Goal: Task Accomplishment & Management: Manage account settings

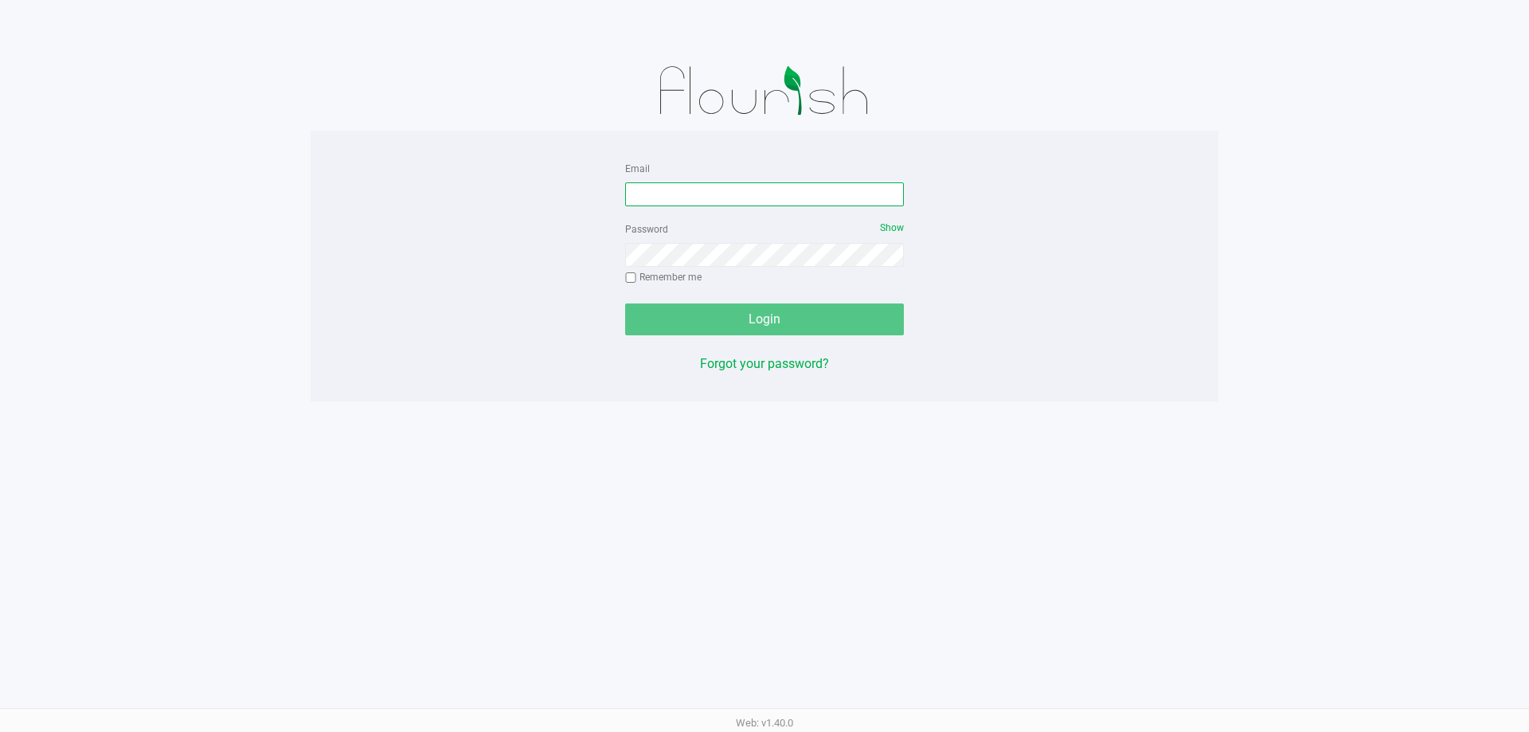
click at [817, 191] on input "Email" at bounding box center [764, 194] width 279 height 24
type input "[EMAIL_ADDRESS][DOMAIN_NAME]"
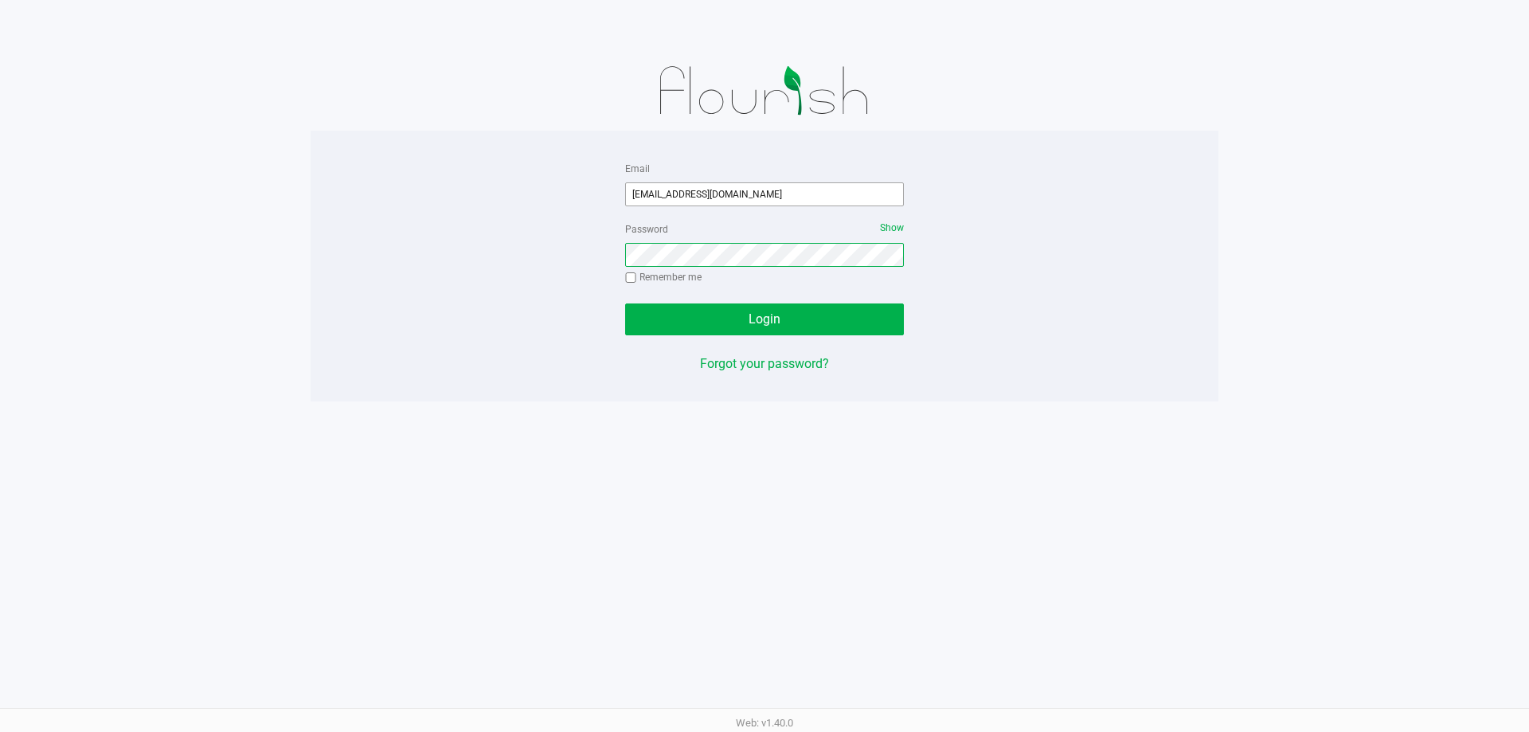
click at [625, 303] on button "Login" at bounding box center [764, 319] width 279 height 32
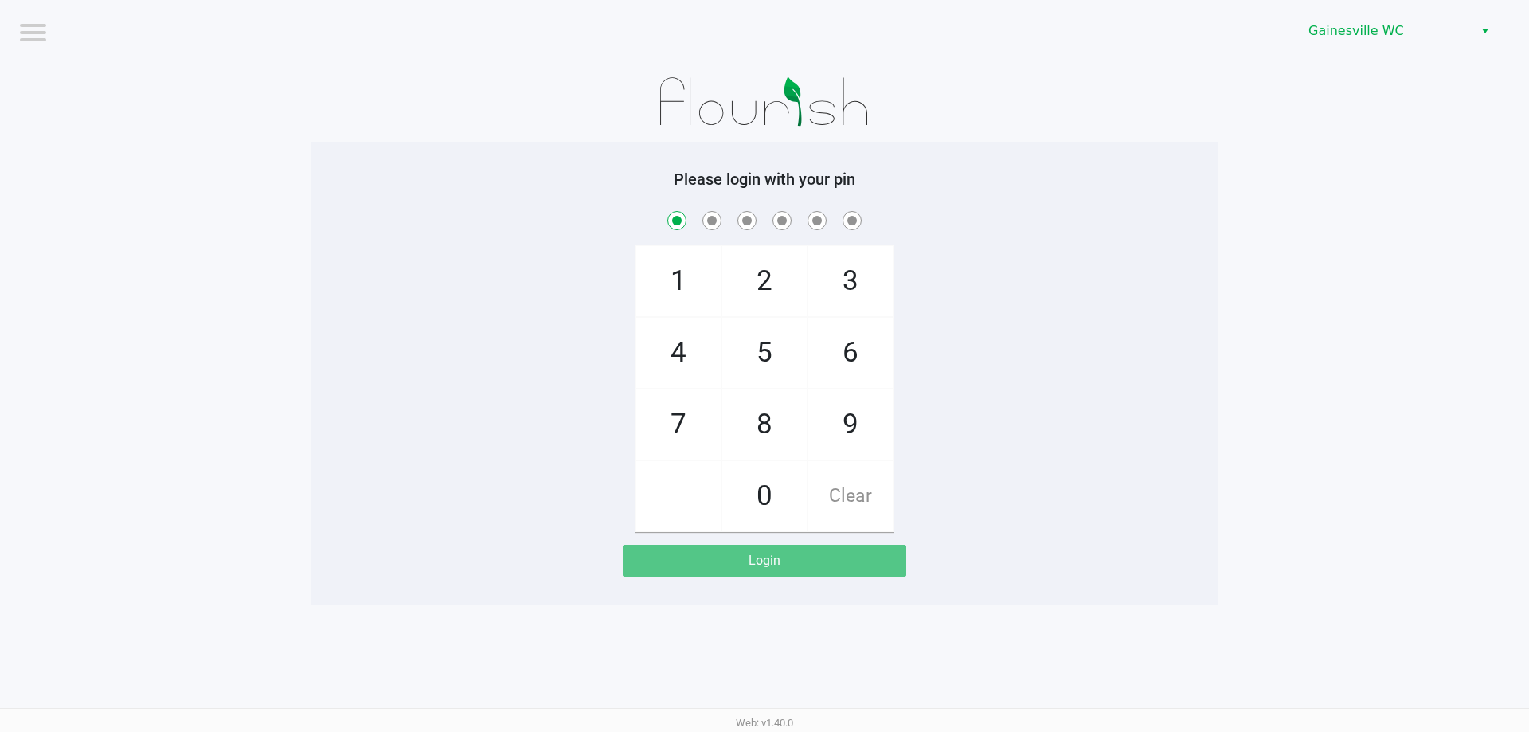
checkbox input "true"
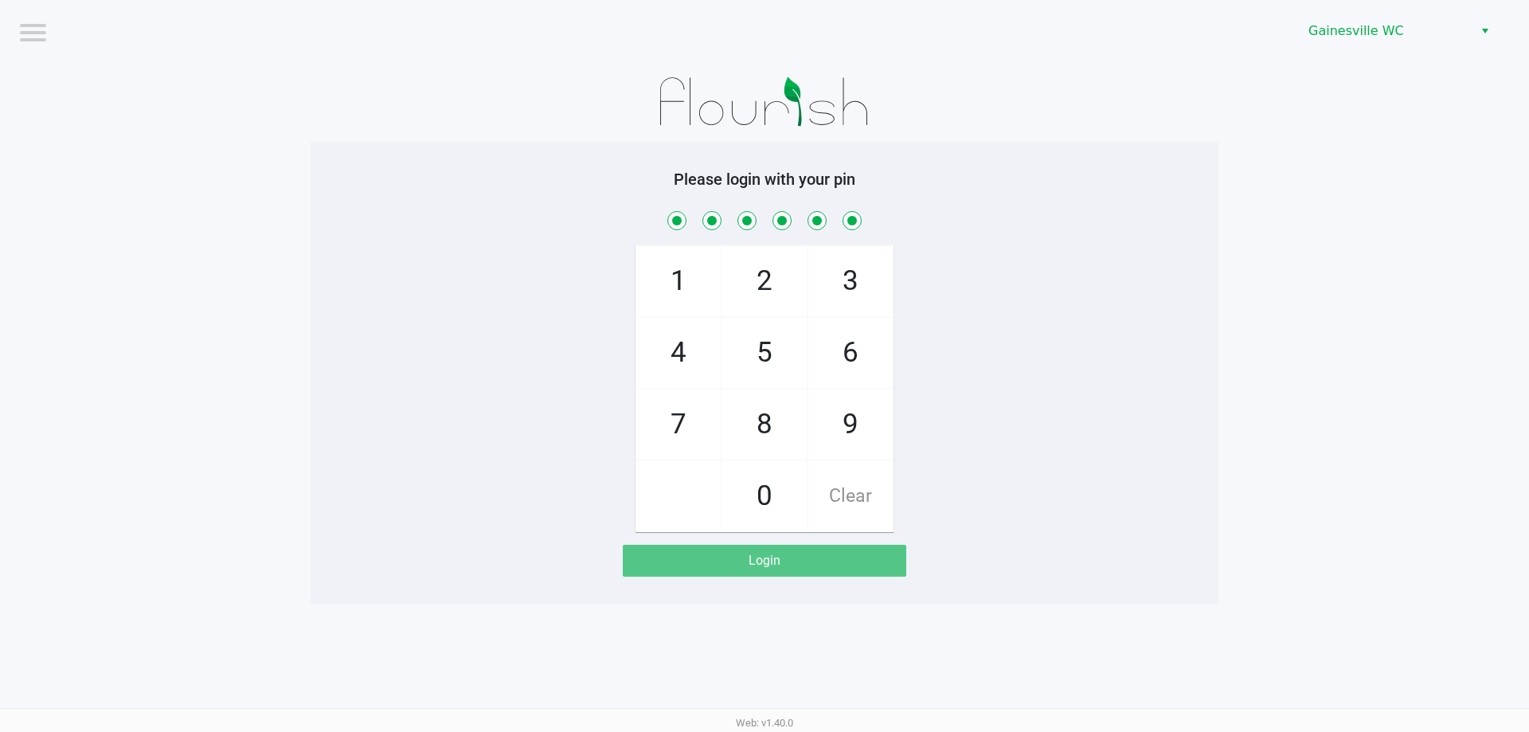
checkbox input "true"
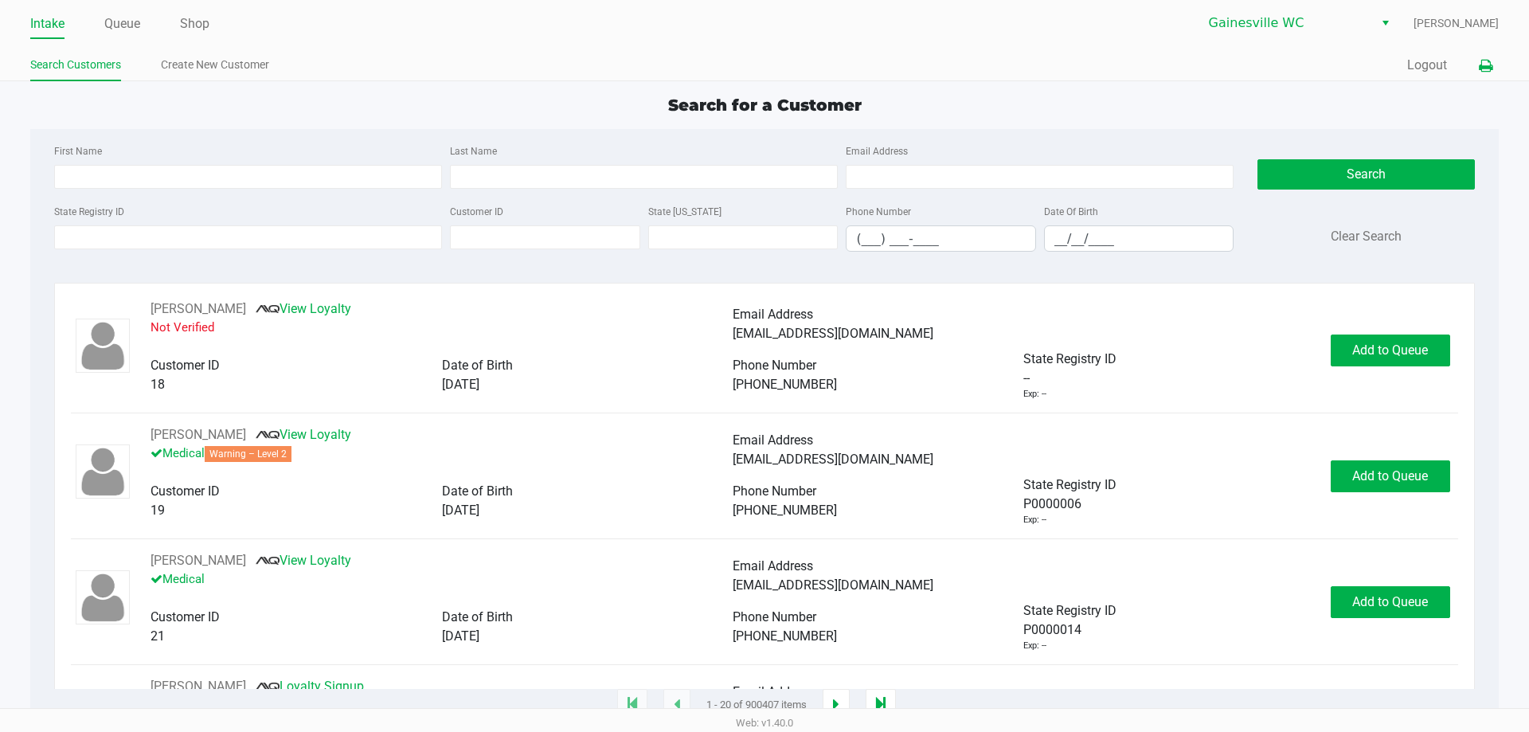
click at [1488, 72] on icon at bounding box center [1486, 66] width 14 height 11
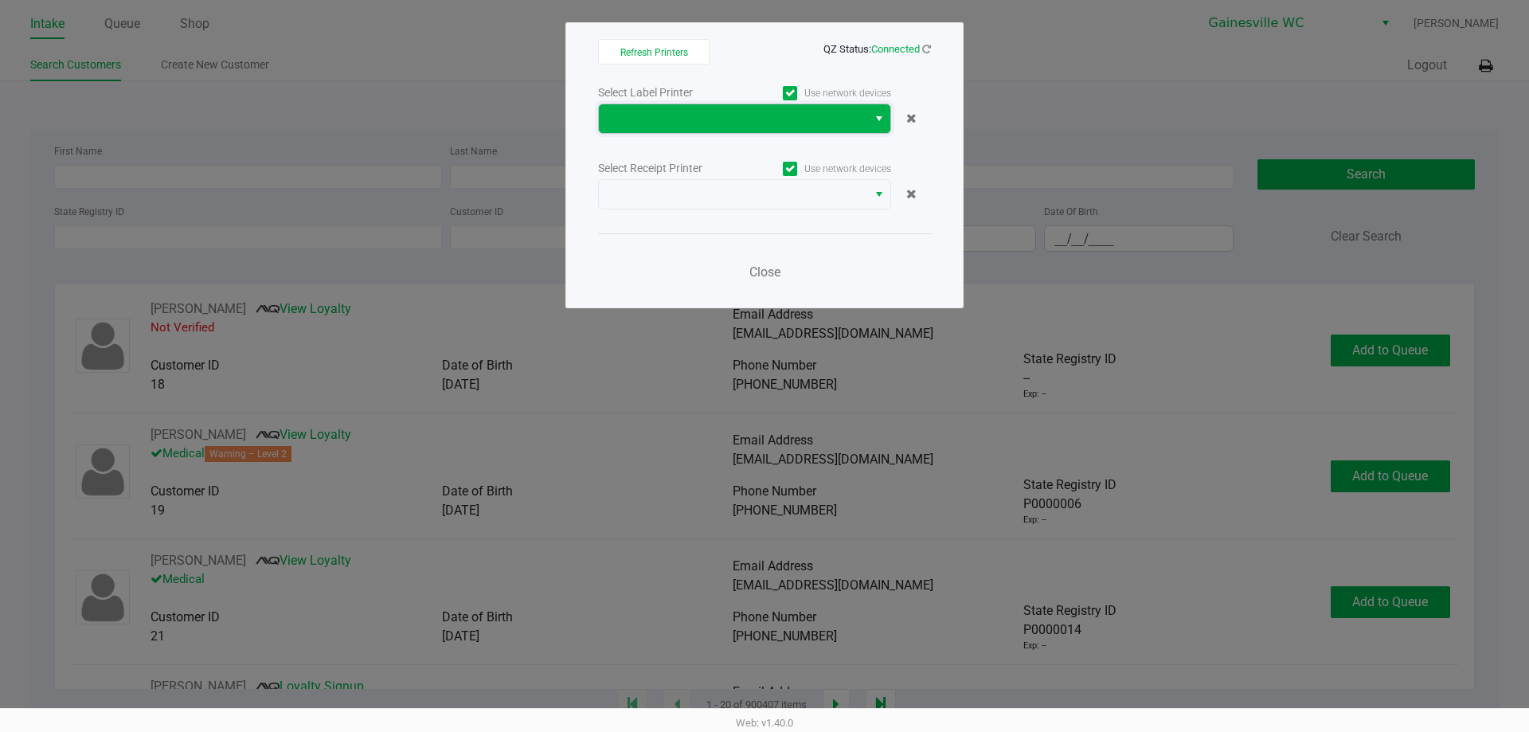
click at [762, 114] on span at bounding box center [733, 118] width 249 height 19
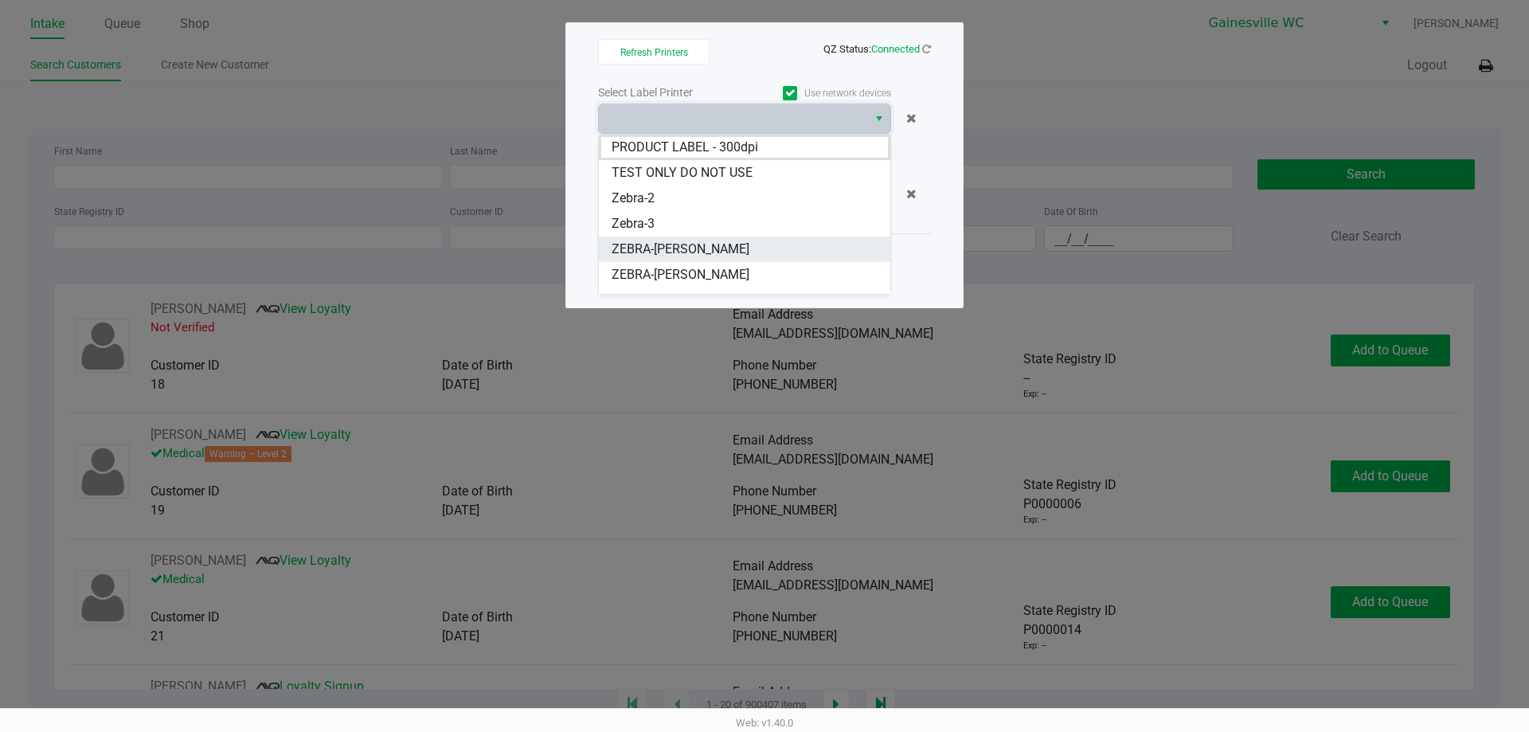
click at [688, 249] on span "ZEBRA-GABI-GRECKO" at bounding box center [681, 249] width 138 height 19
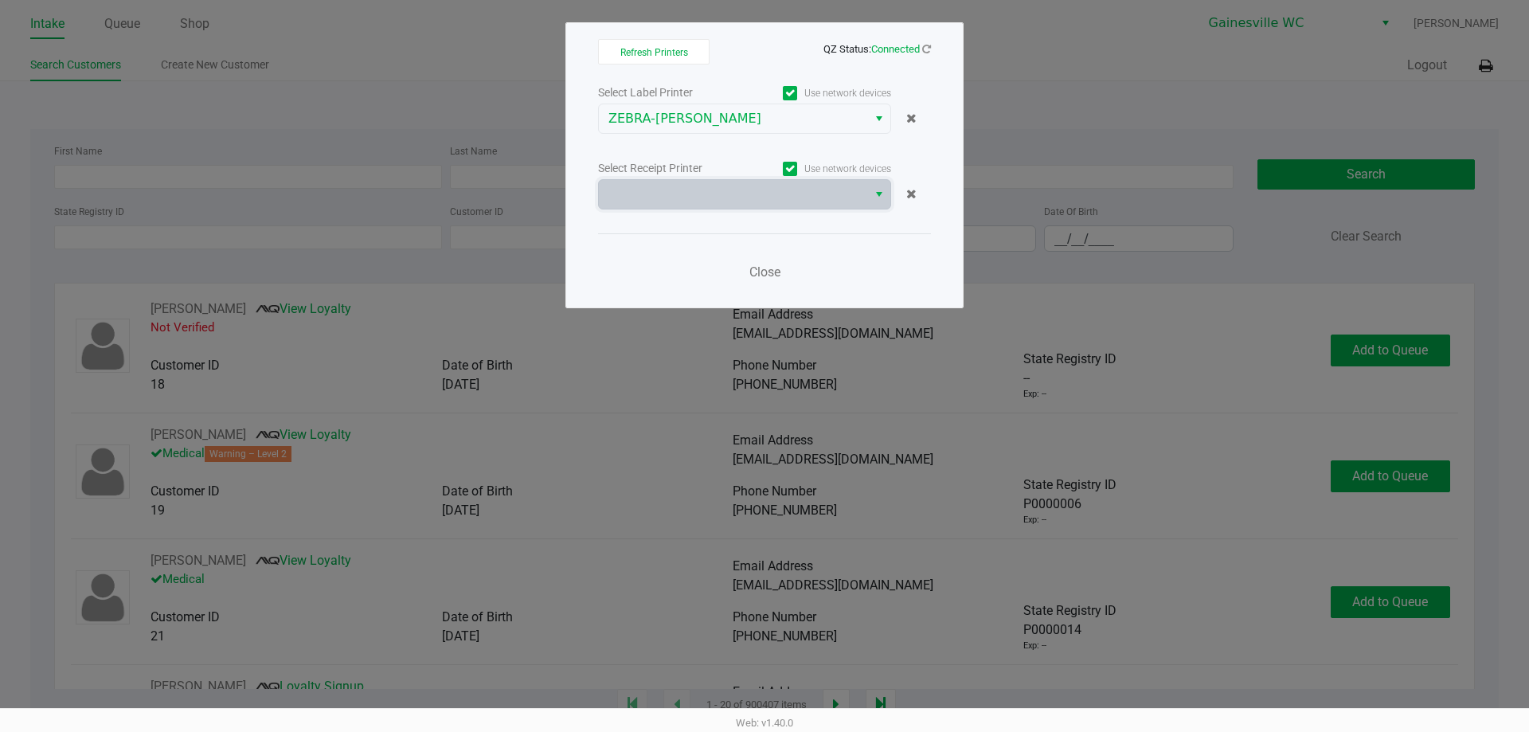
click at [726, 178] on div "Select Receipt Printer Use network devices" at bounding box center [764, 184] width 333 height 52
click at [724, 209] on kendo-dropdownlist at bounding box center [744, 194] width 293 height 30
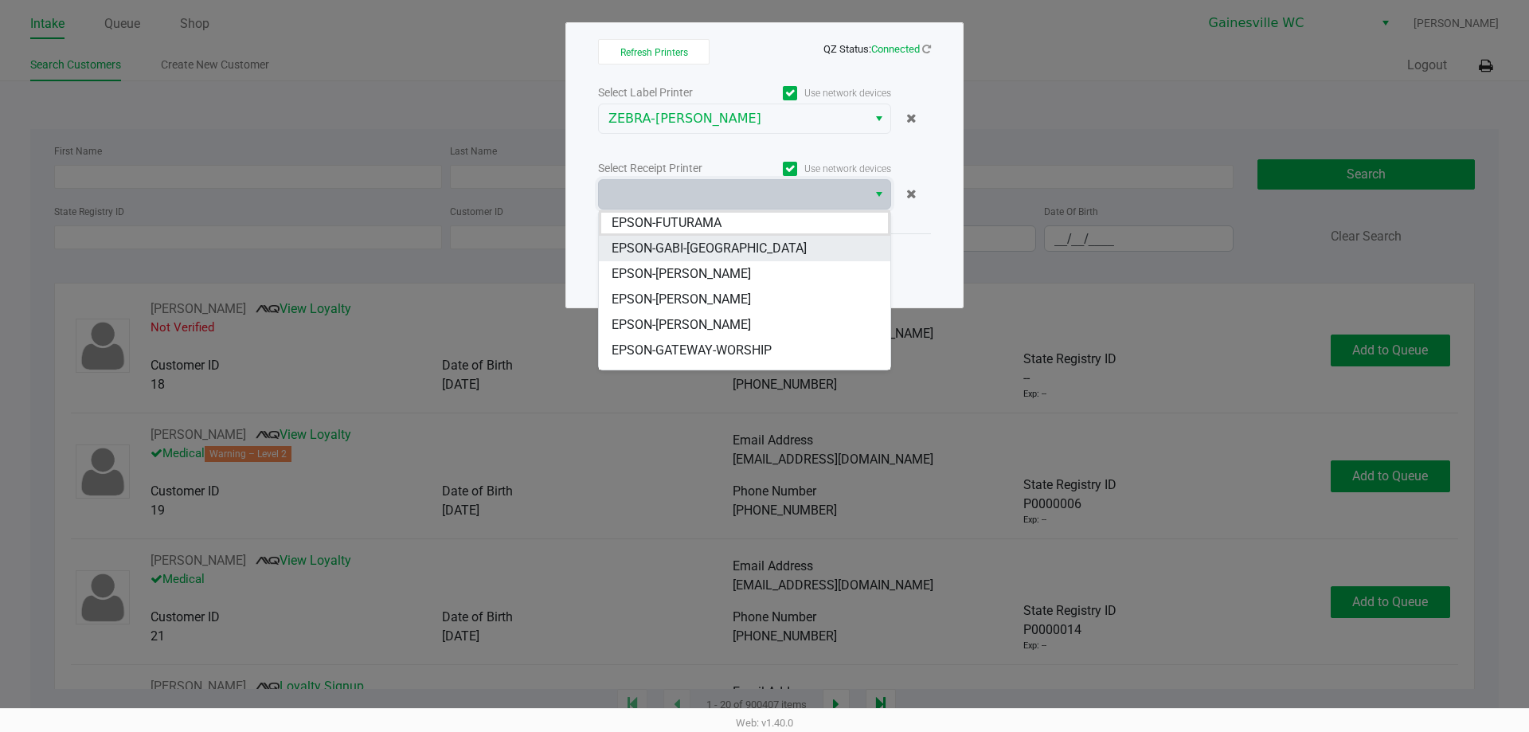
click at [709, 252] on span "EPSON-GABI-[GEOGRAPHIC_DATA]" at bounding box center [709, 248] width 195 height 19
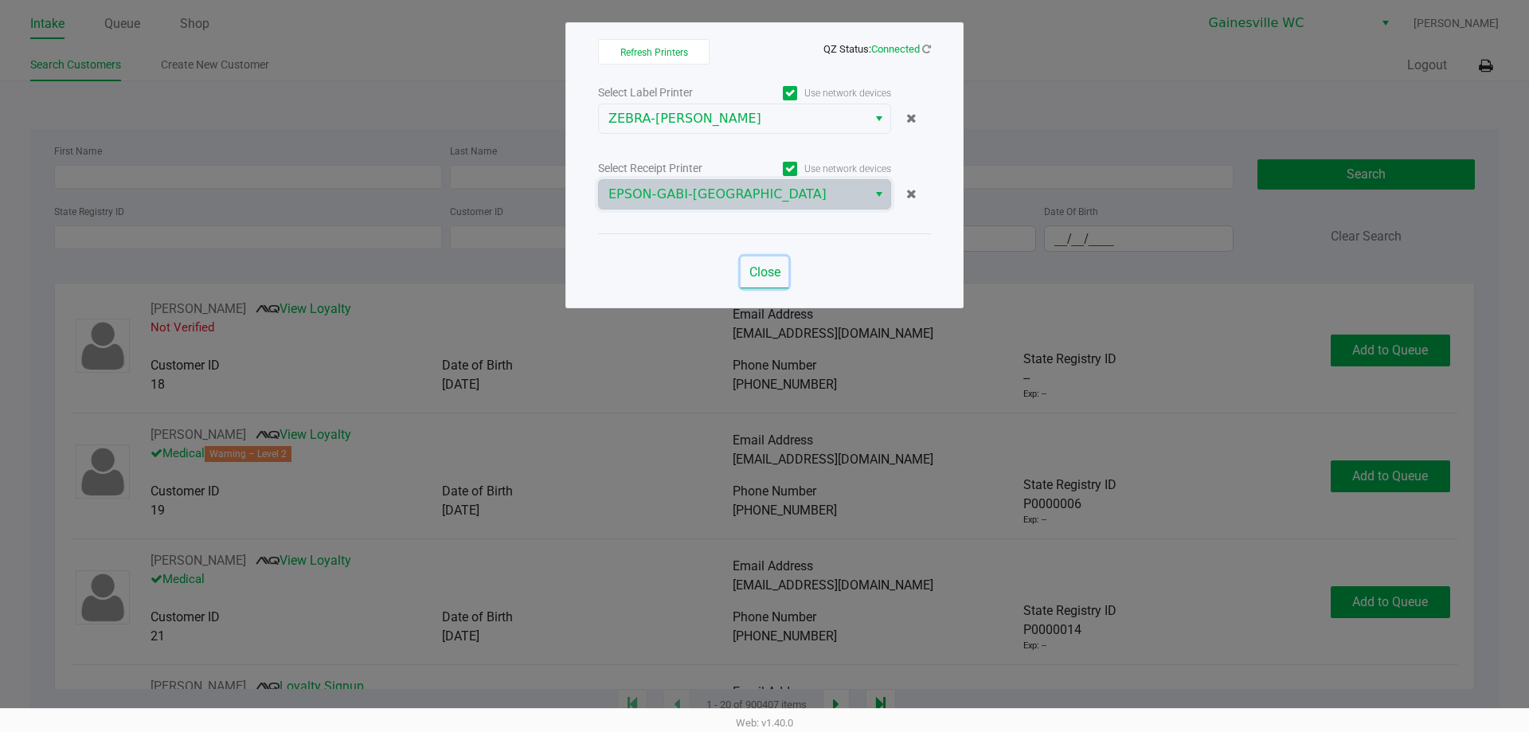
drag, startPoint x: 759, startPoint y: 276, endPoint x: 847, endPoint y: 241, distance: 94.1
click at [759, 274] on span "Close" at bounding box center [765, 271] width 31 height 15
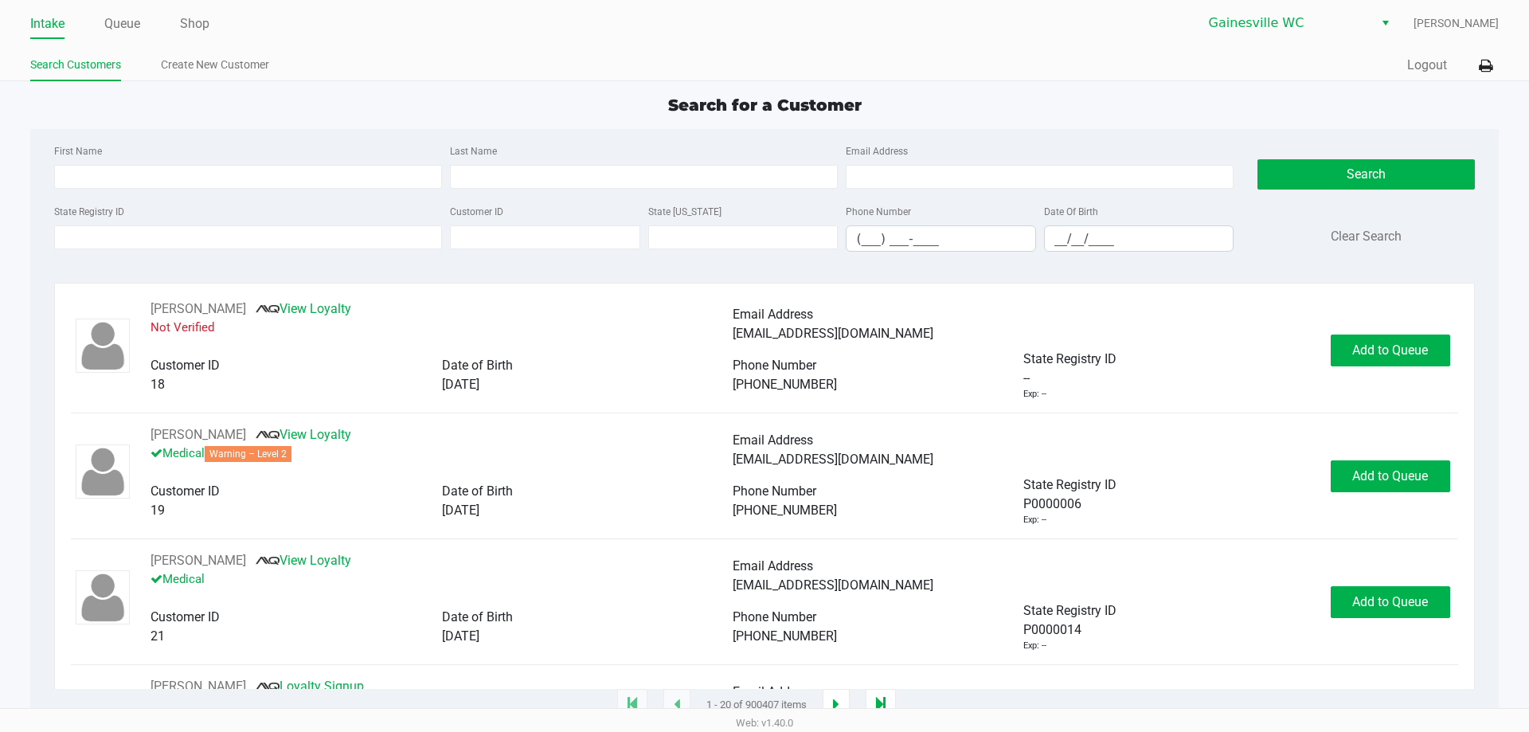
click at [1113, 131] on div "First Name Last Name Email Address State Registry ID Customer ID State ID Phone…" at bounding box center [764, 202] width 1444 height 147
click at [1448, 70] on div "Quick Sale Logout" at bounding box center [1132, 65] width 734 height 29
click at [1431, 70] on button "Logout" at bounding box center [1428, 65] width 40 height 19
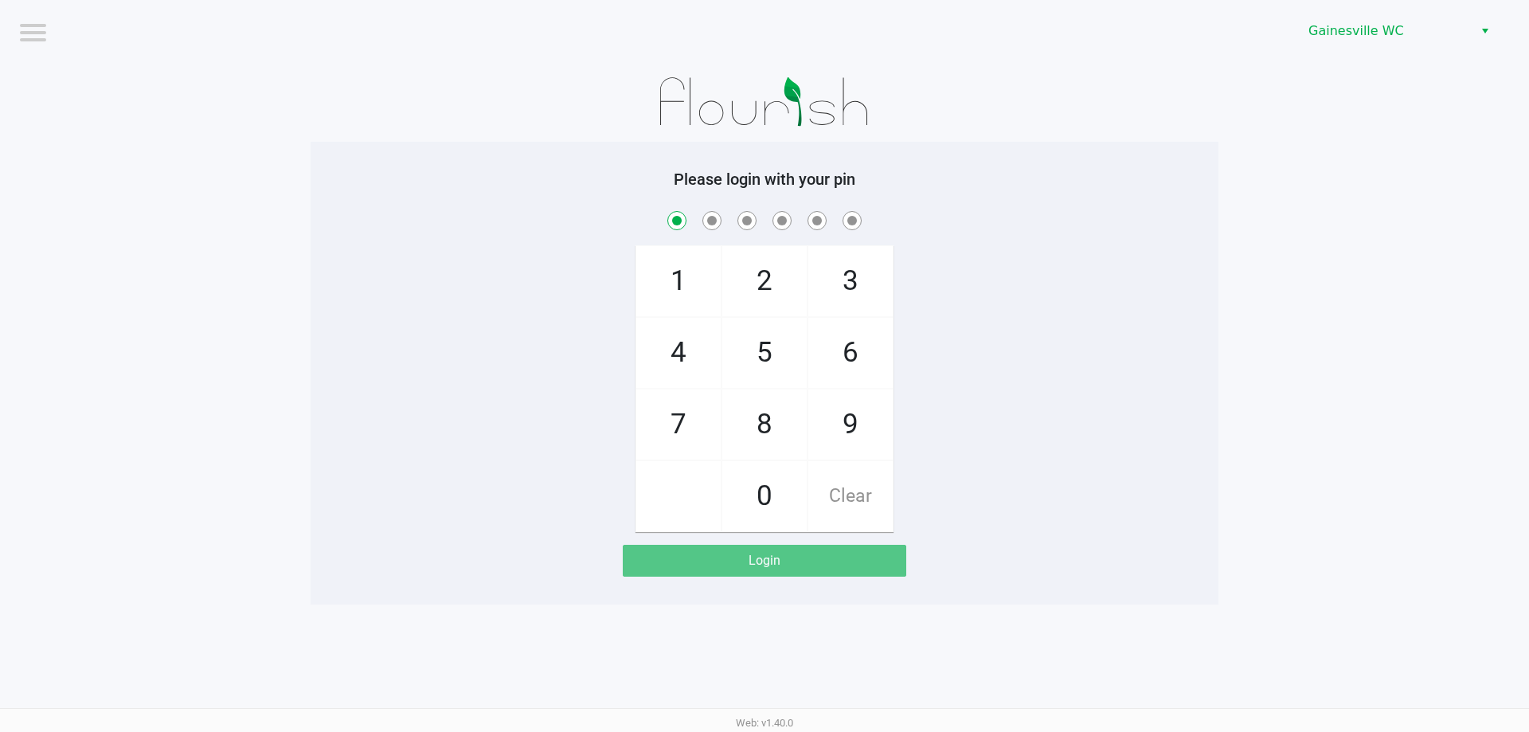
checkbox input "true"
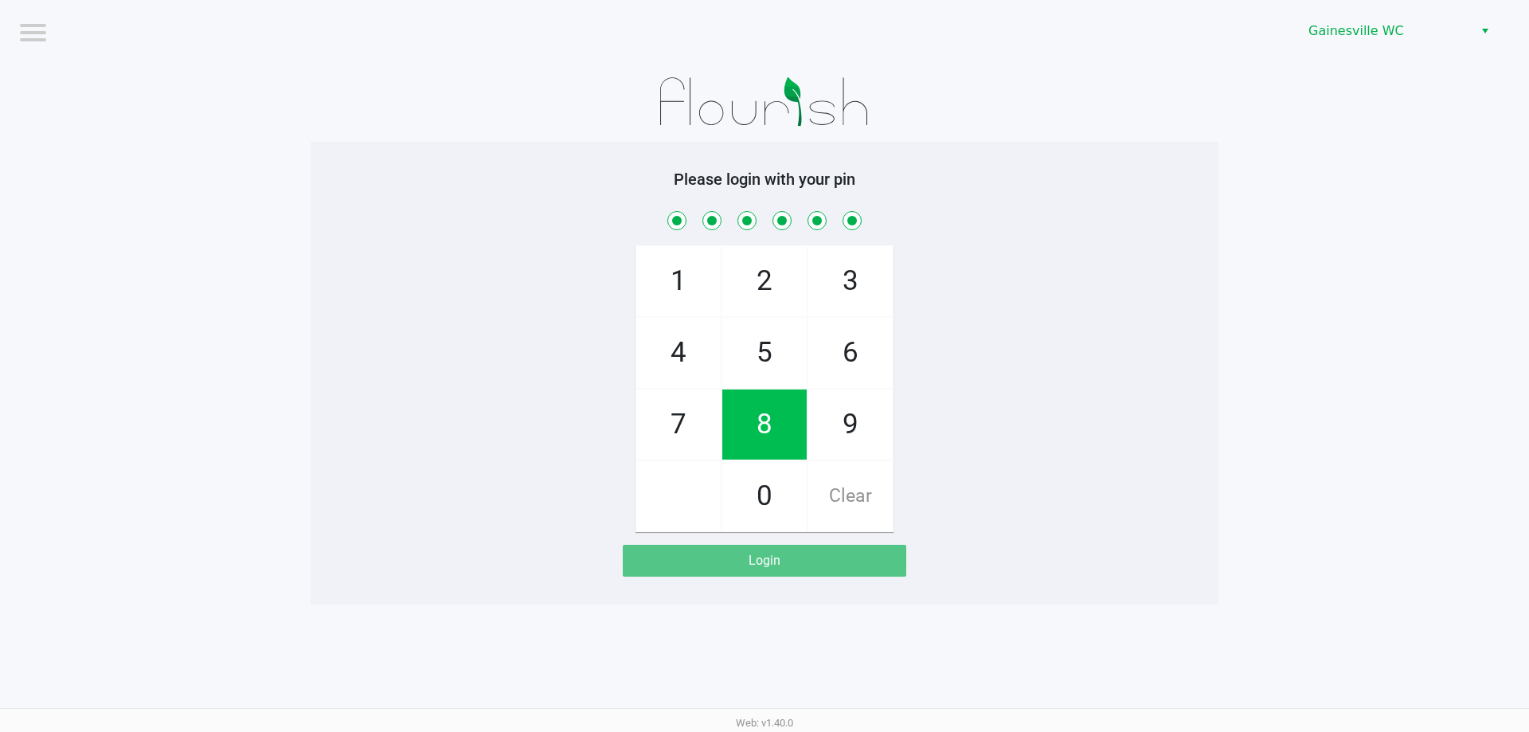
checkbox input "true"
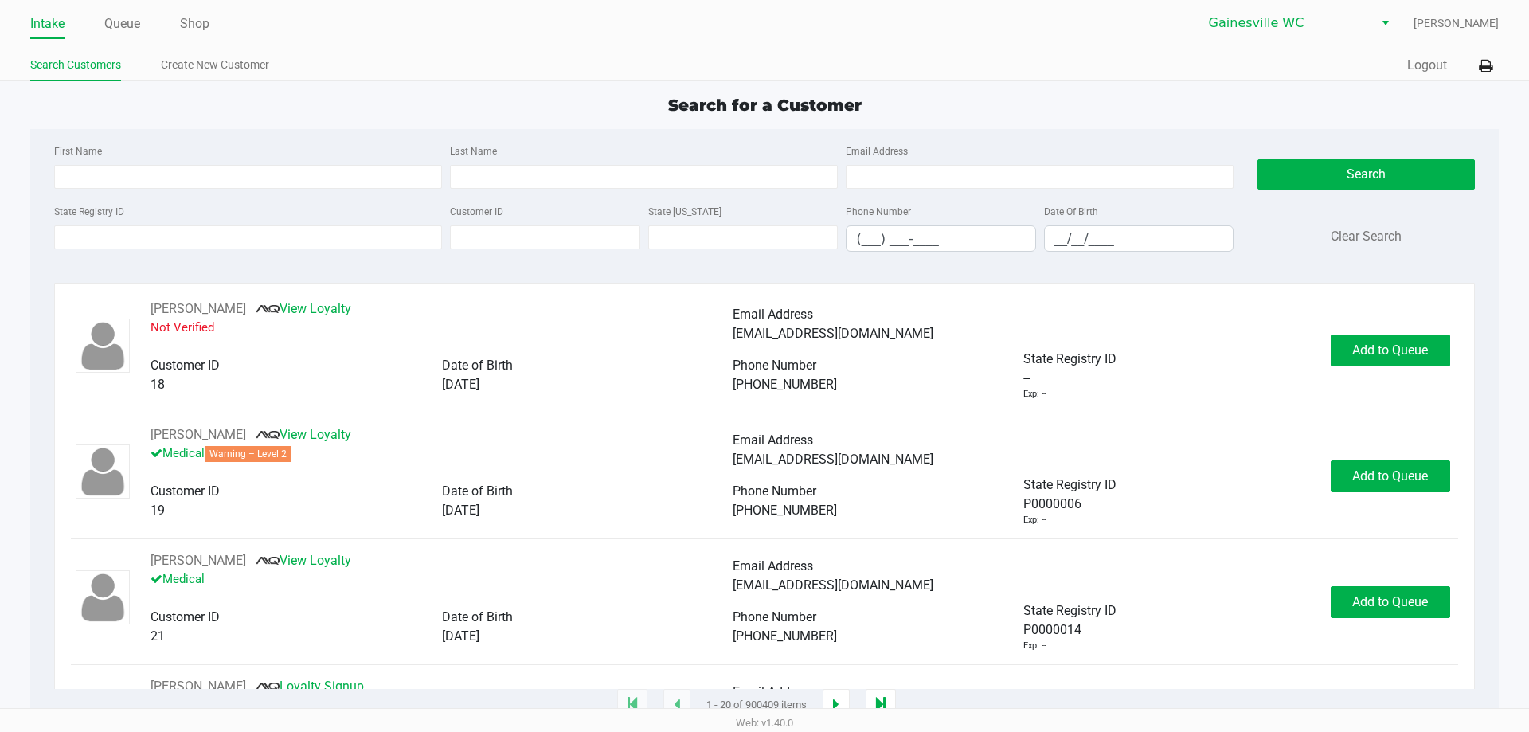
click at [523, 74] on ul "Search Customers Create New Customer" at bounding box center [397, 66] width 734 height 27
click at [337, 181] on input "First Name" at bounding box center [248, 177] width 388 height 24
click at [329, 229] on input "State Registry ID" at bounding box center [248, 237] width 388 height 24
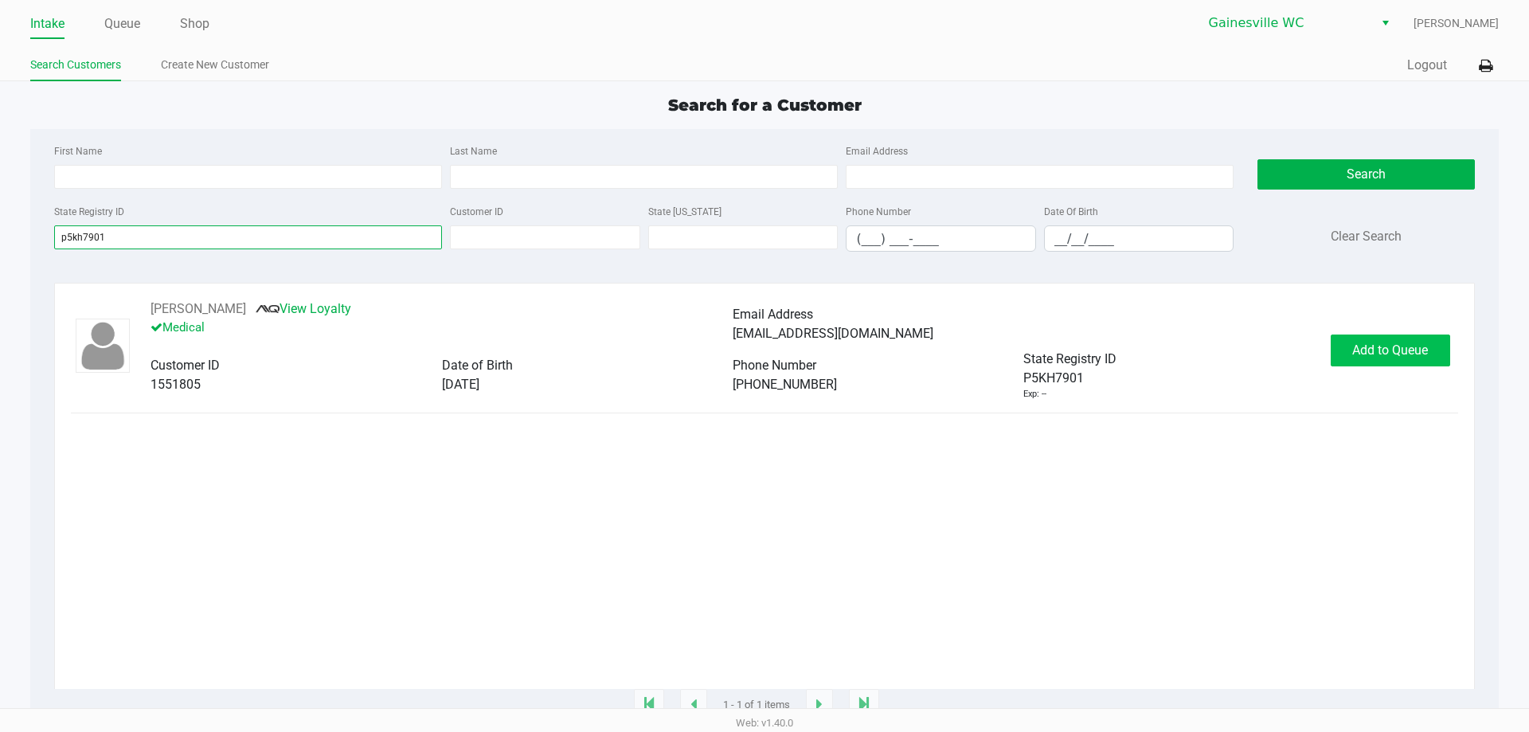
type input "p5kh7901"
click at [1392, 355] on span "Add to Queue" at bounding box center [1391, 350] width 76 height 15
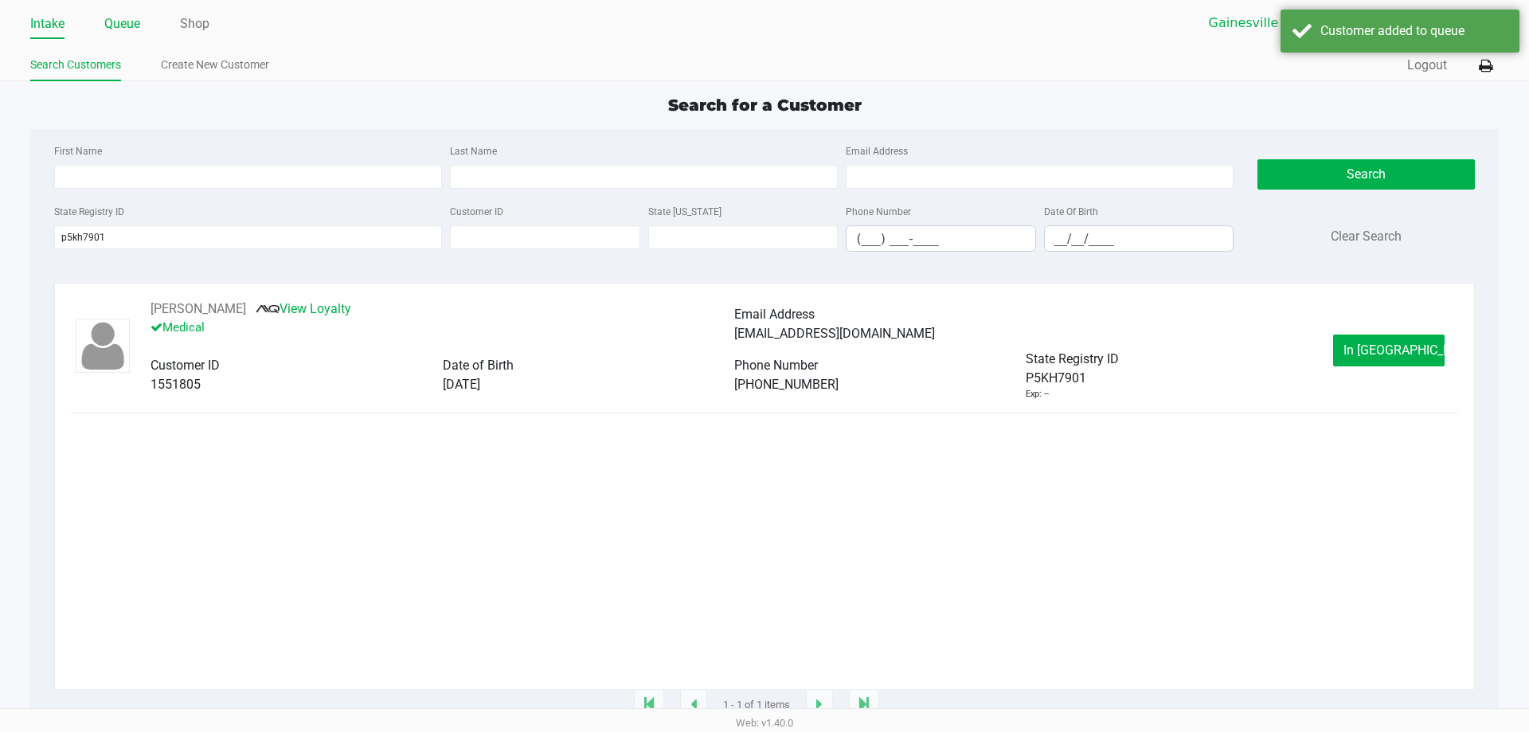
click at [139, 28] on link "Queue" at bounding box center [122, 24] width 36 height 22
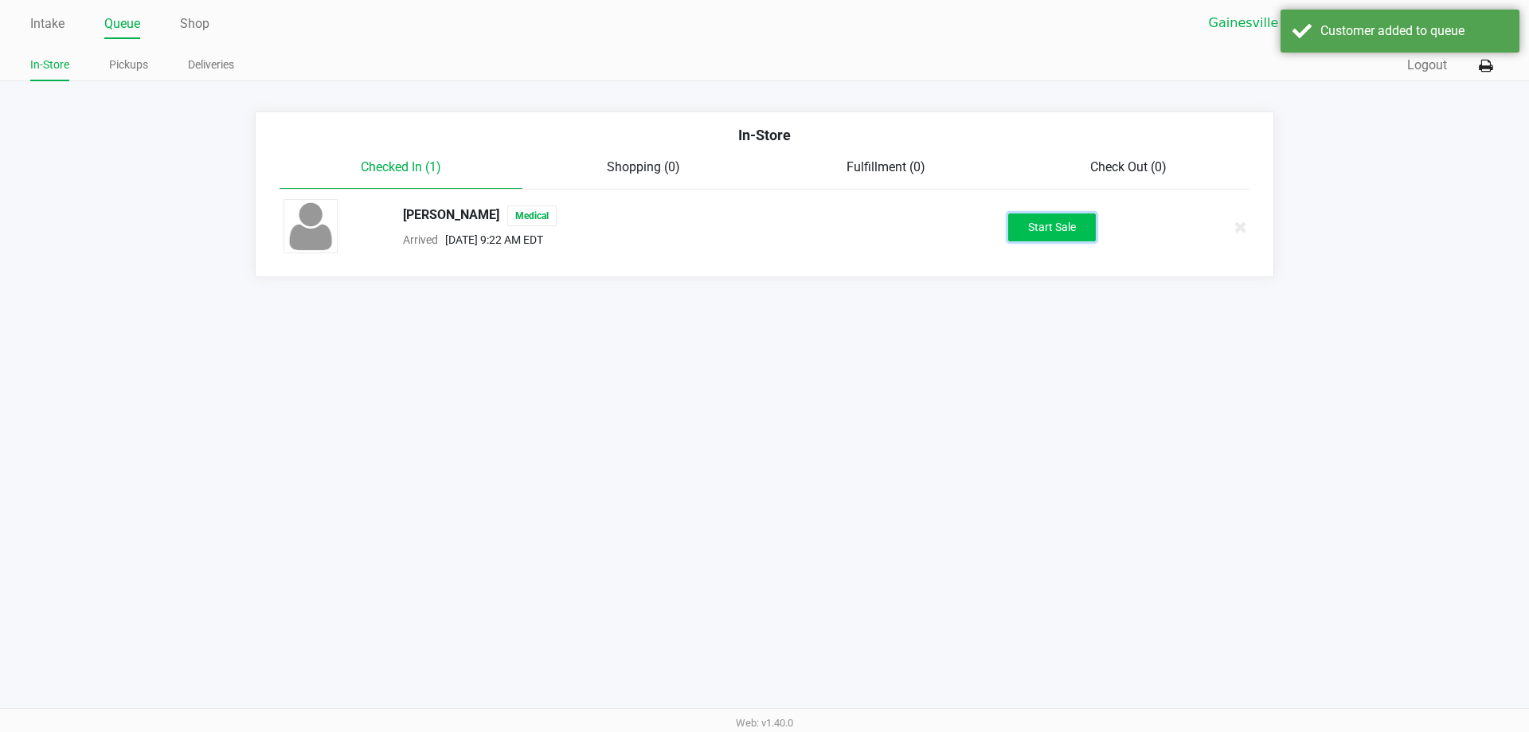
click at [1065, 225] on button "Start Sale" at bounding box center [1052, 227] width 88 height 28
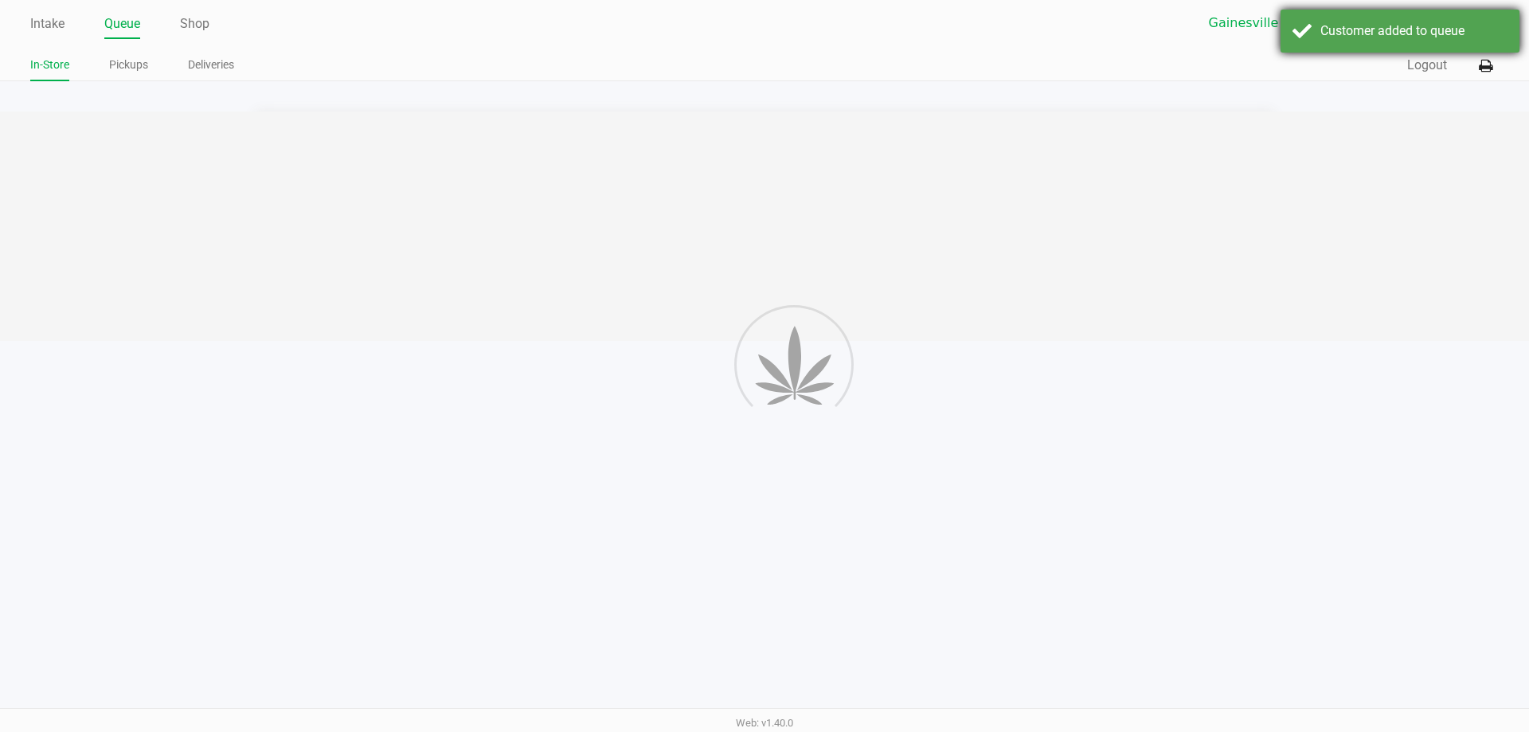
click at [1298, 27] on div "Customer added to queue" at bounding box center [1400, 31] width 239 height 43
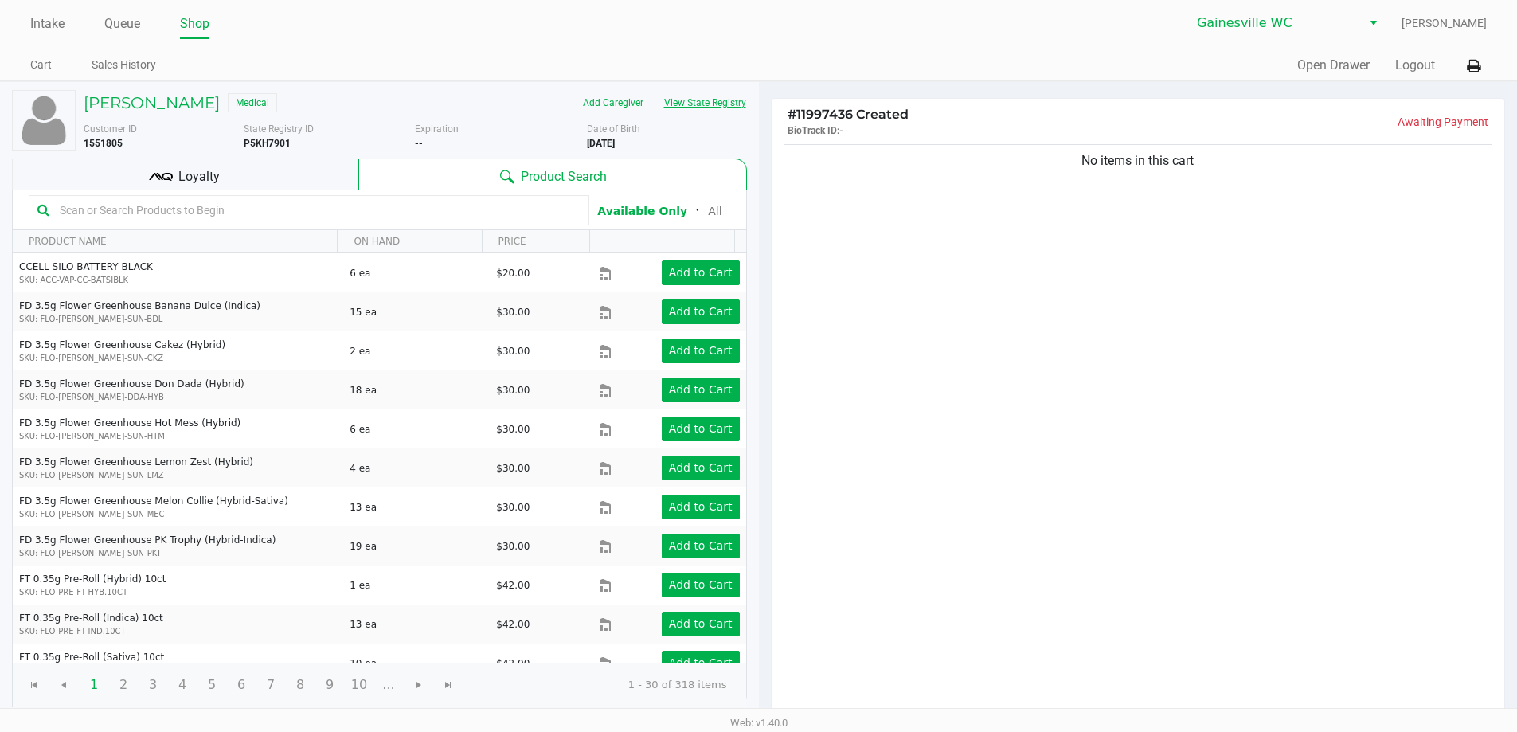
click at [735, 112] on button "View State Registry" at bounding box center [700, 102] width 93 height 25
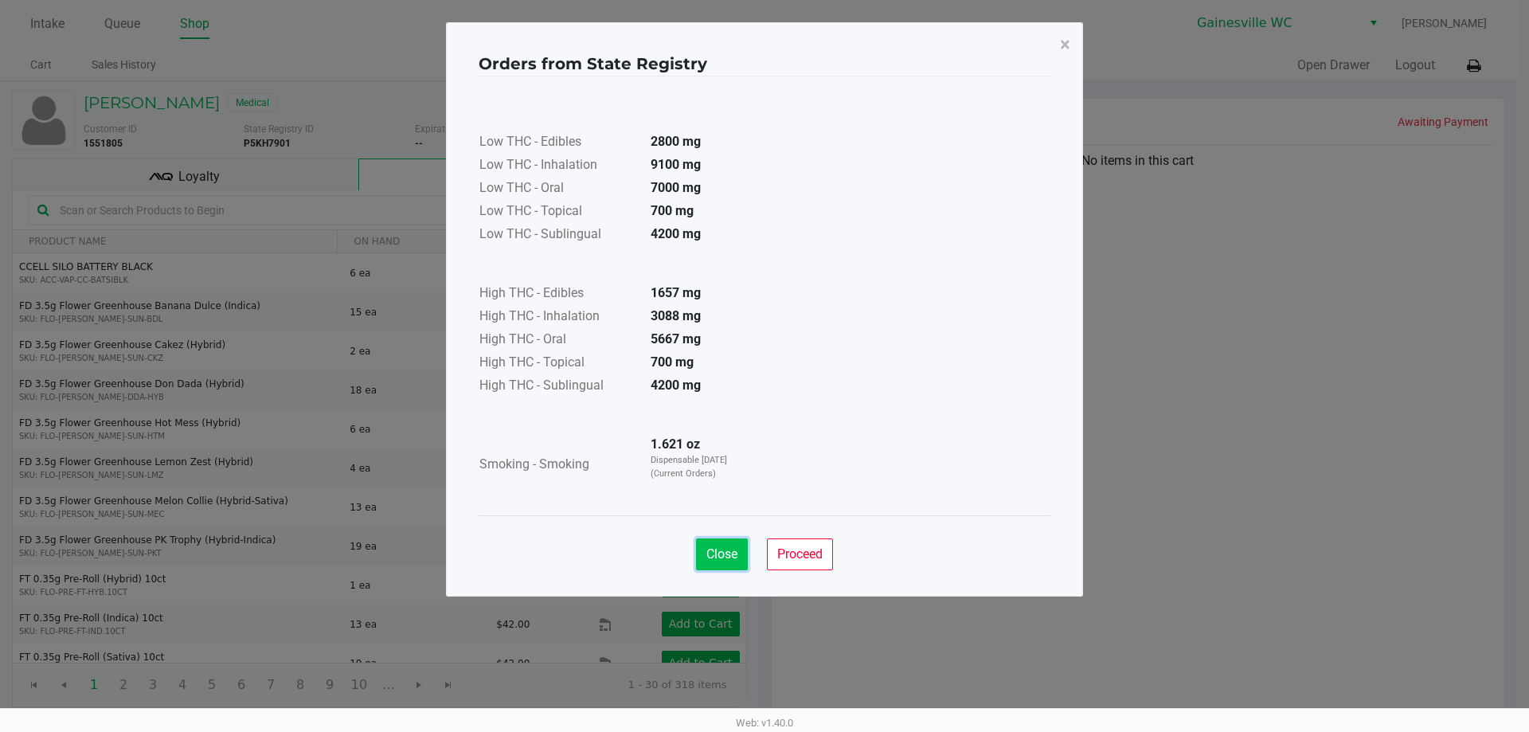
click at [707, 552] on span "Close" at bounding box center [722, 553] width 31 height 15
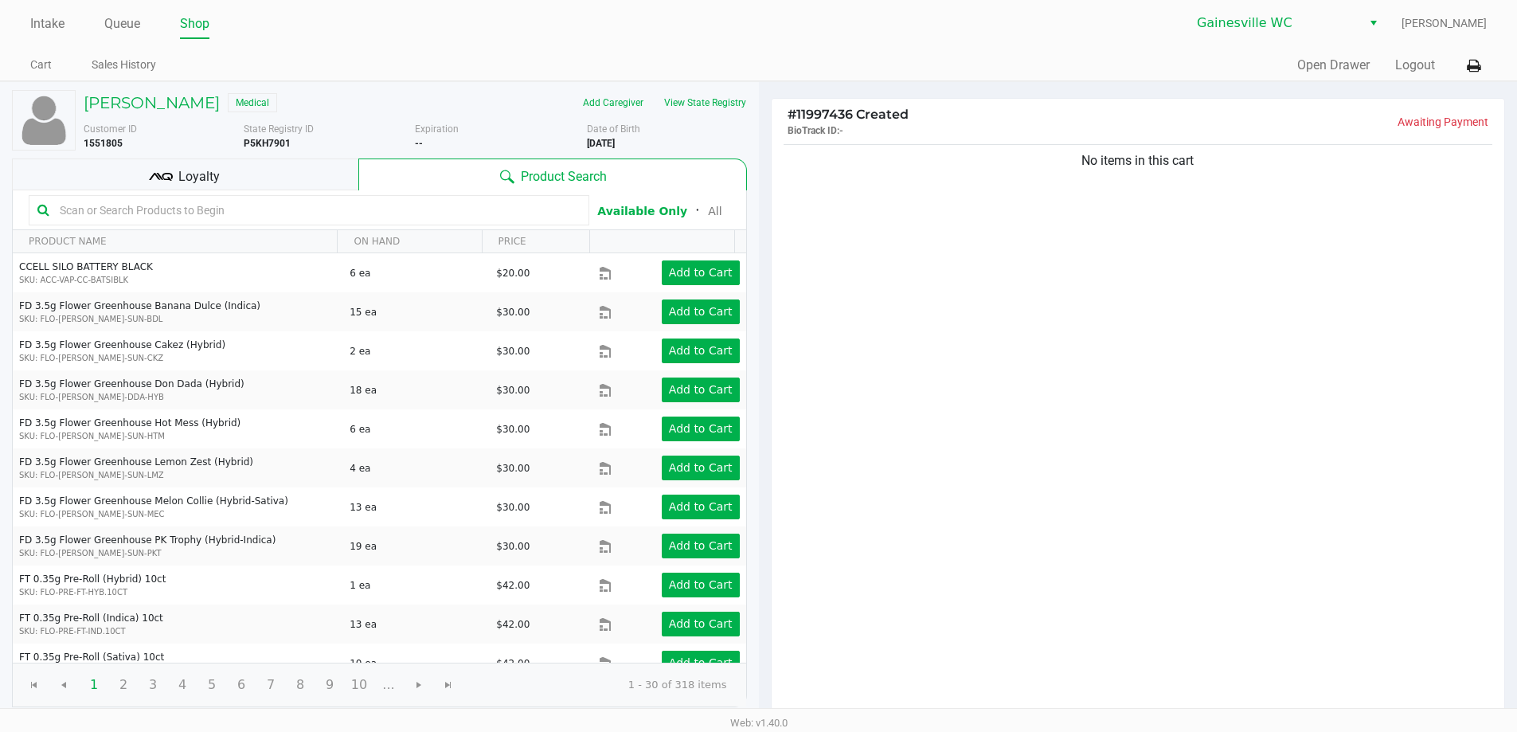
click at [834, 324] on div "No items in this cart" at bounding box center [1139, 430] width 734 height 578
click at [317, 178] on div "Loyalty" at bounding box center [185, 175] width 347 height 32
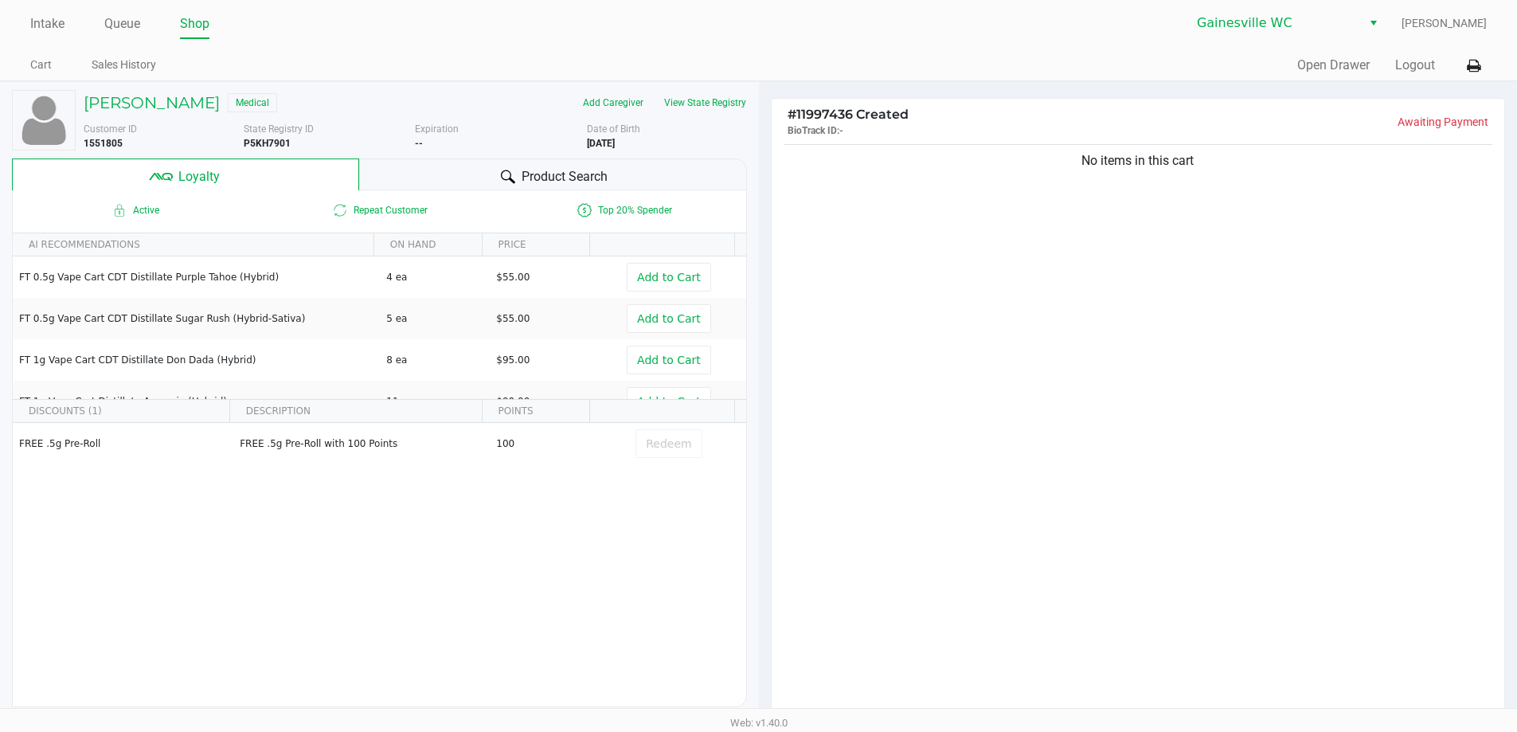
click at [417, 174] on div "Product Search" at bounding box center [553, 175] width 388 height 32
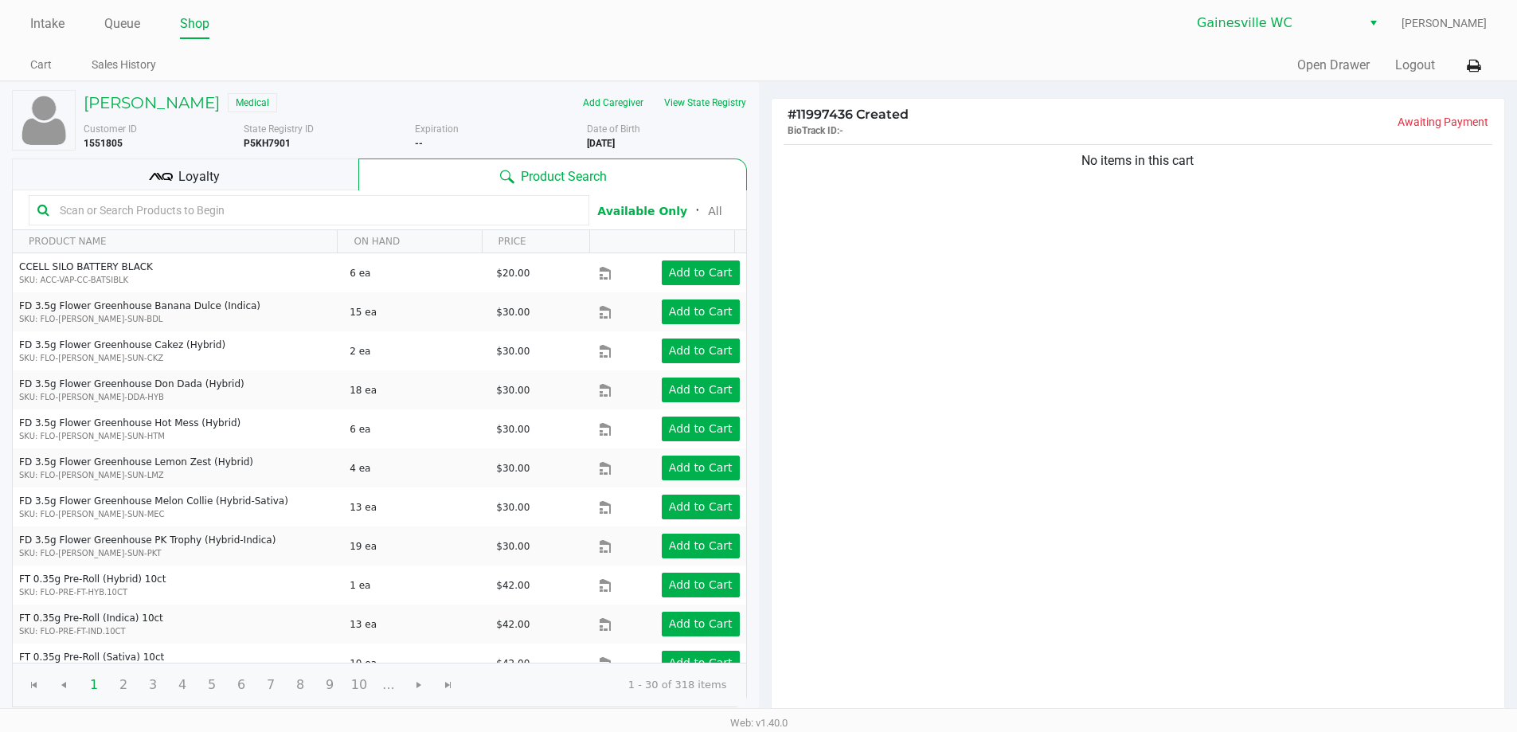
click at [927, 302] on div "No items in this cart" at bounding box center [1139, 430] width 734 height 578
click at [408, 213] on input "text" at bounding box center [316, 210] width 527 height 24
click at [205, 163] on div "Loyalty" at bounding box center [185, 175] width 347 height 32
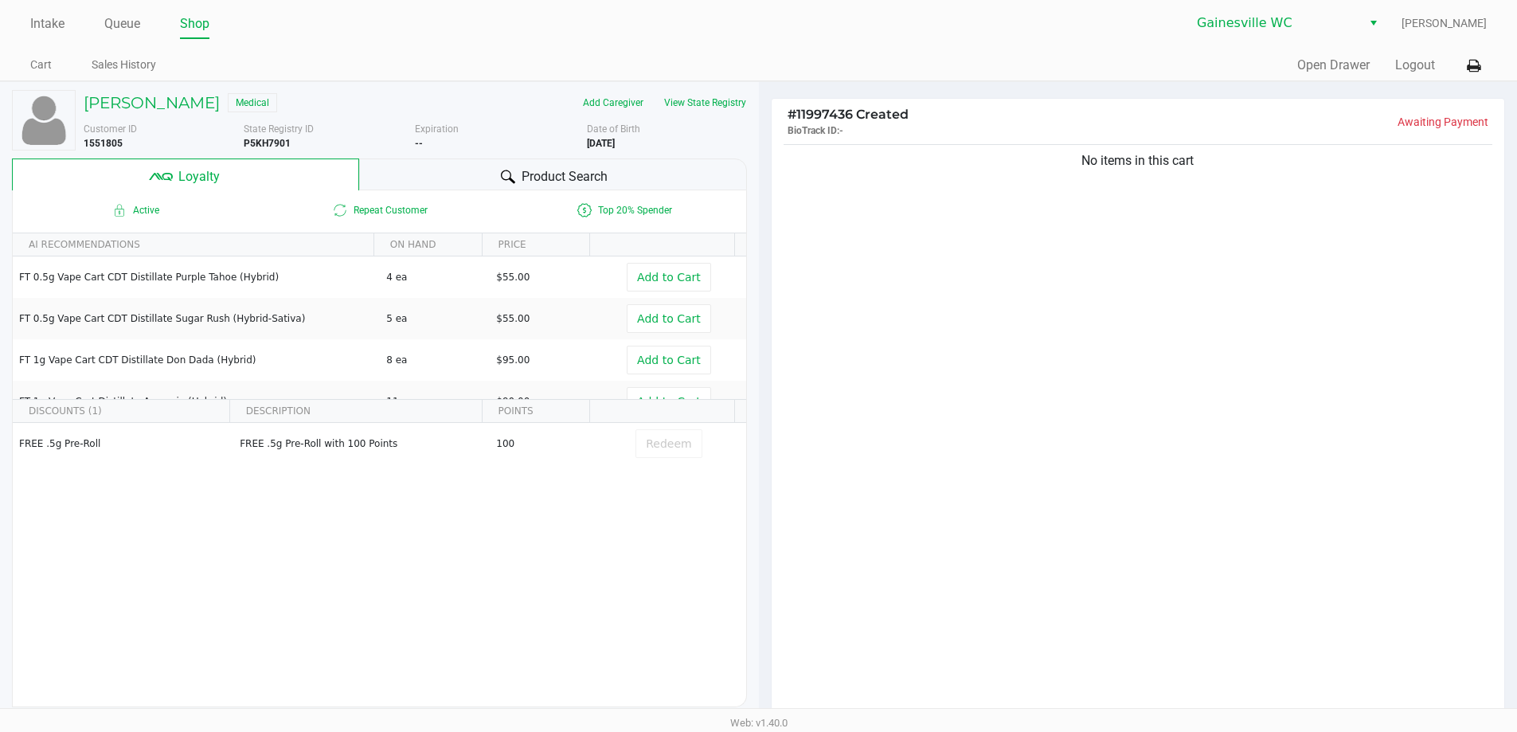
drag, startPoint x: 519, startPoint y: 161, endPoint x: 754, endPoint y: 199, distance: 238.1
click at [519, 162] on div "Product Search" at bounding box center [553, 175] width 388 height 32
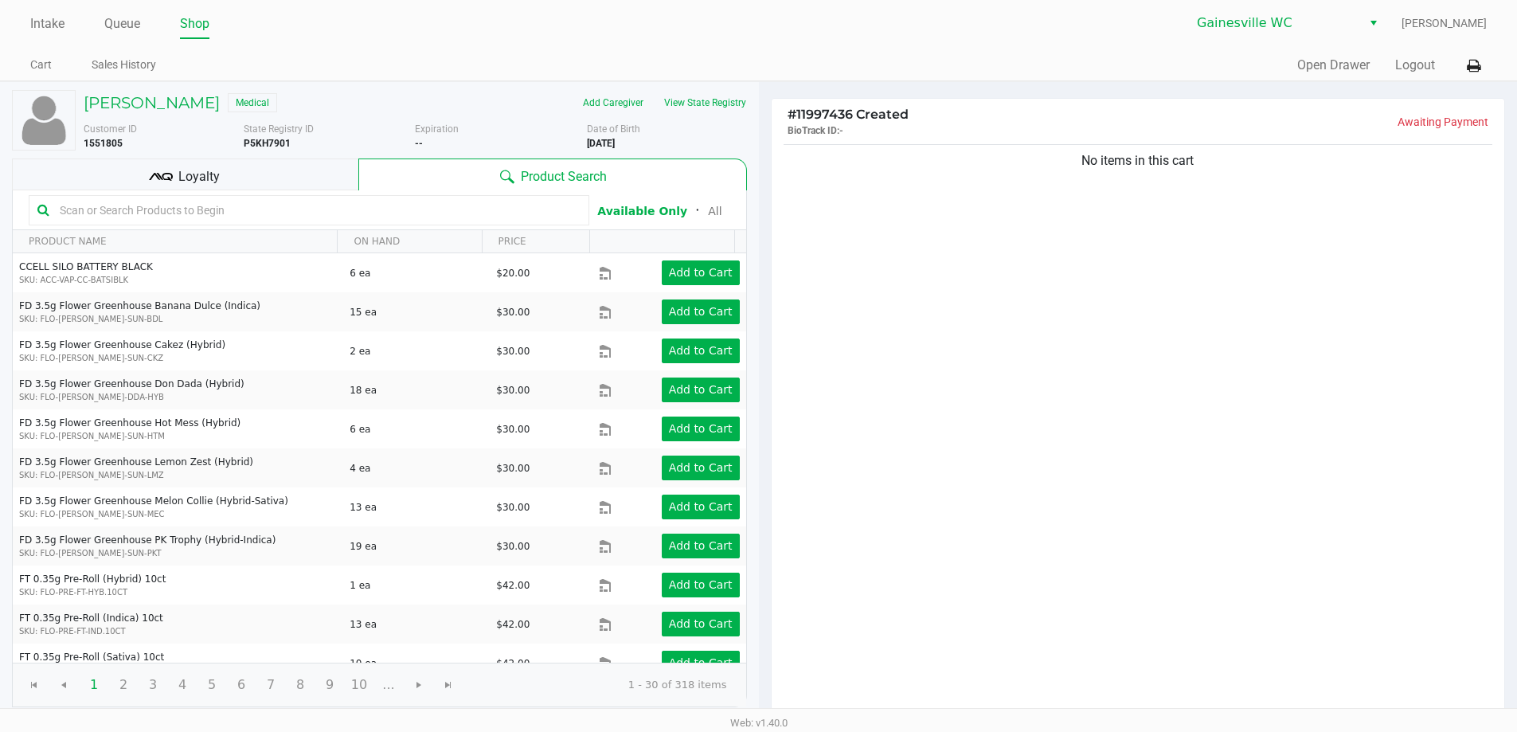
click at [348, 184] on div "Loyalty" at bounding box center [185, 175] width 347 height 32
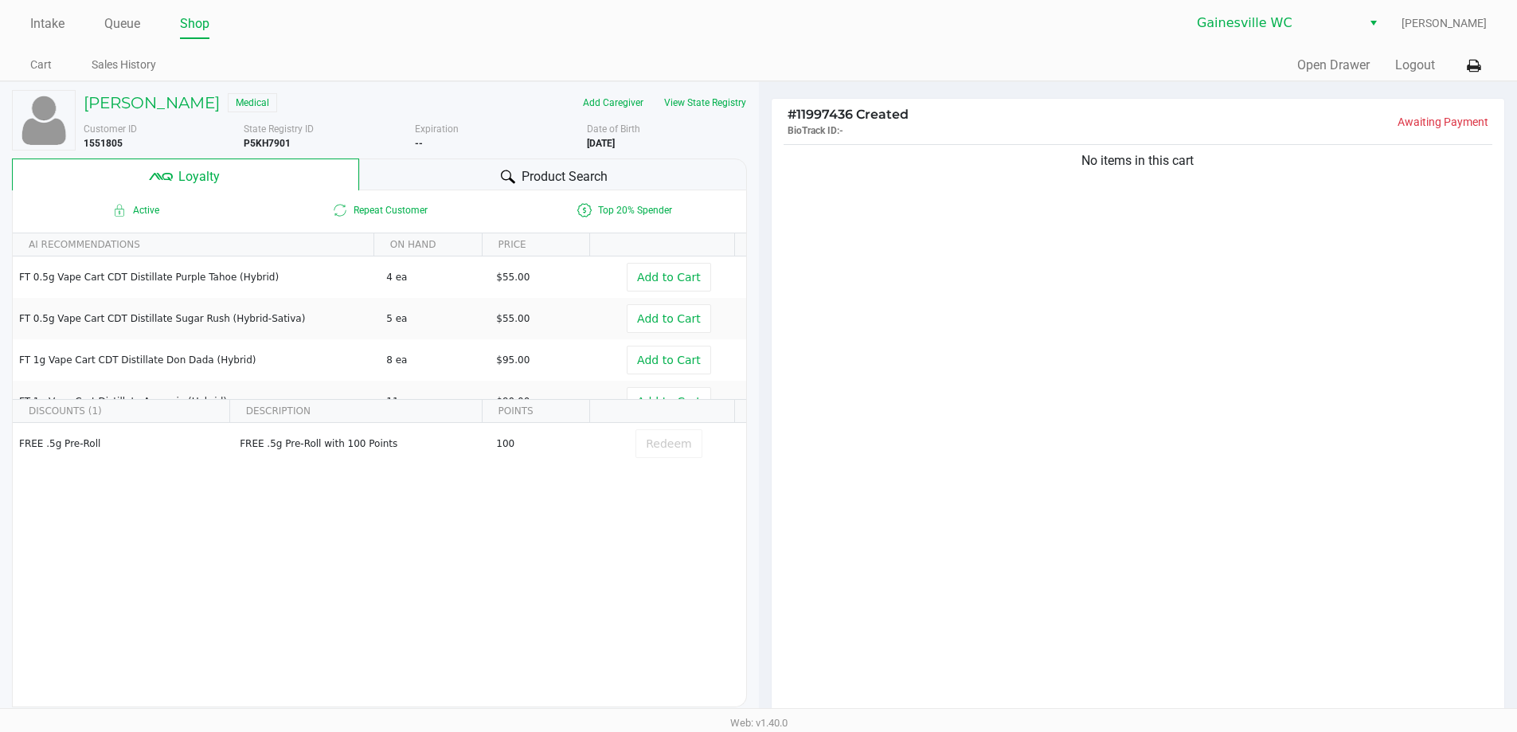
click at [474, 179] on div "Product Search" at bounding box center [553, 175] width 388 height 32
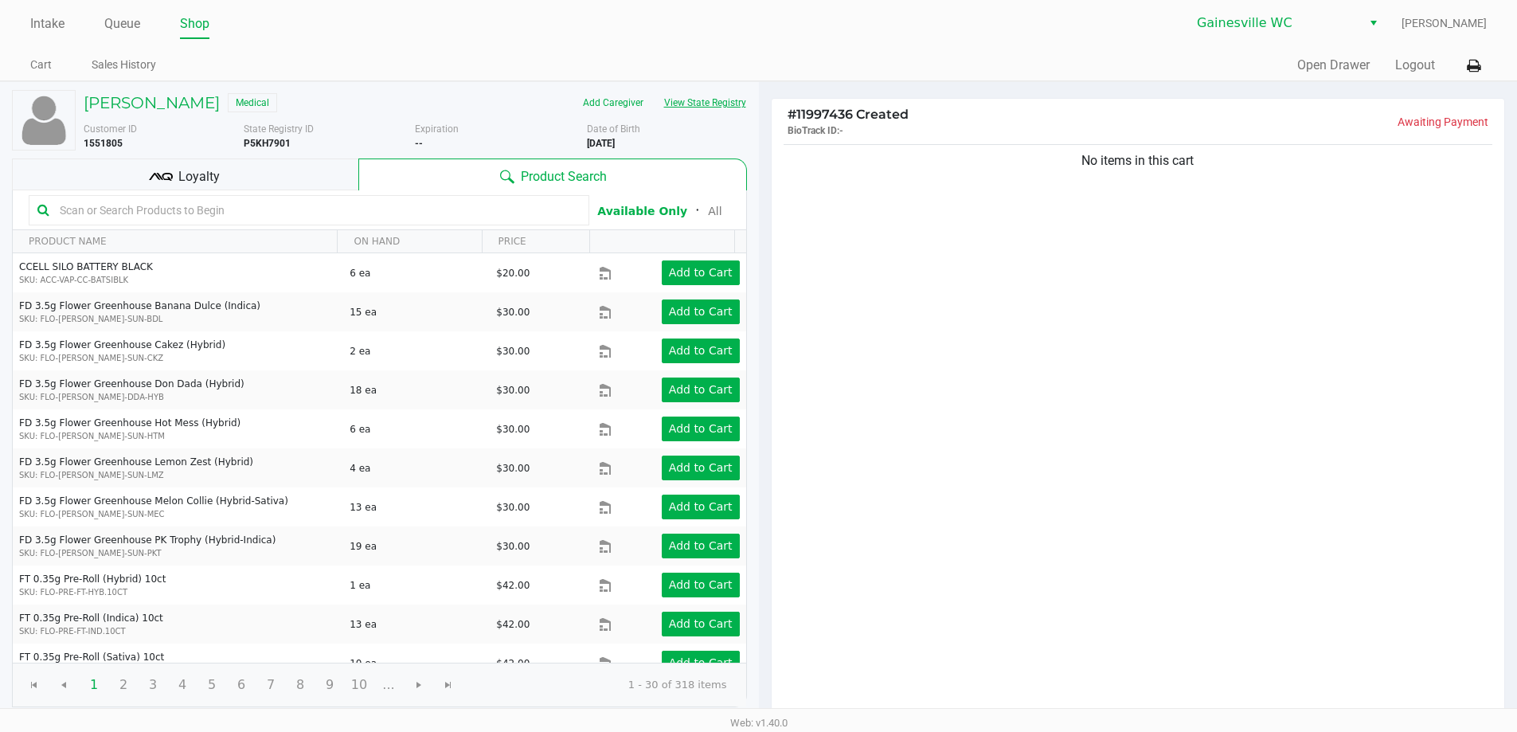
click at [738, 92] on button "View State Registry" at bounding box center [700, 102] width 93 height 25
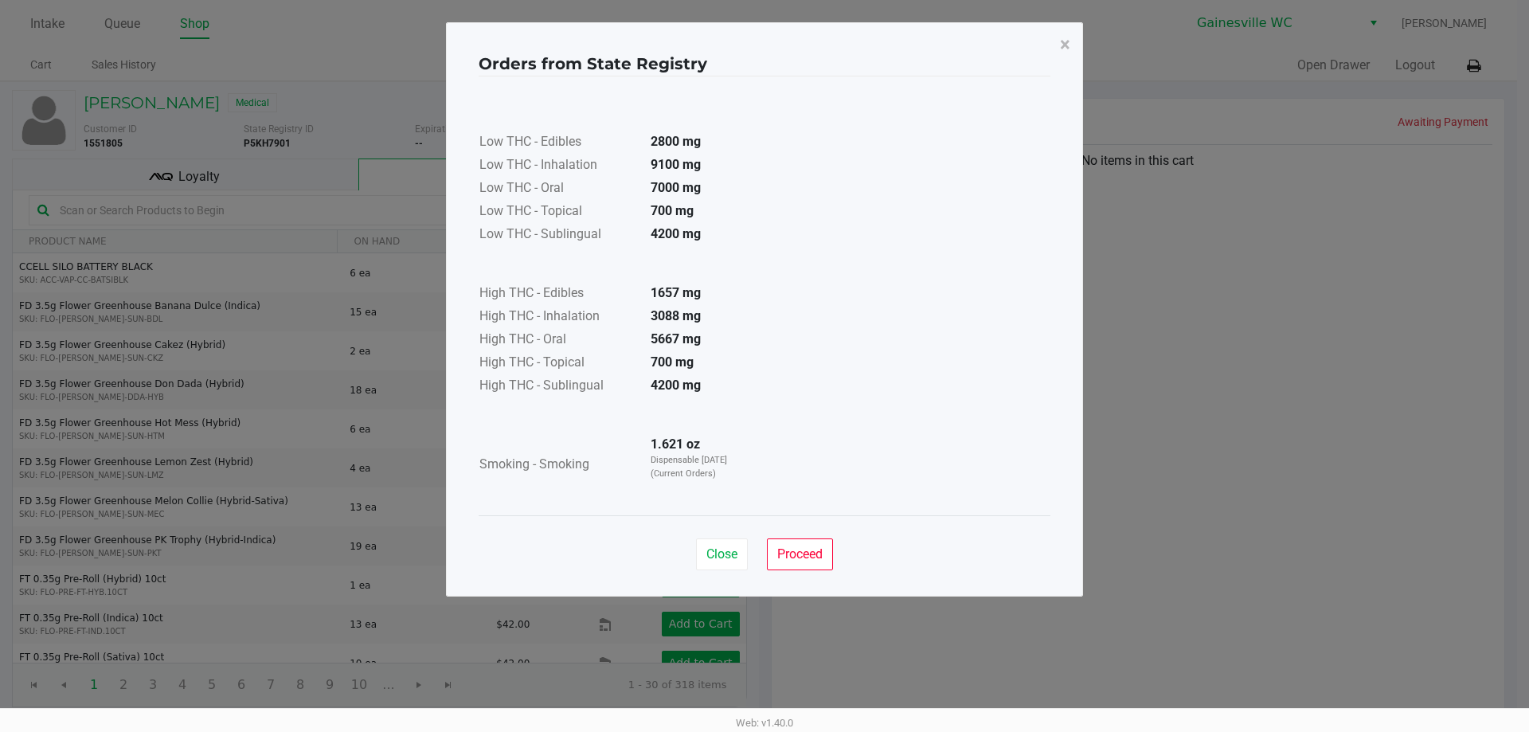
click at [733, 537] on div "Close Proceed" at bounding box center [765, 547] width 572 height 65
click at [743, 546] on button "Close" at bounding box center [722, 554] width 52 height 32
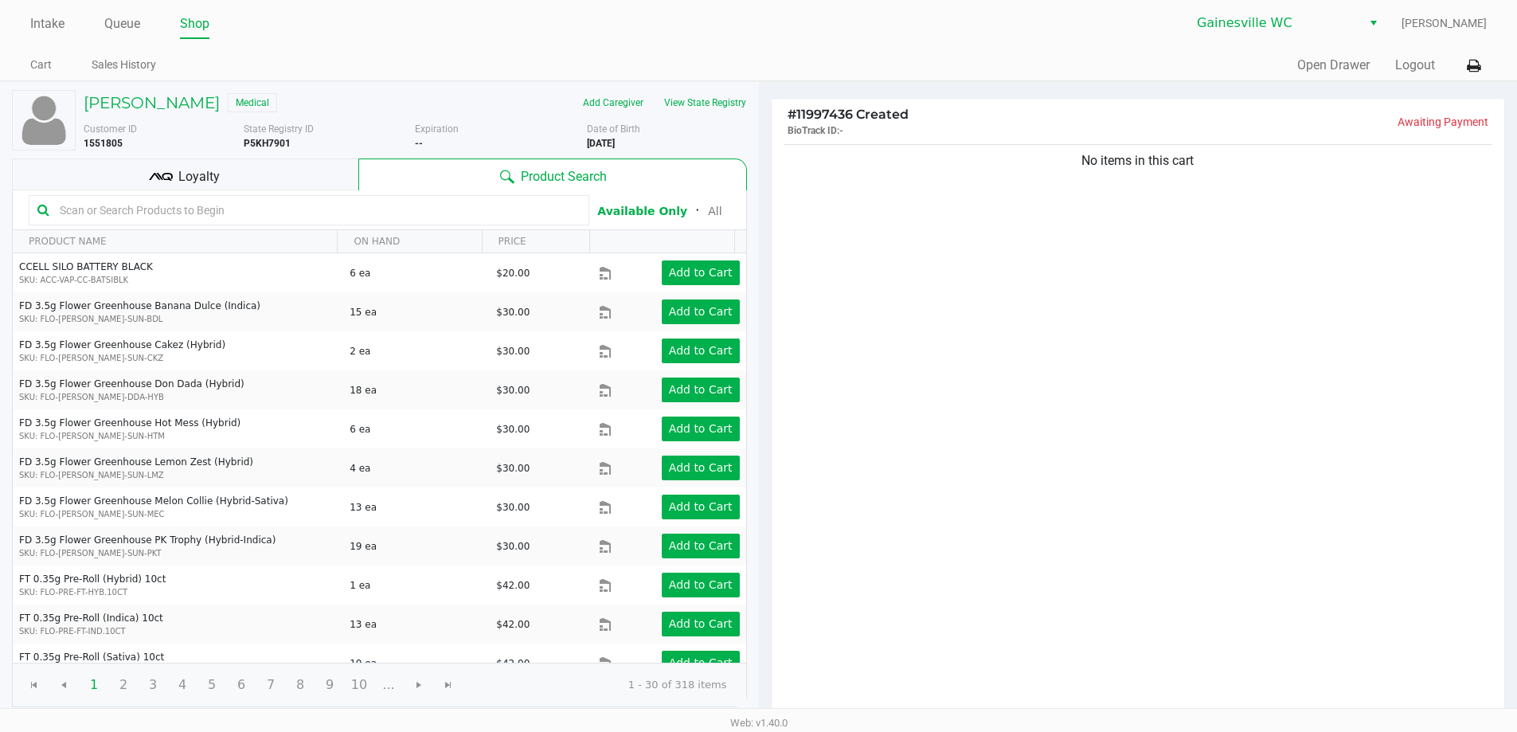
click at [913, 352] on div "No items in this cart" at bounding box center [1139, 430] width 734 height 578
click at [343, 181] on div "Loyalty" at bounding box center [185, 175] width 347 height 32
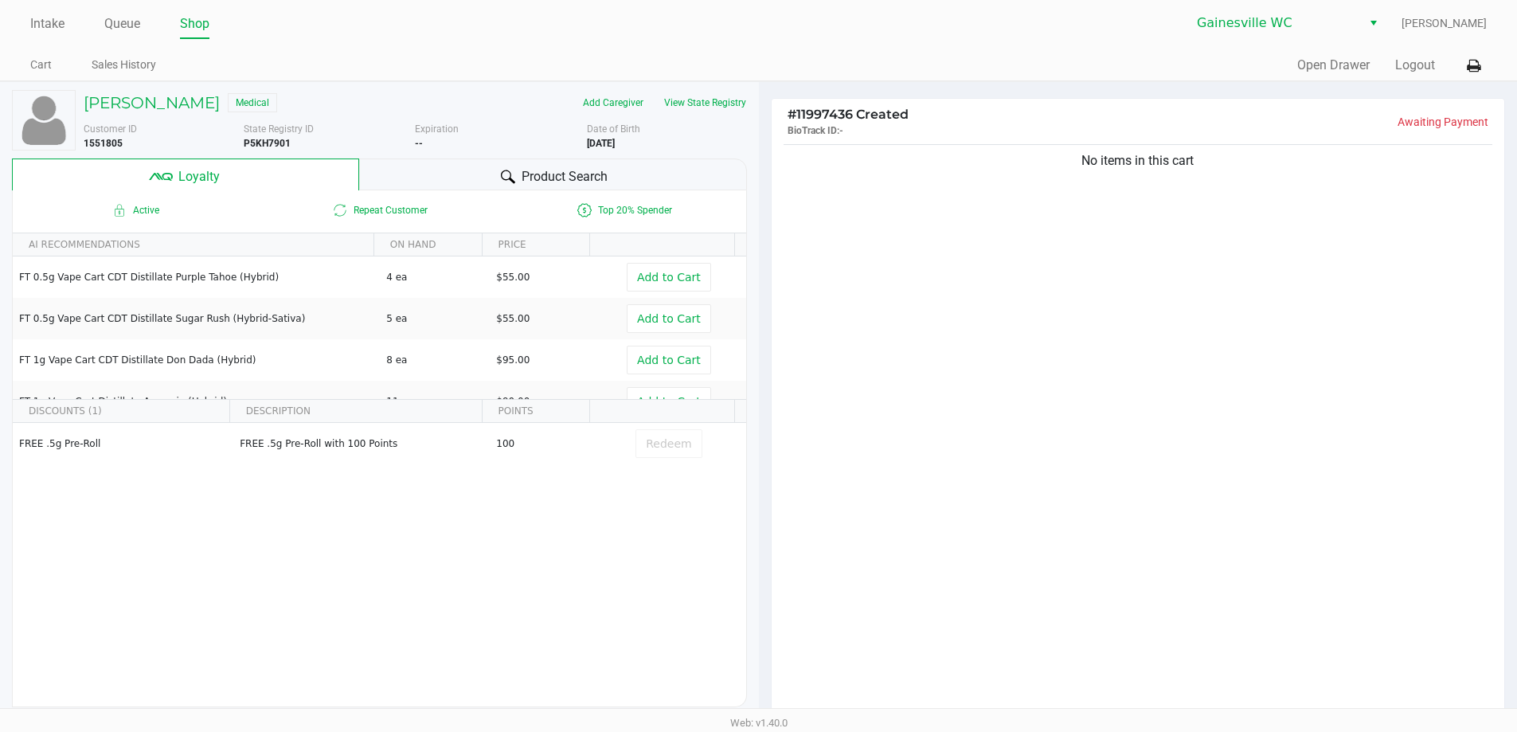
click at [395, 167] on div "Product Search" at bounding box center [553, 175] width 388 height 32
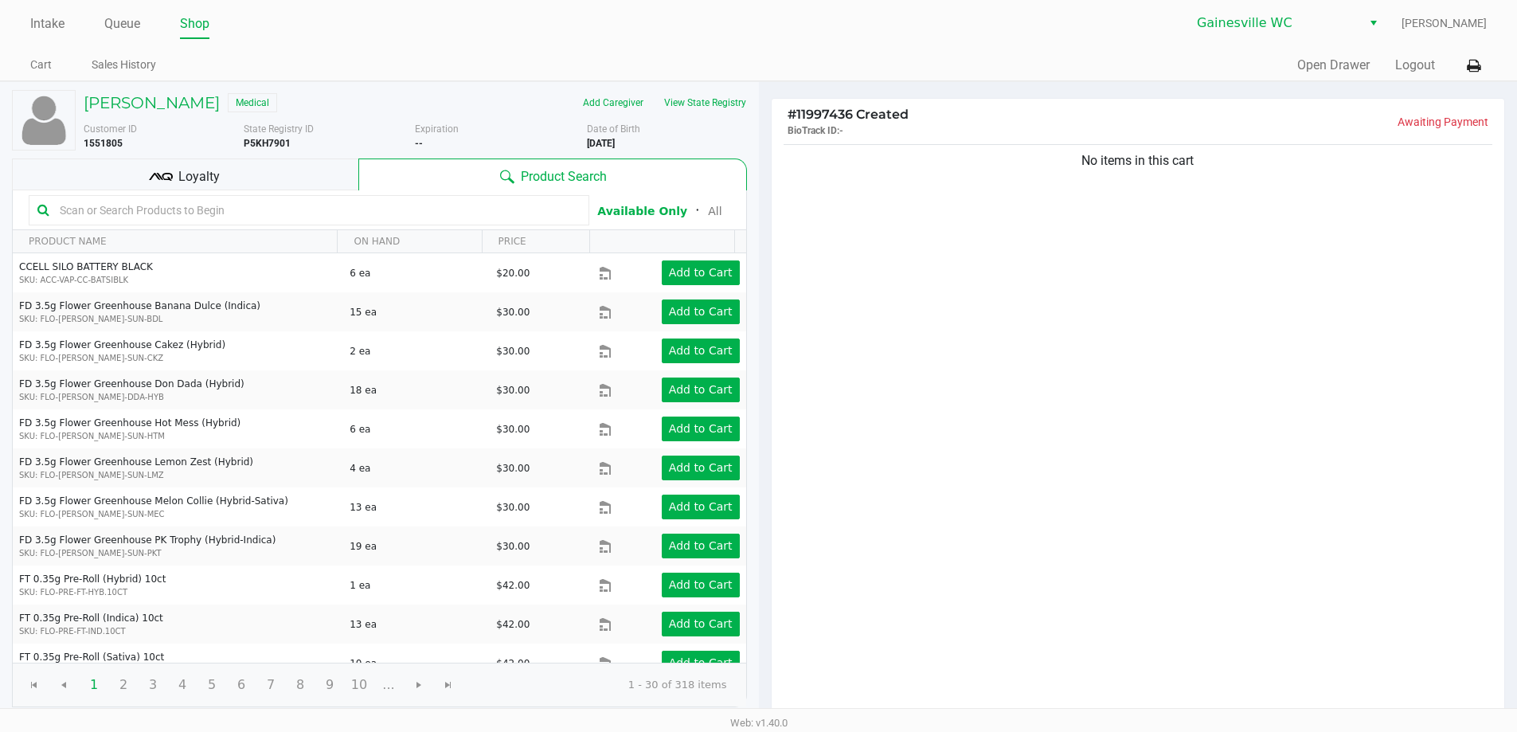
click at [399, 199] on input "text" at bounding box center [316, 210] width 527 height 24
click at [818, 259] on div "No items in this cart" at bounding box center [1139, 430] width 734 height 578
click at [746, 60] on ul "Cart Sales History" at bounding box center [394, 66] width 728 height 27
click at [363, 203] on input "text" at bounding box center [316, 210] width 527 height 24
click at [922, 263] on div "No items in this cart" at bounding box center [1139, 430] width 734 height 578
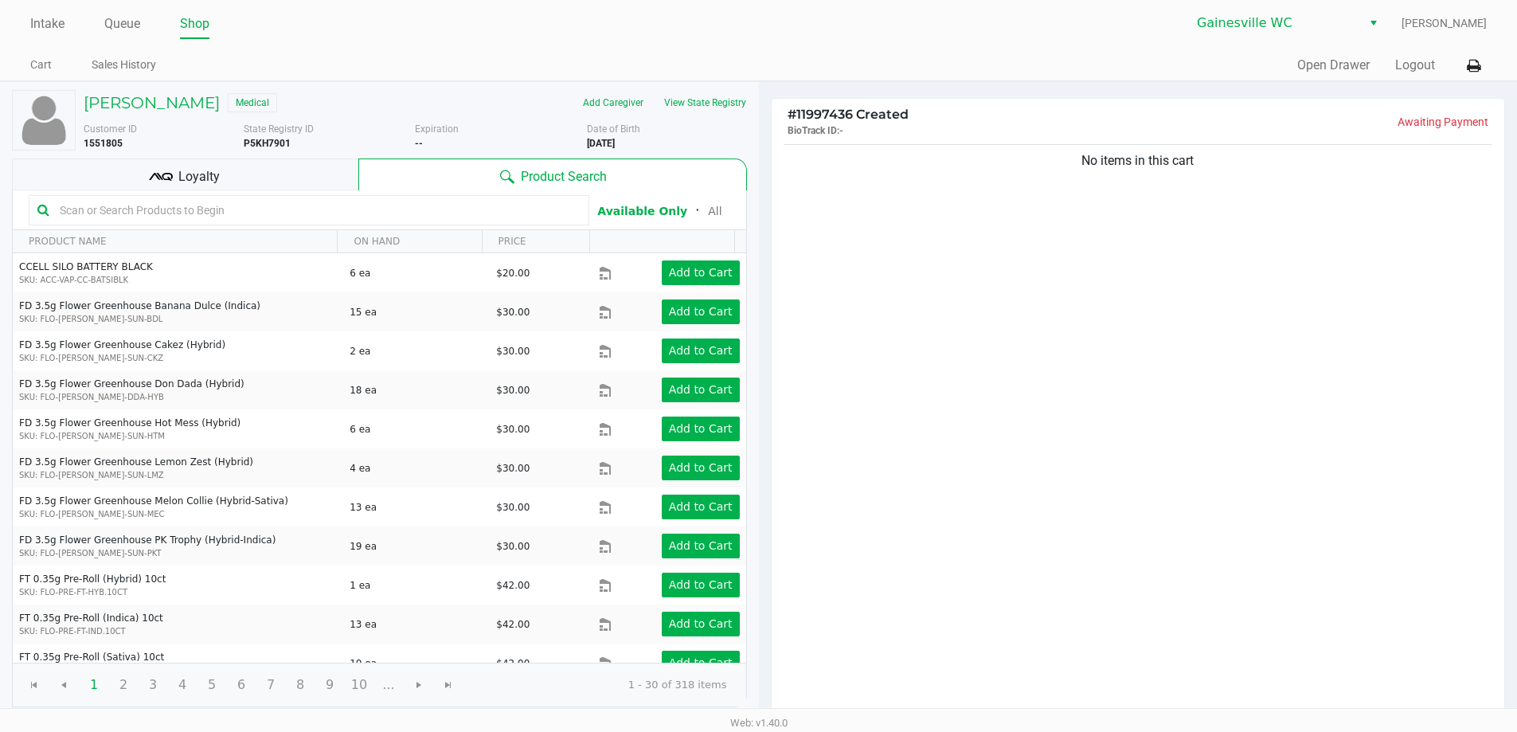
click at [300, 204] on input "text" at bounding box center [316, 210] width 527 height 24
click at [955, 300] on div "No items in this cart" at bounding box center [1139, 430] width 734 height 578
click at [747, 99] on div "Add Caregiver View State Registry" at bounding box center [586, 102] width 343 height 25
click at [742, 100] on button "View State Registry" at bounding box center [700, 102] width 93 height 25
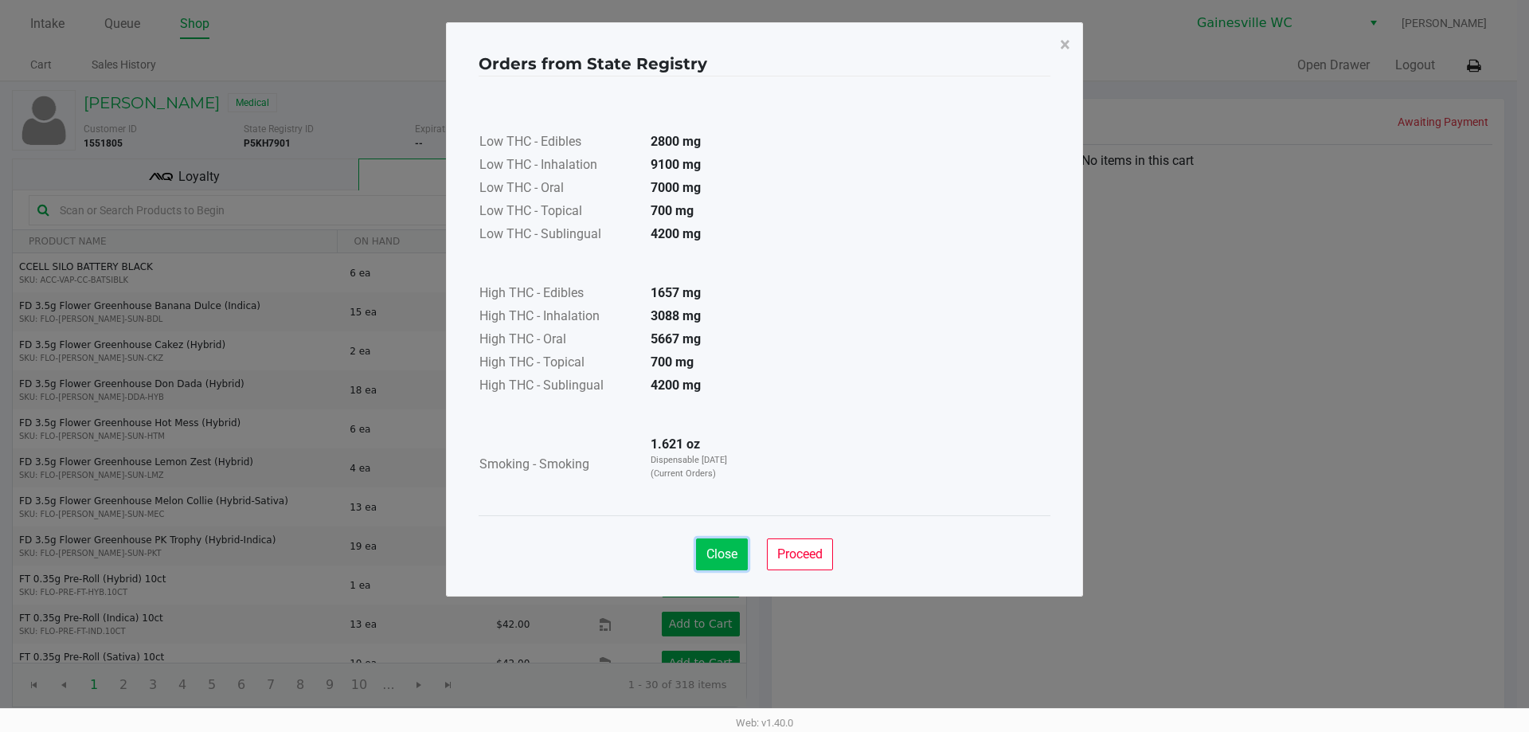
click at [720, 561] on span "Close" at bounding box center [722, 553] width 31 height 15
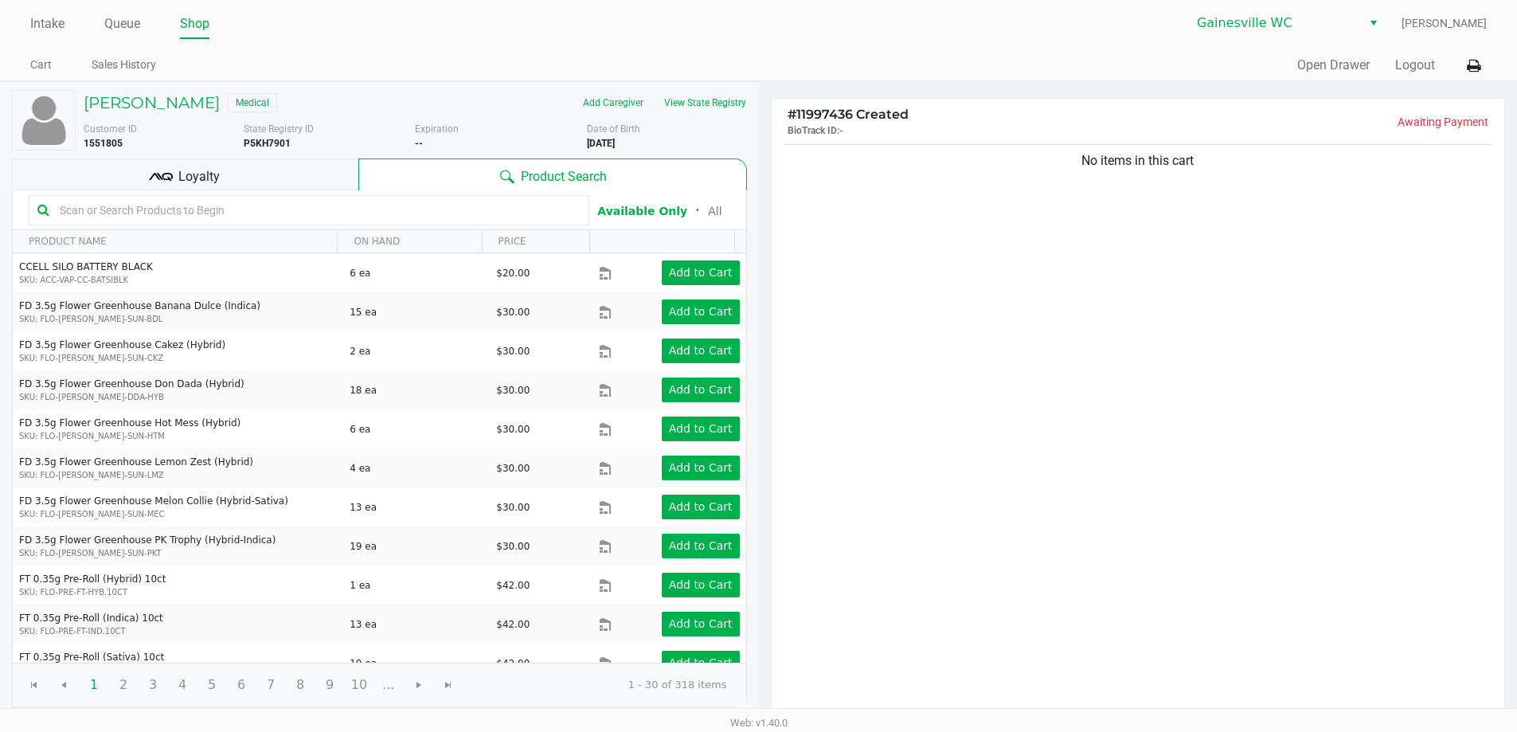
click at [888, 256] on div "No items in this cart" at bounding box center [1139, 430] width 734 height 578
click at [542, 212] on input "text" at bounding box center [316, 210] width 527 height 24
click at [762, 98] on div "# 11997436 Created BioTrack ID: - Awaiting Payment No items in this cart Subtot…" at bounding box center [1138, 498] width 759 height 832
click at [816, 164] on div "No items in this cart" at bounding box center [1139, 160] width 710 height 19
click at [940, 253] on div "No items in this cart" at bounding box center [1139, 430] width 734 height 578
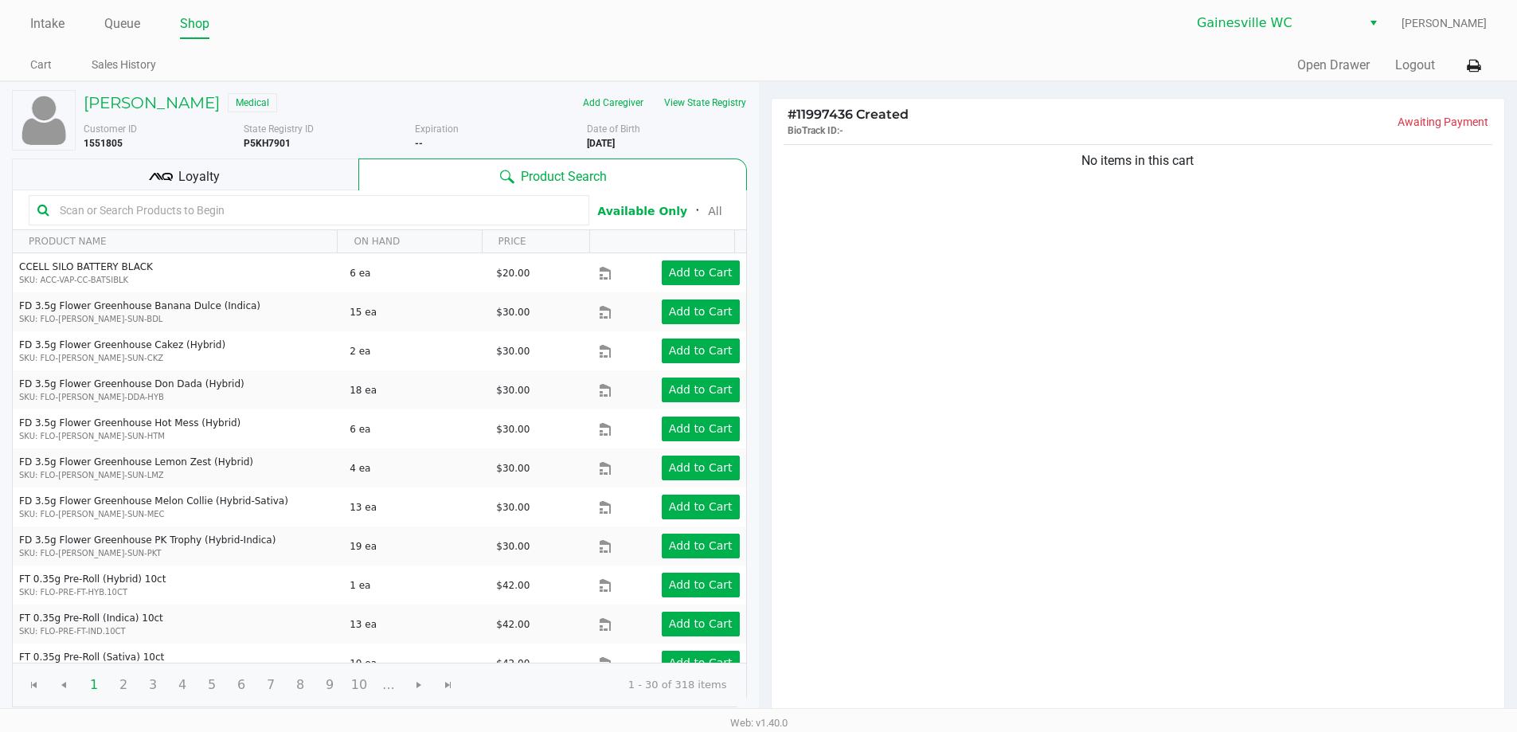
click at [327, 162] on div "Loyalty" at bounding box center [185, 175] width 347 height 32
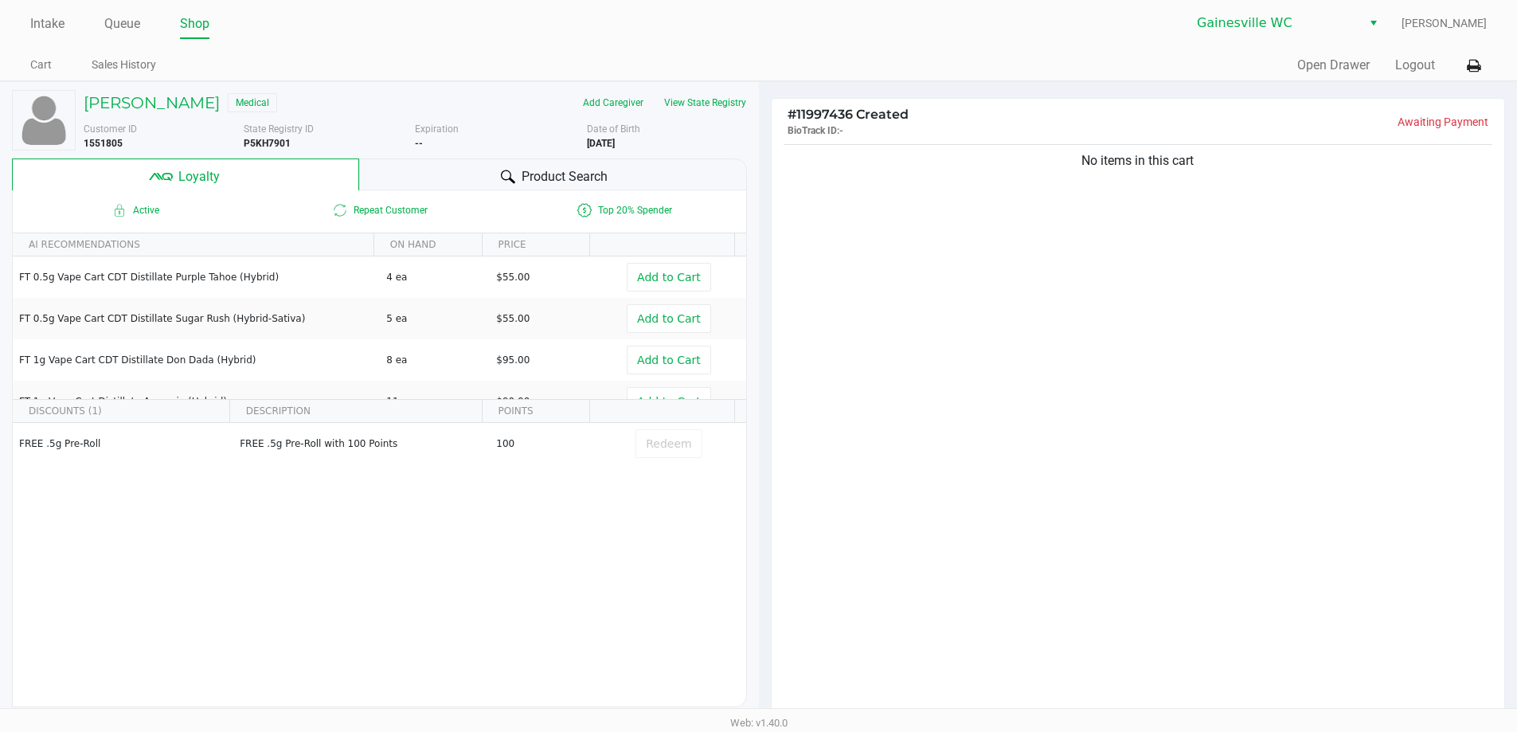
click at [416, 167] on div "Product Search" at bounding box center [553, 175] width 388 height 32
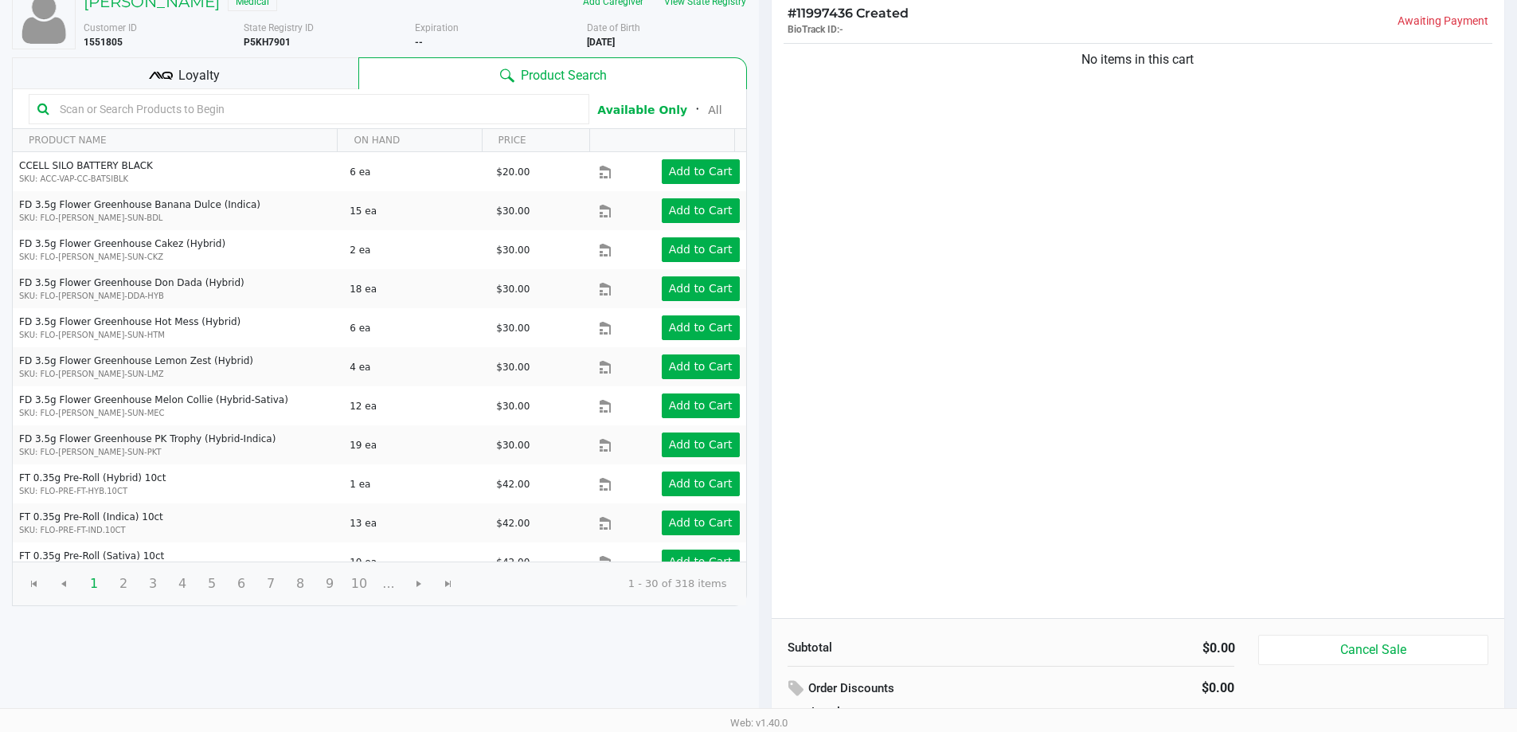
scroll to position [23, 0]
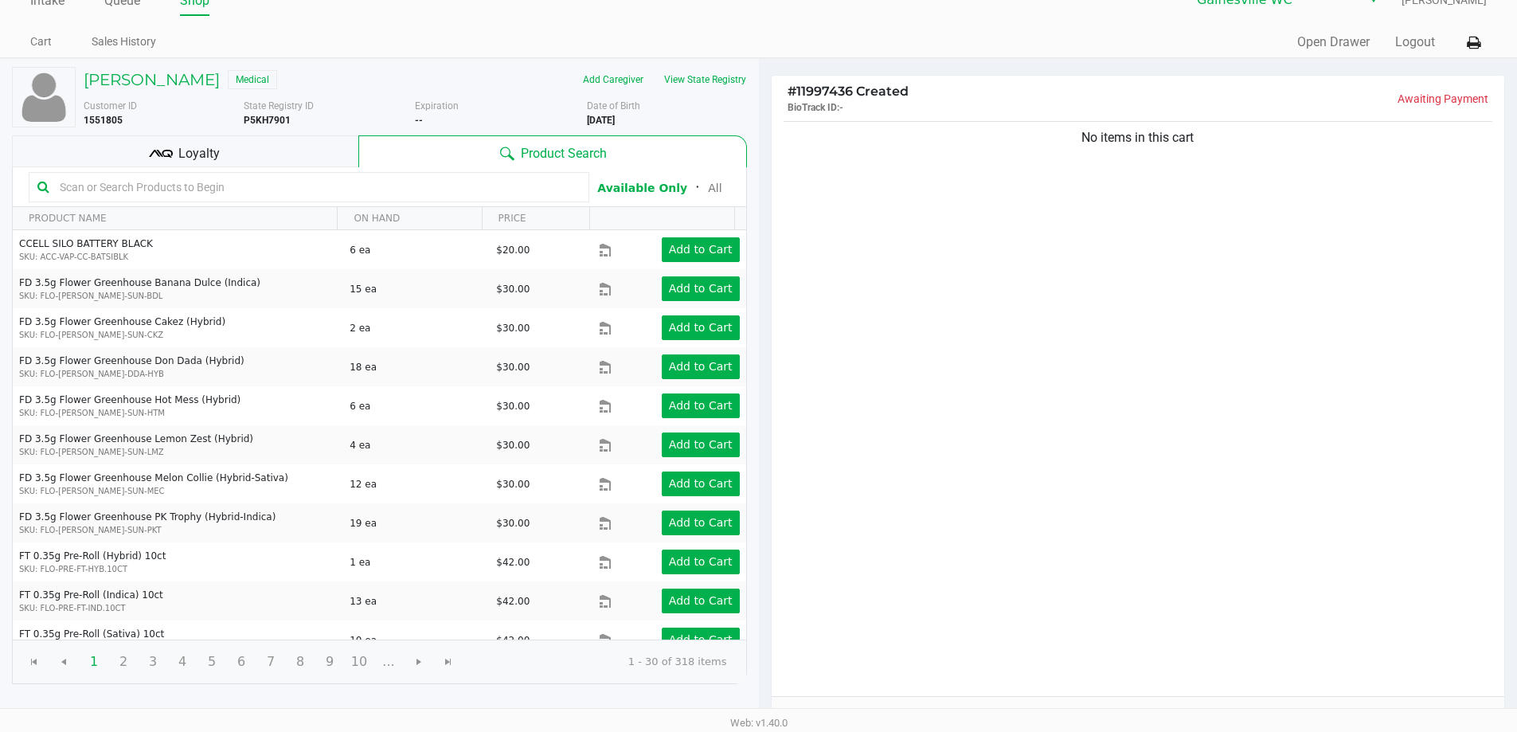
click at [1010, 263] on div "No items in this cart" at bounding box center [1139, 407] width 734 height 578
click at [343, 155] on div "Loyalty" at bounding box center [185, 151] width 347 height 32
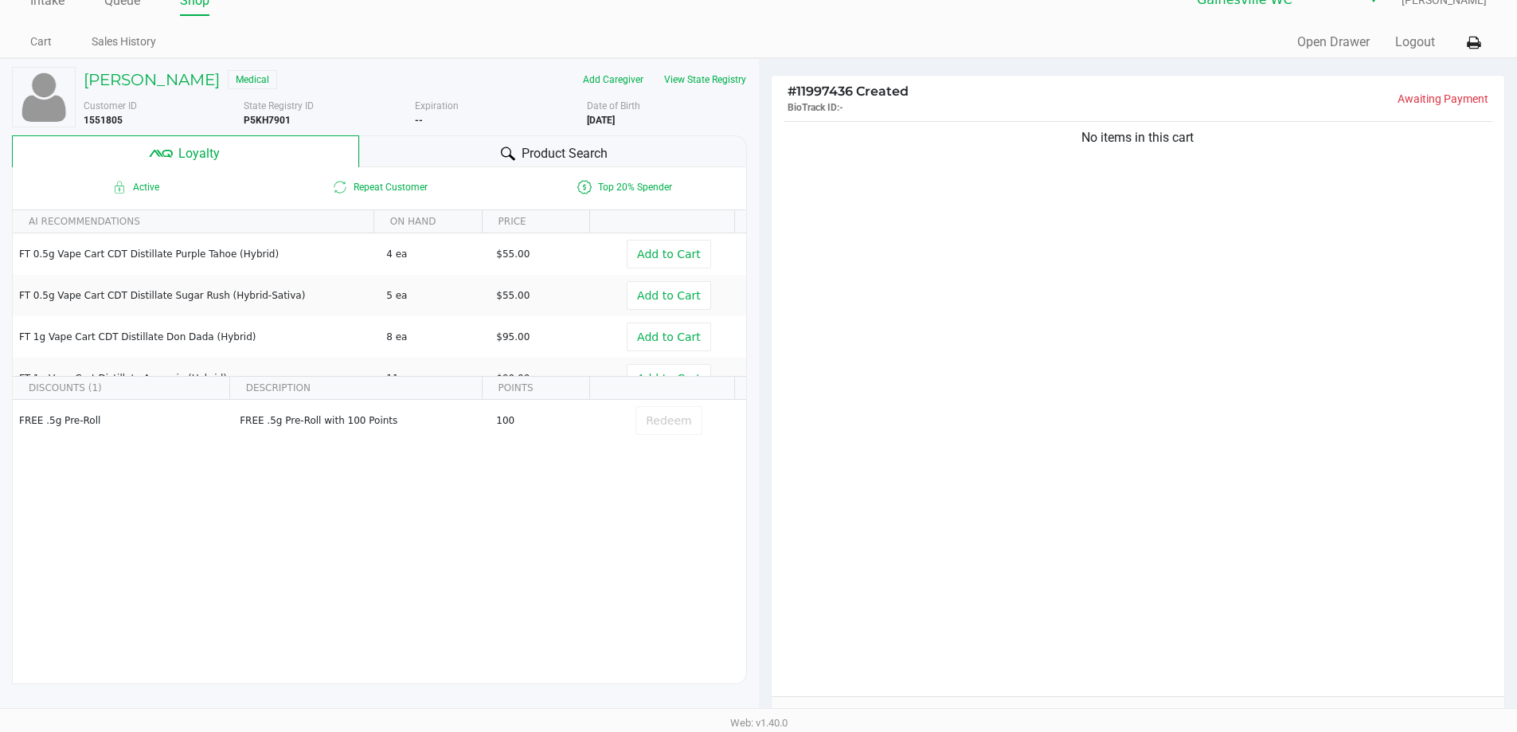
click at [393, 143] on div "Product Search" at bounding box center [553, 151] width 388 height 32
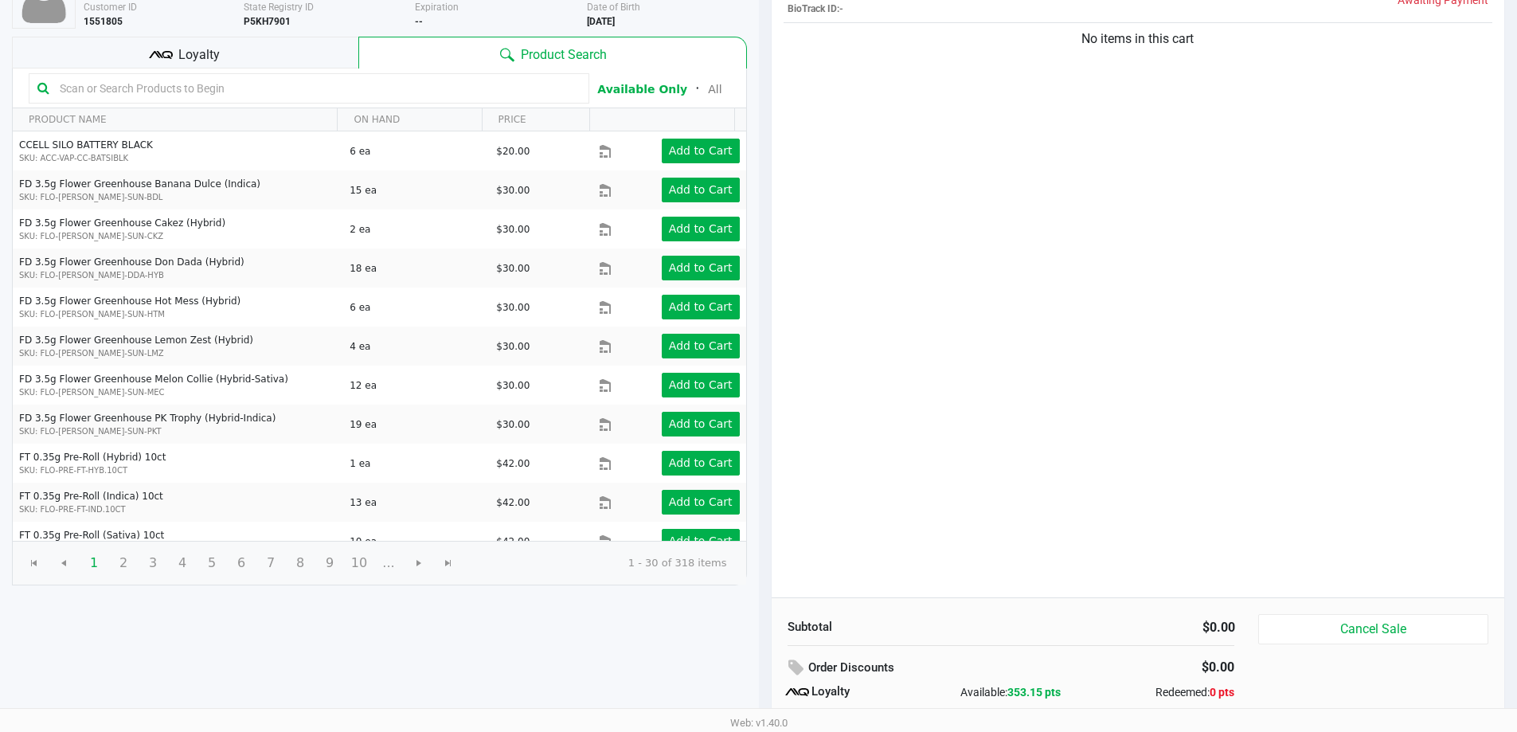
scroll to position [0, 0]
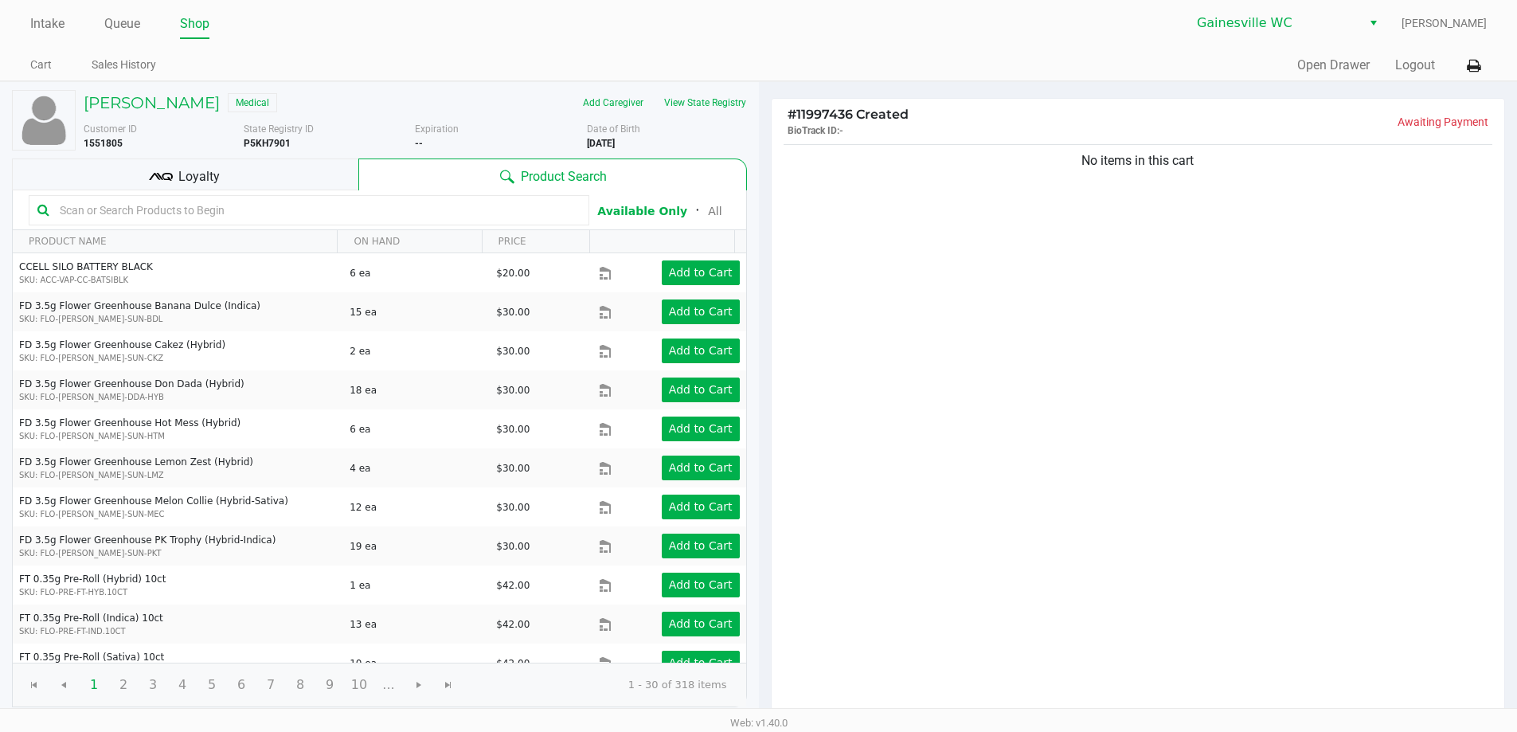
drag, startPoint x: 1118, startPoint y: 285, endPoint x: 1052, endPoint y: 271, distance: 66.9
click at [1114, 285] on div "No items in this cart" at bounding box center [1139, 430] width 734 height 578
drag, startPoint x: 1371, startPoint y: 317, endPoint x: 1356, endPoint y: 307, distance: 18.3
click at [1371, 315] on div "No items in this cart" at bounding box center [1139, 430] width 734 height 578
click at [1450, 460] on div "No items in this cart" at bounding box center [1139, 430] width 734 height 578
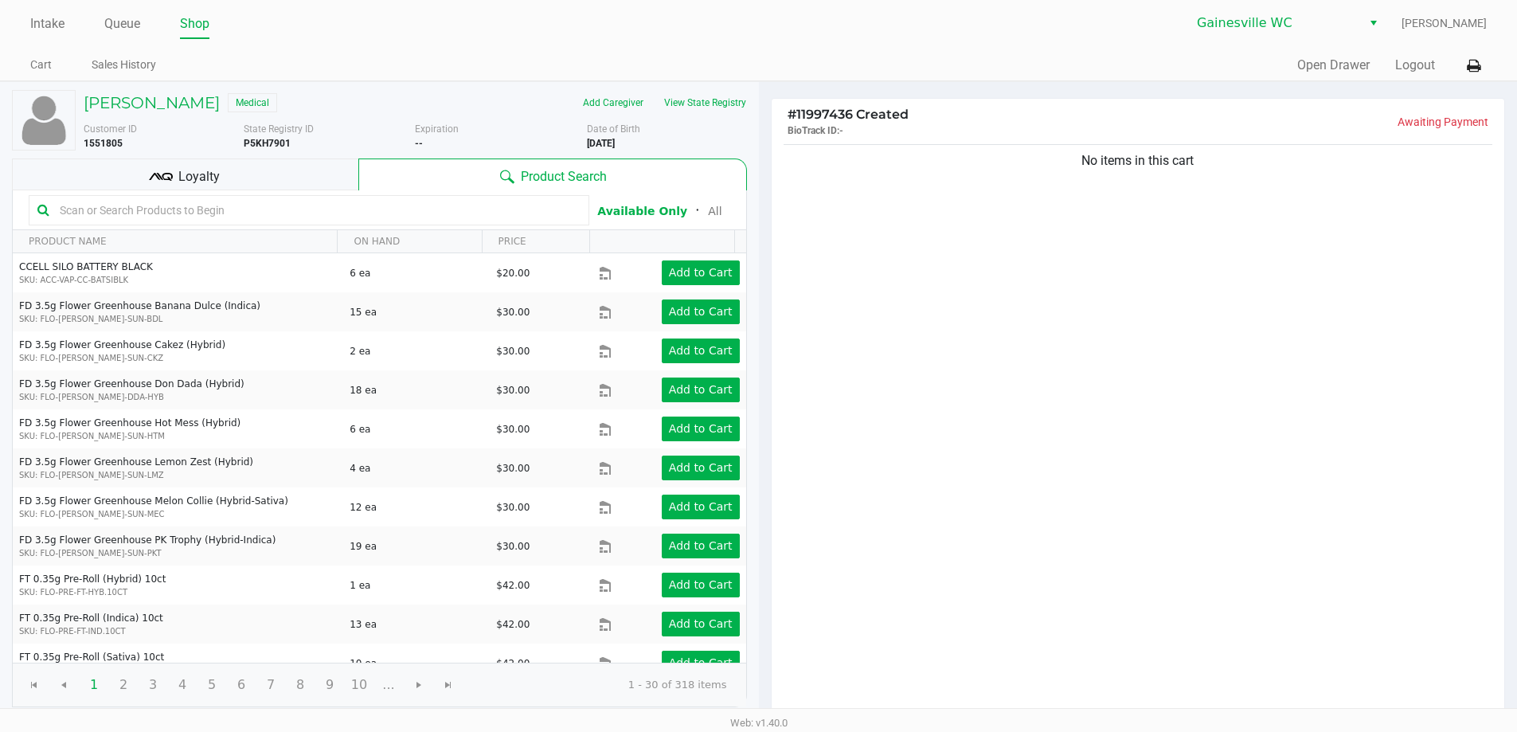
click at [1349, 482] on div "No items in this cart" at bounding box center [1139, 430] width 734 height 578
click at [249, 164] on div "Loyalty" at bounding box center [185, 175] width 347 height 32
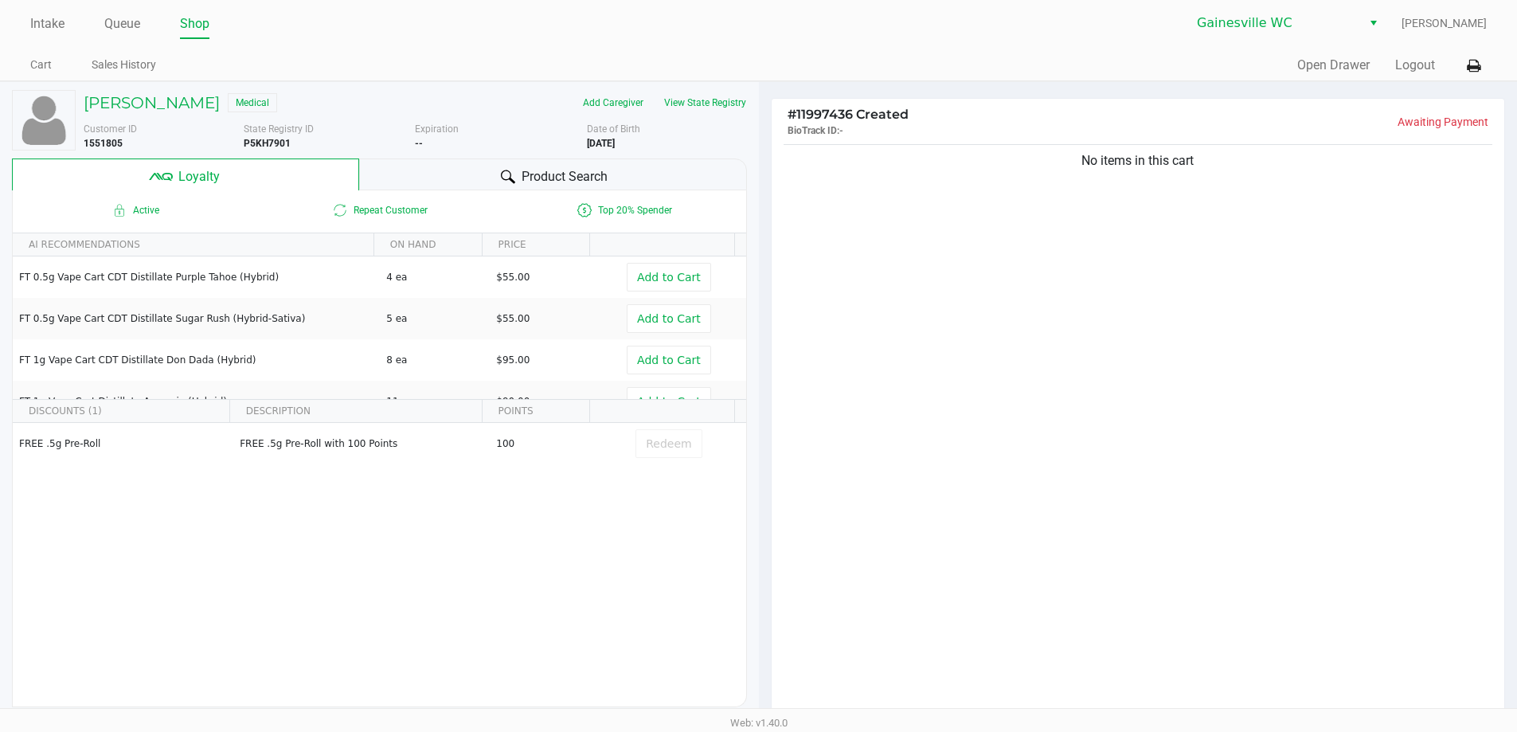
click at [994, 280] on div "No items in this cart" at bounding box center [1139, 430] width 734 height 578
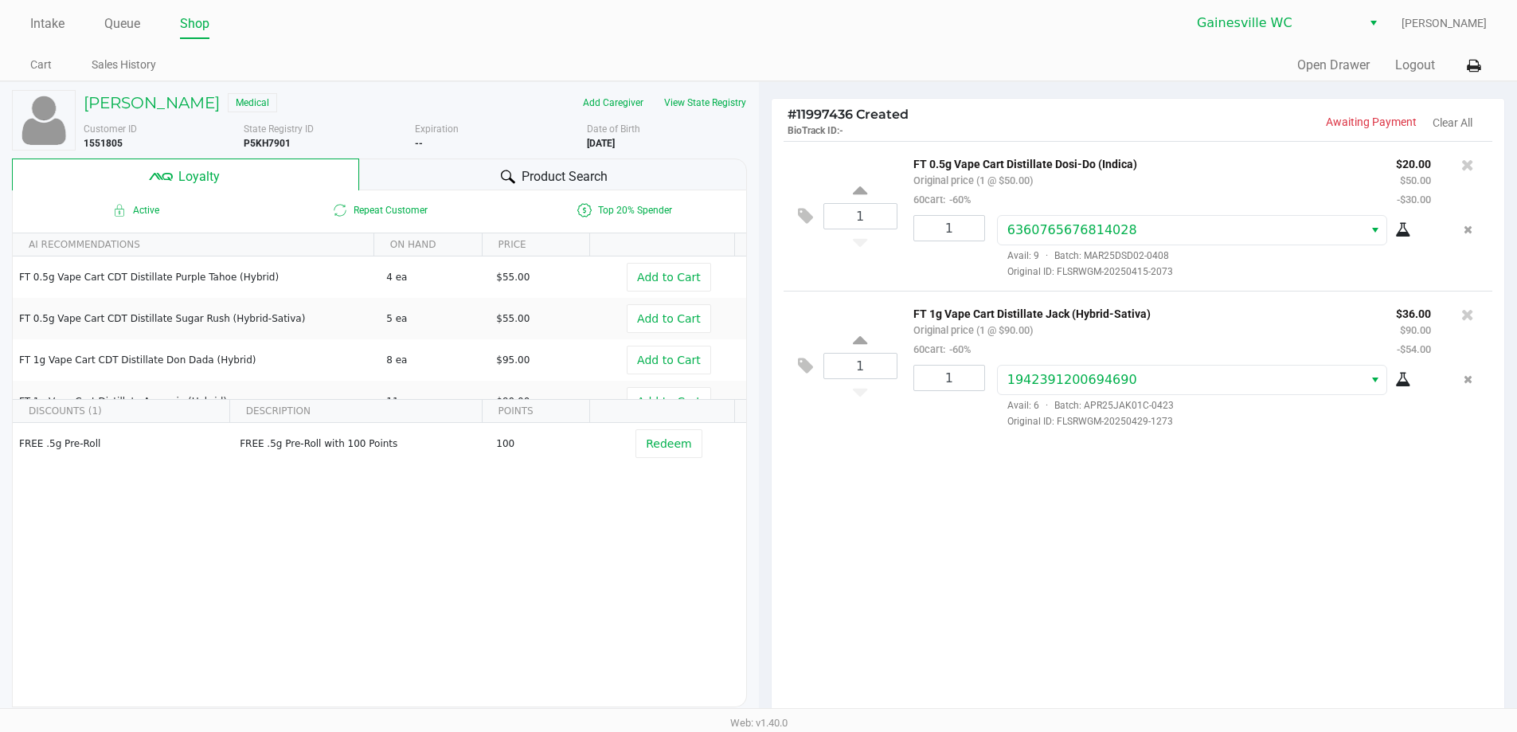
click at [443, 170] on div "Product Search" at bounding box center [553, 175] width 388 height 32
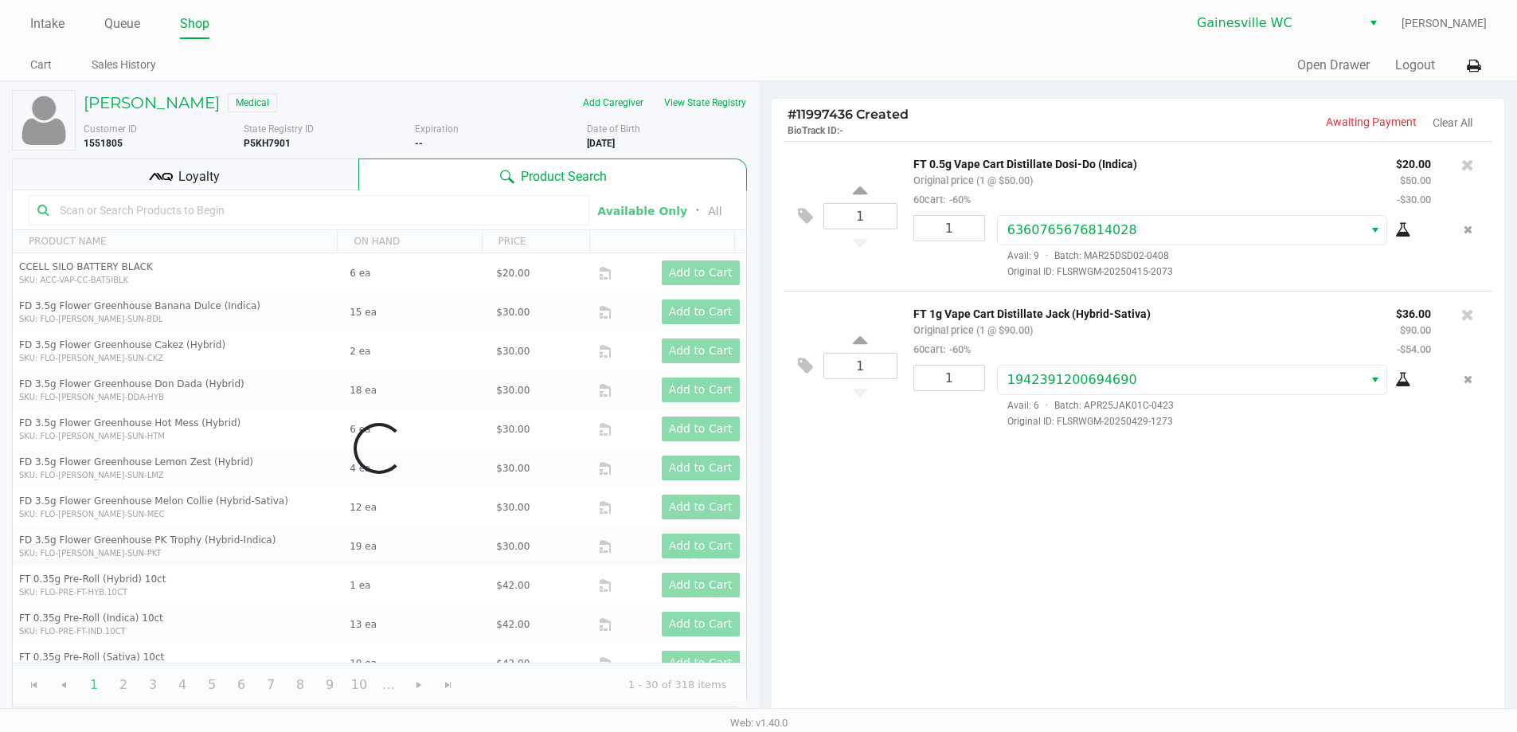
click at [347, 204] on div "Data table" at bounding box center [380, 448] width 734 height 516
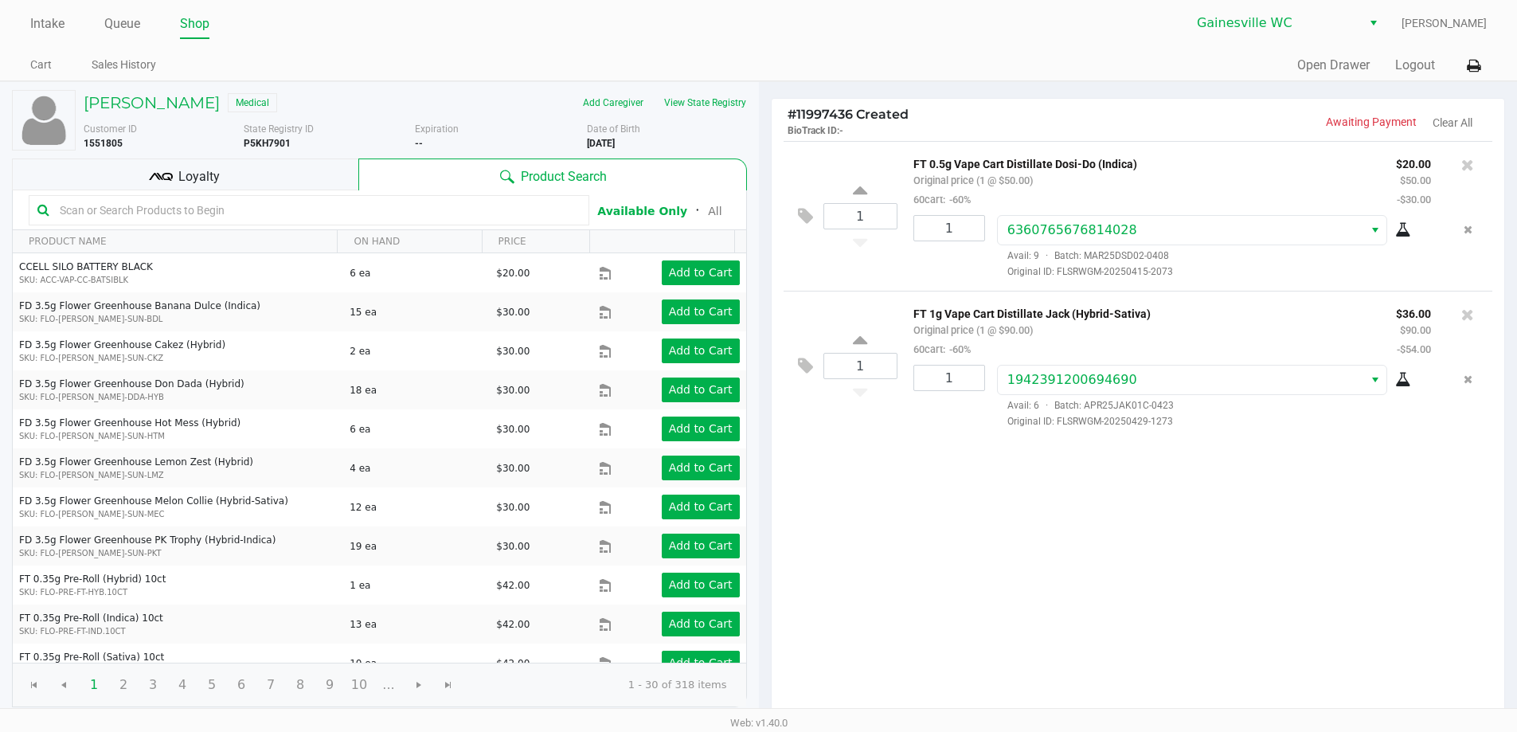
click at [325, 216] on input "text" at bounding box center [316, 210] width 527 height 24
type input "rosin"
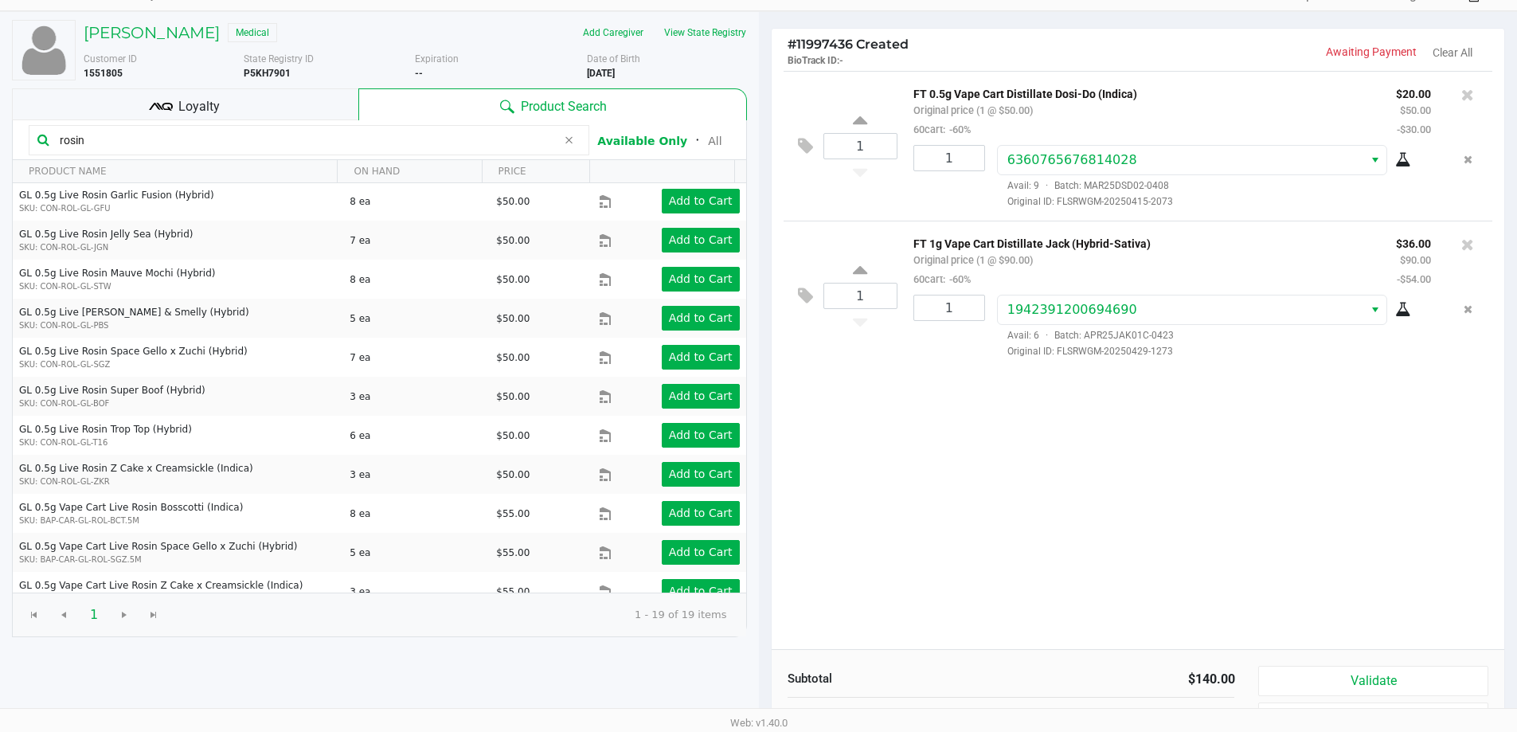
scroll to position [182, 0]
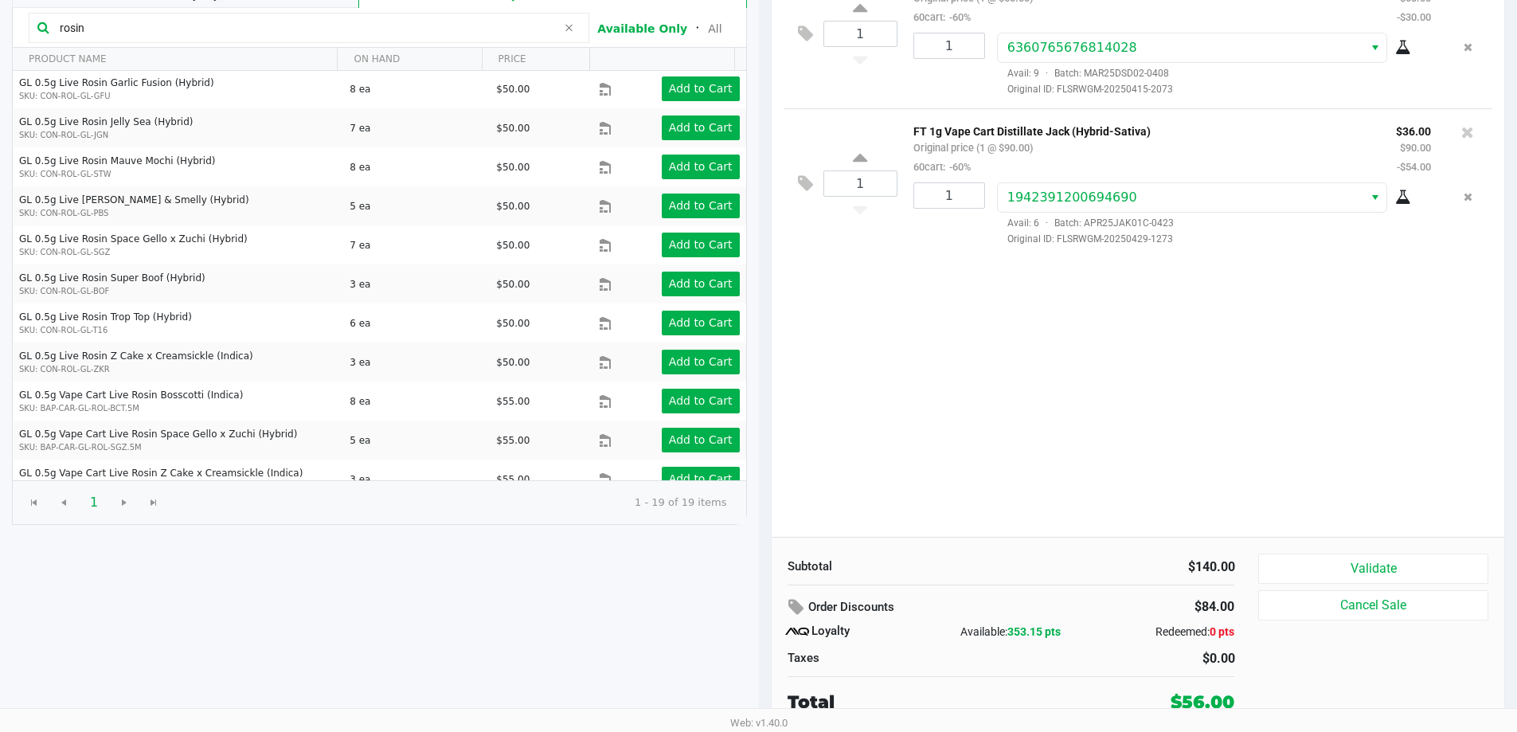
click at [1032, 369] on div "1 FT 0.5g Vape Cart Distillate Dosi-Do (Indica) Original price (1 @ $50.00) 60c…" at bounding box center [1139, 248] width 734 height 578
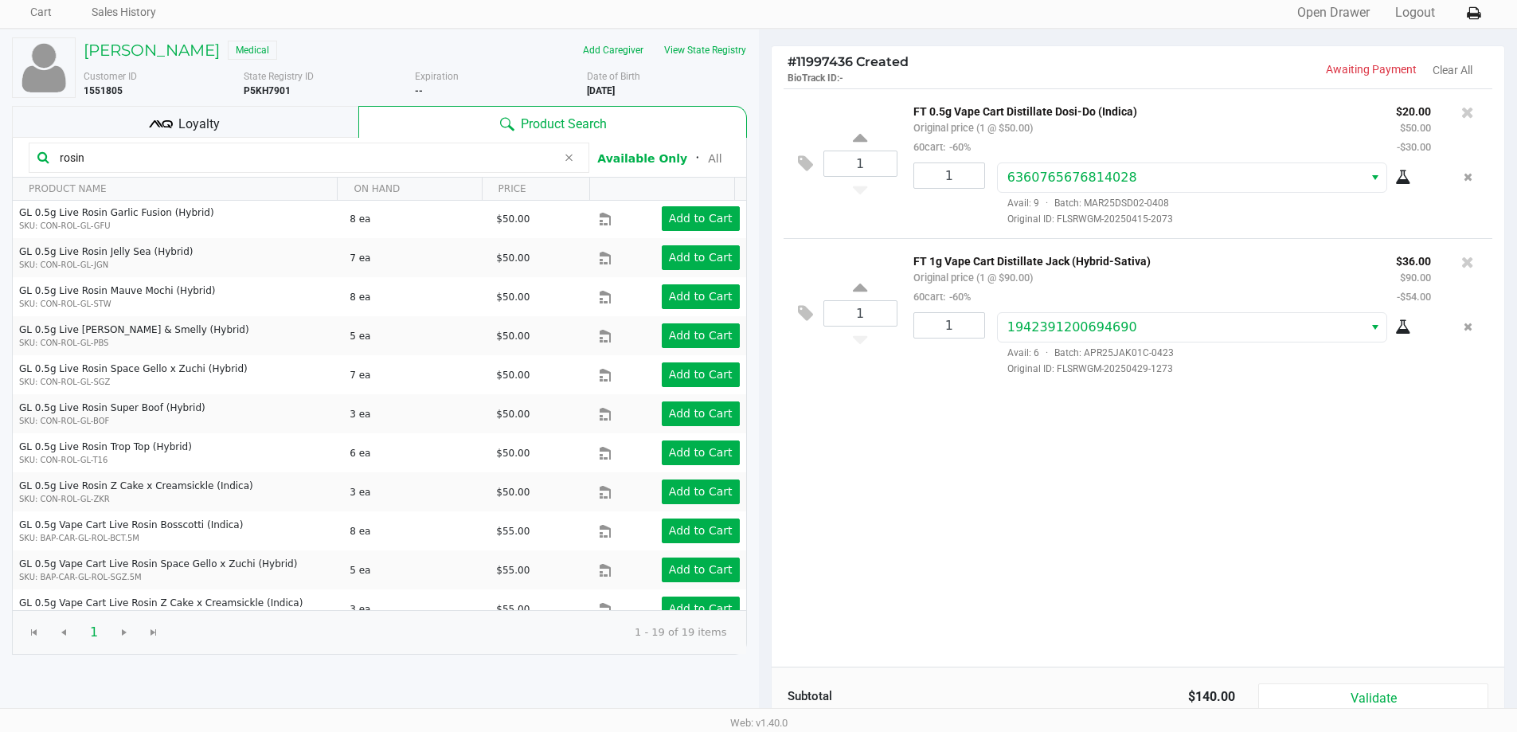
scroll to position [0, 0]
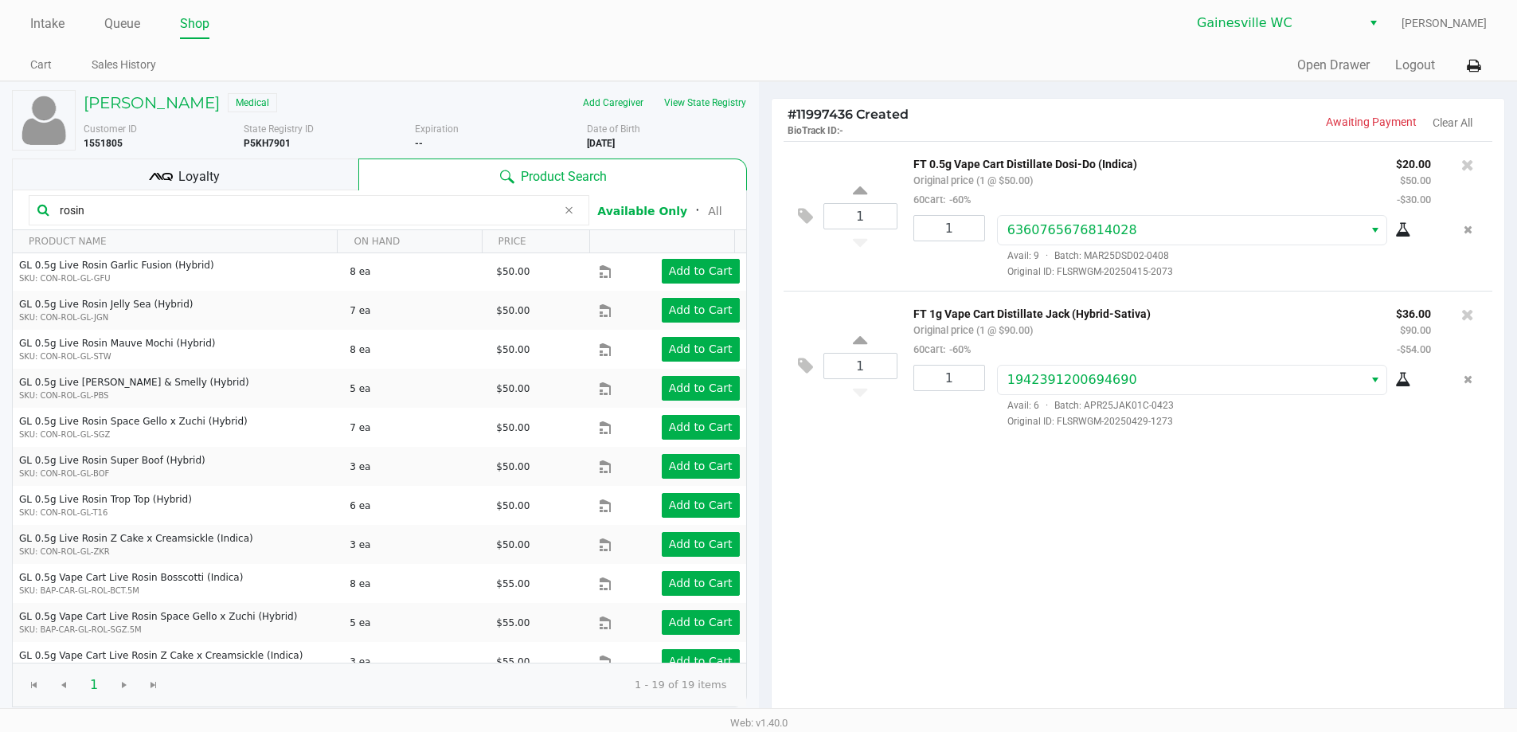
click at [358, 182] on div "Product Search" at bounding box center [552, 175] width 388 height 32
click at [290, 186] on div "Loyalty" at bounding box center [185, 175] width 347 height 32
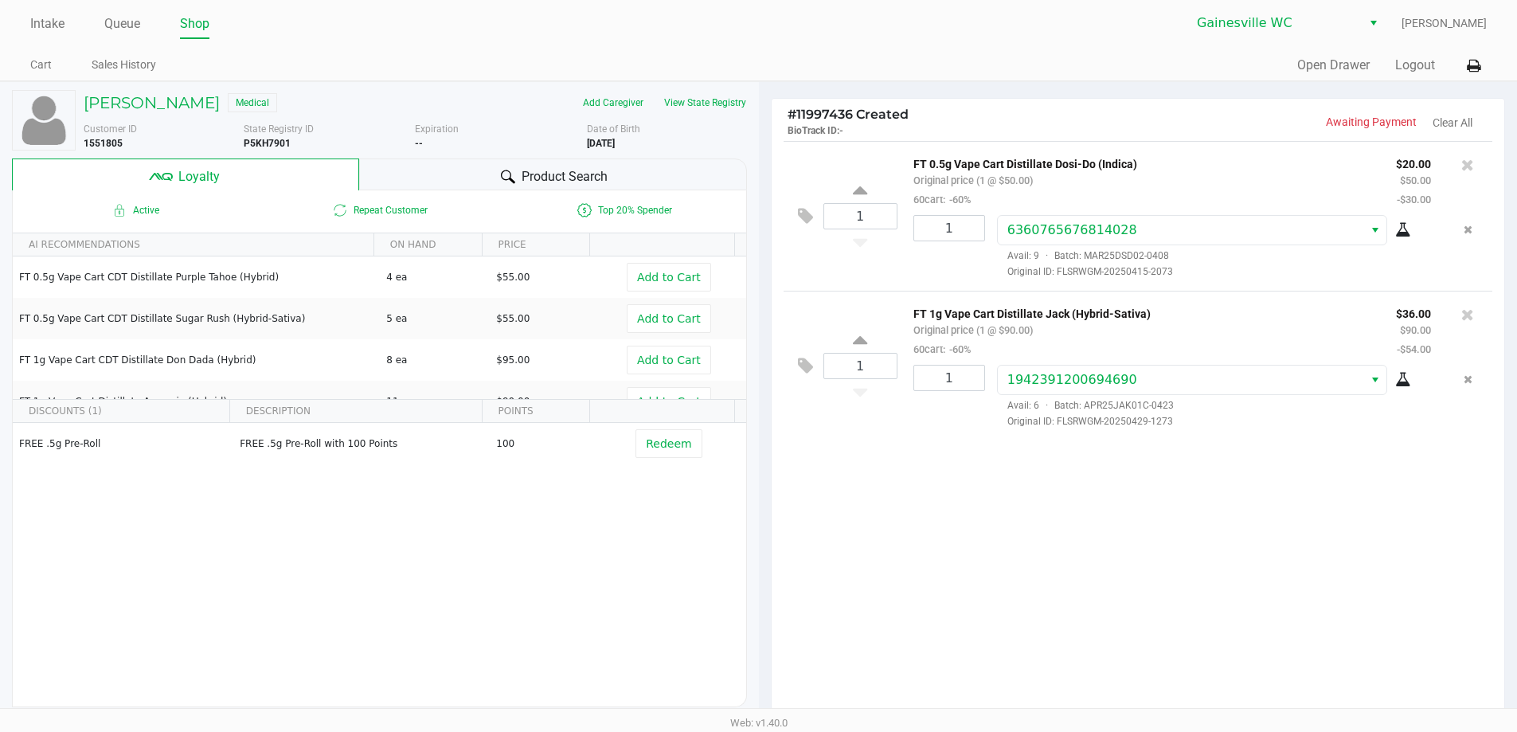
click at [415, 162] on div "Product Search" at bounding box center [553, 175] width 388 height 32
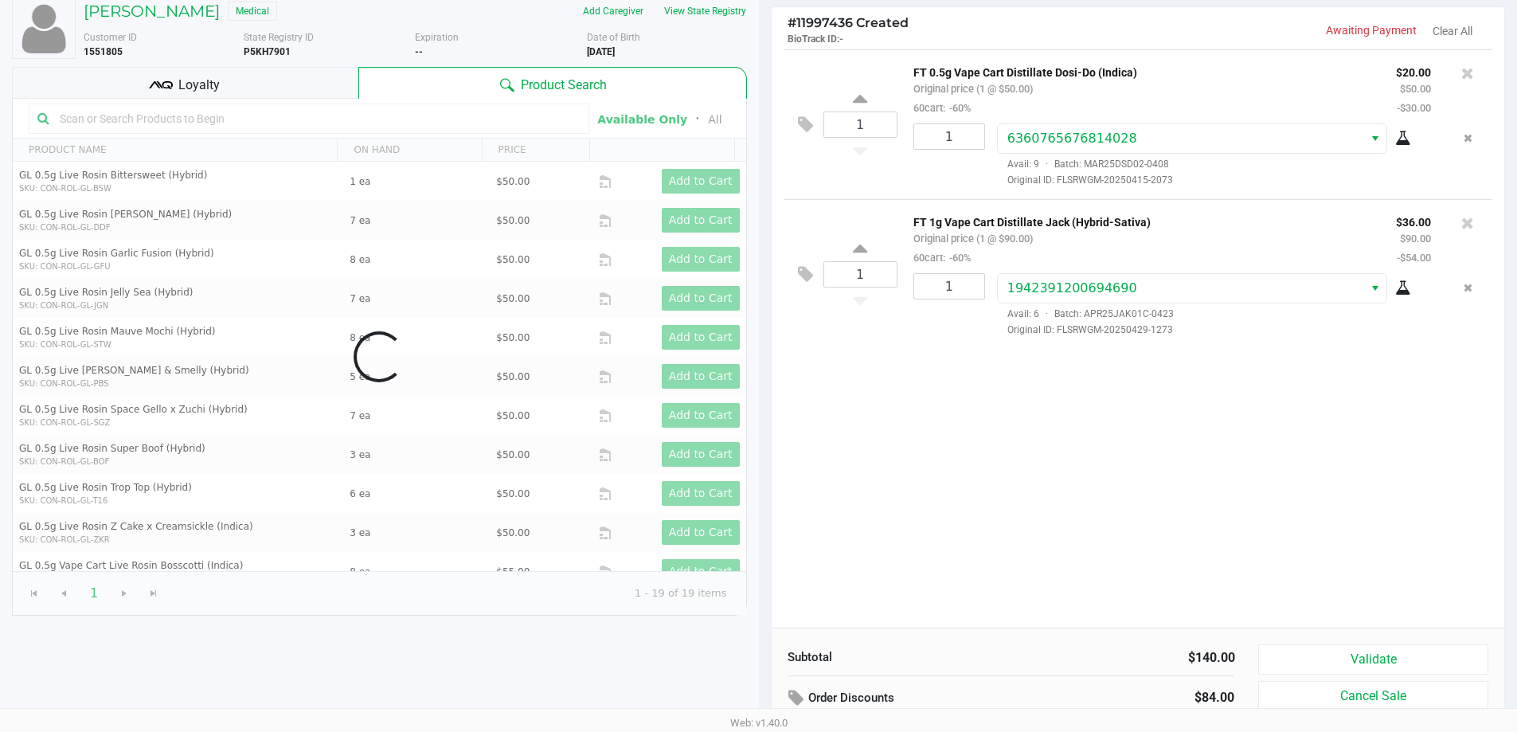
scroll to position [182, 0]
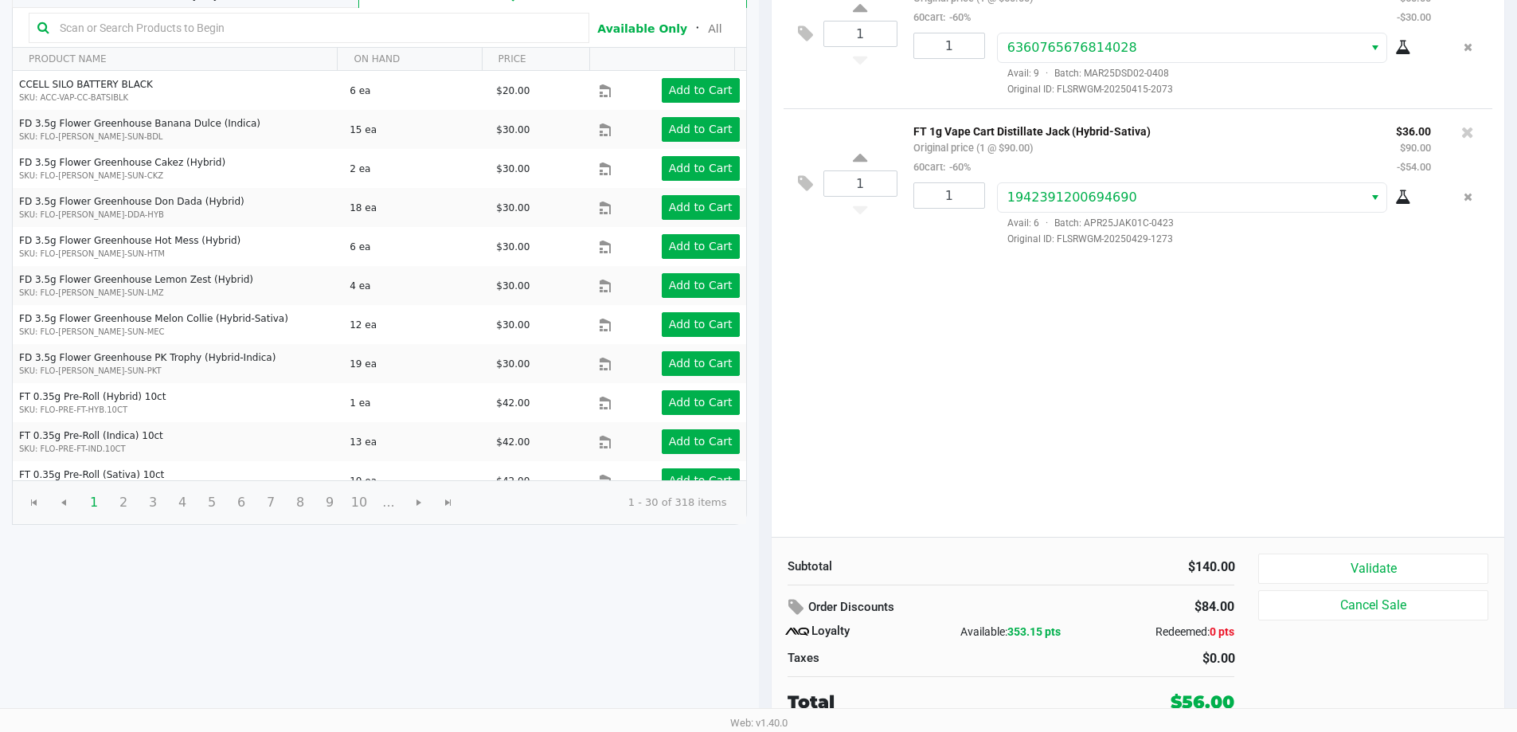
click at [884, 365] on div "1 FT 0.5g Vape Cart Distillate Dosi-Do (Indica) Original price (1 @ $50.00) 60c…" at bounding box center [1139, 248] width 734 height 578
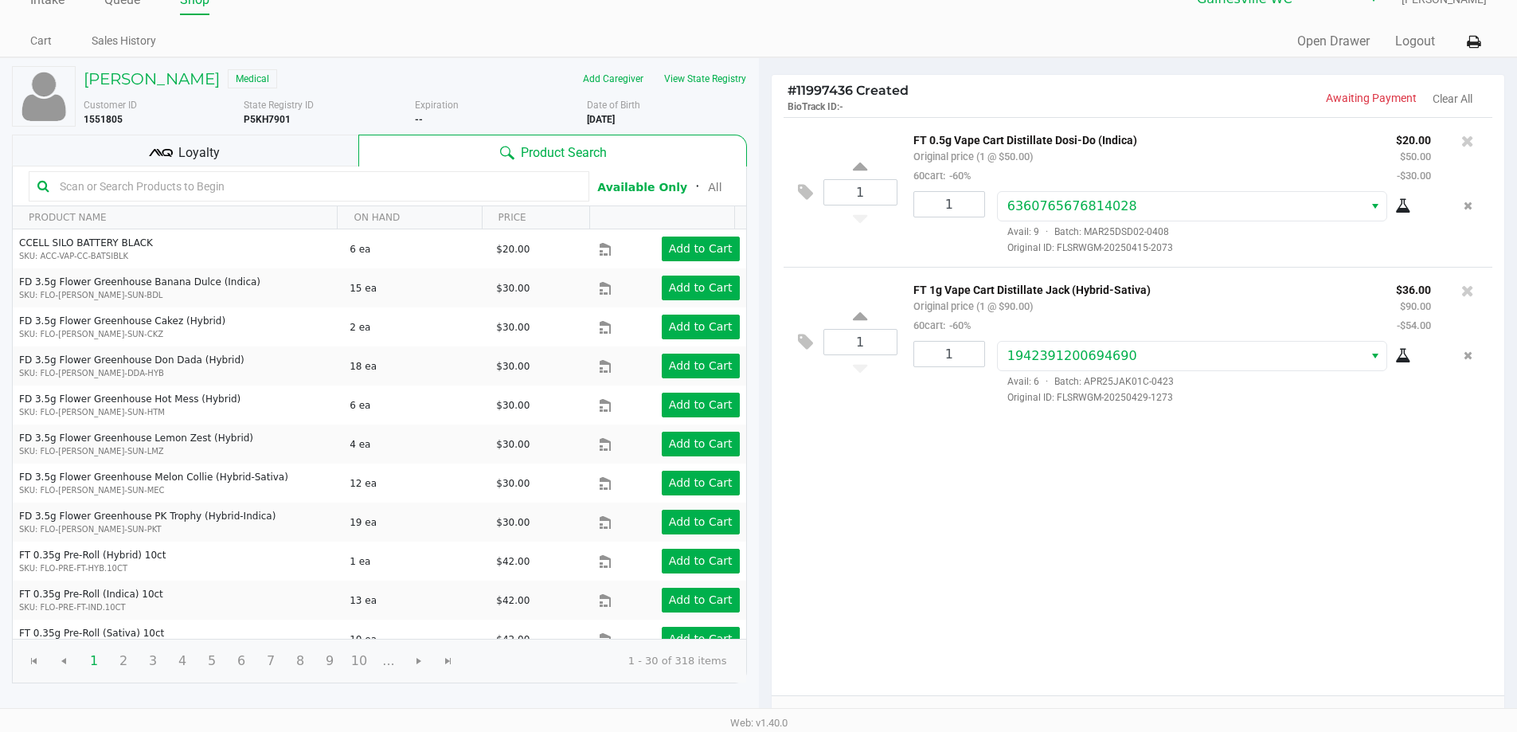
scroll to position [23, 0]
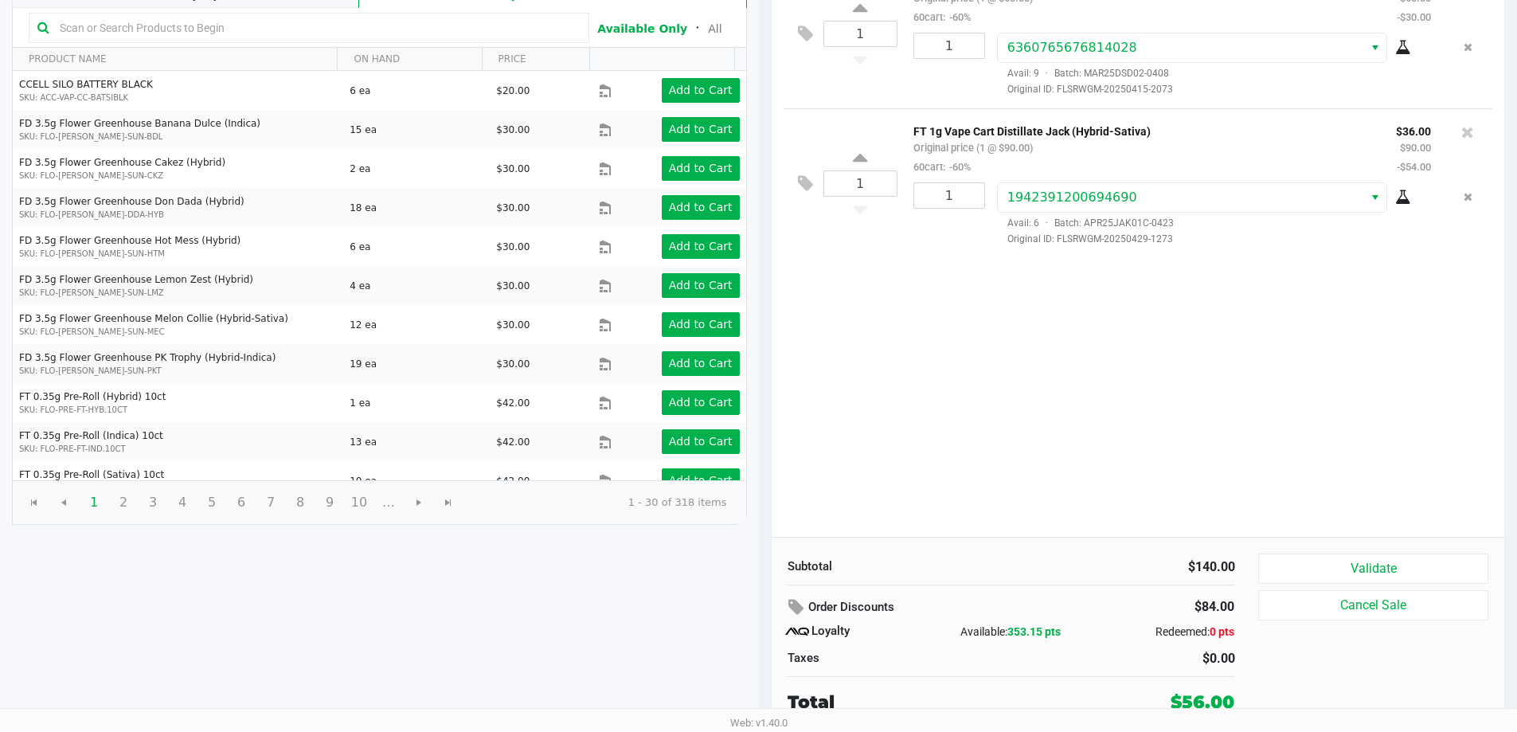
click at [1121, 431] on div "1 FT 0.5g Vape Cart Distillate Dosi-Do (Indica) Original price (1 @ $50.00) 60c…" at bounding box center [1139, 248] width 734 height 578
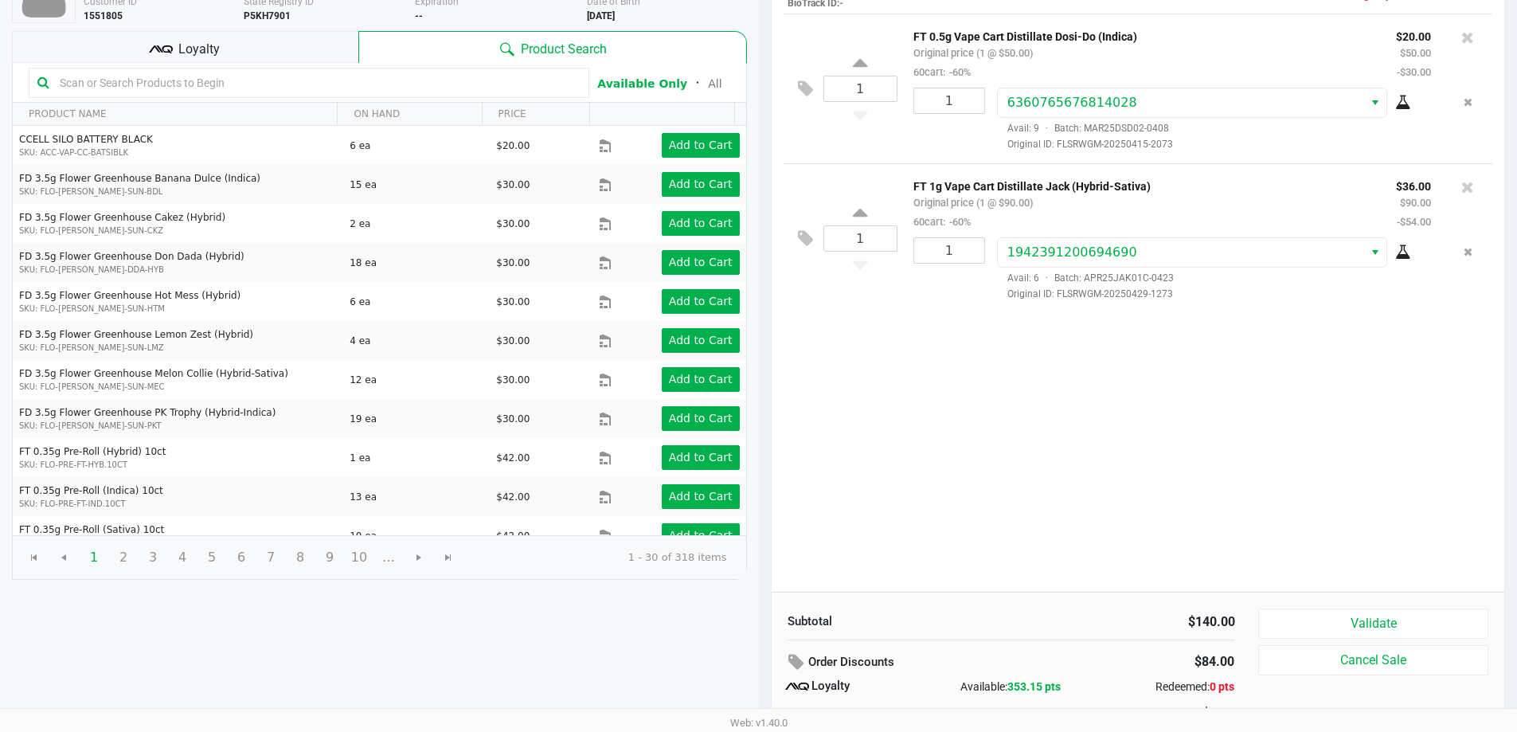
scroll to position [103, 0]
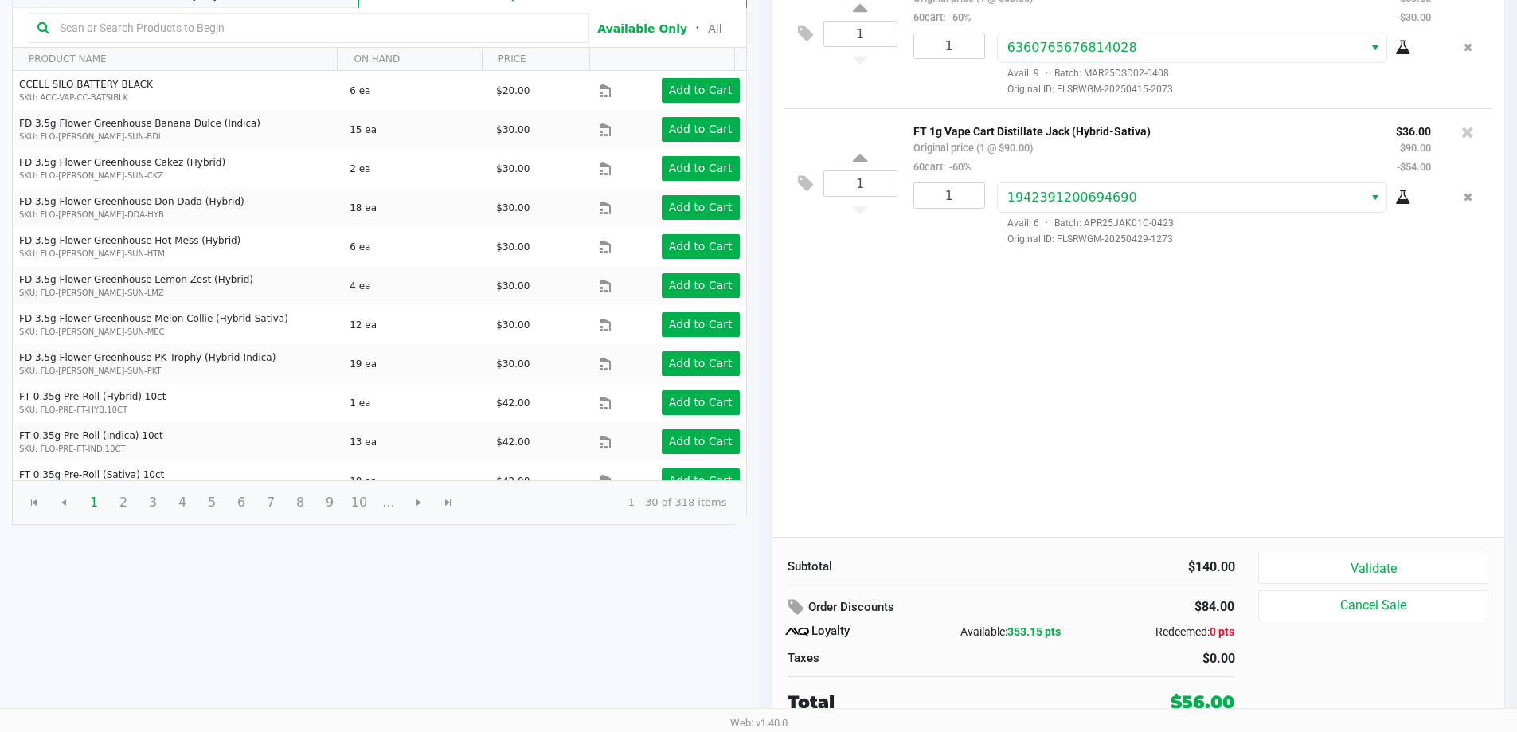
click at [1102, 425] on div "1 FT 0.5g Vape Cart Distillate Dosi-Do (Indica) Original price (1 @ $50.00) 60c…" at bounding box center [1139, 248] width 734 height 578
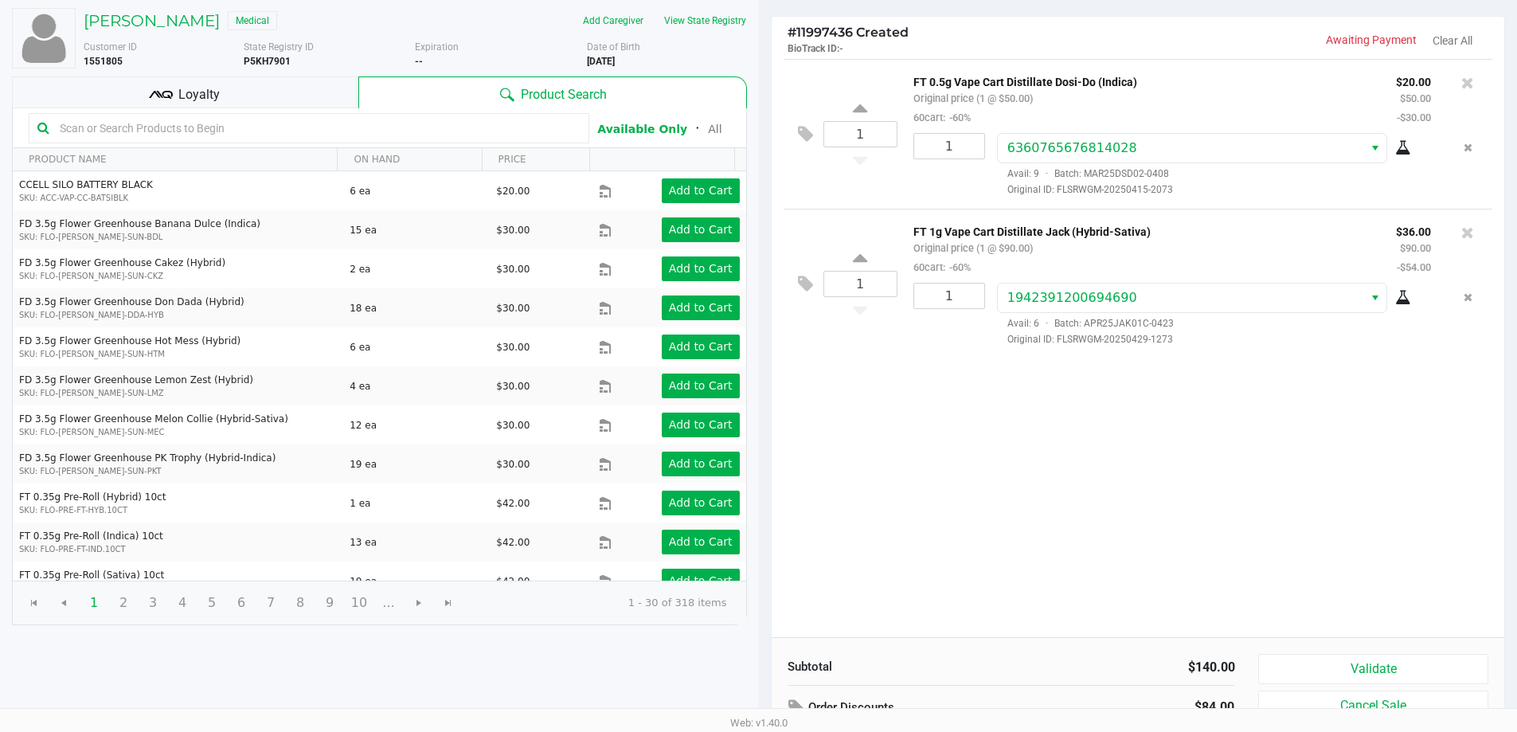
scroll to position [159, 0]
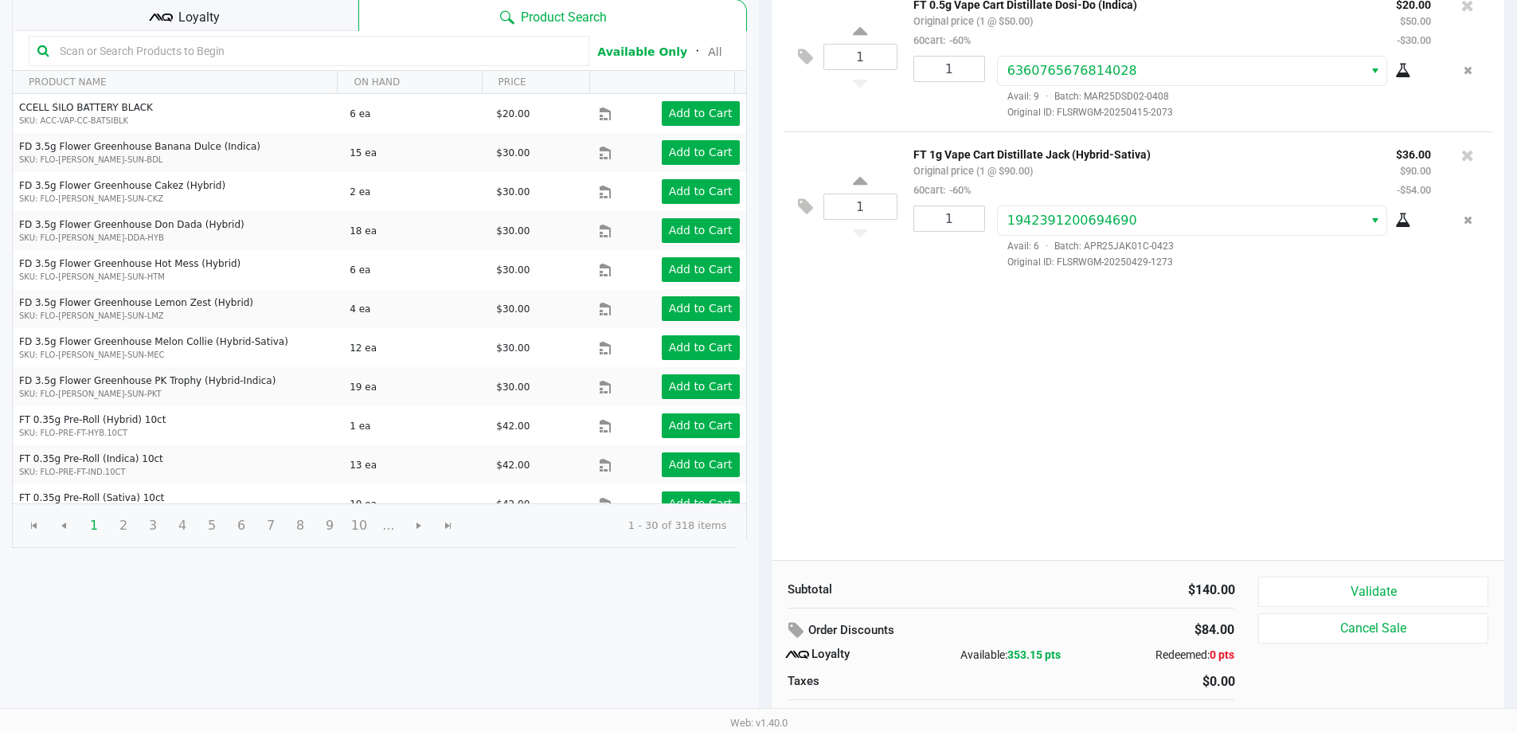
click at [996, 397] on div "1 FT 0.5g Vape Cart Distillate Dosi-Do (Indica) Original price (1 @ $50.00) 60c…" at bounding box center [1139, 271] width 734 height 578
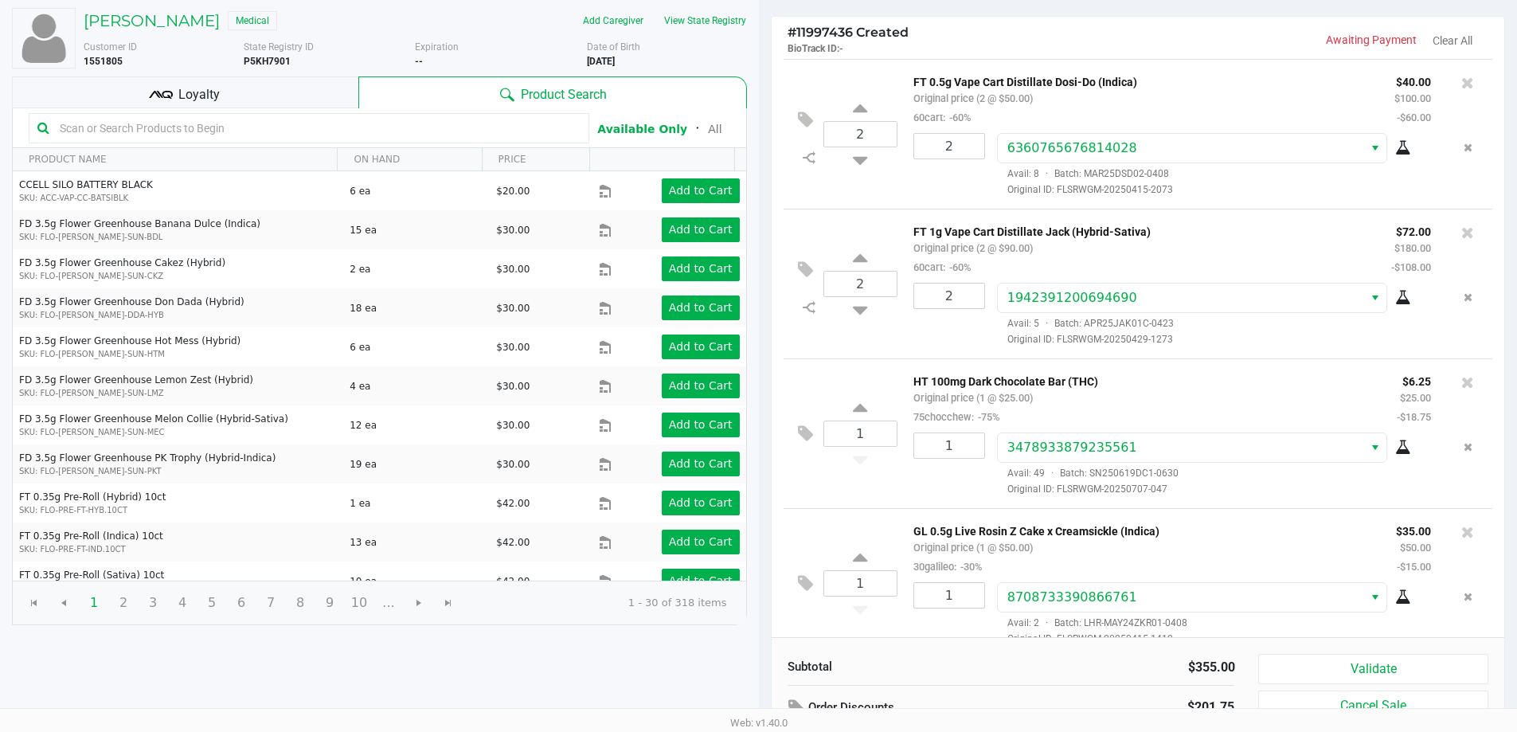
scroll to position [80, 0]
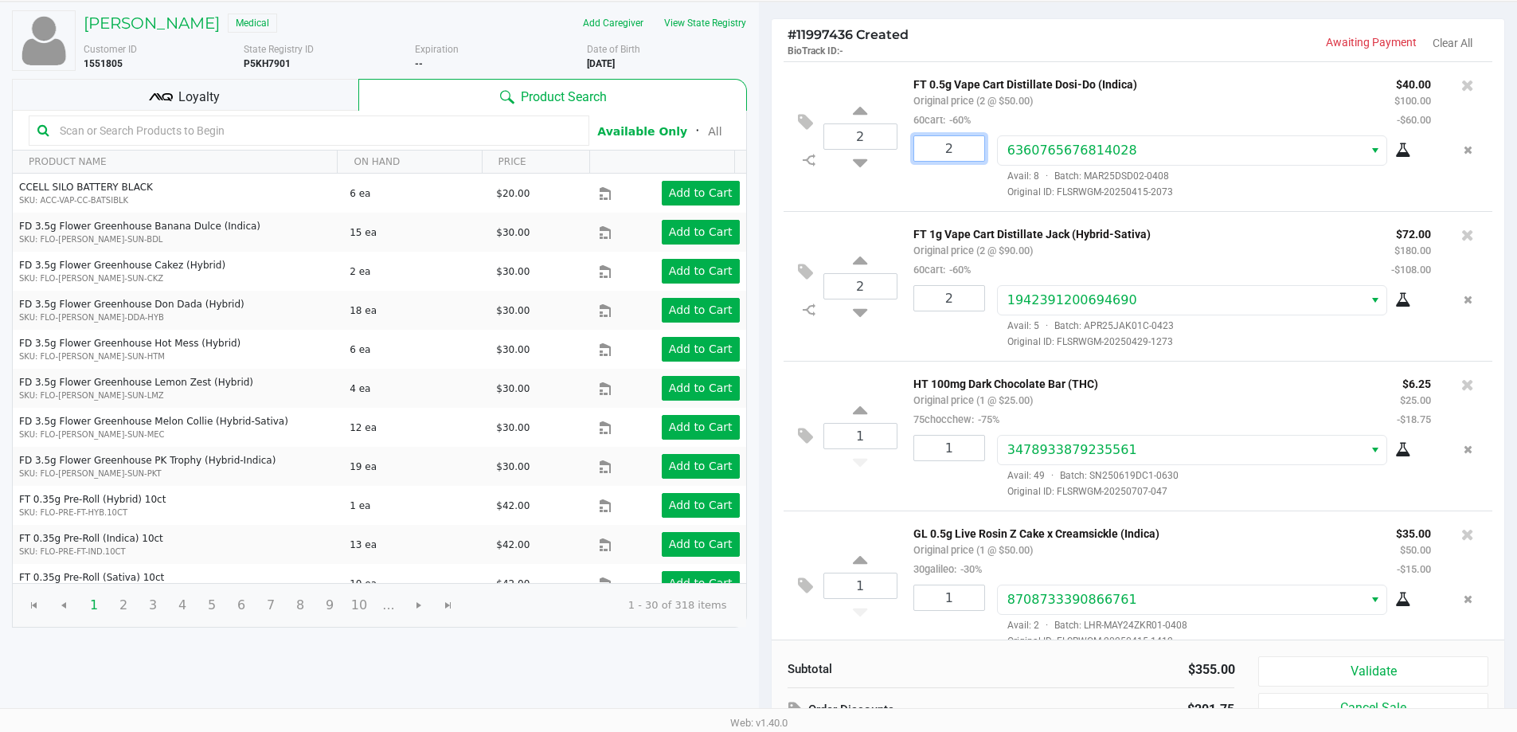
click at [970, 147] on input "2" at bounding box center [949, 148] width 70 height 25
type input "1"
click at [988, 177] on div "RACHEL GRILL Medical Add Caregiver View State Registry Customer ID 1551805 Stat…" at bounding box center [758, 418] width 1517 height 833
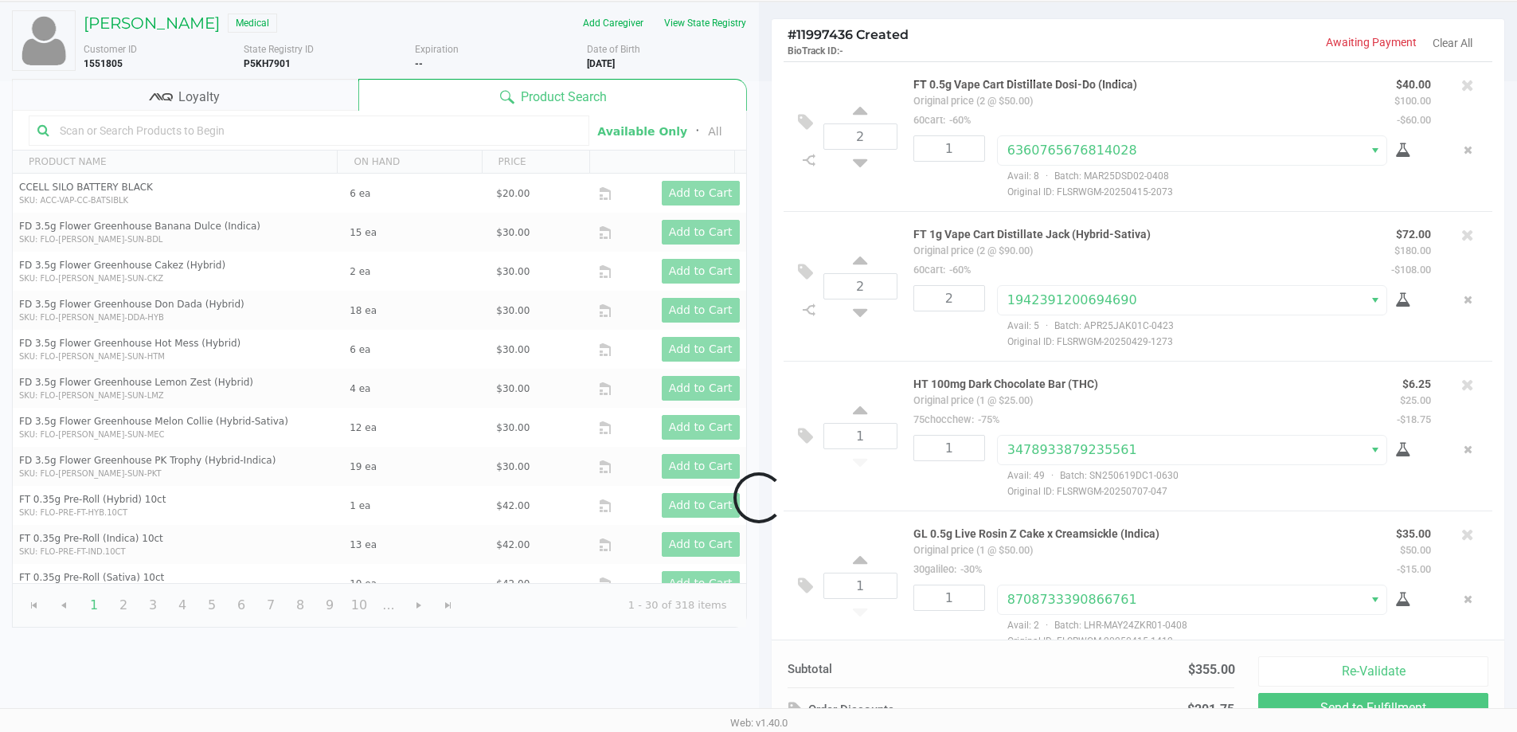
scroll to position [24, 0]
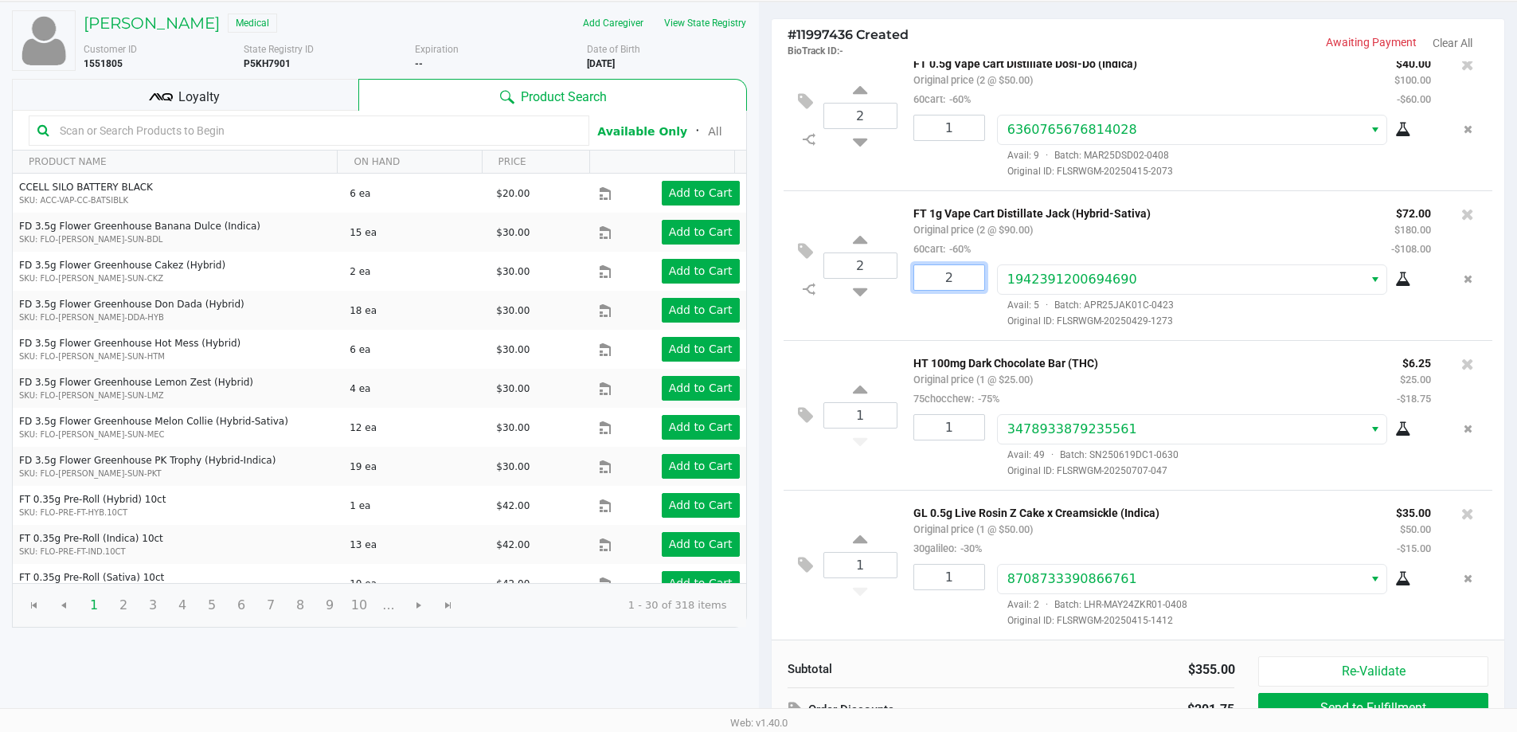
click at [961, 267] on input "2" at bounding box center [949, 277] width 70 height 25
type input "1"
click at [955, 178] on div "RACHEL GRILL Medical Add Caregiver View State Registry Customer ID 1551805 Stat…" at bounding box center [758, 418] width 1517 height 833
click at [861, 136] on icon at bounding box center [860, 139] width 14 height 20
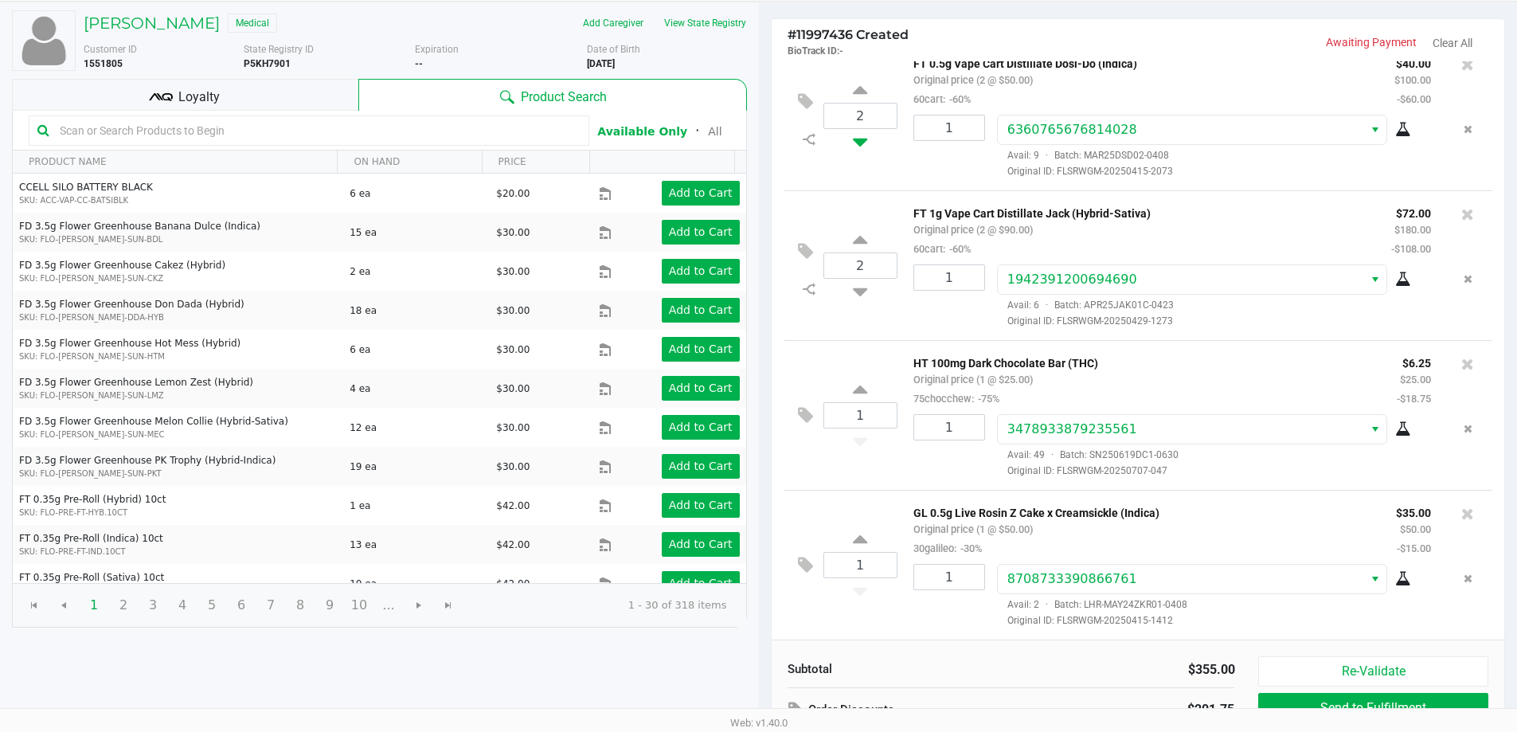
type input "1"
click at [862, 291] on icon at bounding box center [860, 289] width 14 height 20
type input "1"
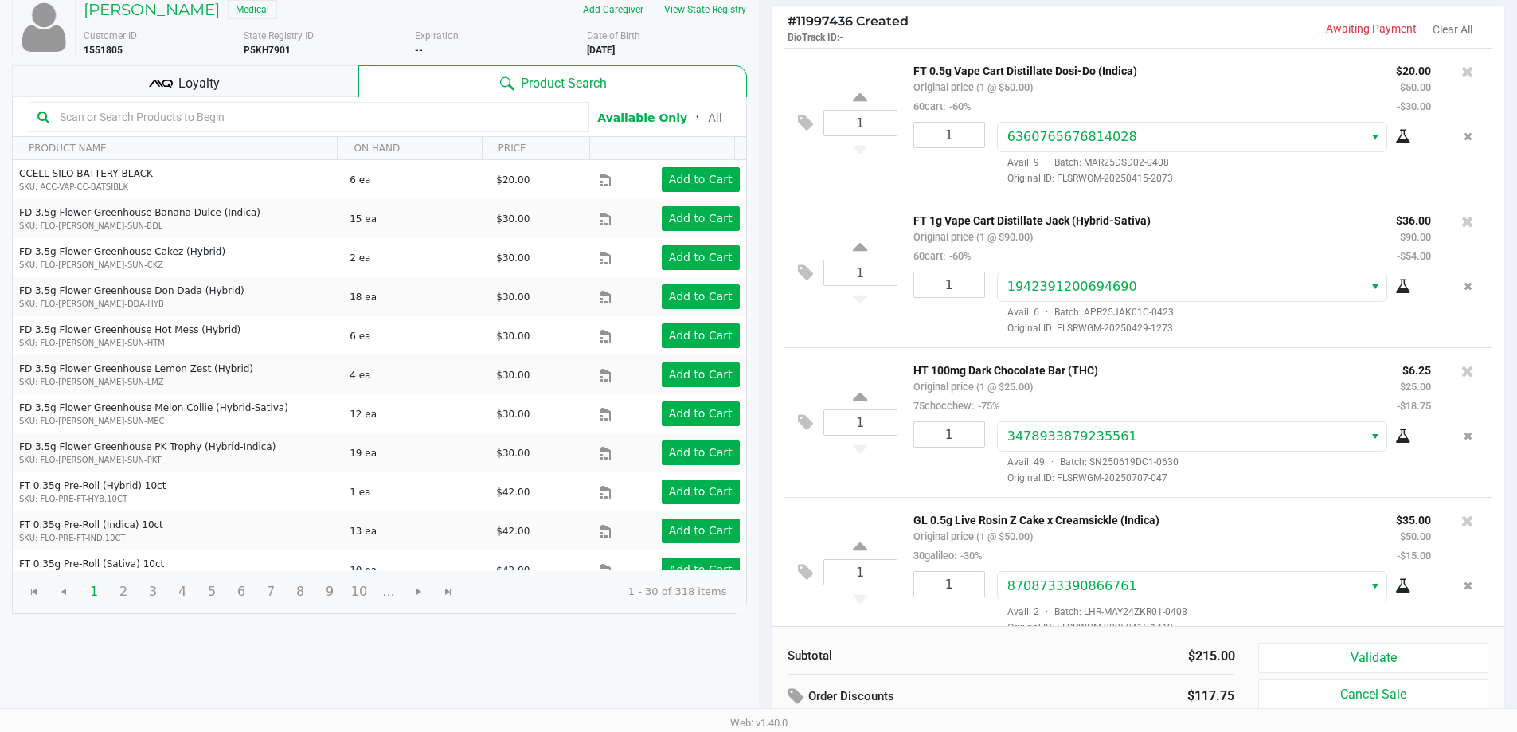
scroll to position [0, 0]
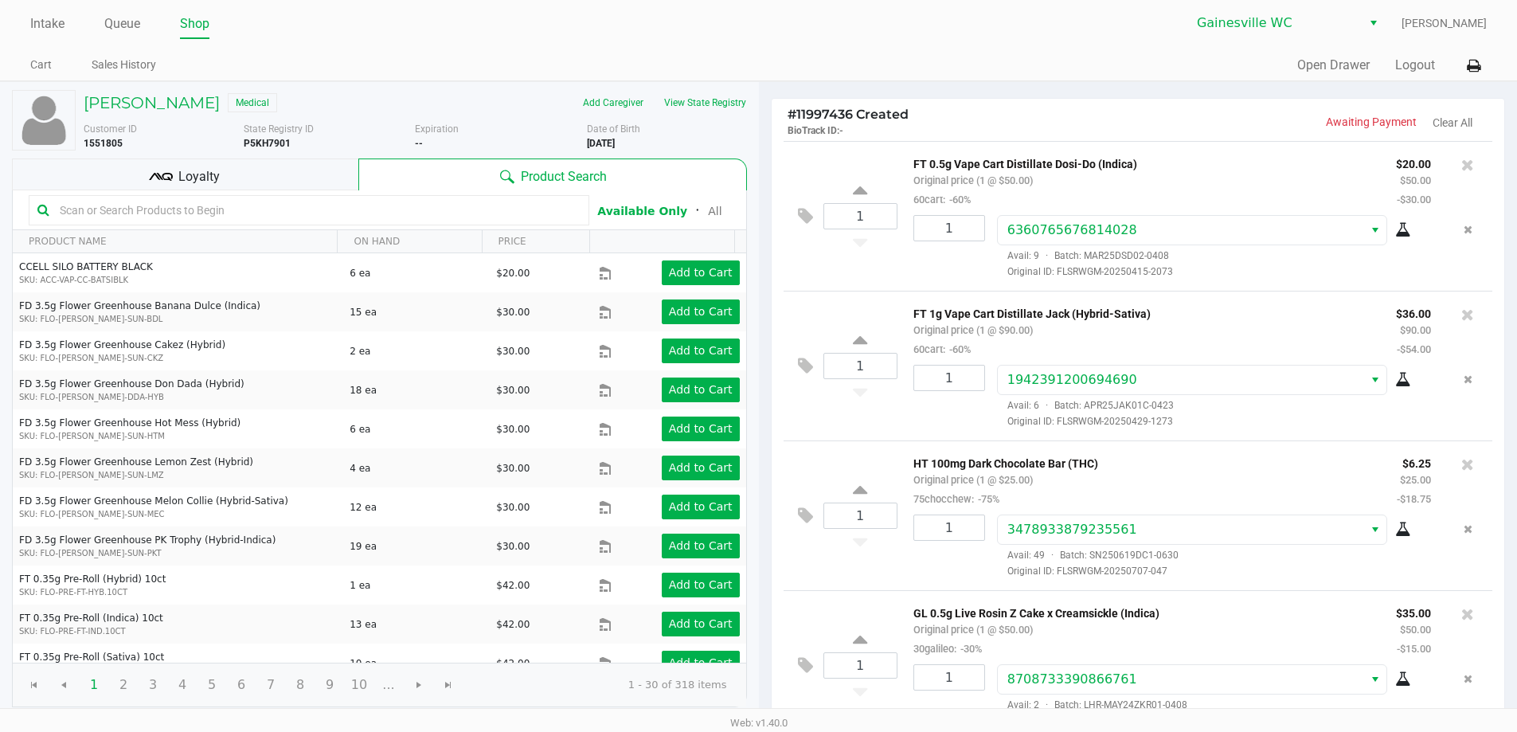
click at [195, 177] on span "Loyalty" at bounding box center [198, 176] width 41 height 19
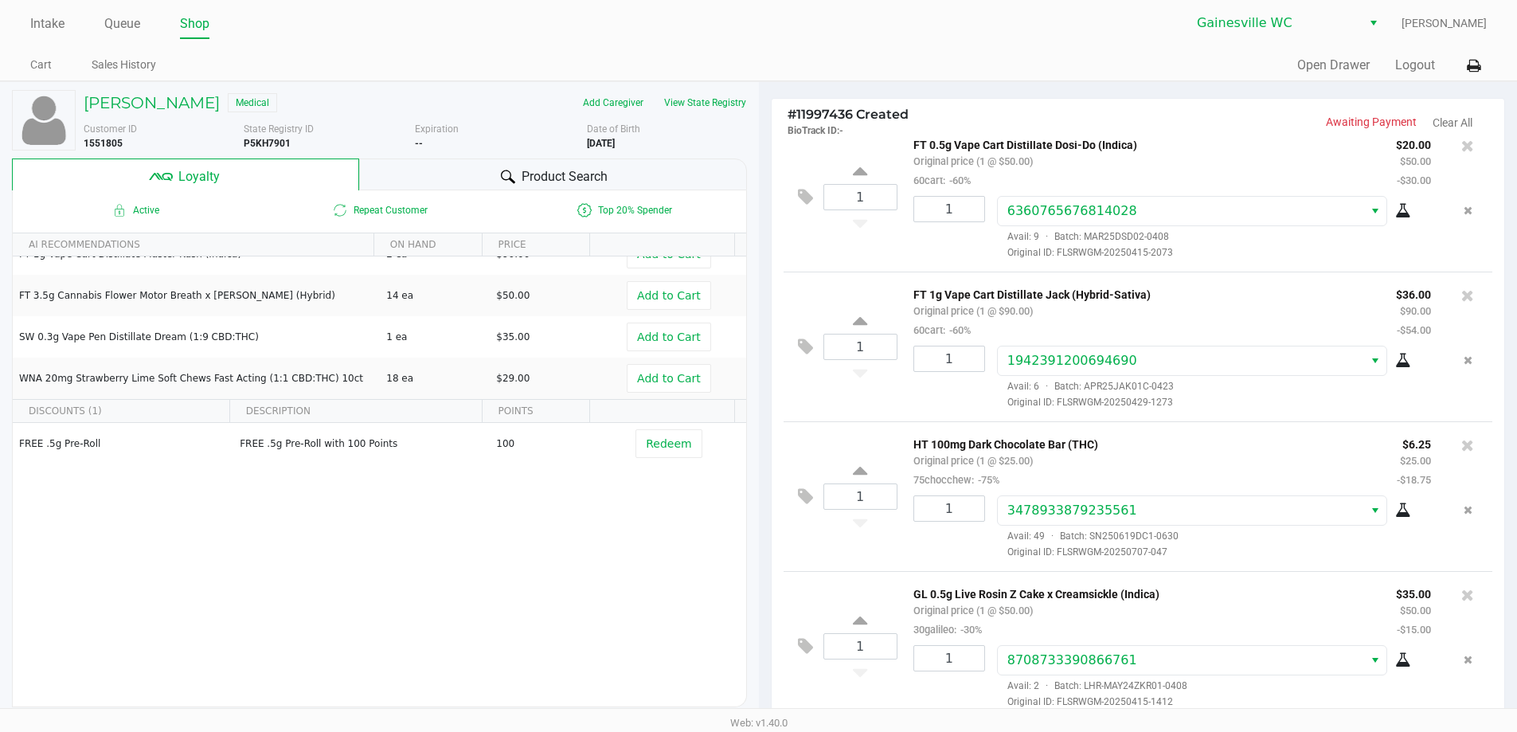
scroll to position [24, 0]
click at [760, 436] on div "# 11997436 Created BioTrack ID: - Awaiting Payment Clear All 1 FT 0.5g Vape Car…" at bounding box center [1138, 498] width 759 height 832
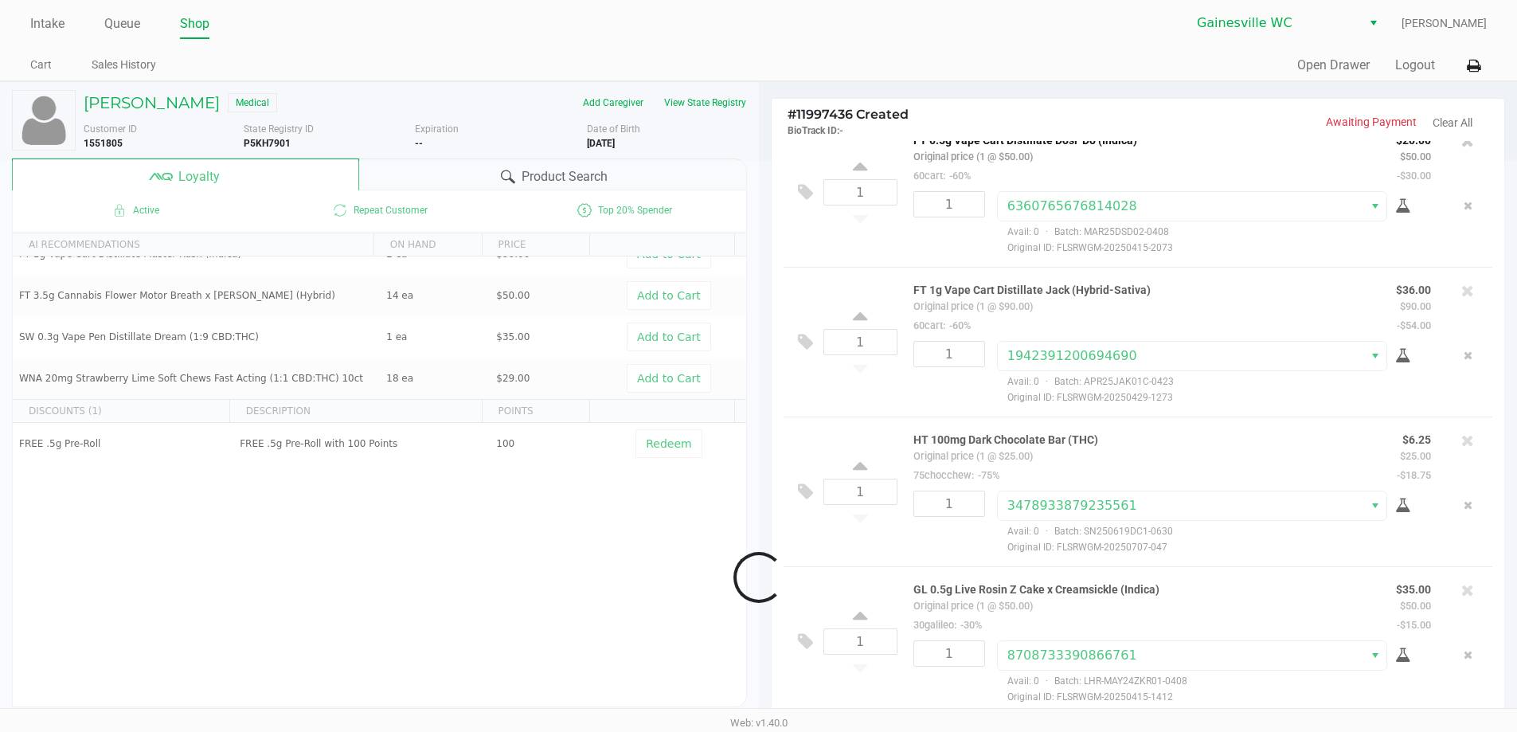
scroll to position [174, 0]
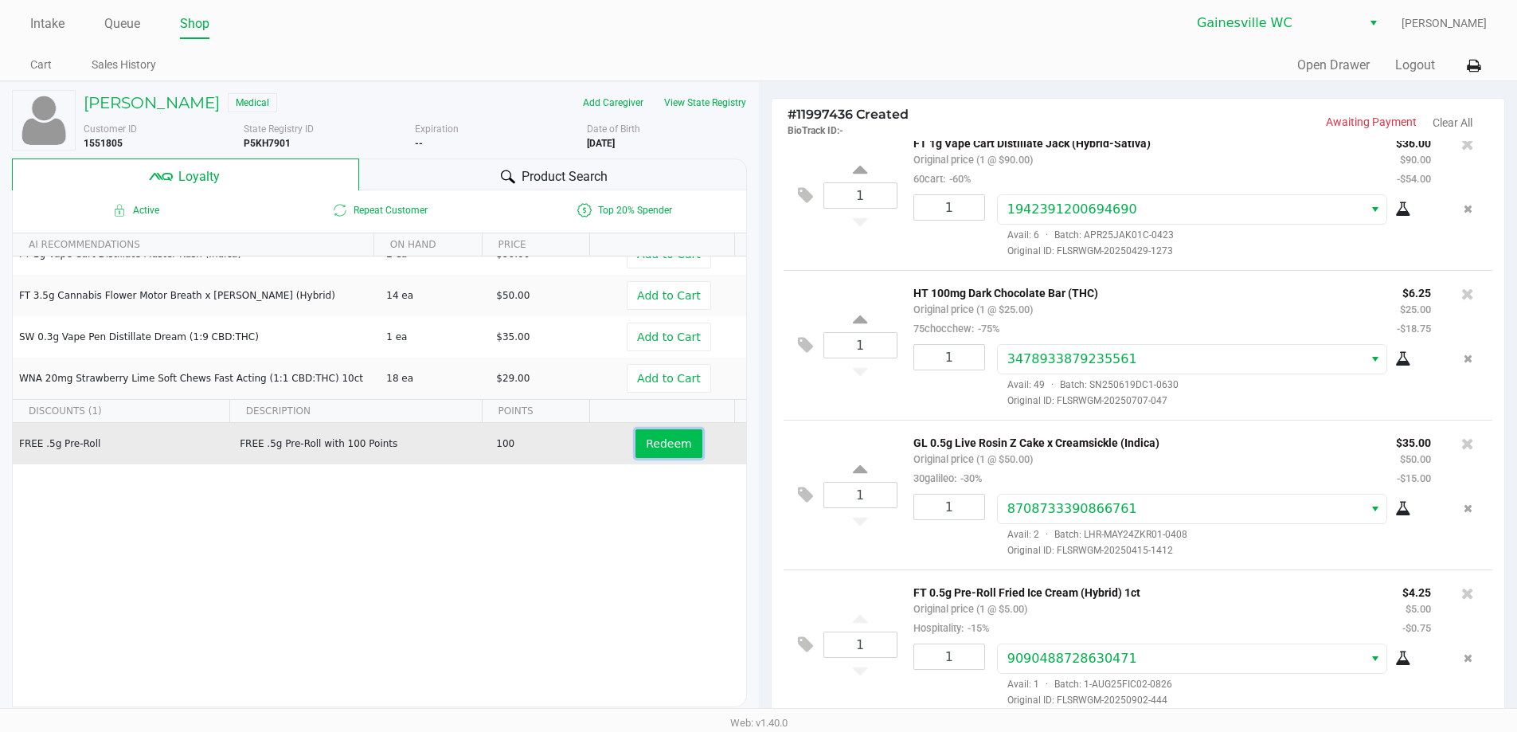
click at [655, 446] on span "Redeem" at bounding box center [668, 443] width 45 height 13
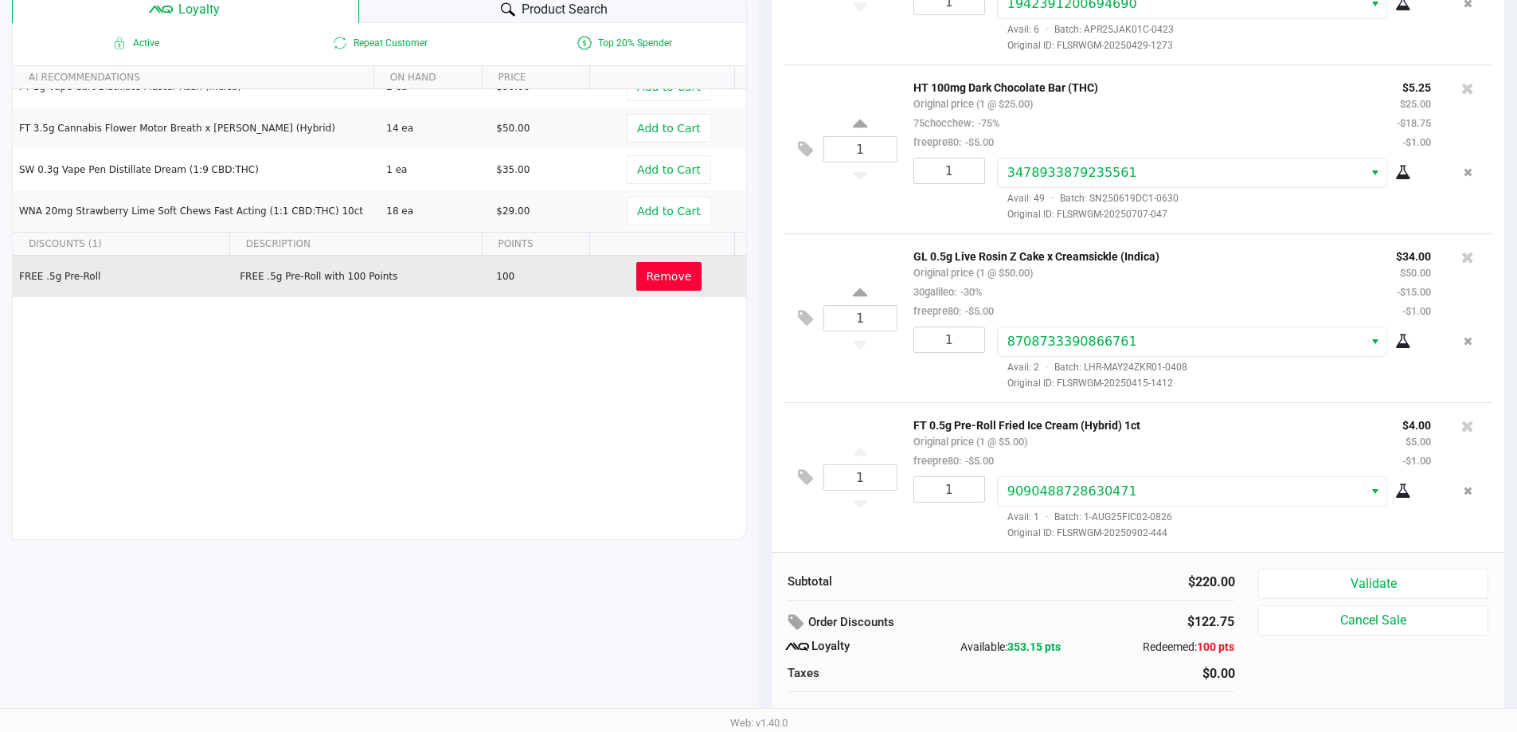
scroll to position [182, 0]
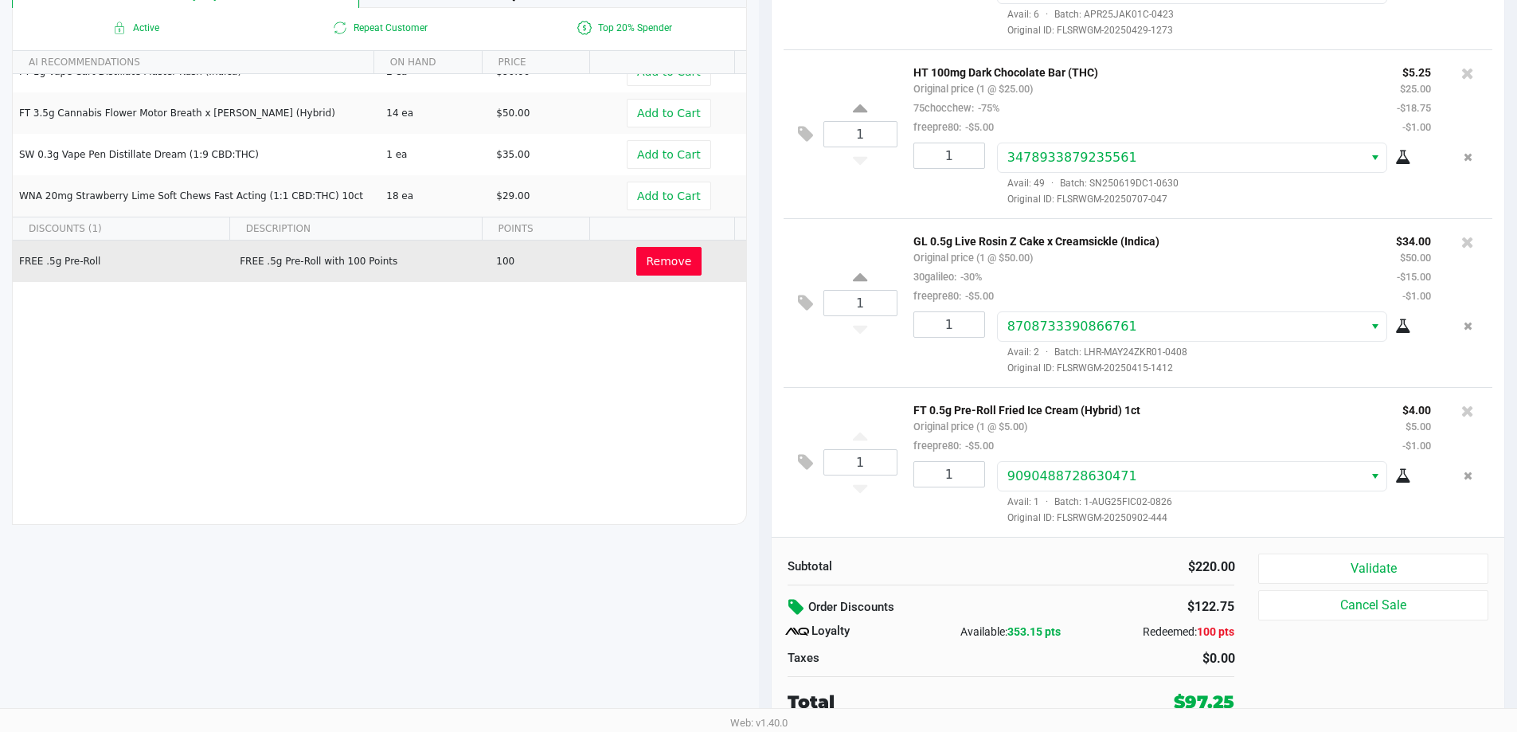
click at [801, 612] on icon at bounding box center [798, 607] width 19 height 18
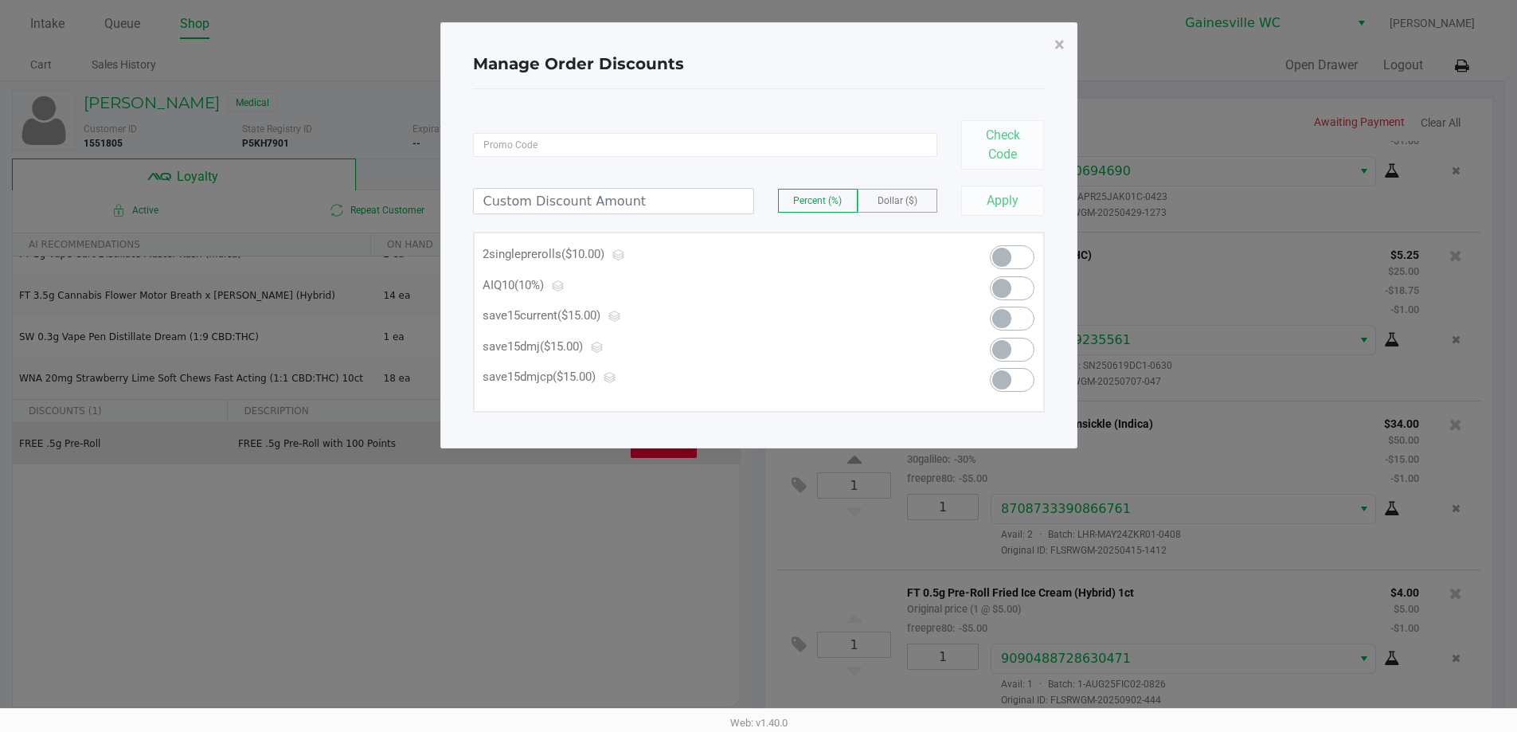
scroll to position [0, 0]
click at [1024, 309] on span at bounding box center [1019, 319] width 45 height 24
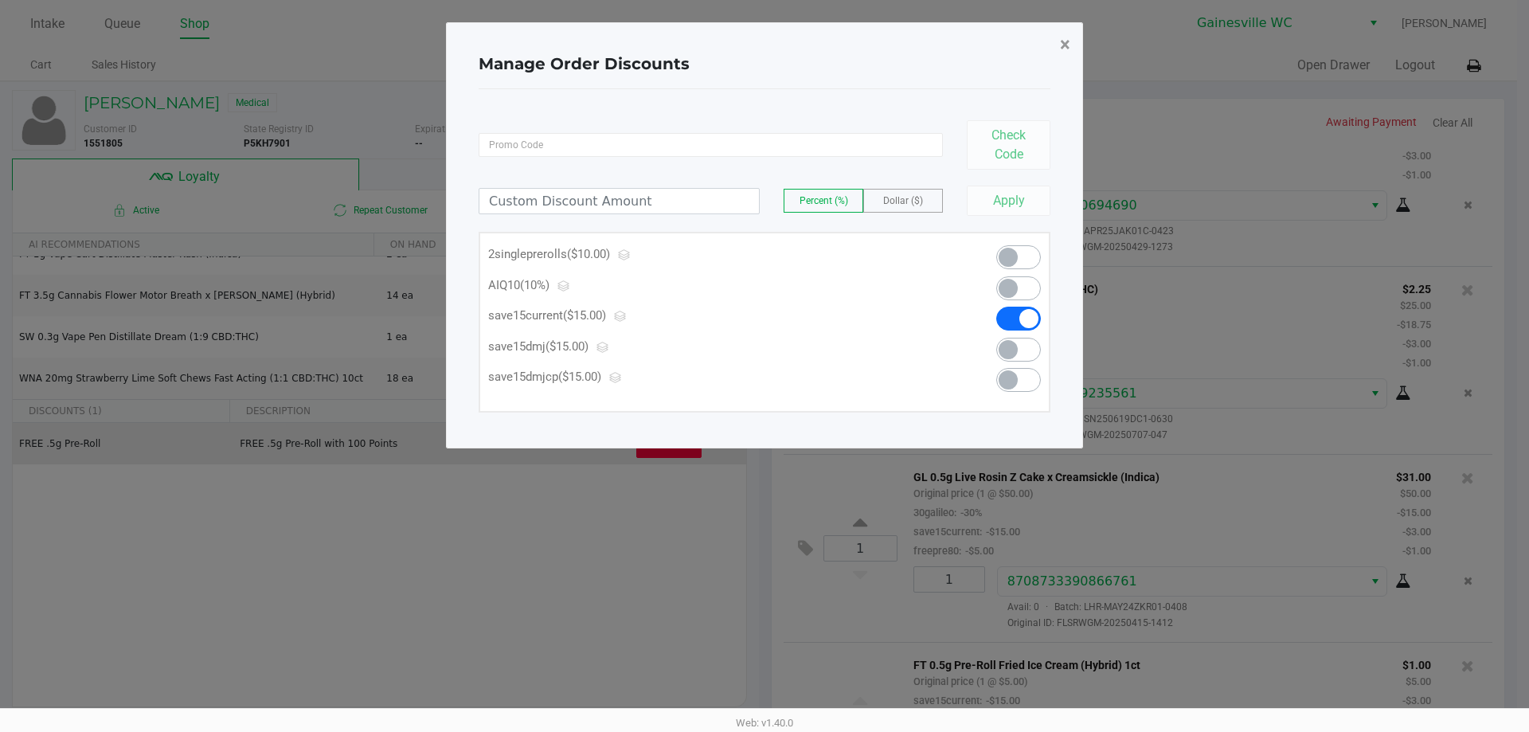
click at [1065, 52] on span "×" at bounding box center [1065, 44] width 10 height 22
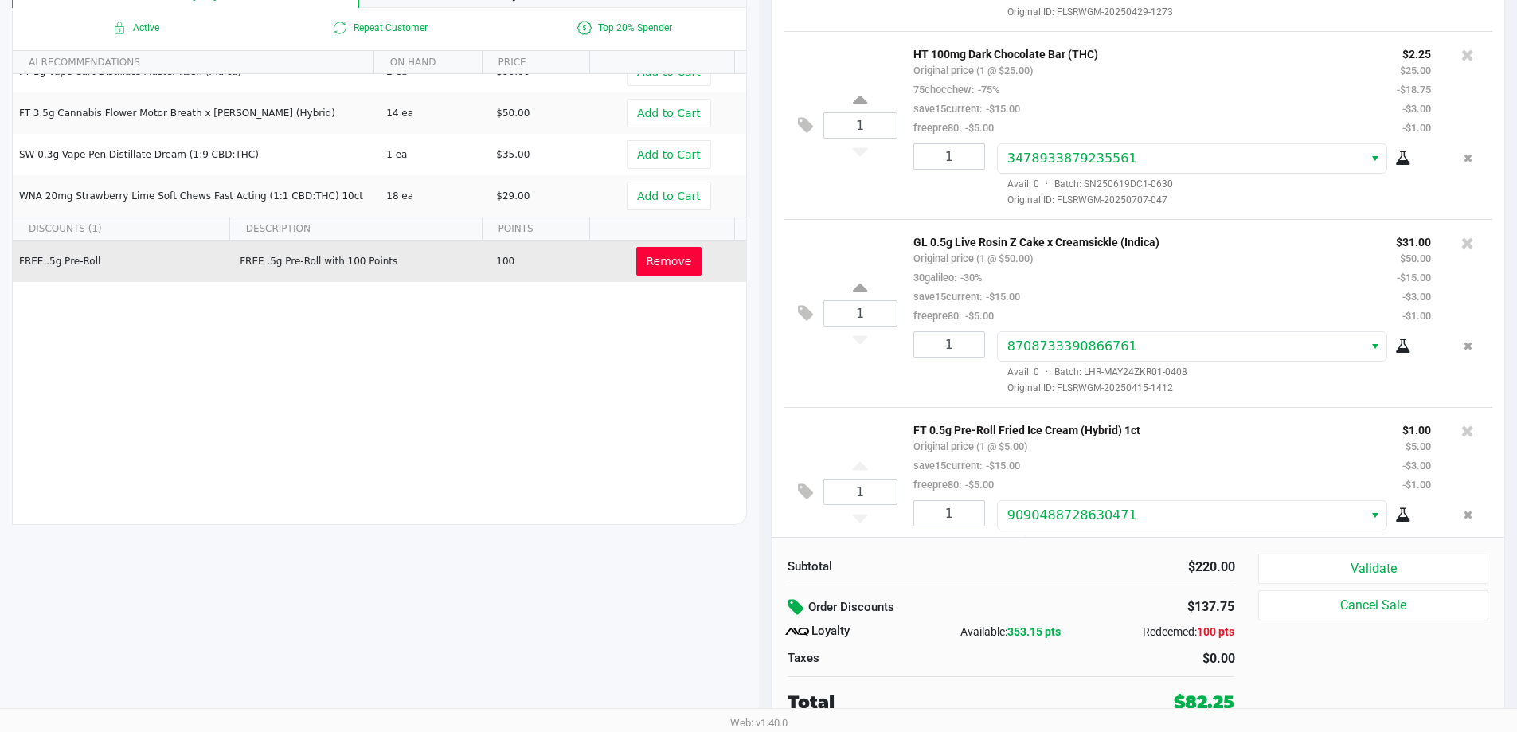
scroll to position [347, 0]
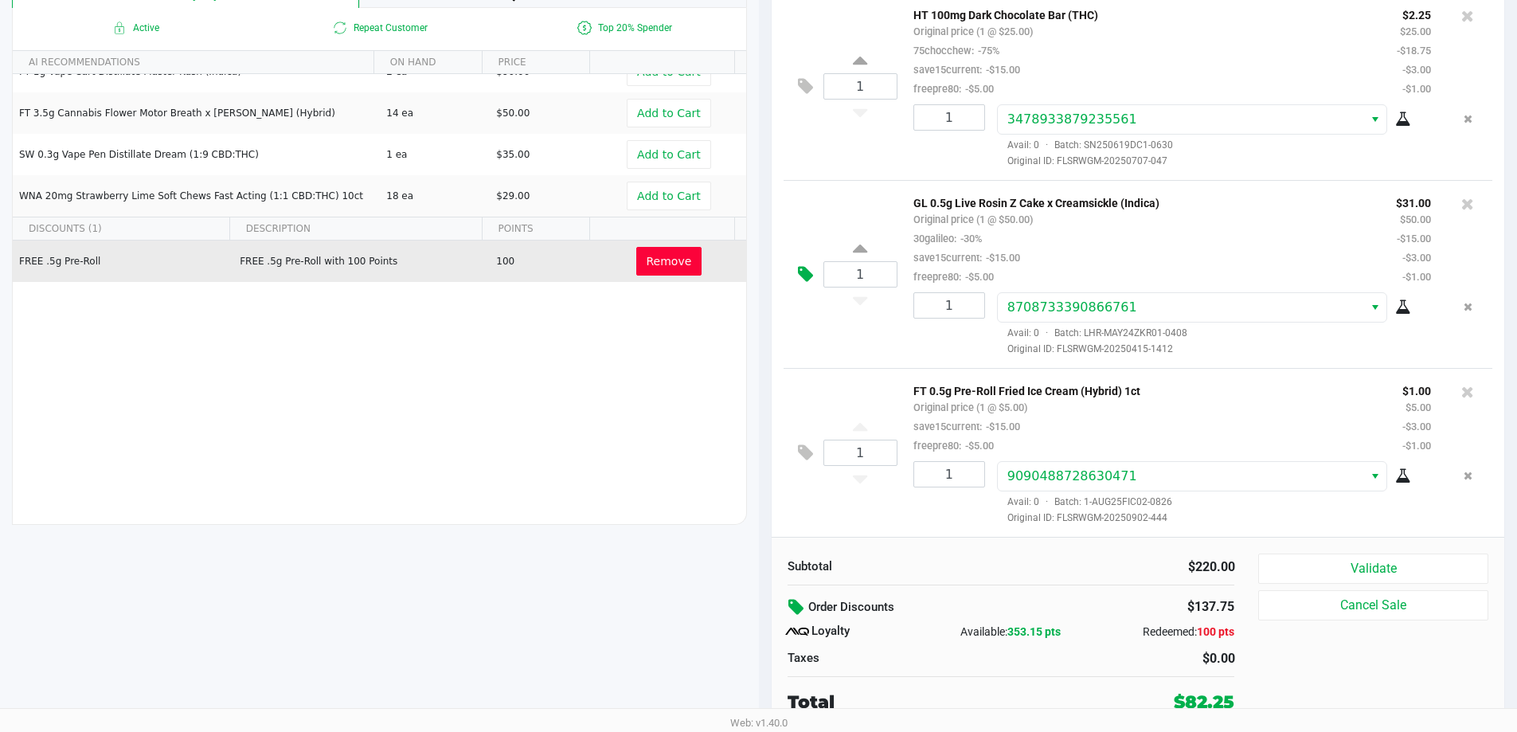
click at [804, 273] on icon at bounding box center [805, 274] width 15 height 18
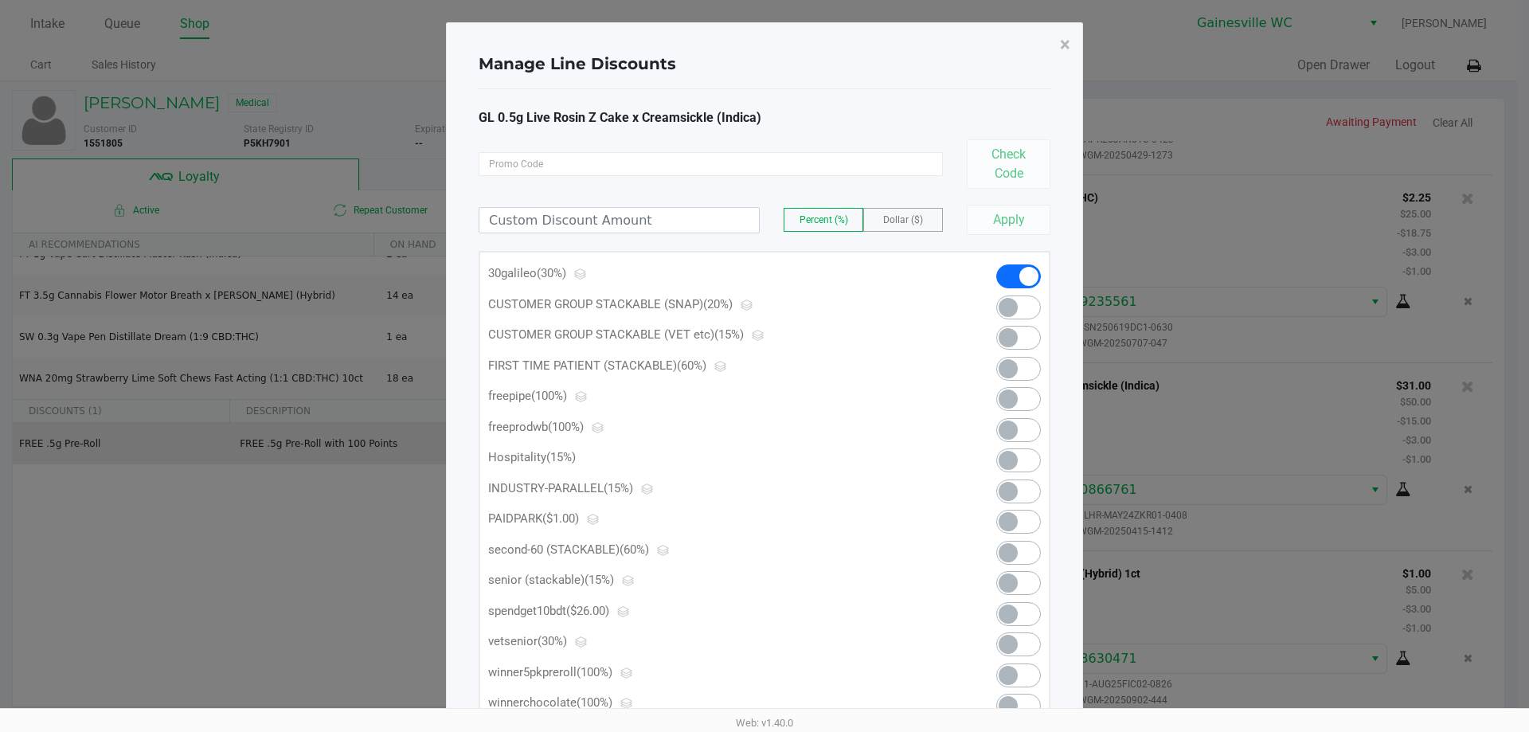
click at [1032, 514] on span at bounding box center [1019, 522] width 45 height 24
click at [1069, 45] on span "×" at bounding box center [1065, 44] width 10 height 22
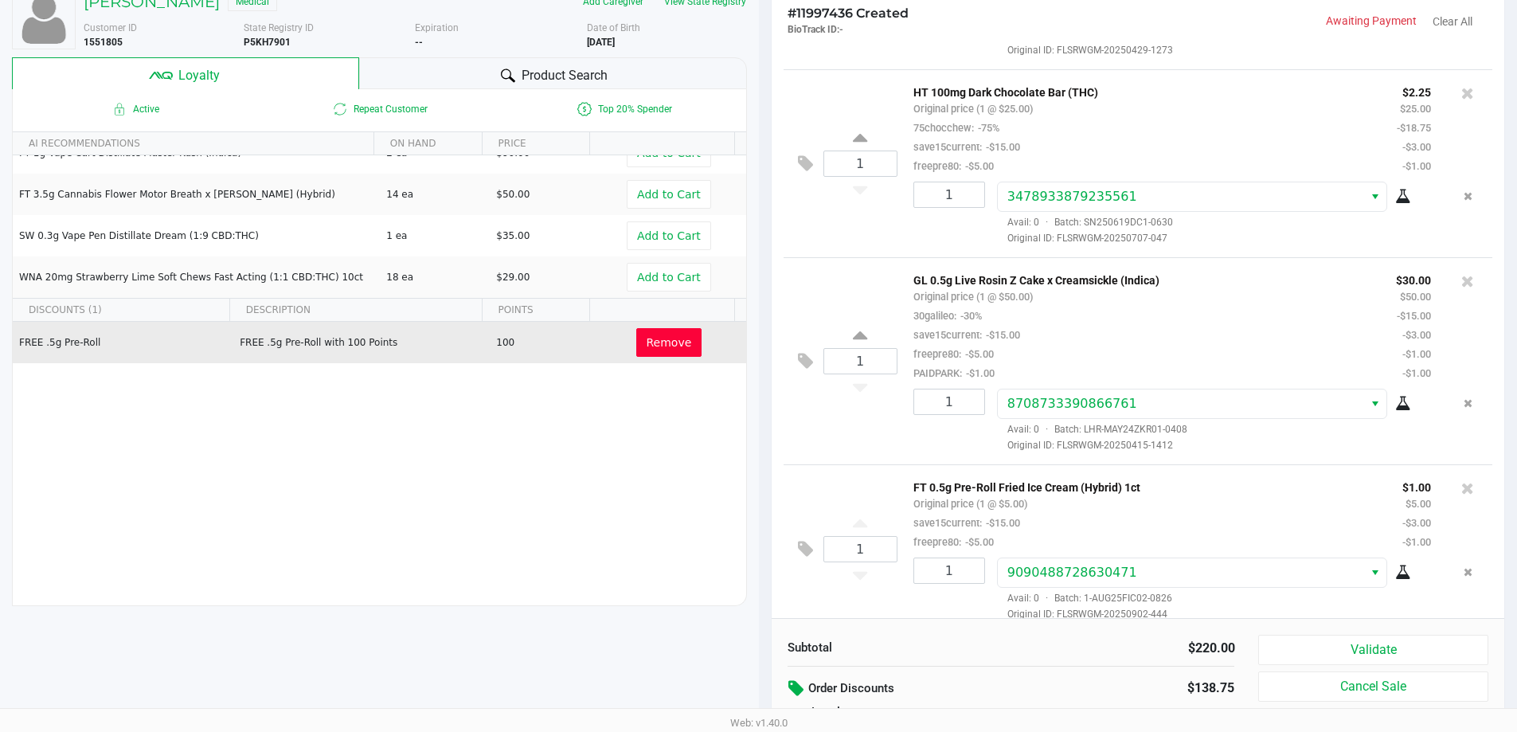
scroll to position [182, 0]
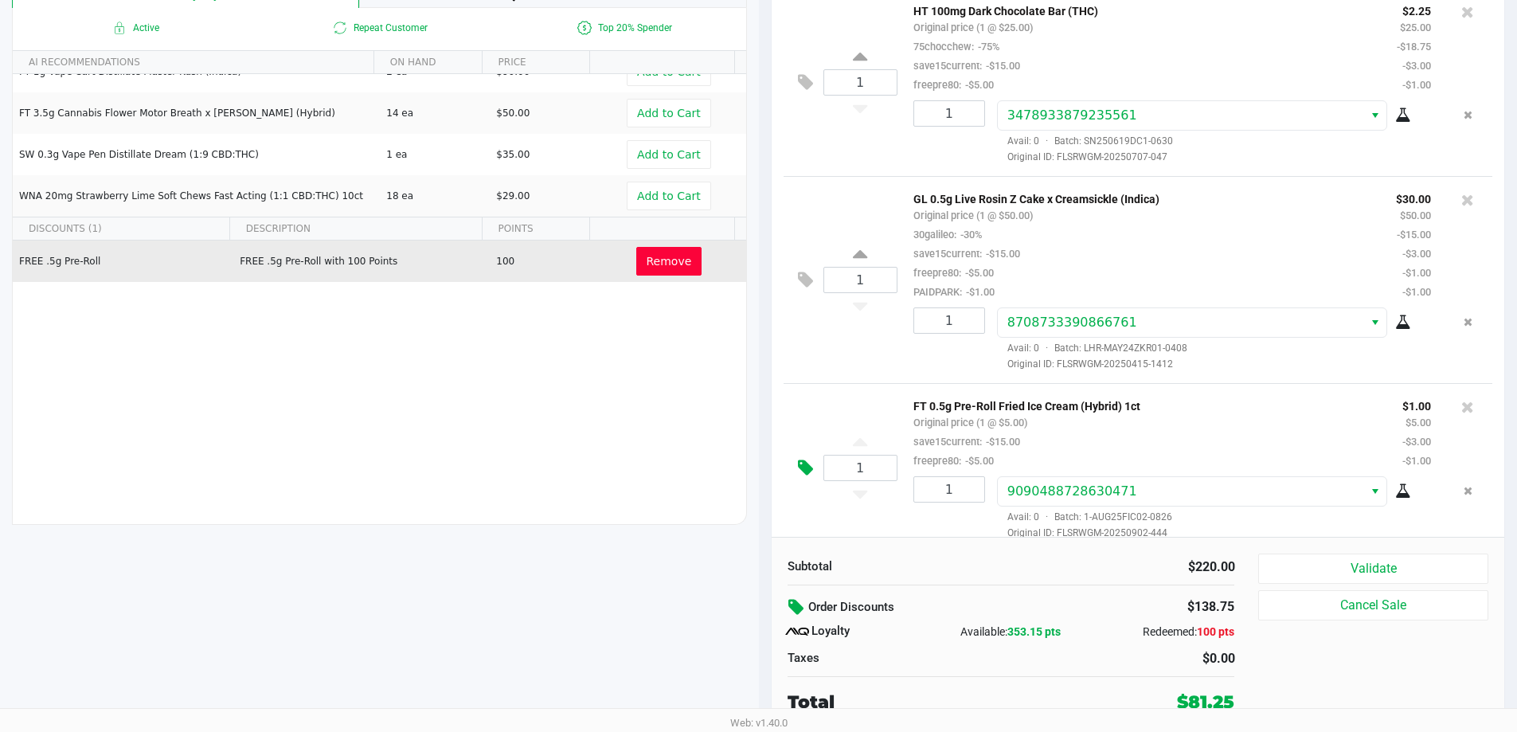
click at [808, 464] on icon at bounding box center [805, 468] width 15 height 18
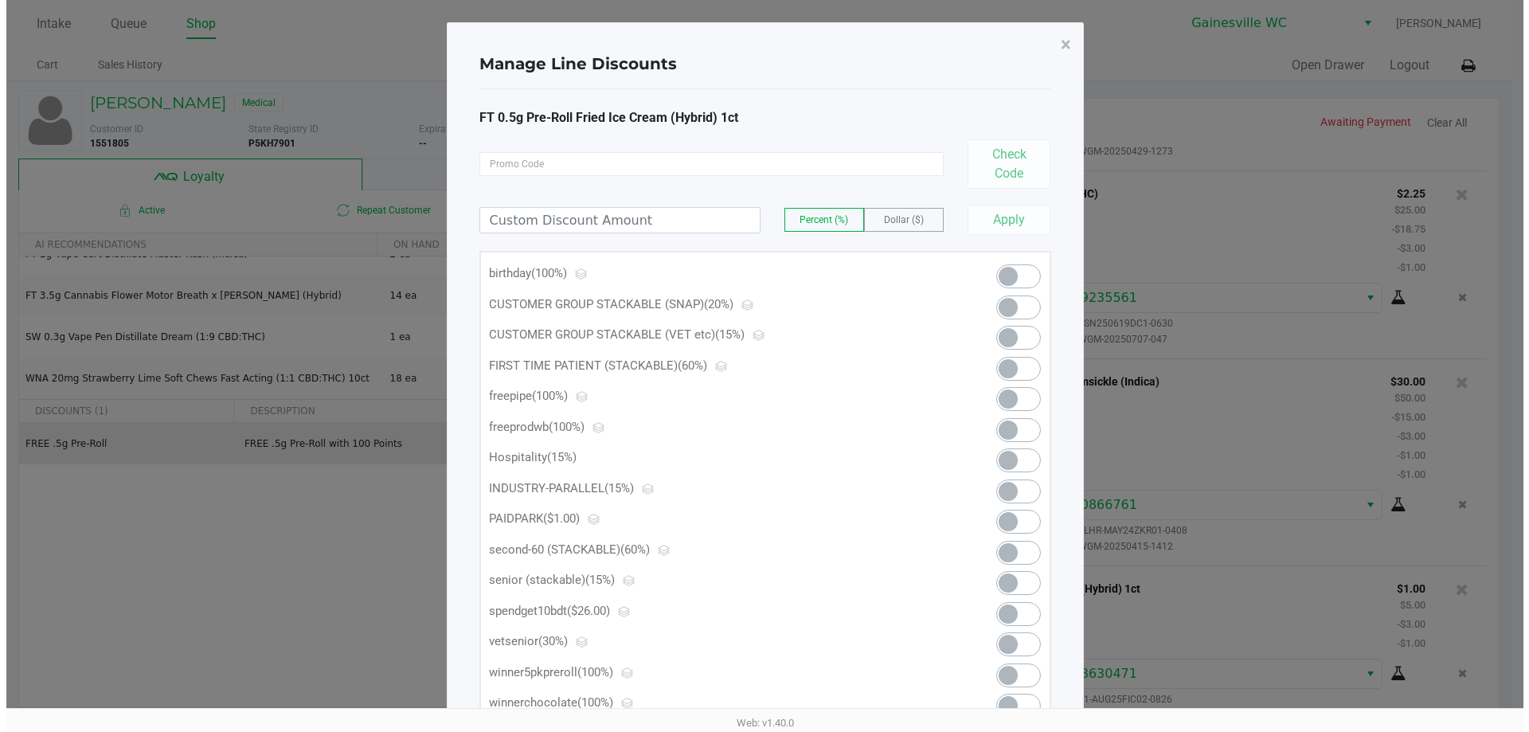
scroll to position [0, 0]
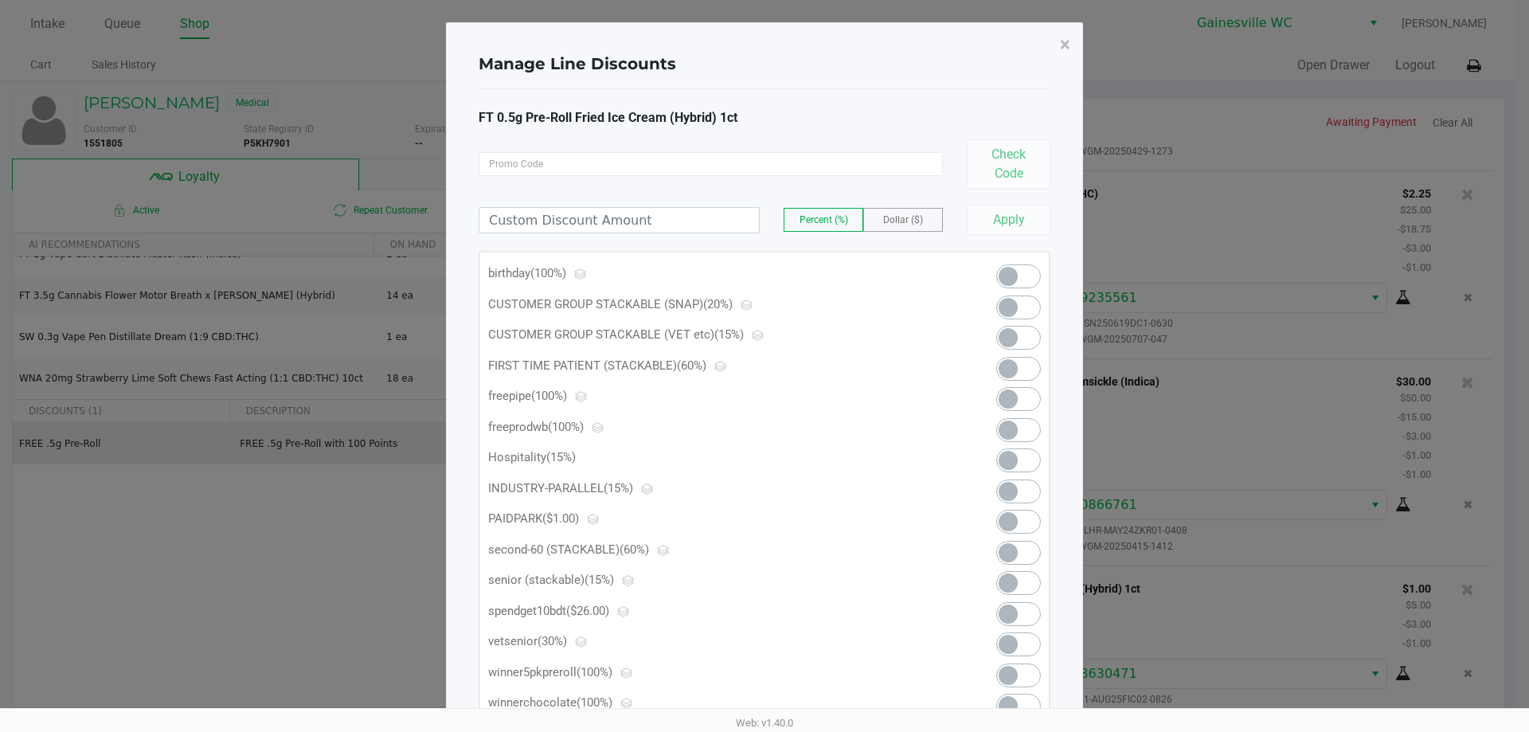
click at [1017, 519] on span at bounding box center [1008, 521] width 19 height 19
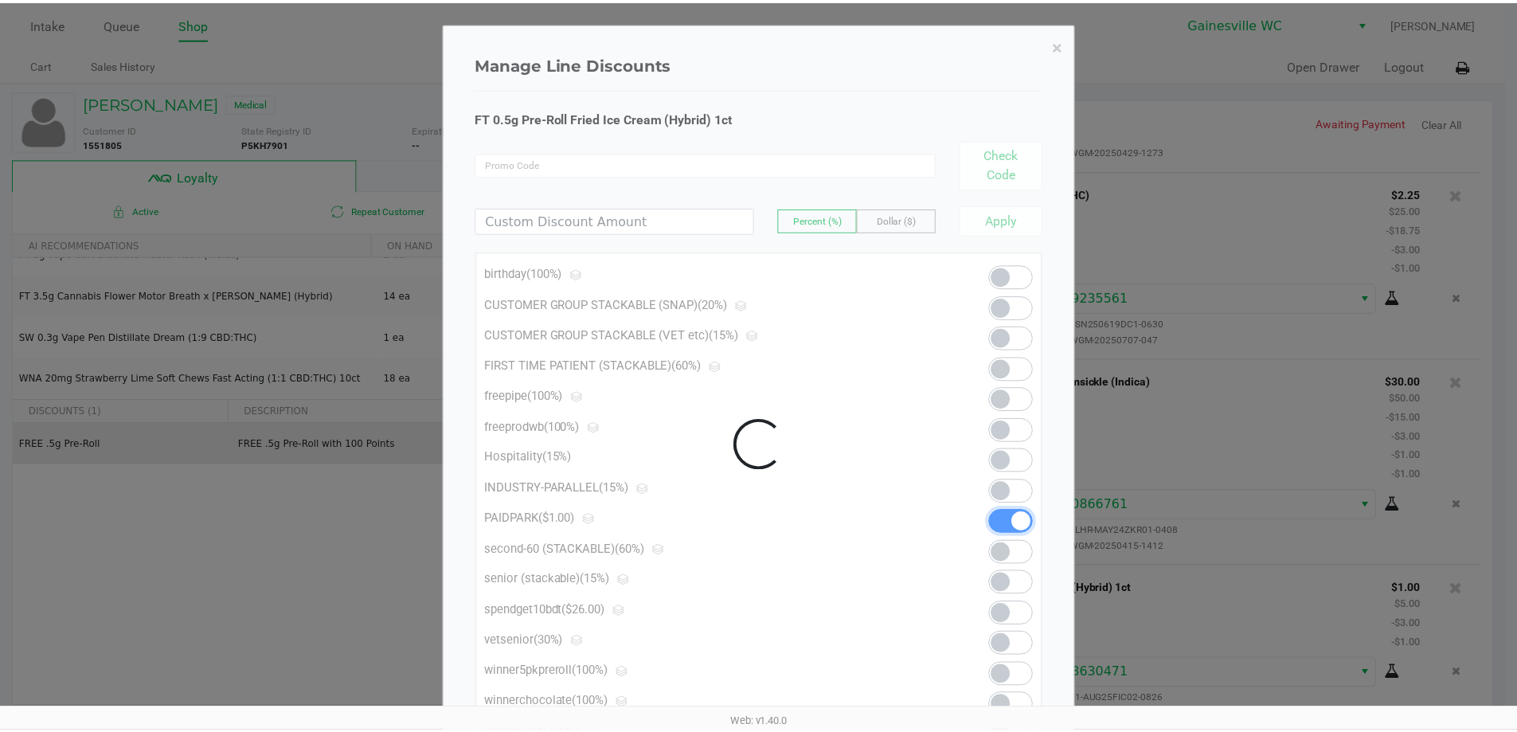
scroll to position [366, 0]
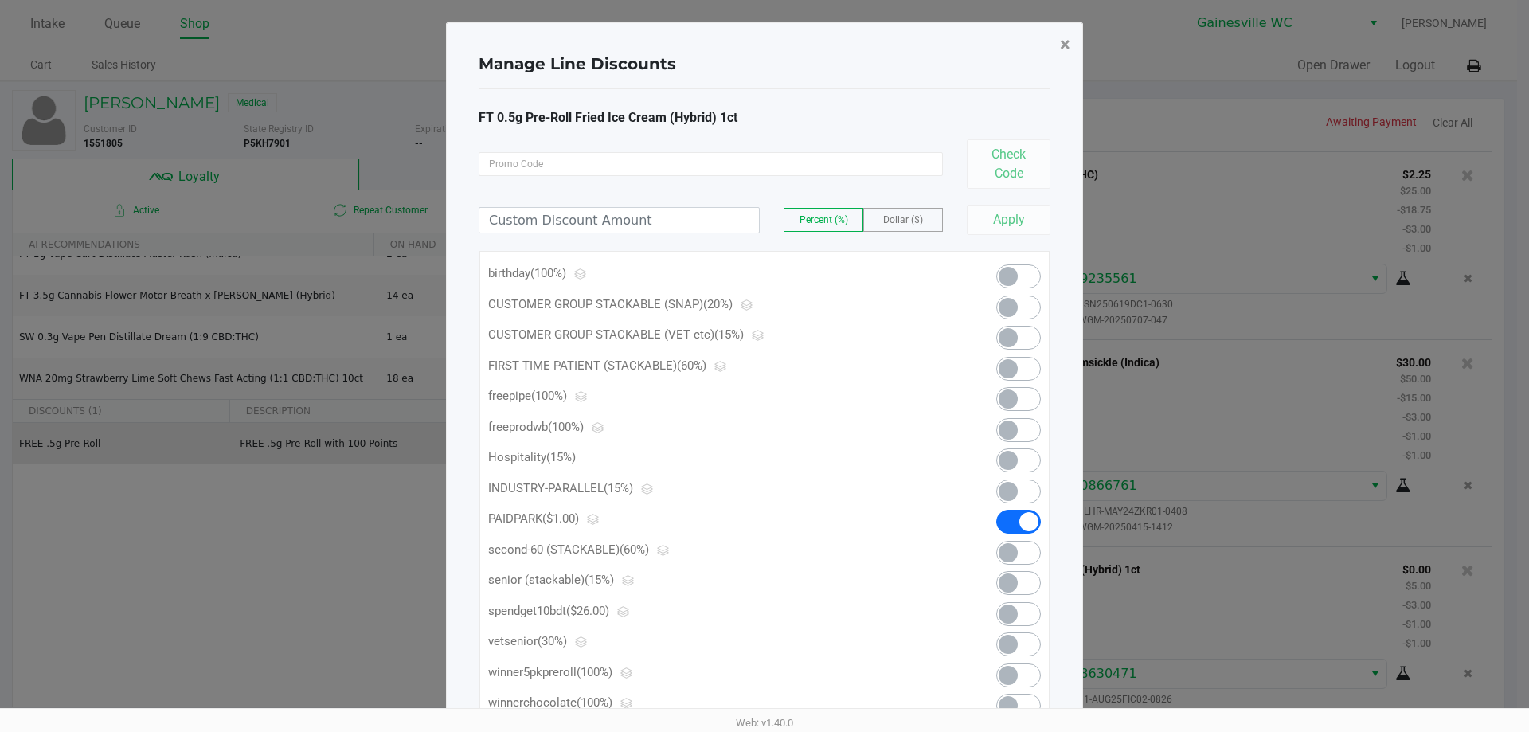
click at [1070, 45] on span "×" at bounding box center [1065, 44] width 10 height 22
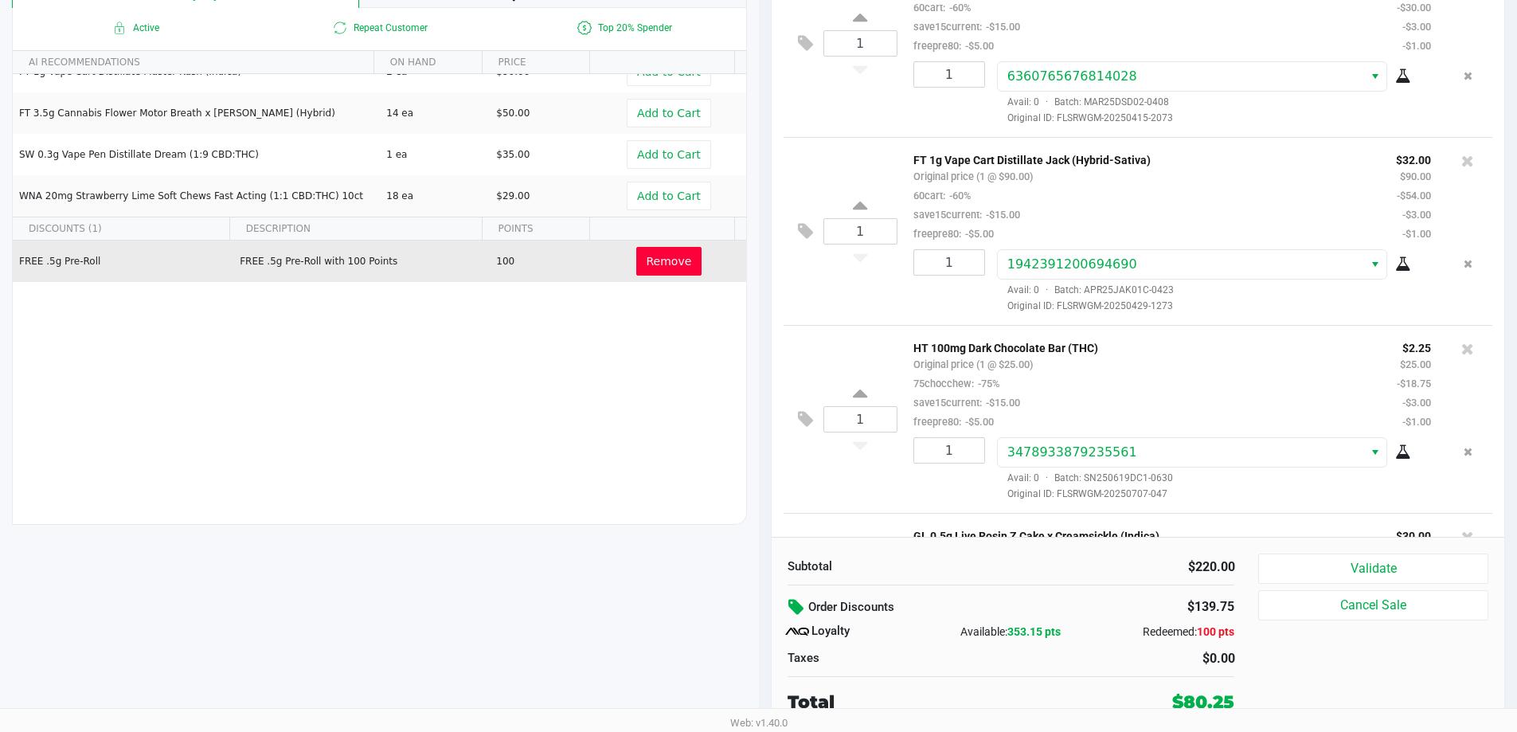
scroll to position [0, 0]
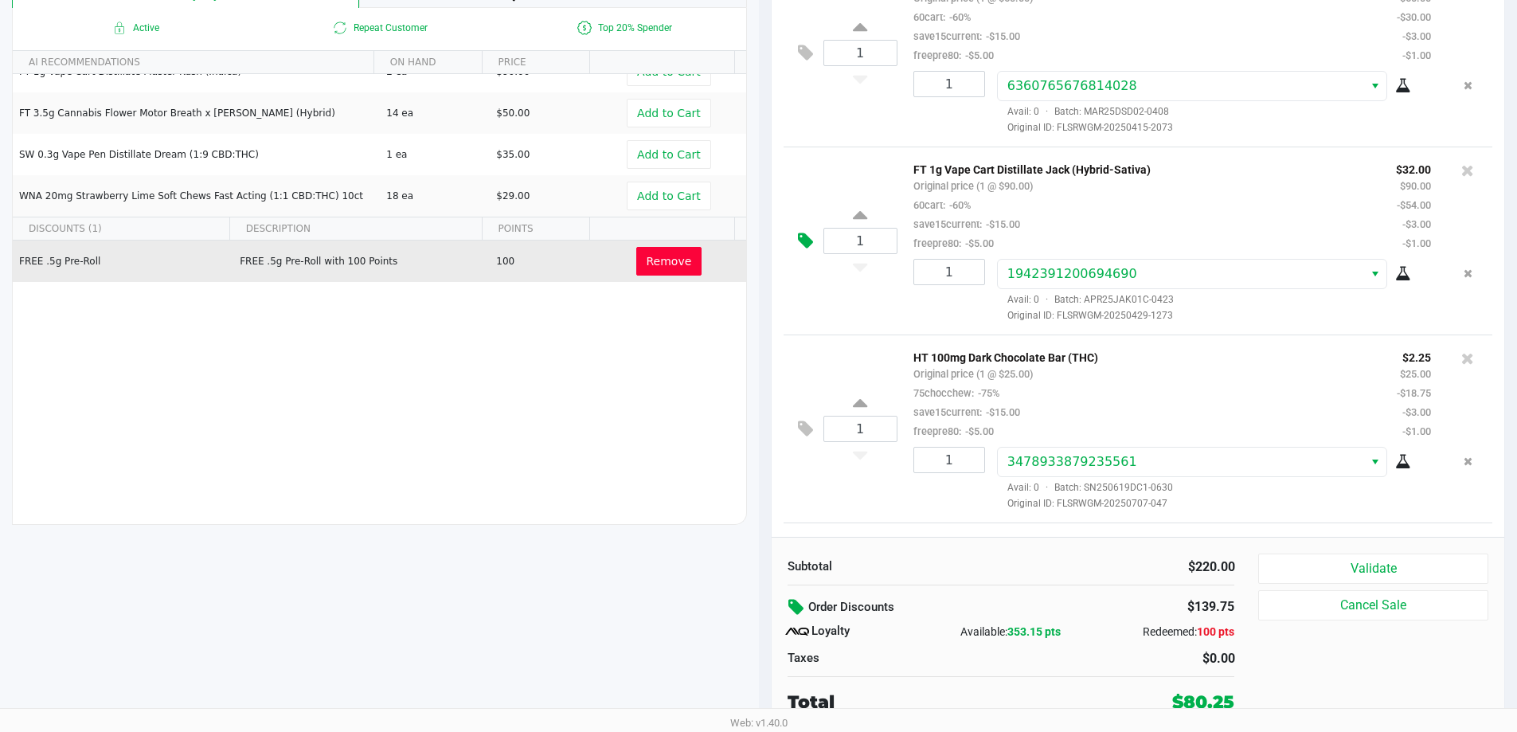
click at [816, 242] on button at bounding box center [810, 241] width 28 height 38
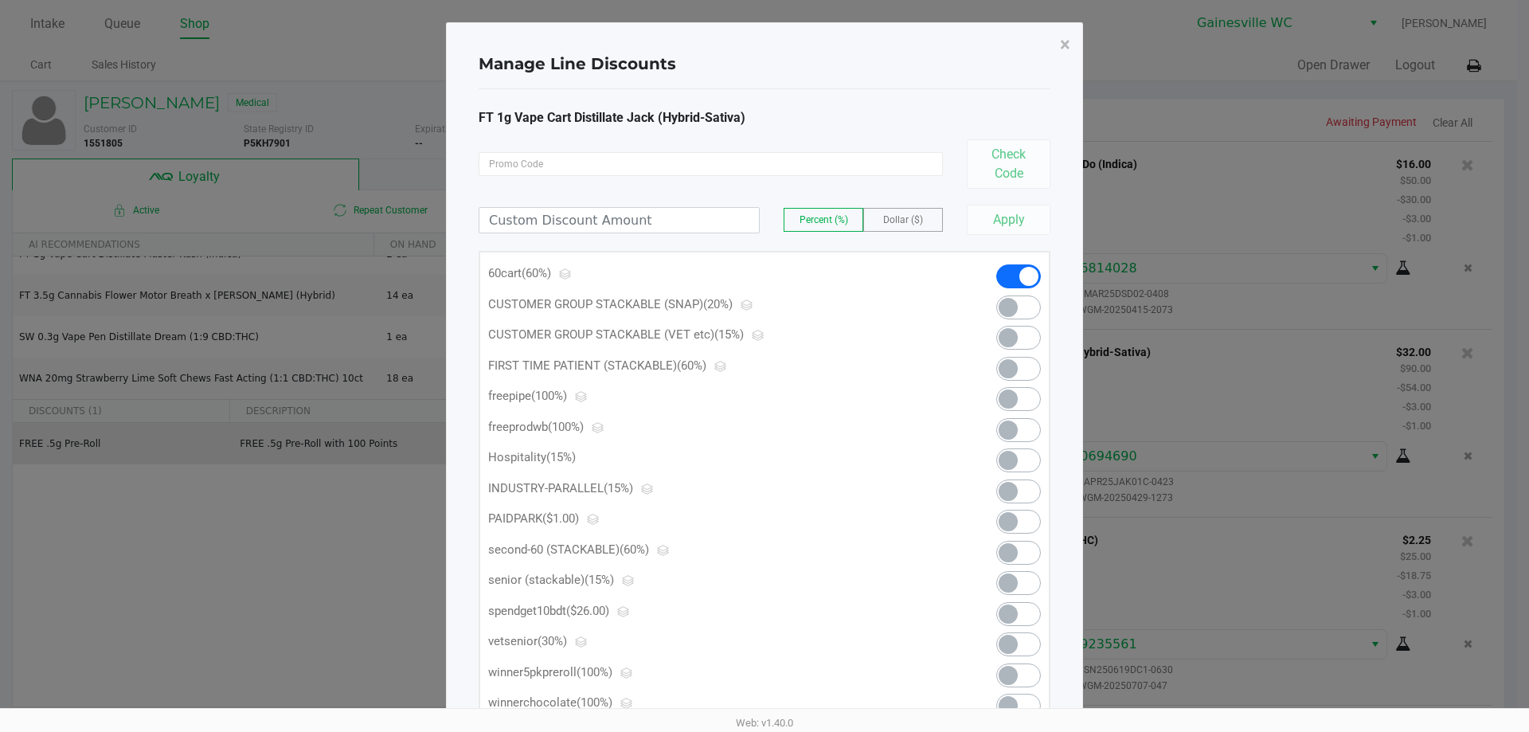
click at [1021, 519] on span at bounding box center [1019, 522] width 45 height 24
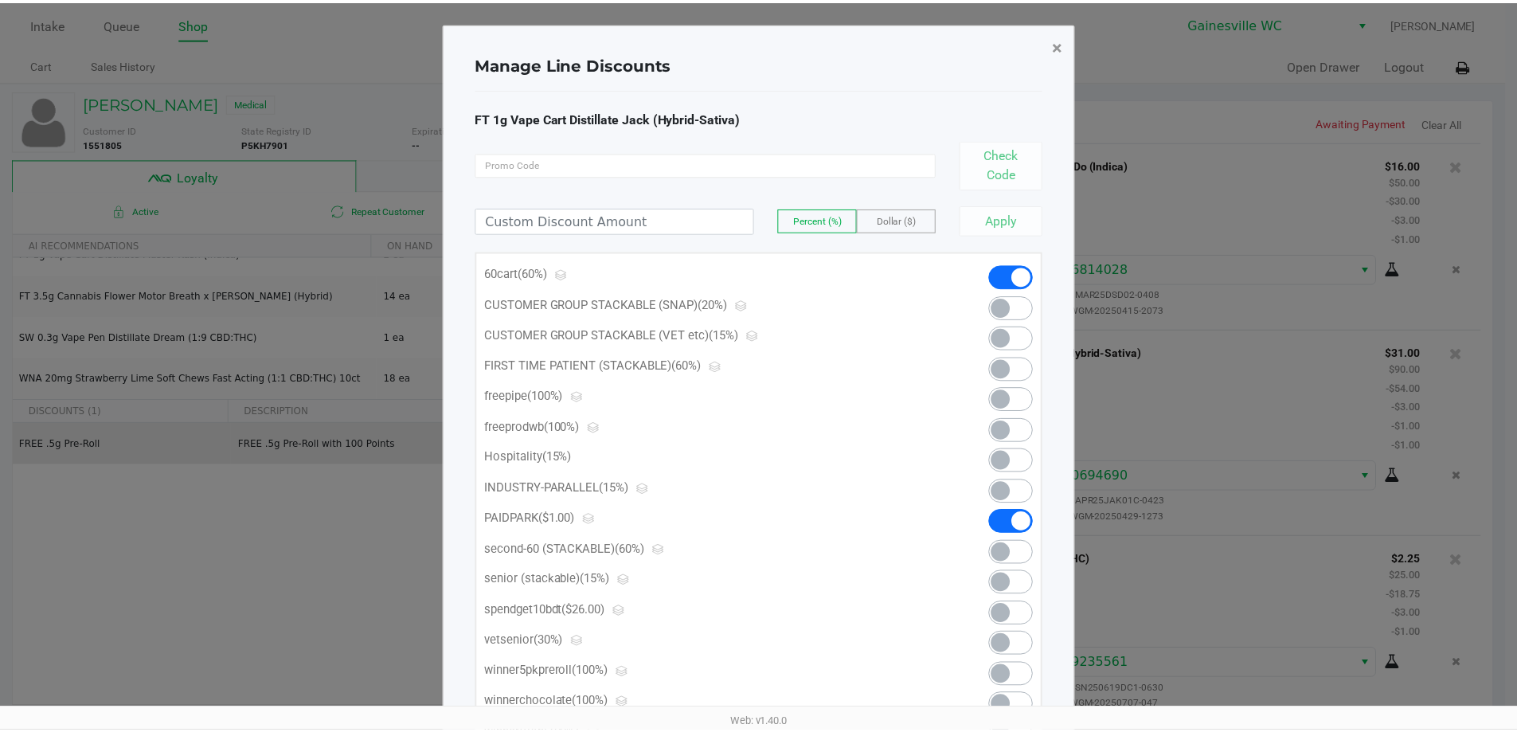
scroll to position [385, 0]
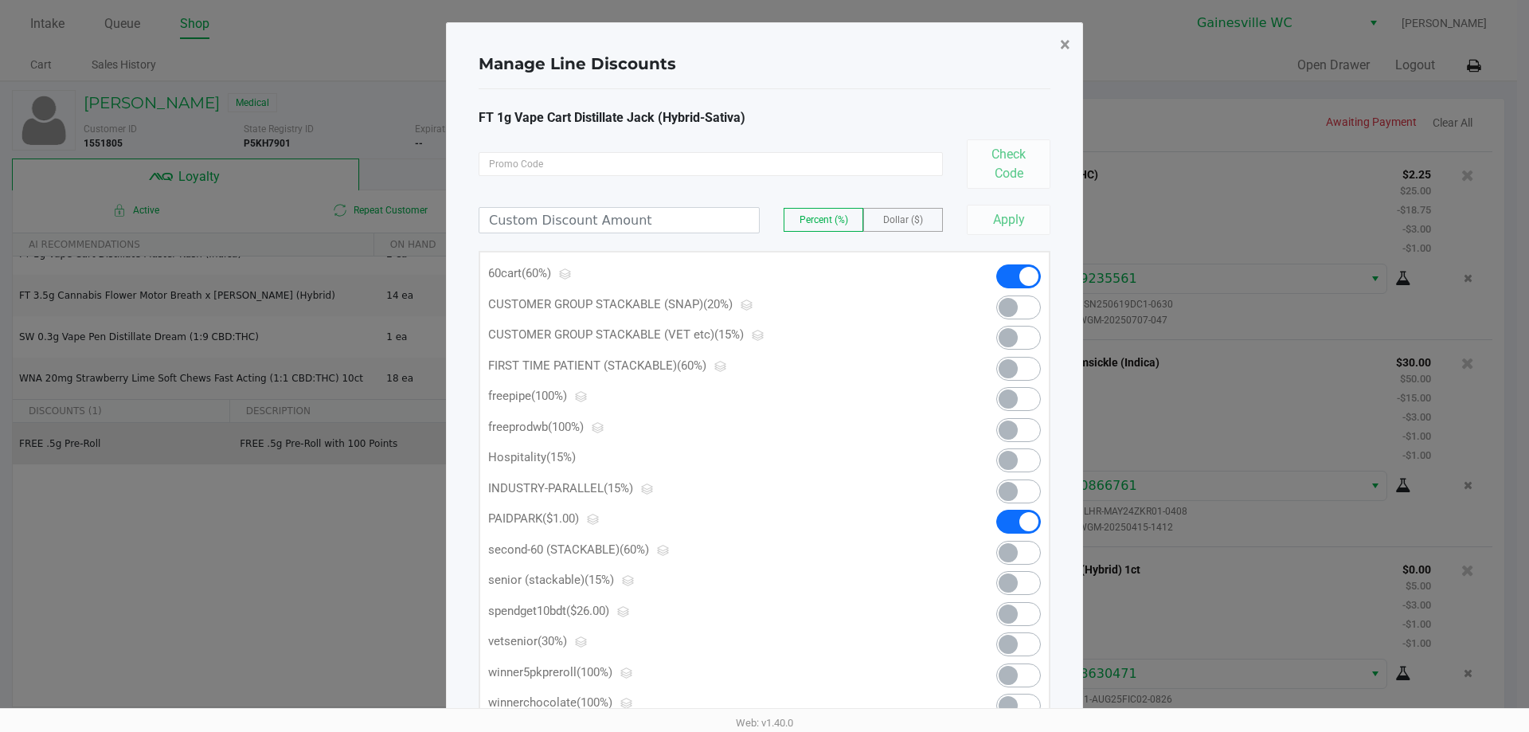
click at [1067, 45] on span "×" at bounding box center [1065, 44] width 10 height 22
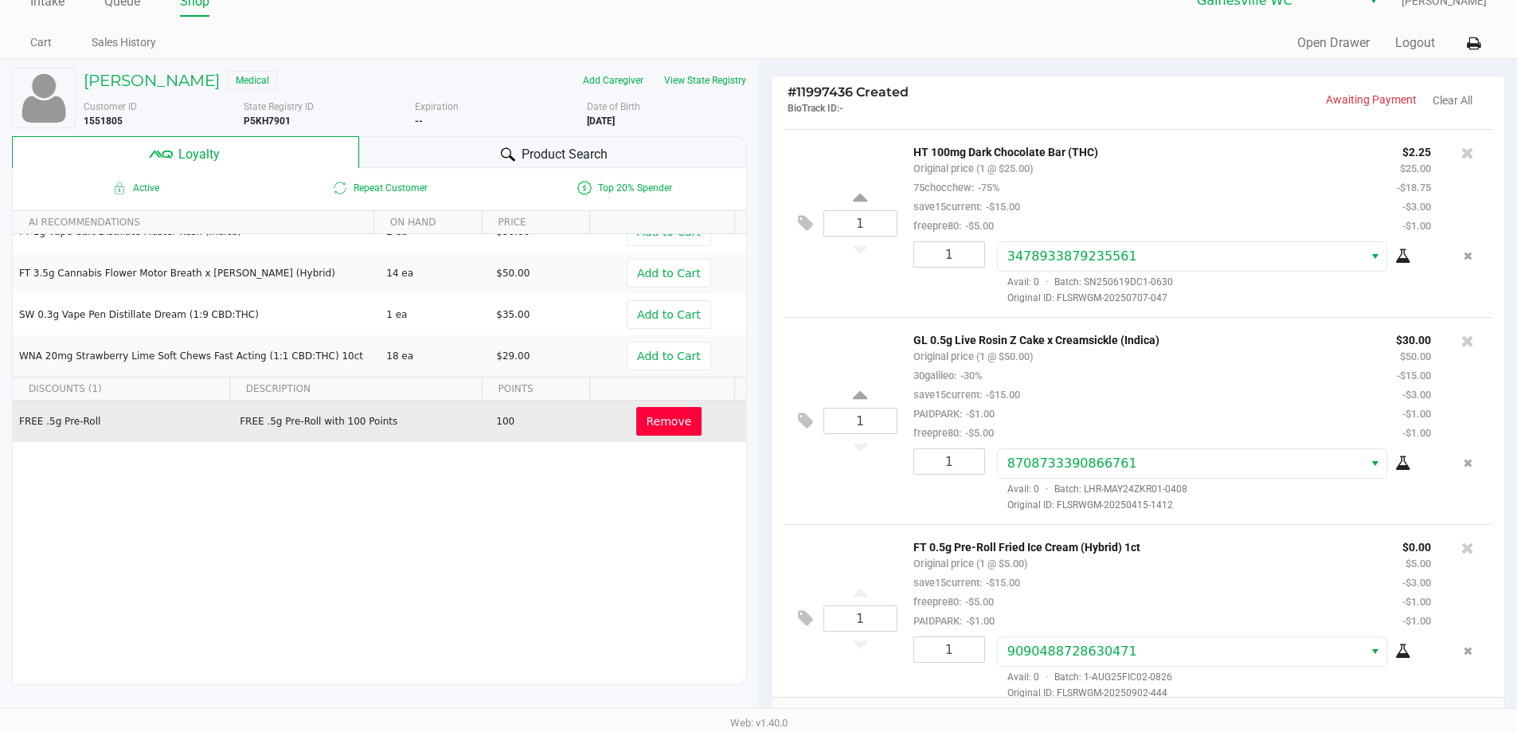
scroll to position [182, 0]
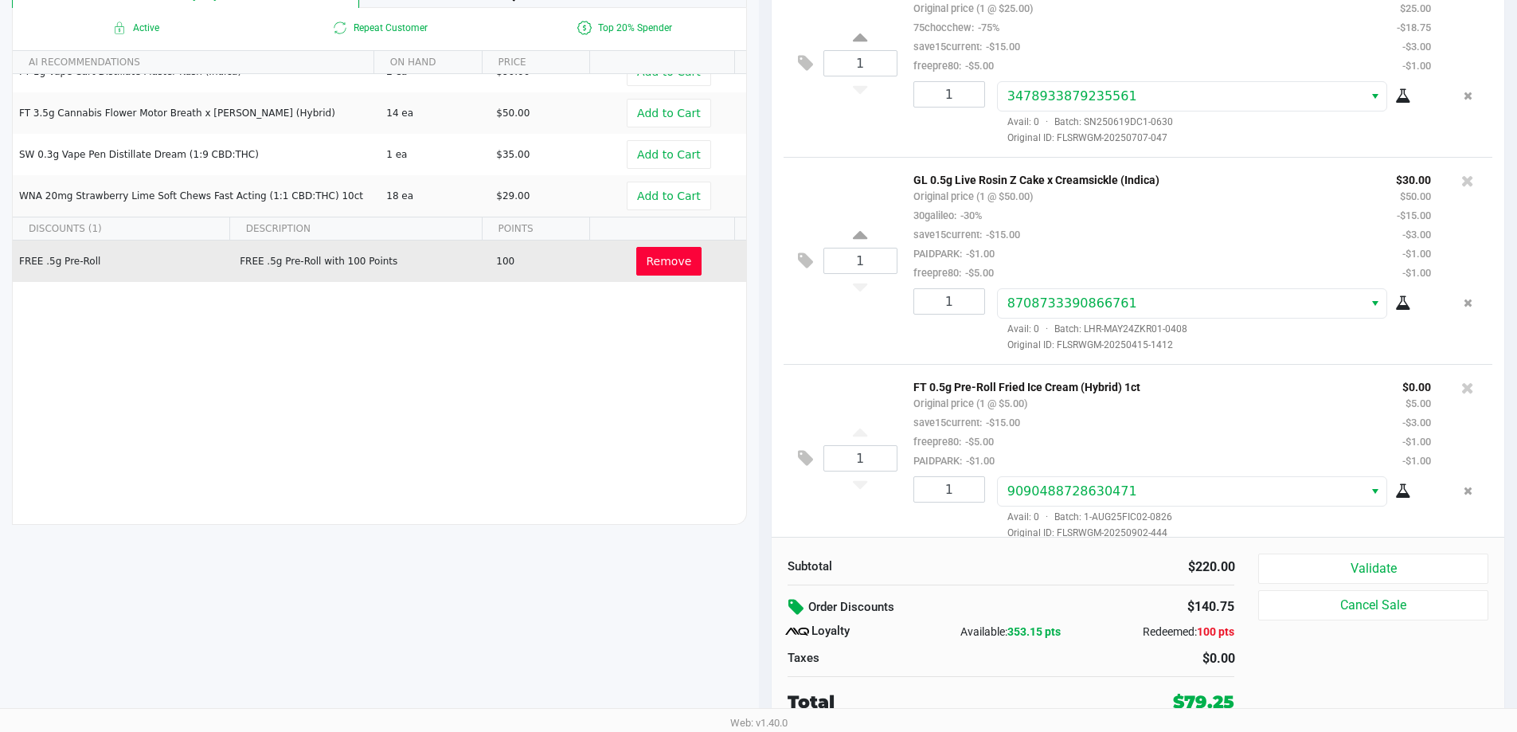
click at [1024, 574] on div "$220.00" at bounding box center [1130, 567] width 212 height 19
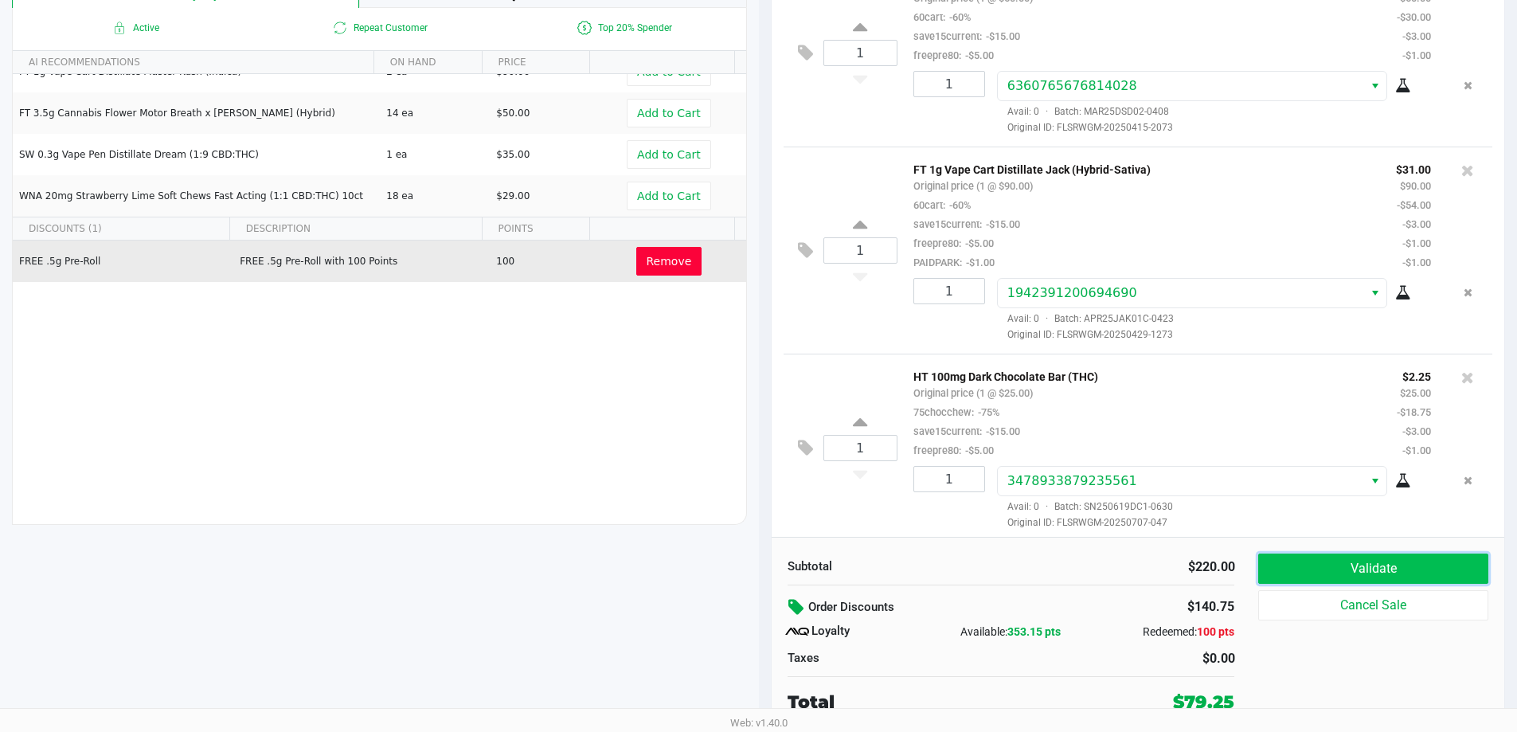
click at [1350, 556] on button "Validate" at bounding box center [1373, 569] width 229 height 30
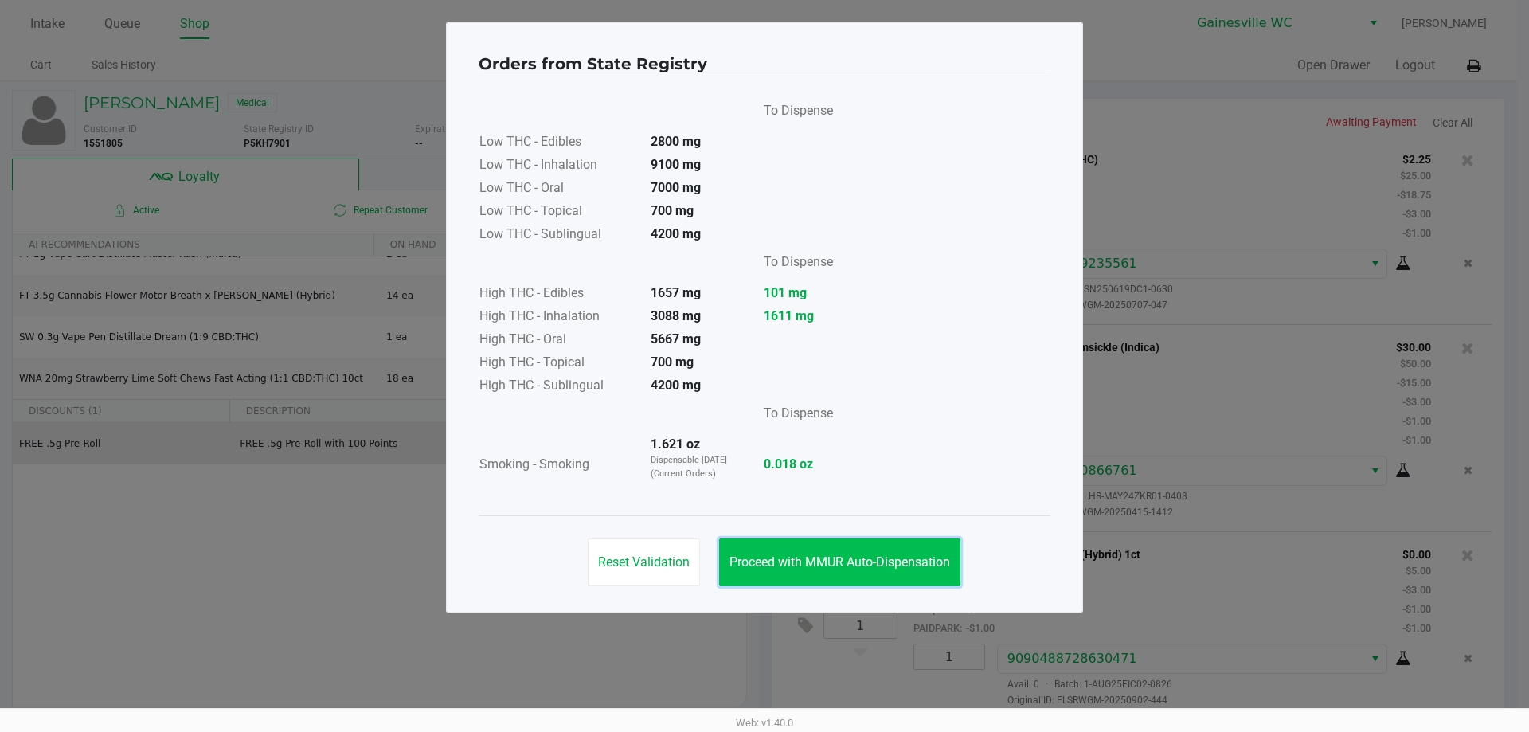
click at [925, 570] on button "Proceed with MMUR Auto-Dispensation" at bounding box center [839, 562] width 241 height 48
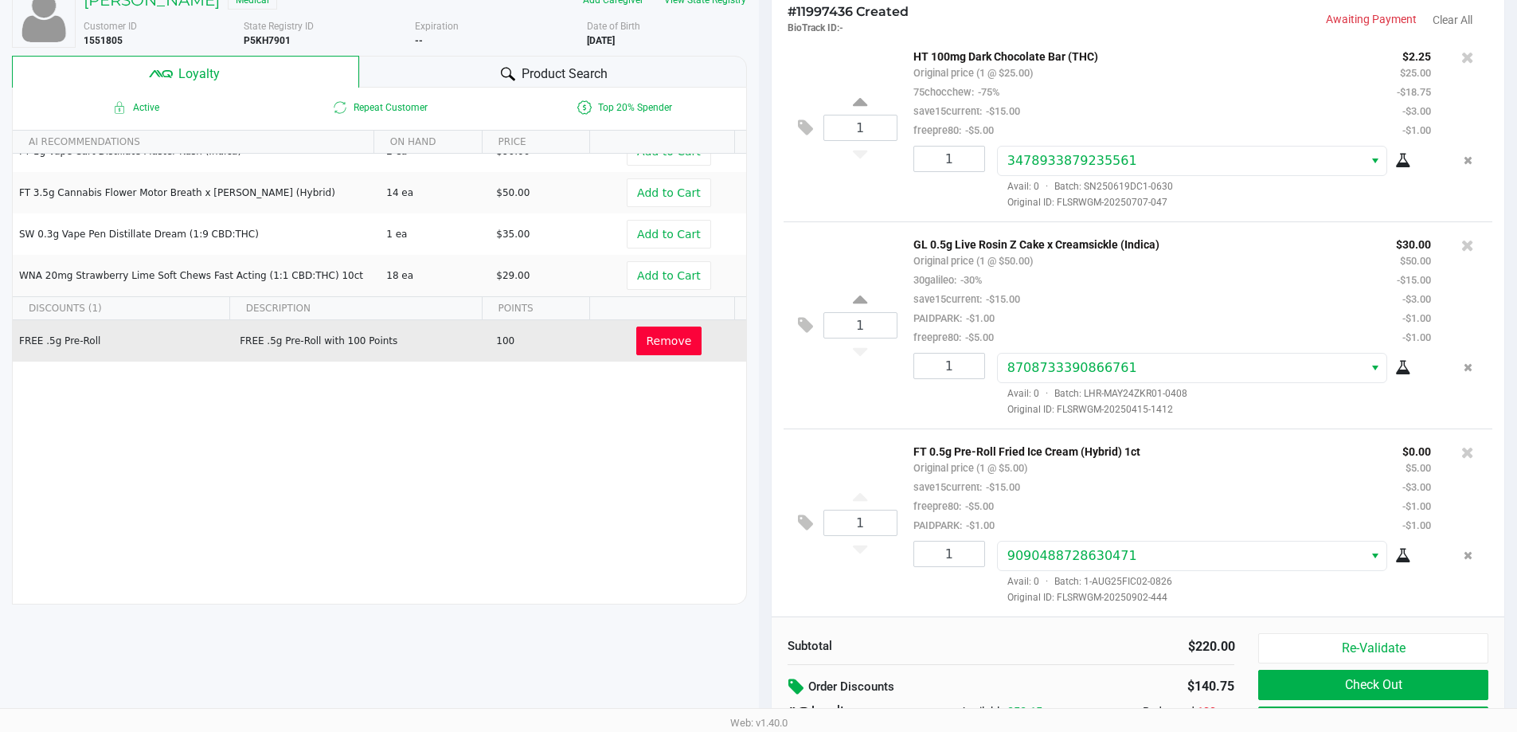
scroll to position [182, 0]
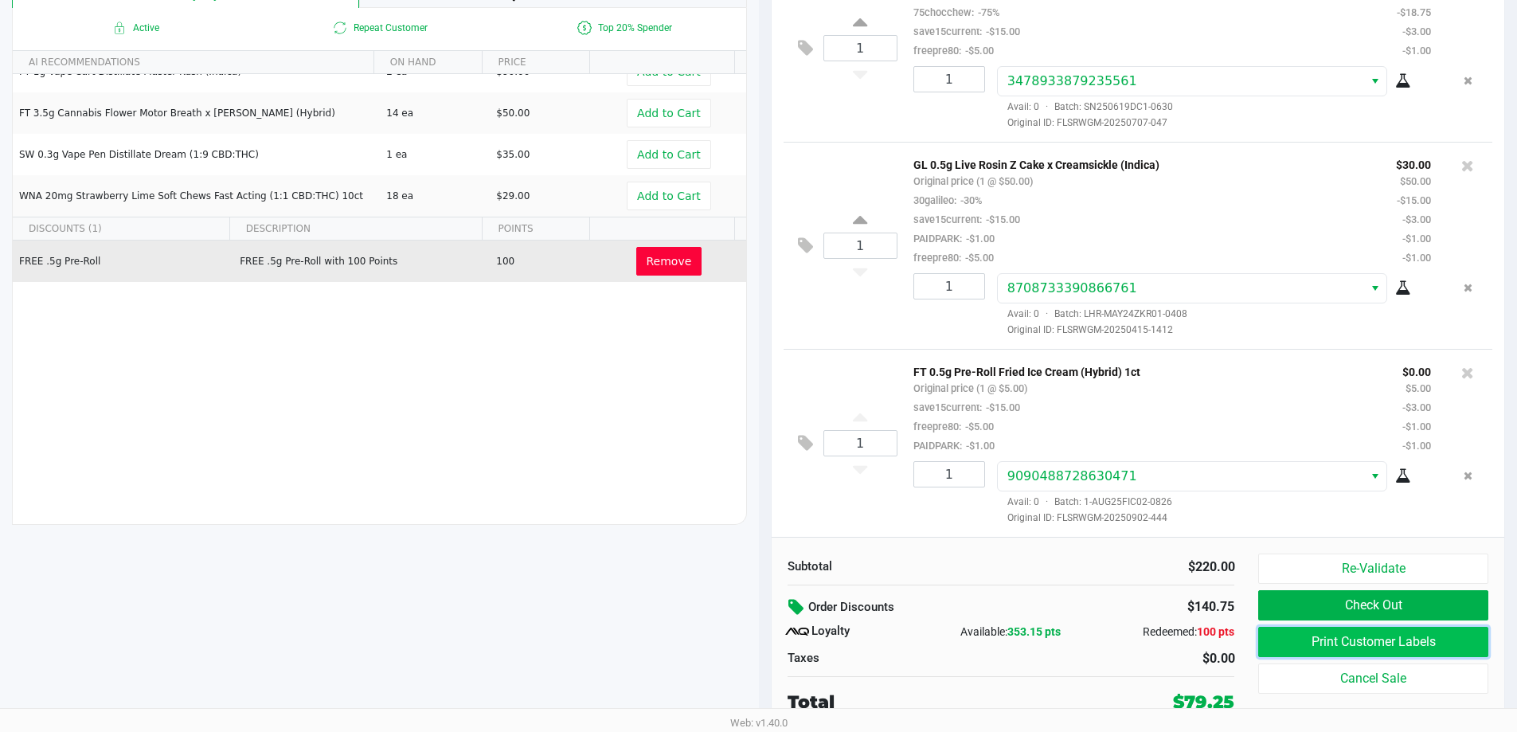
click at [1401, 636] on button "Print Customer Labels" at bounding box center [1373, 642] width 229 height 30
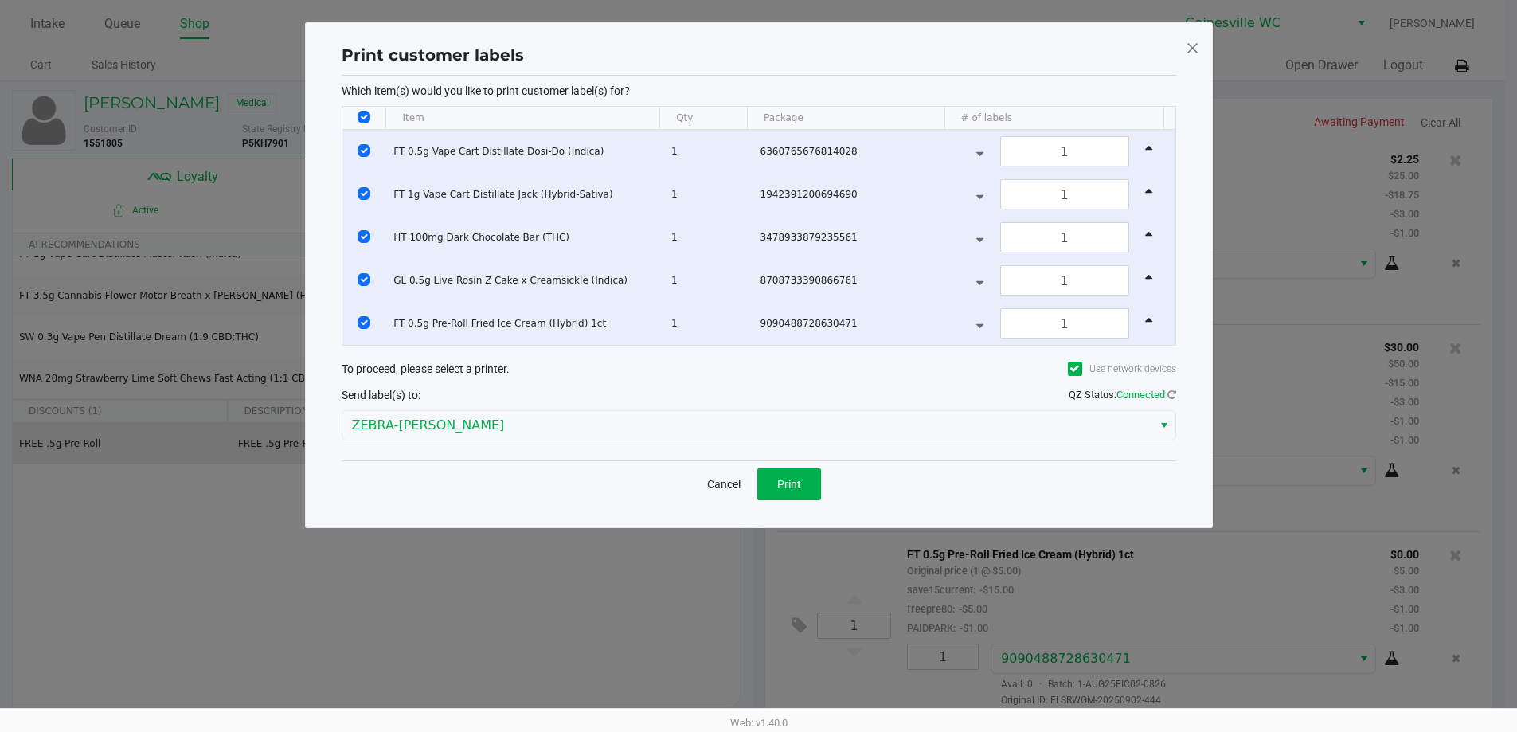
scroll to position [0, 0]
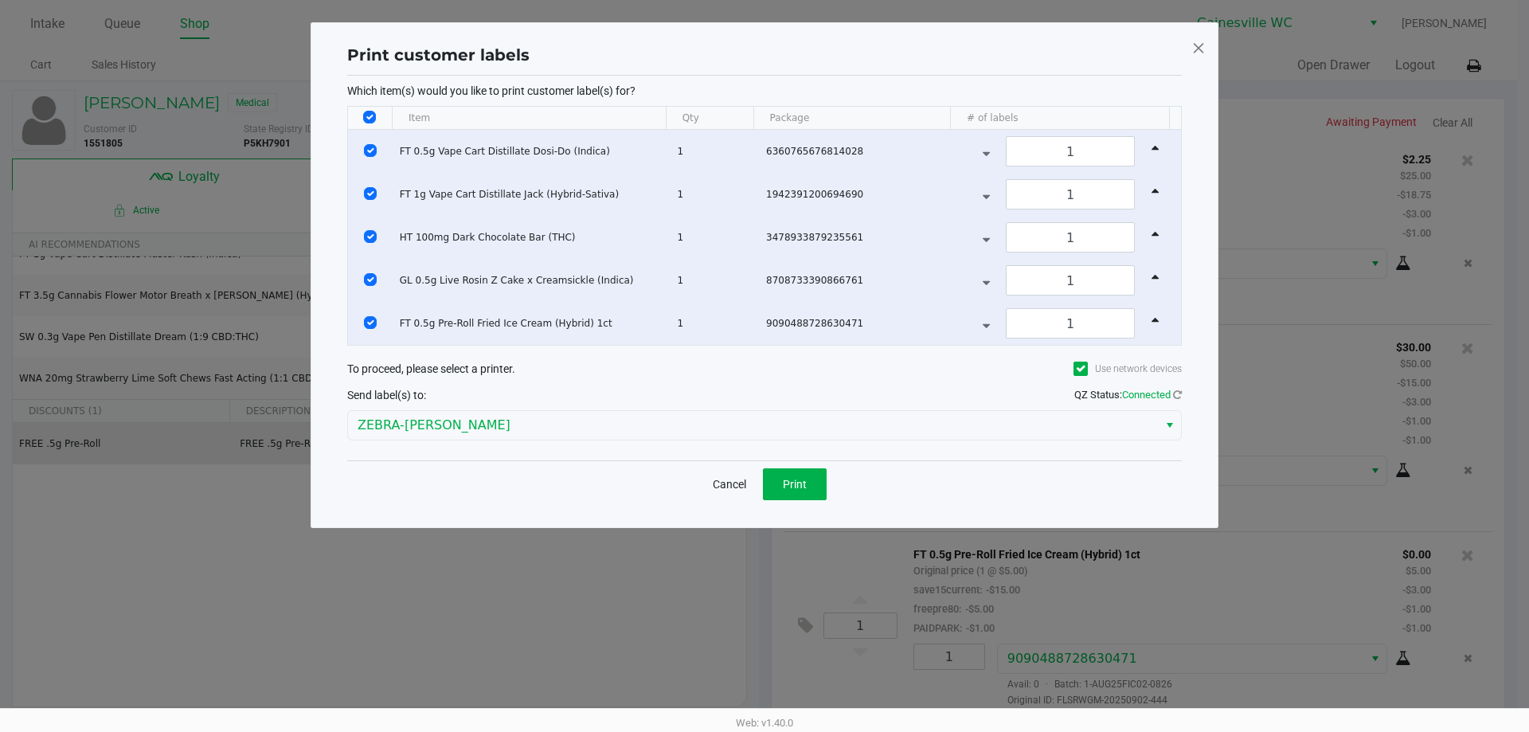
click at [785, 458] on div "Which item(s) would you like to print customer label(s) for? Item Qty Package #…" at bounding box center [764, 268] width 835 height 385
click at [785, 478] on span "Print" at bounding box center [795, 484] width 24 height 13
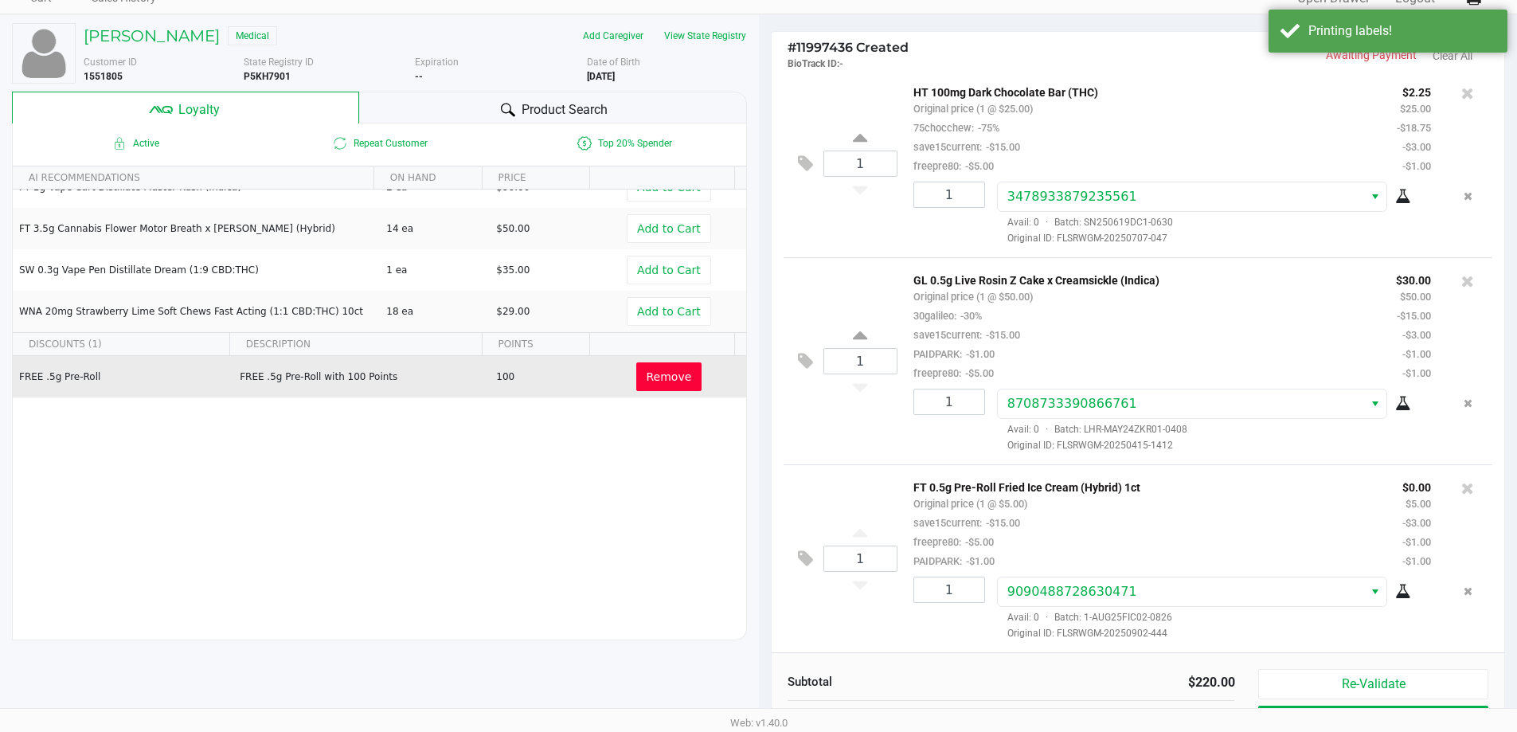
scroll to position [182, 0]
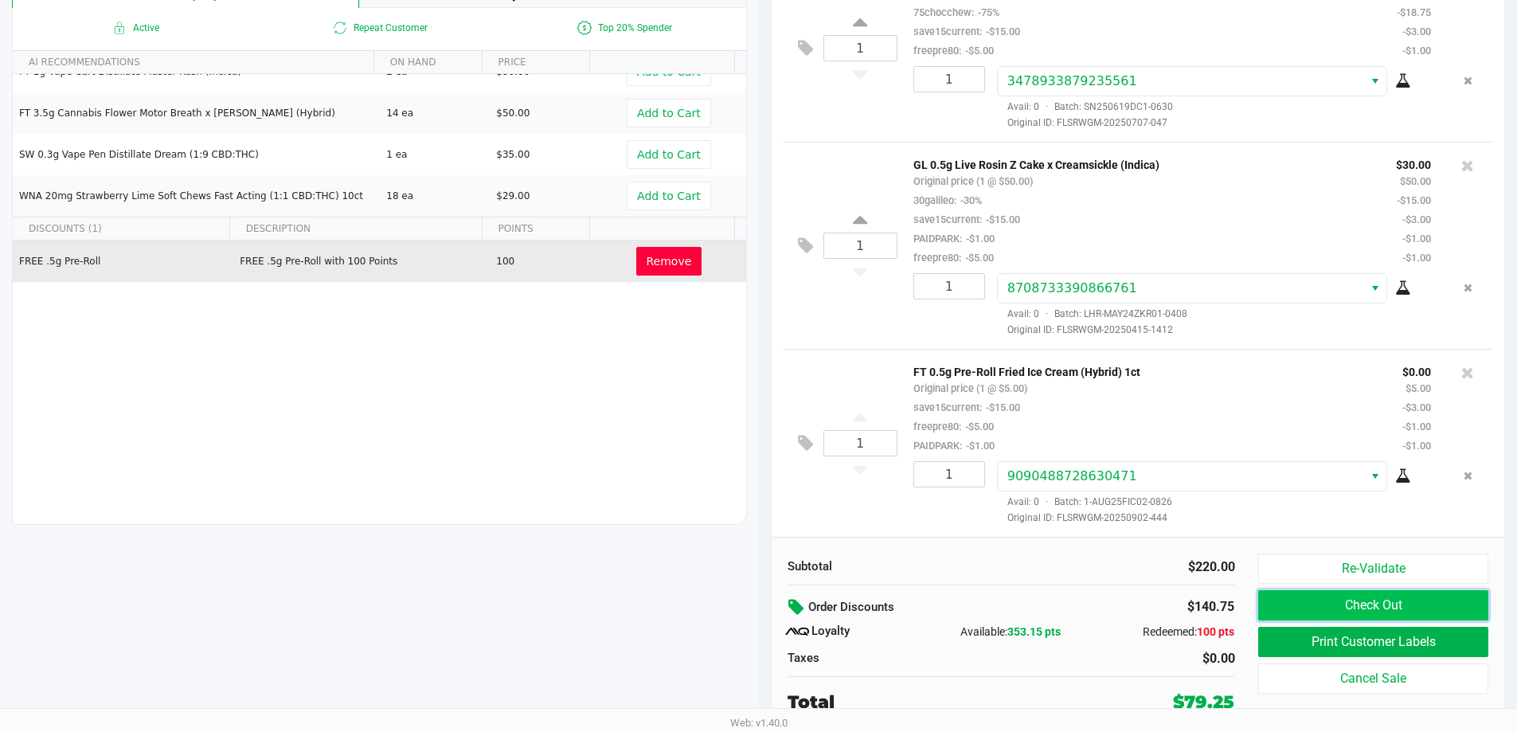
click at [1439, 597] on button "Check Out" at bounding box center [1373, 605] width 229 height 30
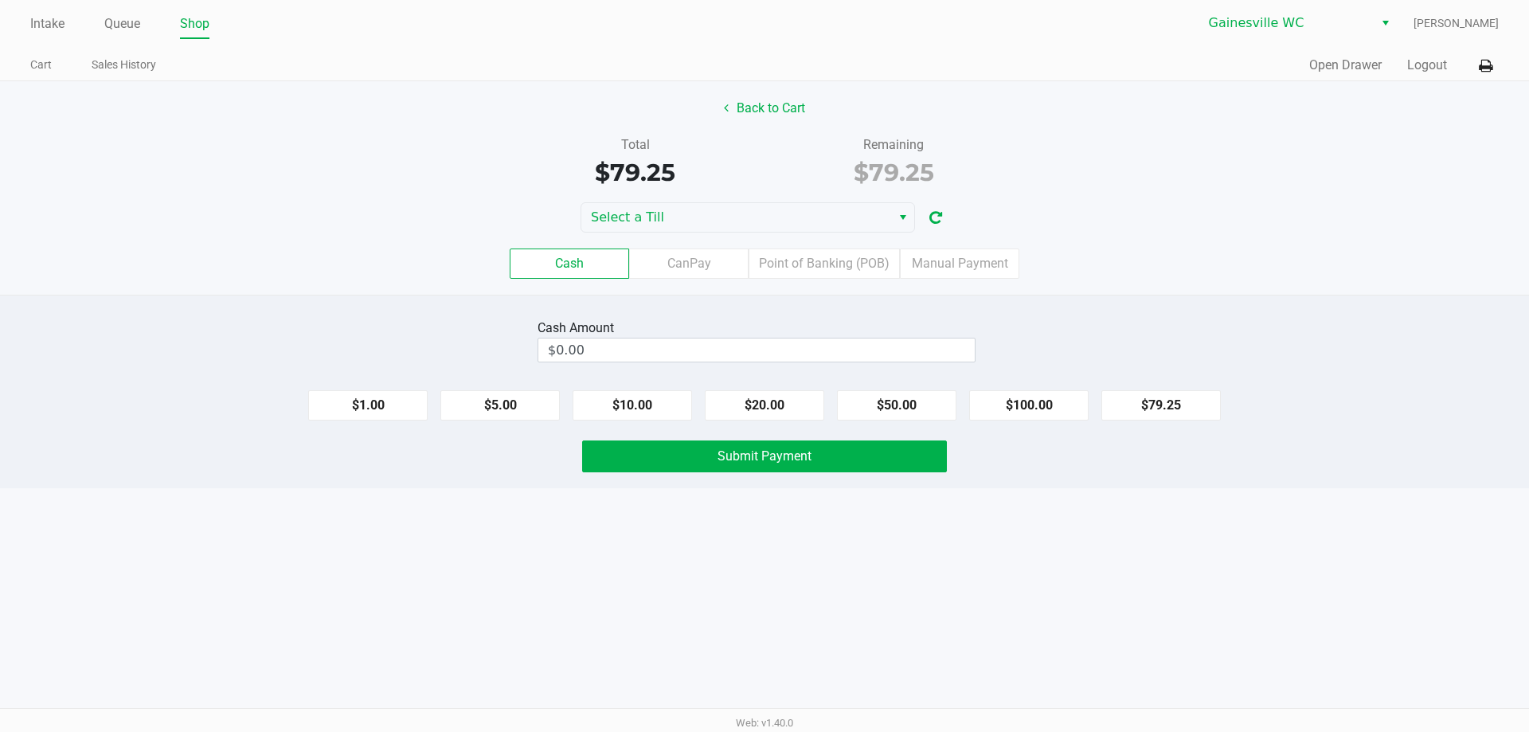
click at [875, 325] on div "Cash Amount" at bounding box center [757, 328] width 438 height 19
click at [715, 205] on span "Select a Till" at bounding box center [736, 217] width 310 height 29
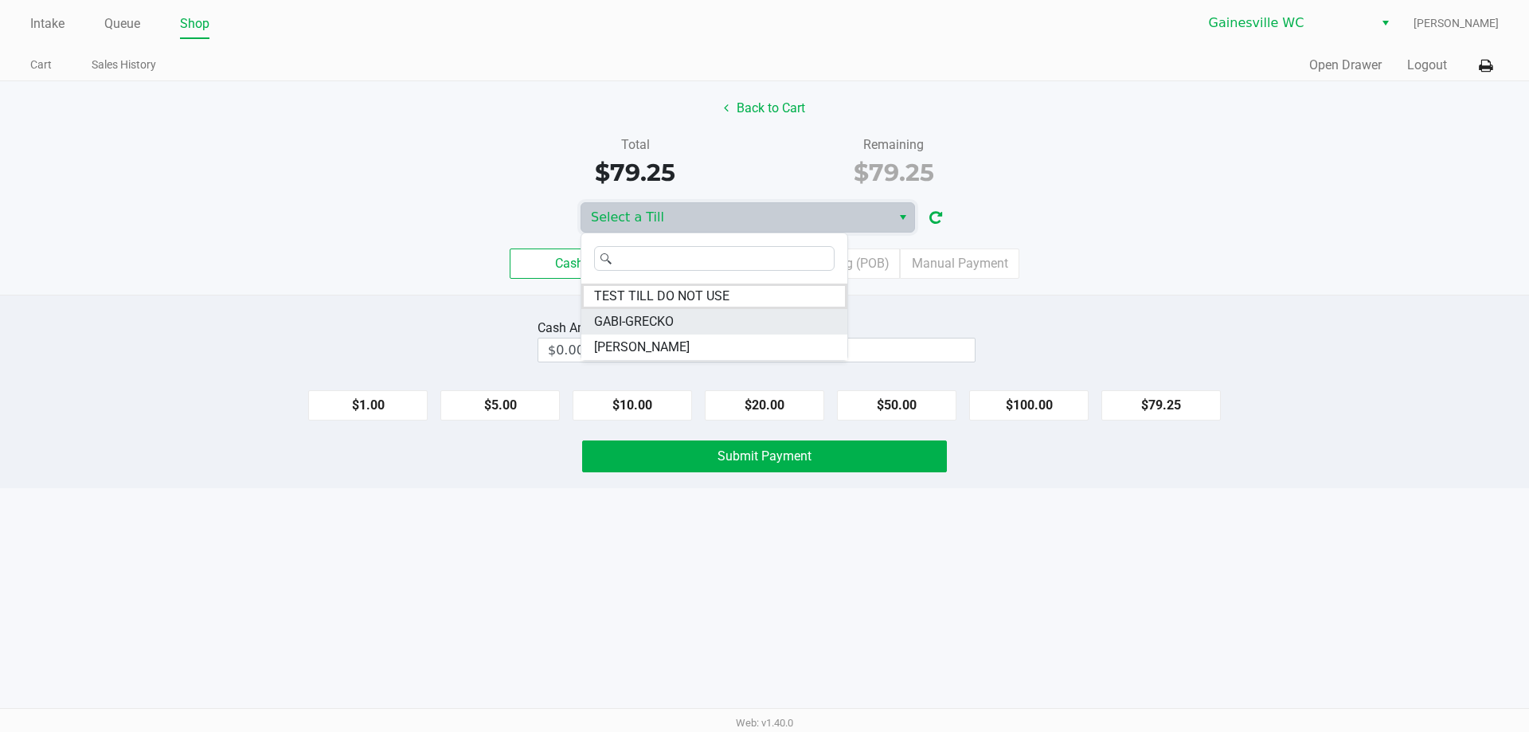
click at [673, 315] on span "GABI-GRECKO" at bounding box center [634, 321] width 80 height 19
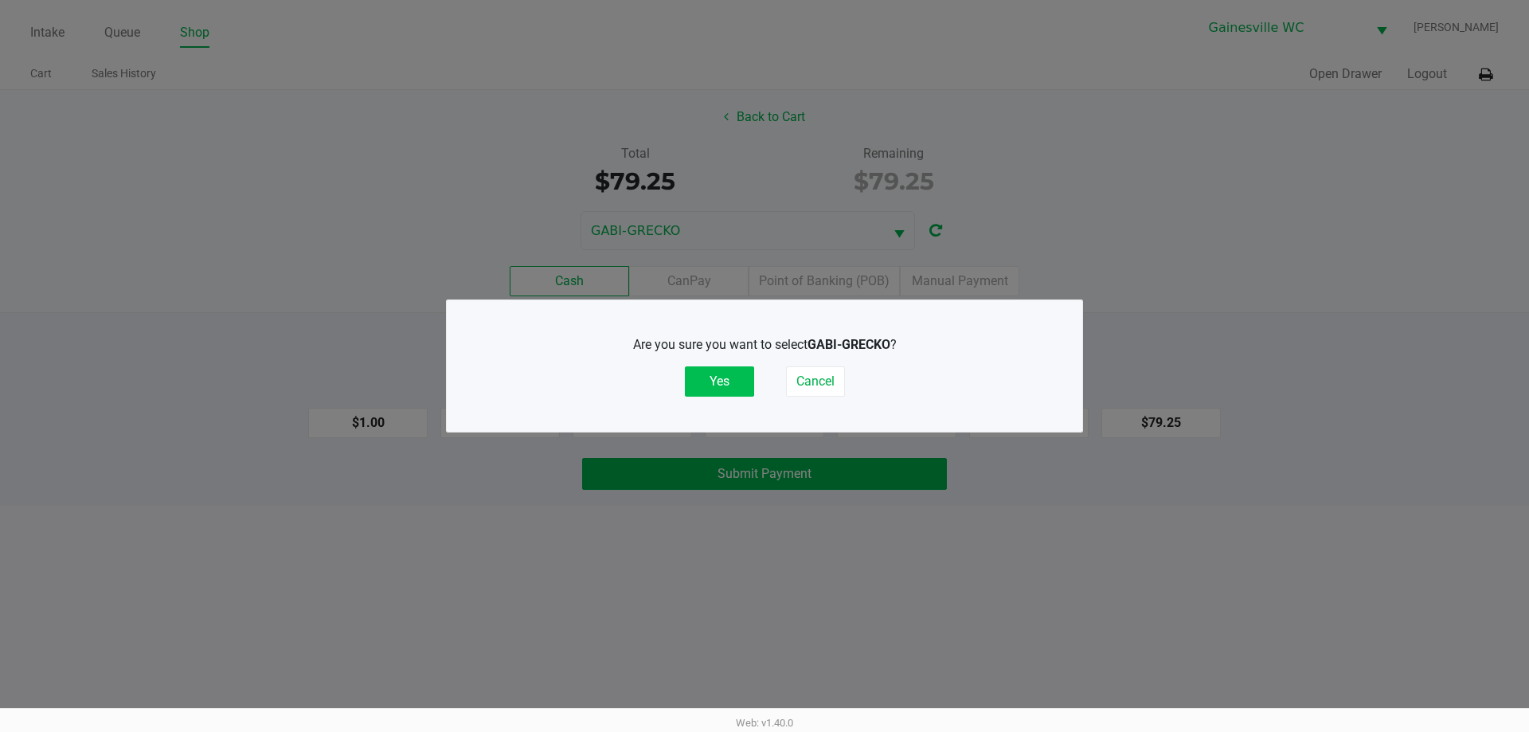
click at [731, 378] on button "Yes" at bounding box center [719, 381] width 69 height 30
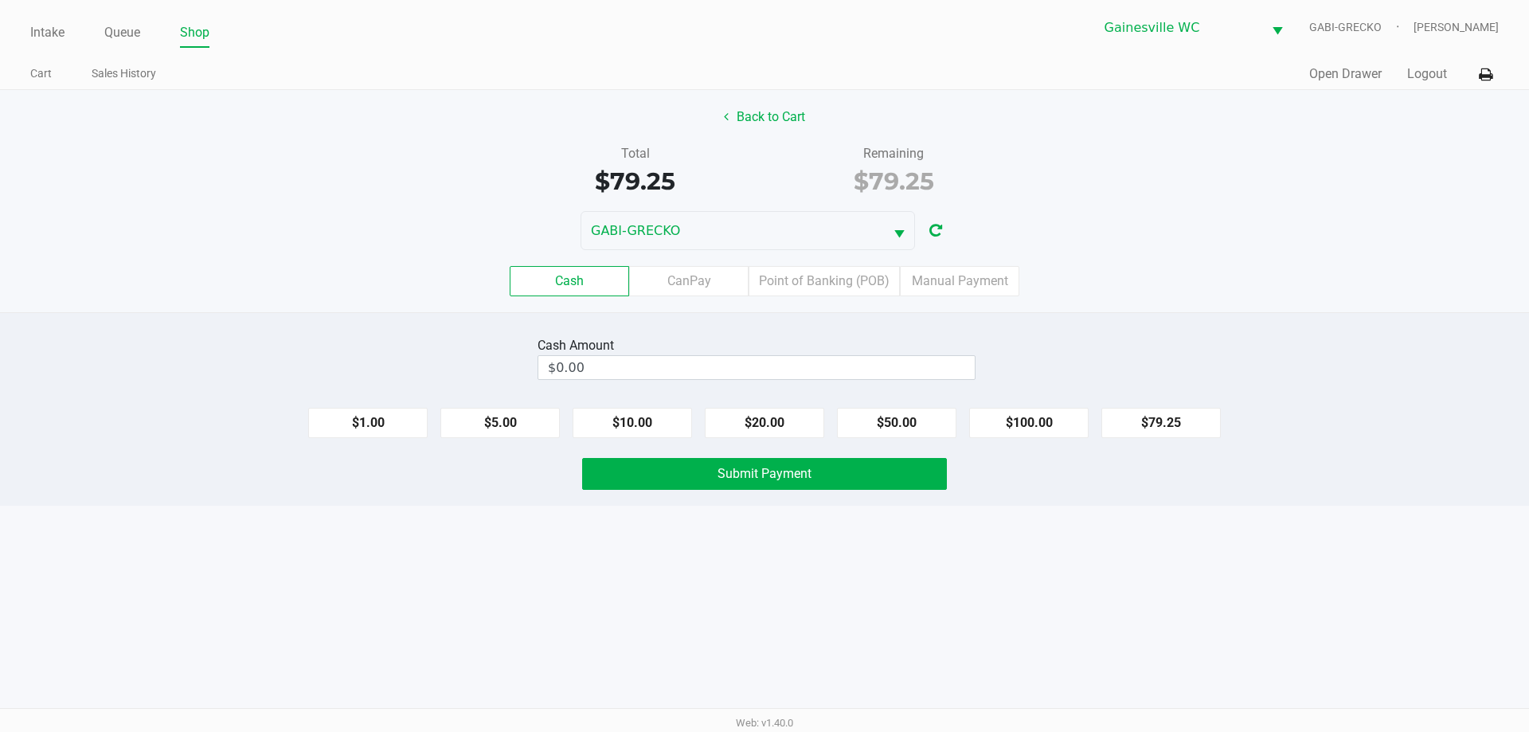
click at [796, 332] on div "Cash Amount $0.00 $1.00 $5.00 $10.00 $20.00 $50.00 $100.00 $79.25 Submit Payment" at bounding box center [764, 409] width 1529 height 194
click at [821, 334] on div "Cash Amount $0.00" at bounding box center [757, 358] width 438 height 50
click at [805, 279] on label "Point of Banking (POB)" at bounding box center [824, 281] width 151 height 30
click at [0, 0] on 7 "Point of Banking (POB)" at bounding box center [0, 0] width 0 height 0
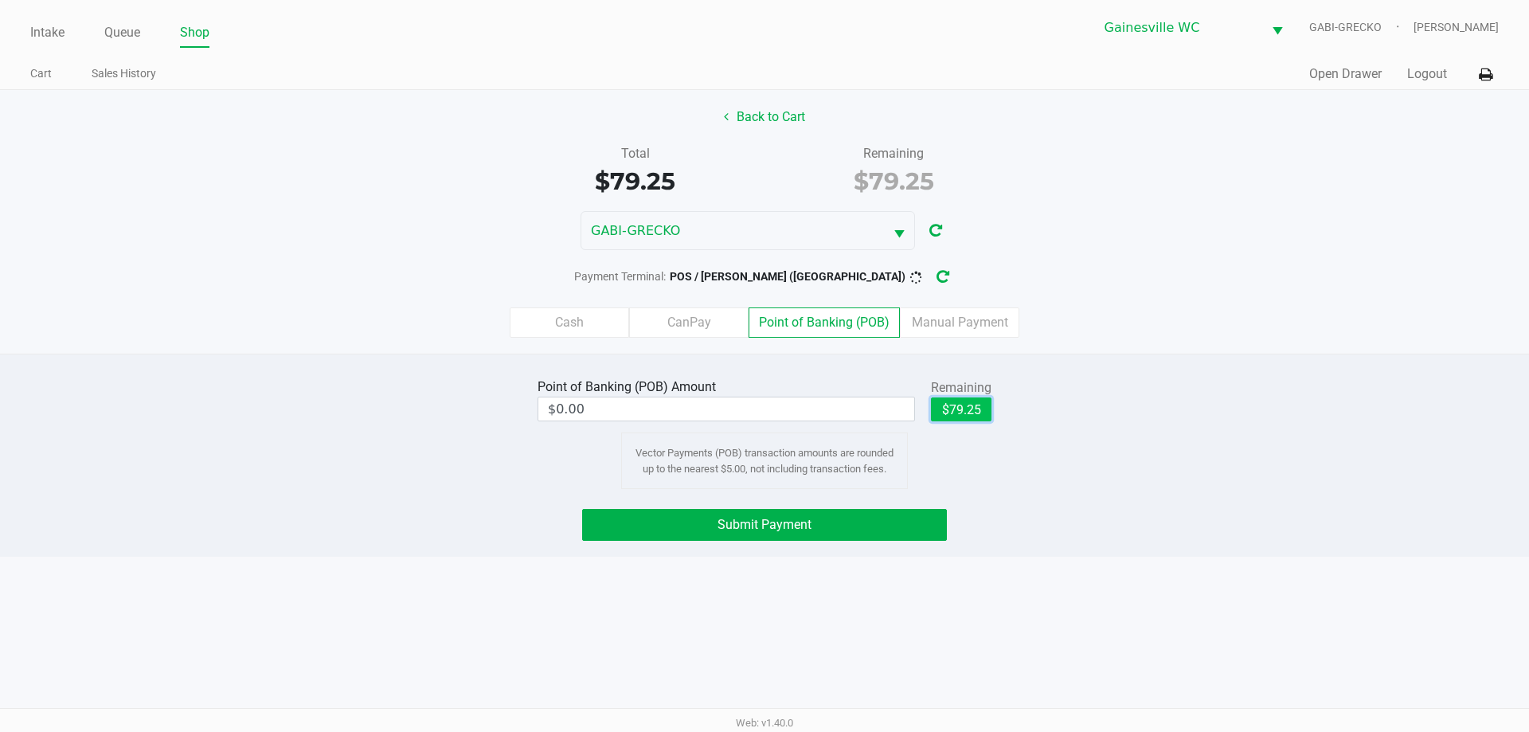
click at [978, 404] on button "$79.25" at bounding box center [961, 409] width 61 height 24
type input "$79.25"
click at [897, 527] on button "Submit Payment" at bounding box center [764, 525] width 365 height 32
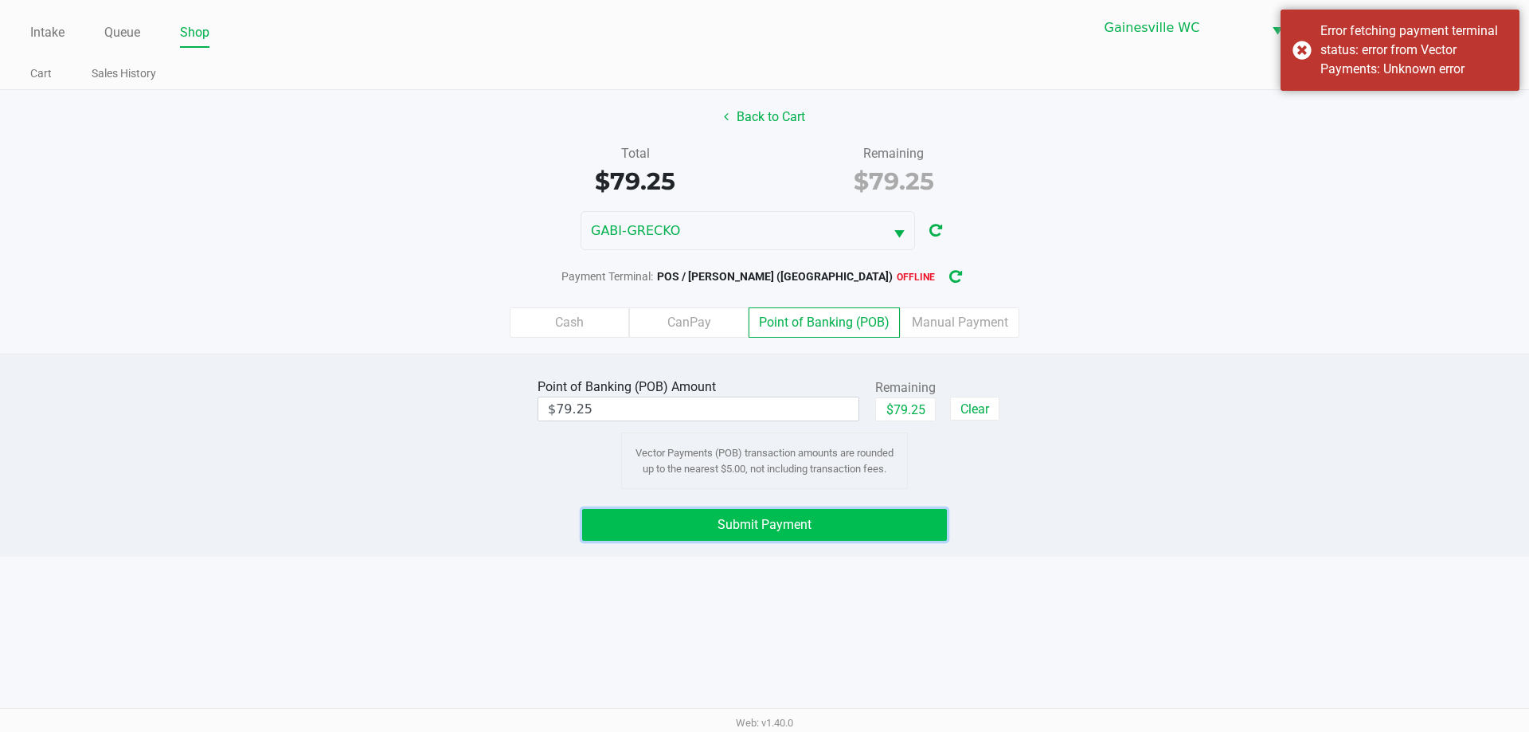
click at [916, 531] on button "Submit Payment" at bounding box center [764, 525] width 365 height 32
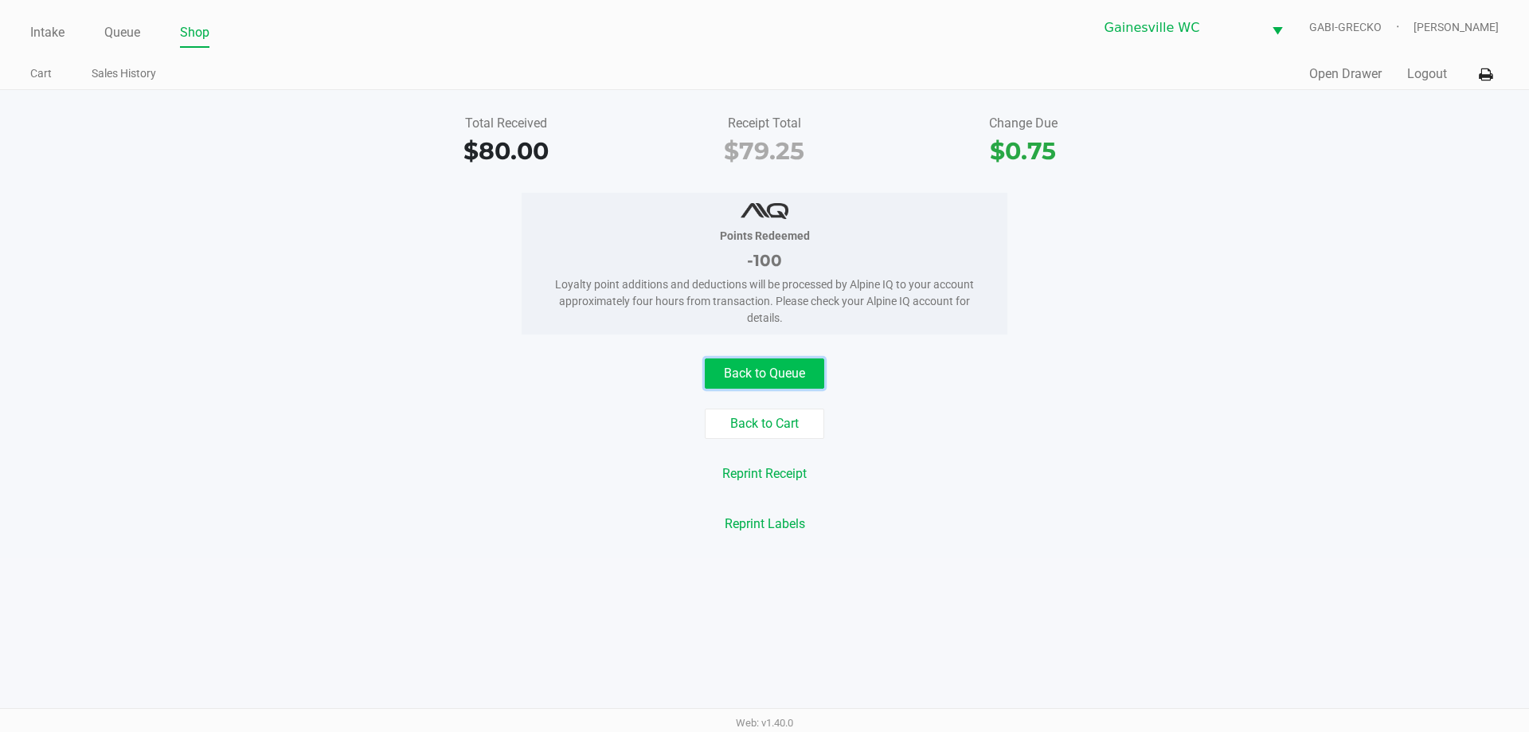
click at [726, 370] on button "Back to Queue" at bounding box center [764, 373] width 119 height 30
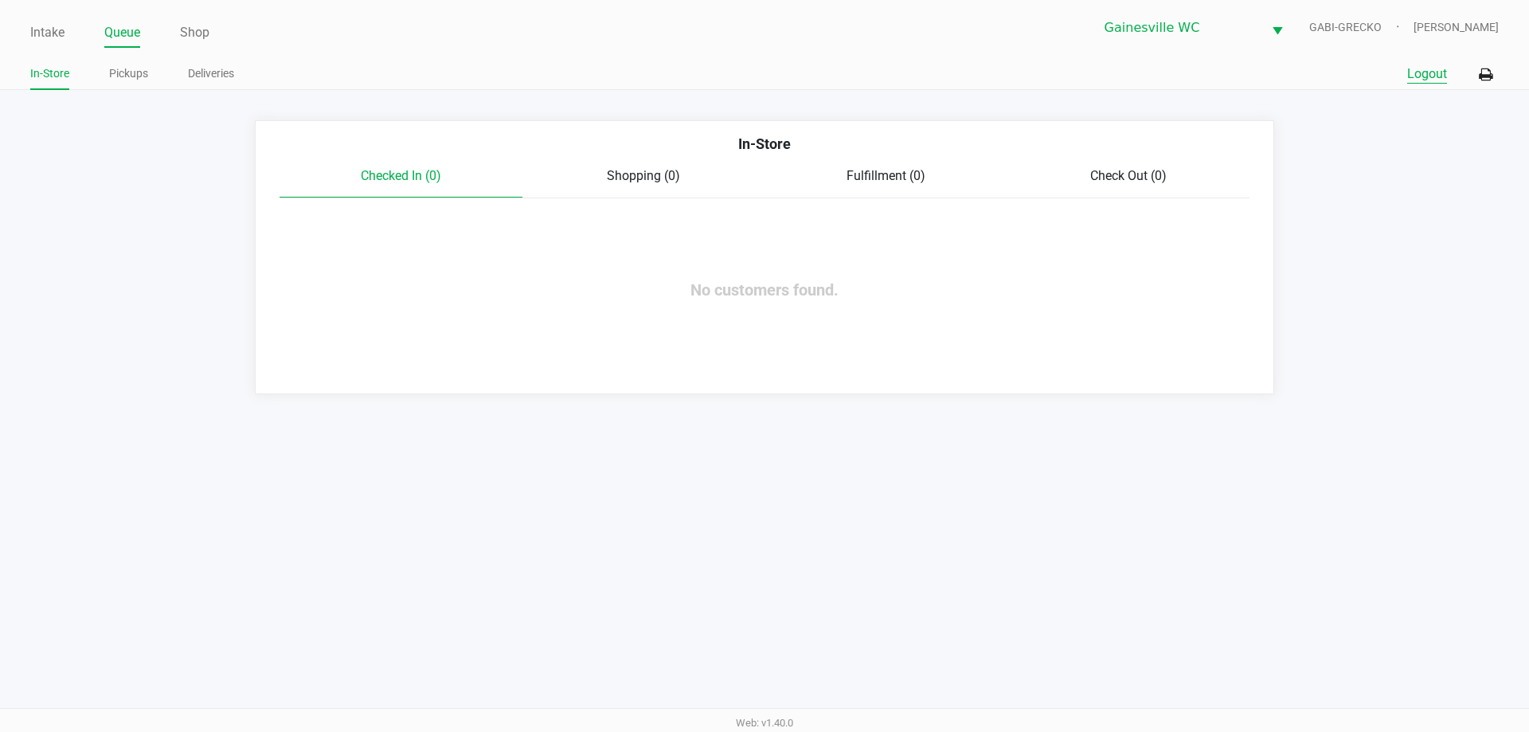
click at [1423, 70] on button "Logout" at bounding box center [1428, 74] width 40 height 19
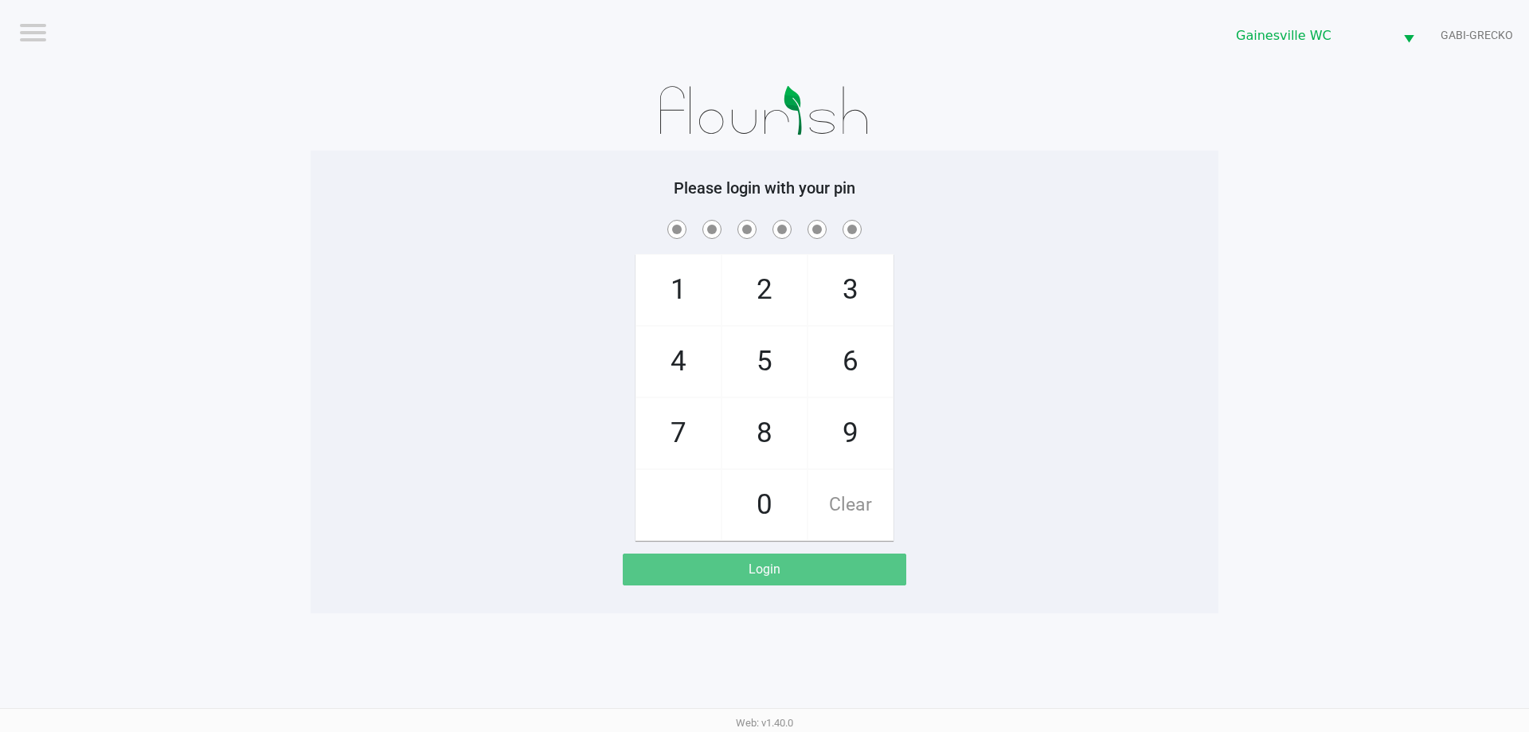
click at [229, 40] on div "Logout" at bounding box center [396, 33] width 753 height 18
checkbox input "true"
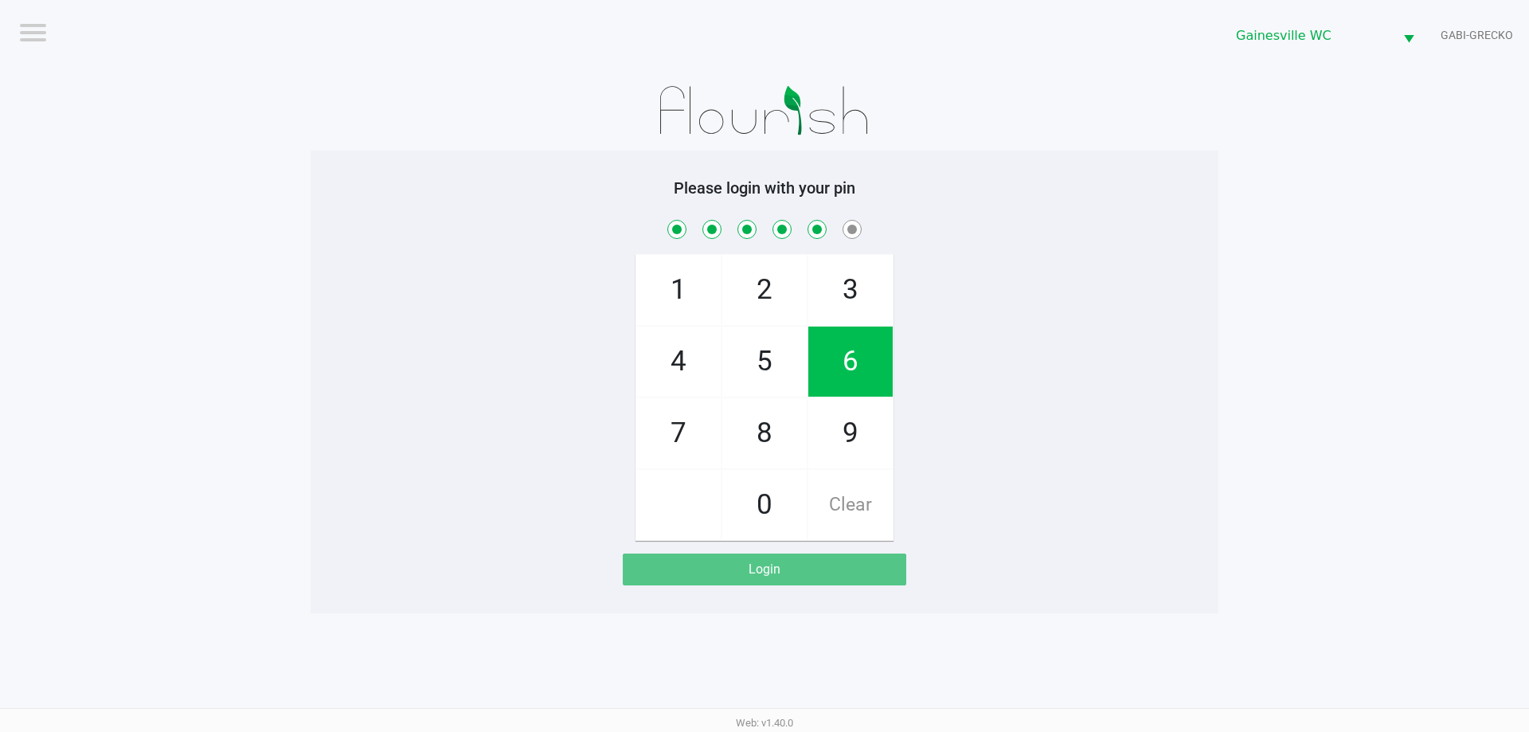
checkbox input "true"
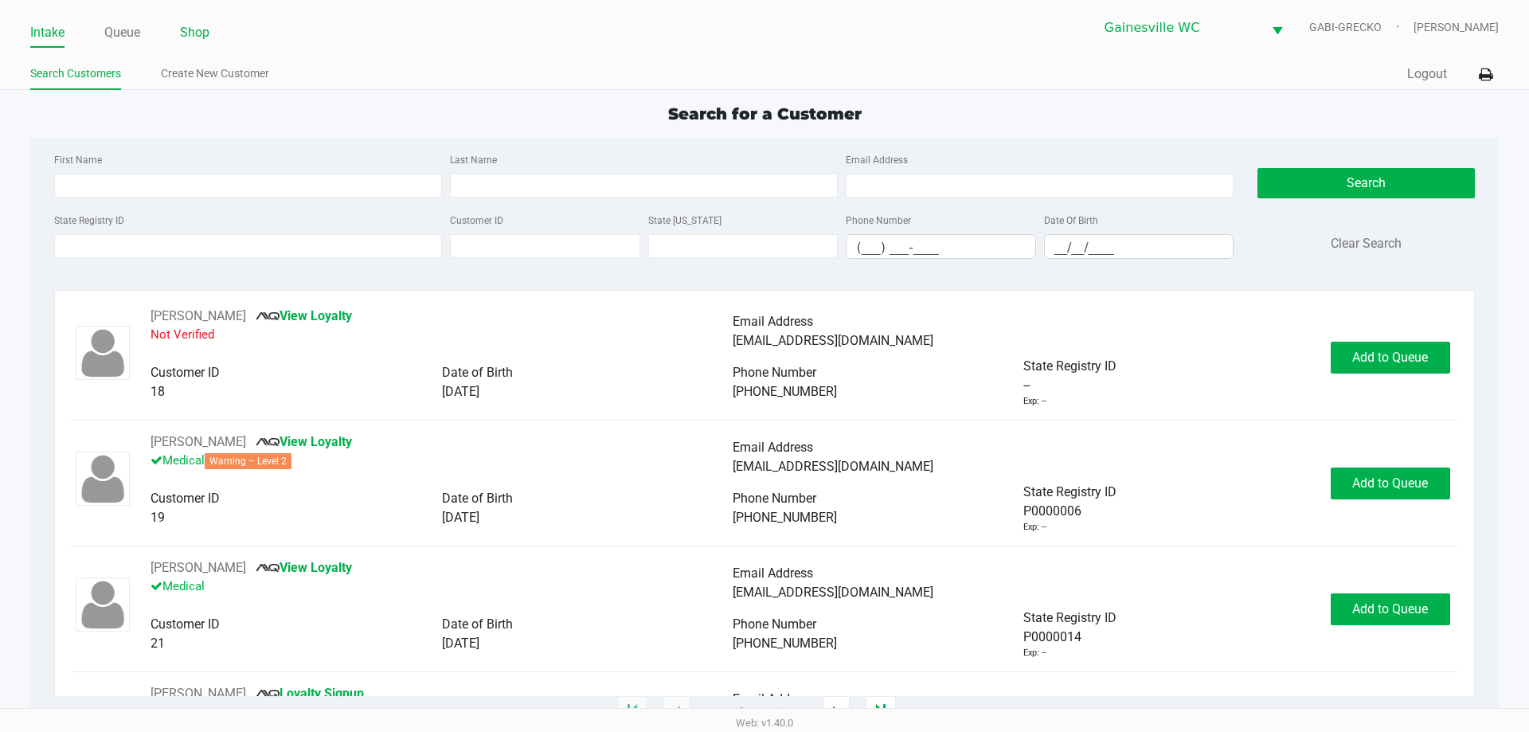
click at [206, 41] on link "Shop" at bounding box center [194, 33] width 29 height 22
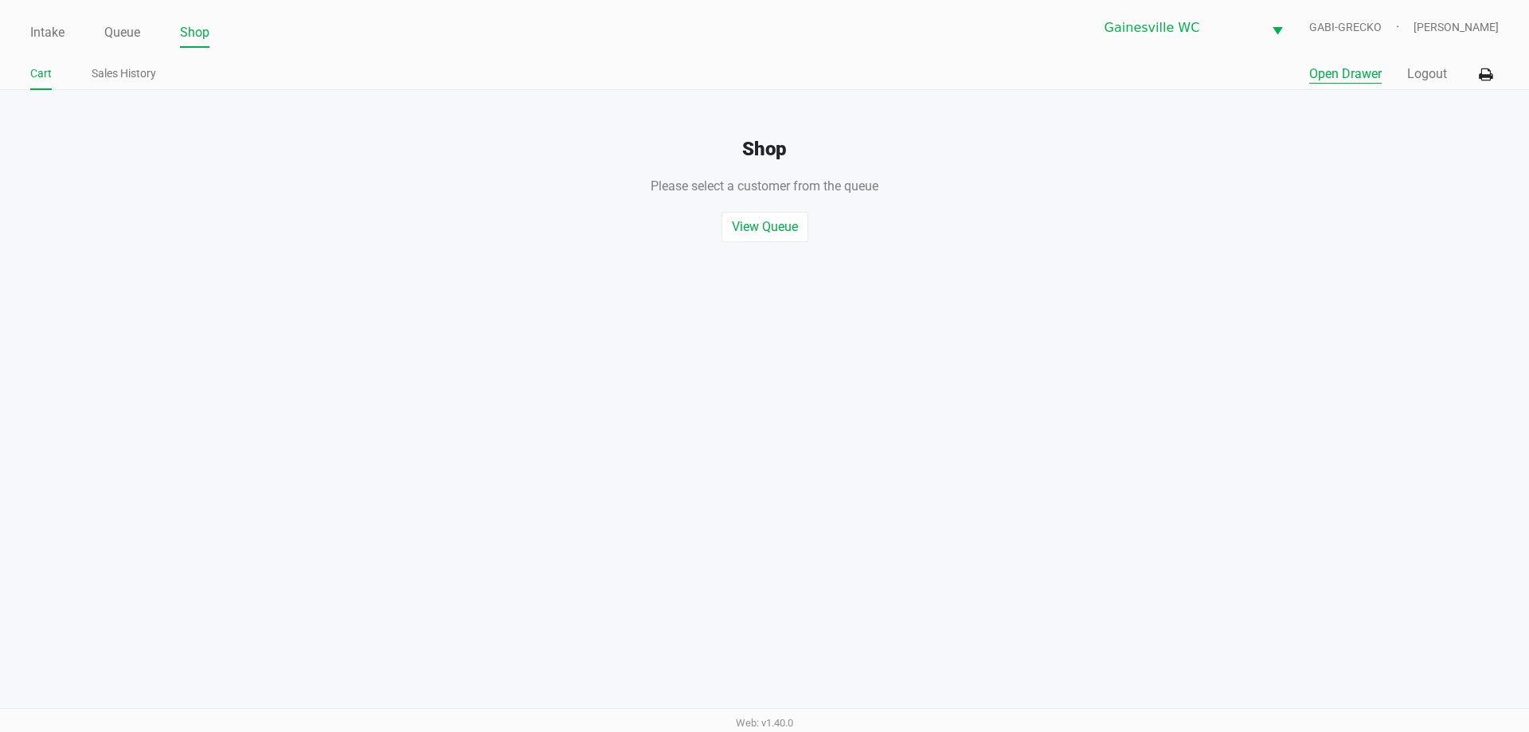
click at [1320, 80] on button "Open Drawer" at bounding box center [1346, 74] width 72 height 19
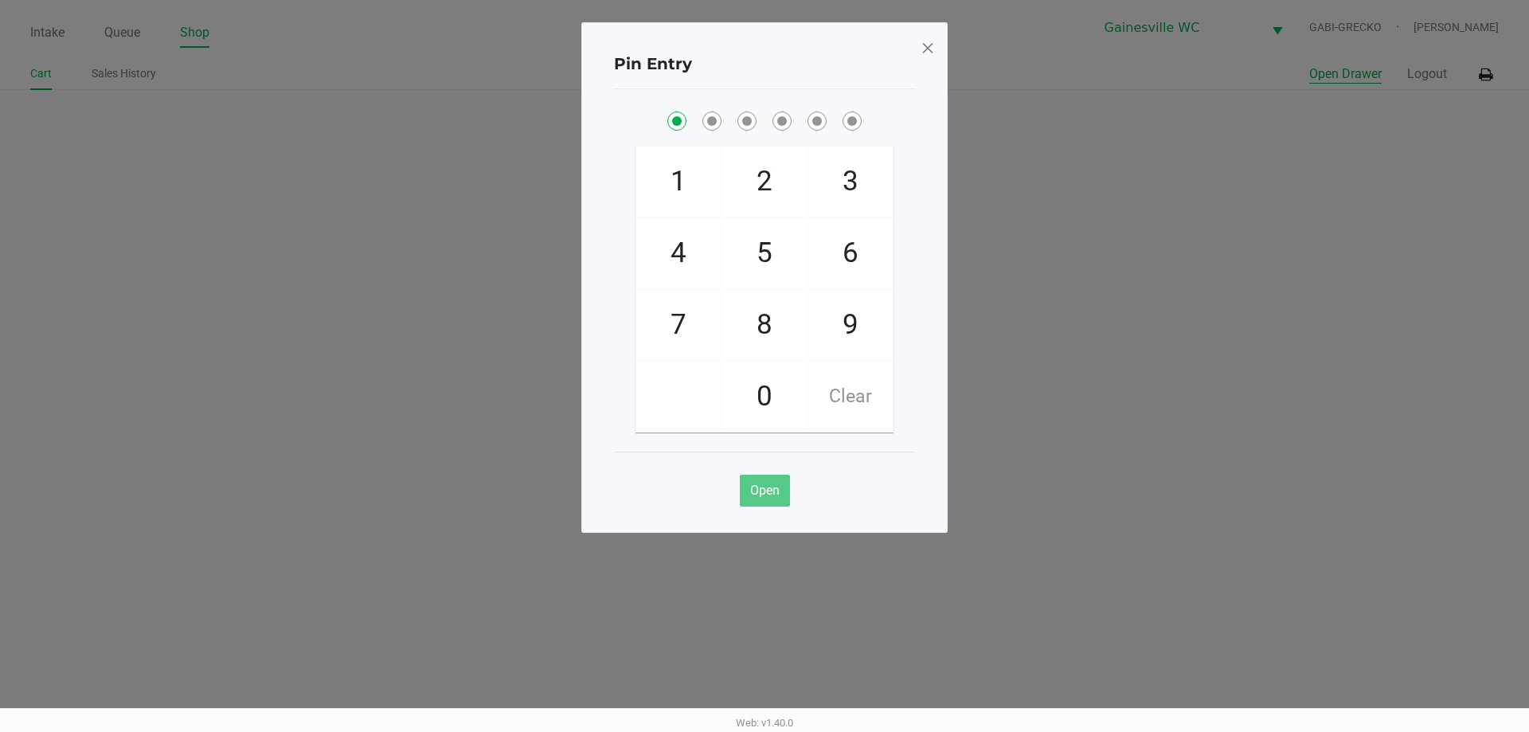
checkbox input "true"
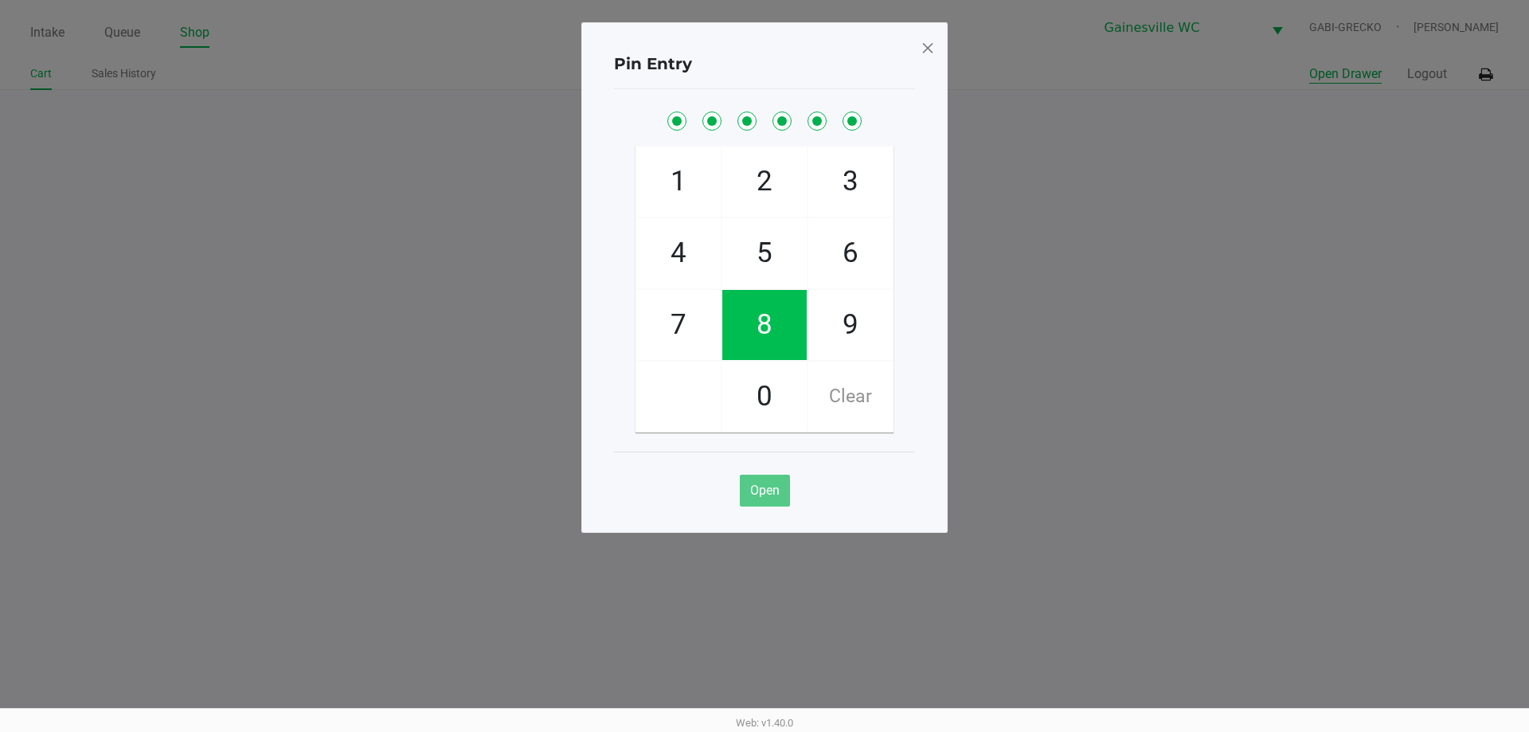
checkbox input "true"
click at [914, 59] on div "Pin Entry" at bounding box center [764, 64] width 301 height 50
click at [924, 49] on span at bounding box center [928, 47] width 14 height 25
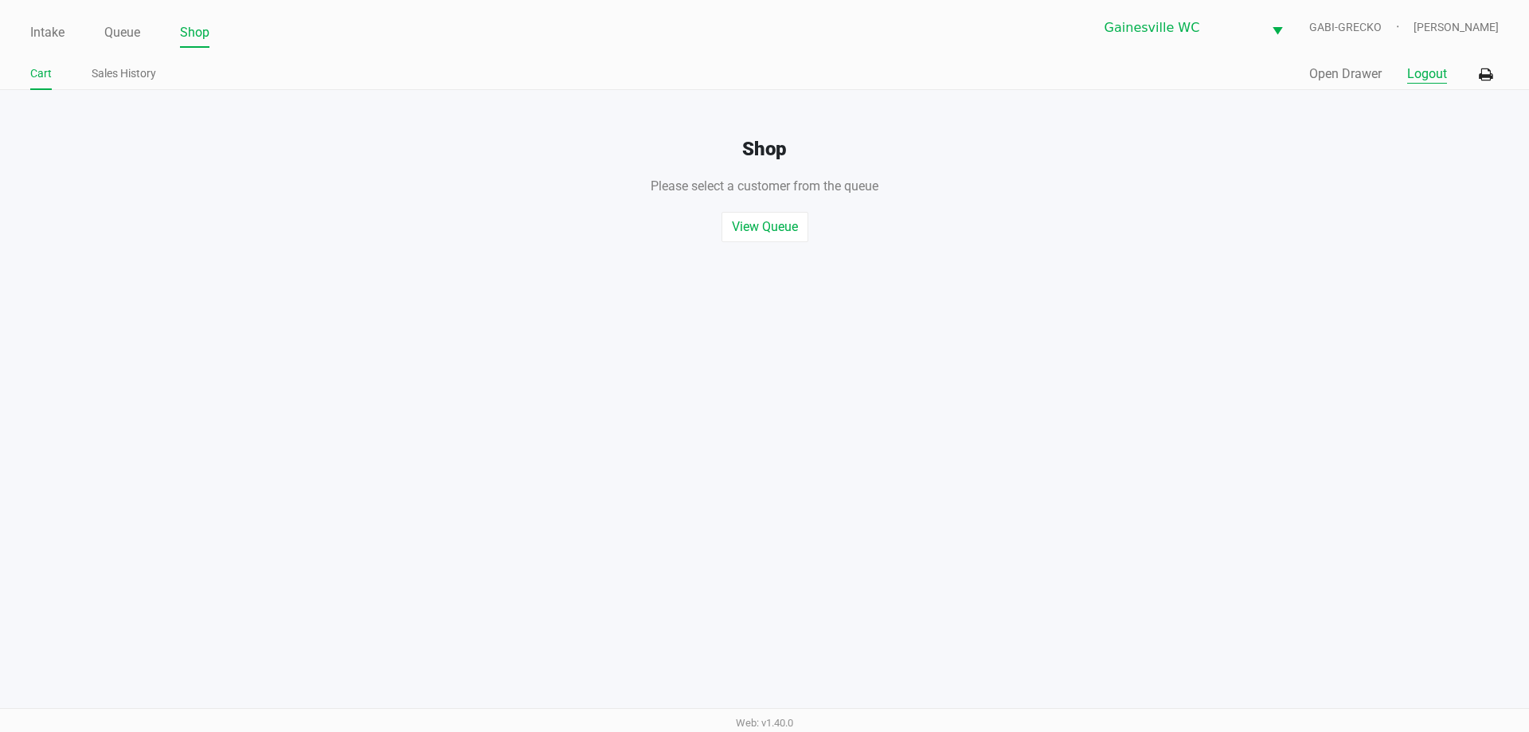
click at [1417, 72] on button "Logout" at bounding box center [1428, 74] width 40 height 19
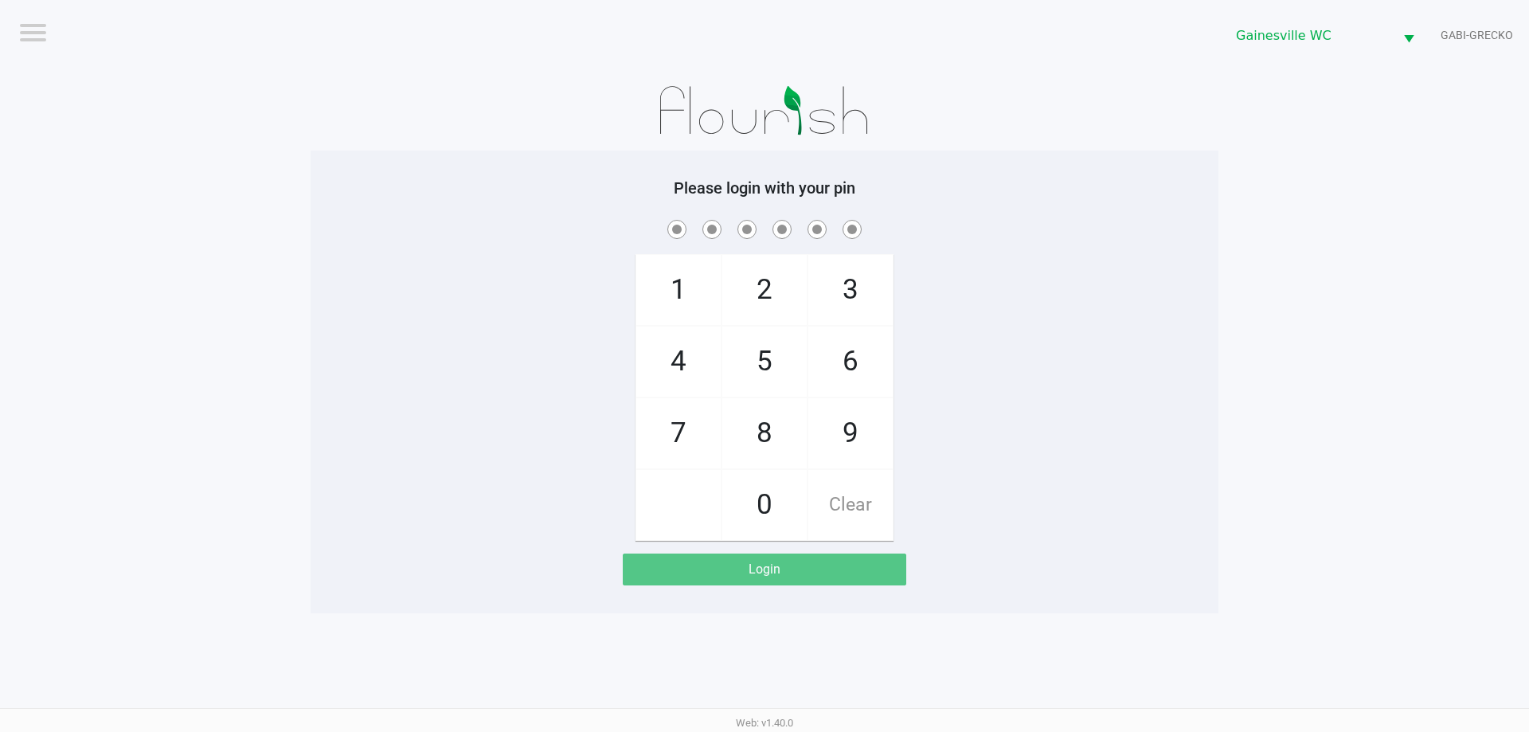
click at [361, 76] on div at bounding box center [765, 111] width 908 height 80
click at [374, 175] on div "Please login with your pin 1 4 7 2 5 8 0 3 6 9 Clear Login" at bounding box center [765, 382] width 908 height 463
click at [382, 277] on div "1 4 7 2 5 8 0 3 6 9 Clear" at bounding box center [765, 379] width 908 height 324
checkbox input "true"
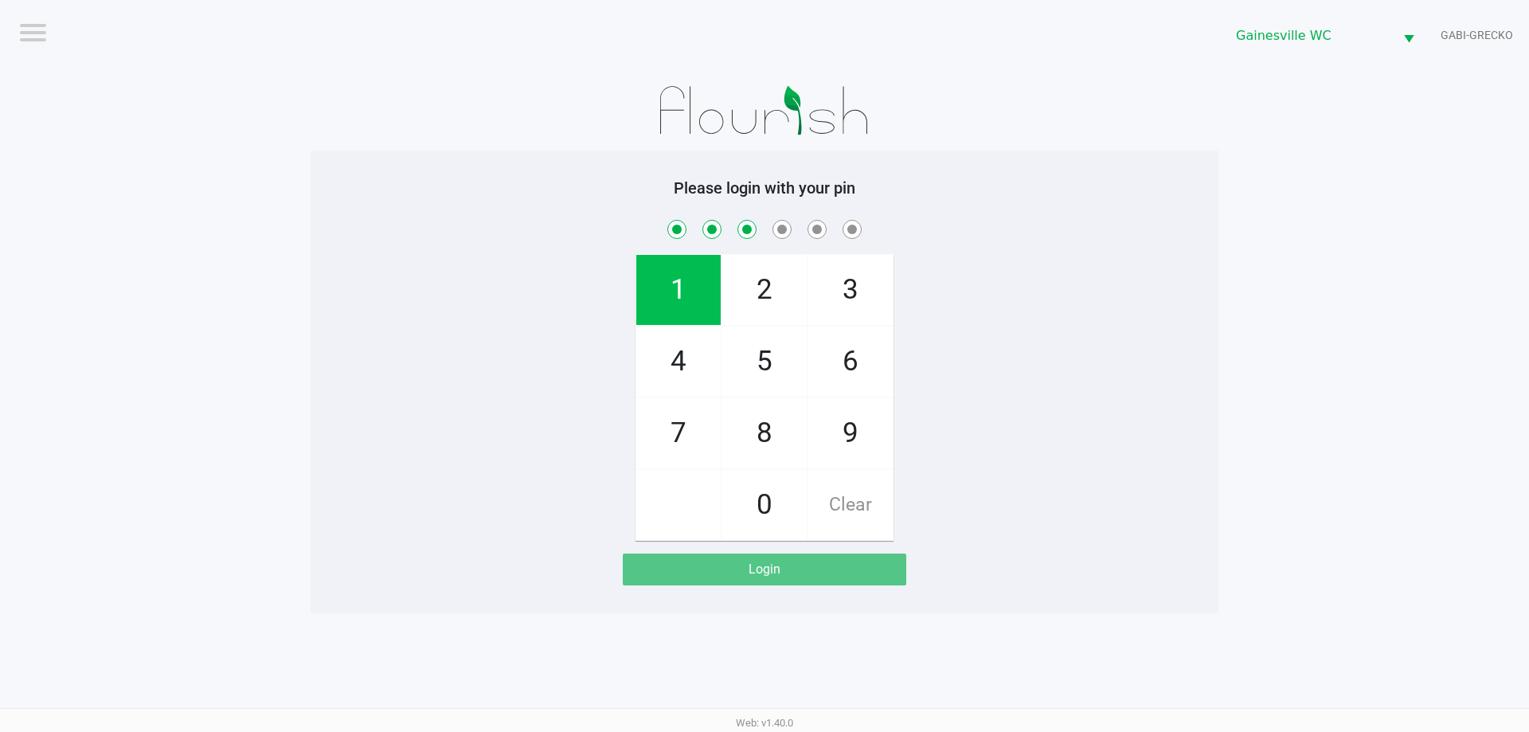
checkbox input "true"
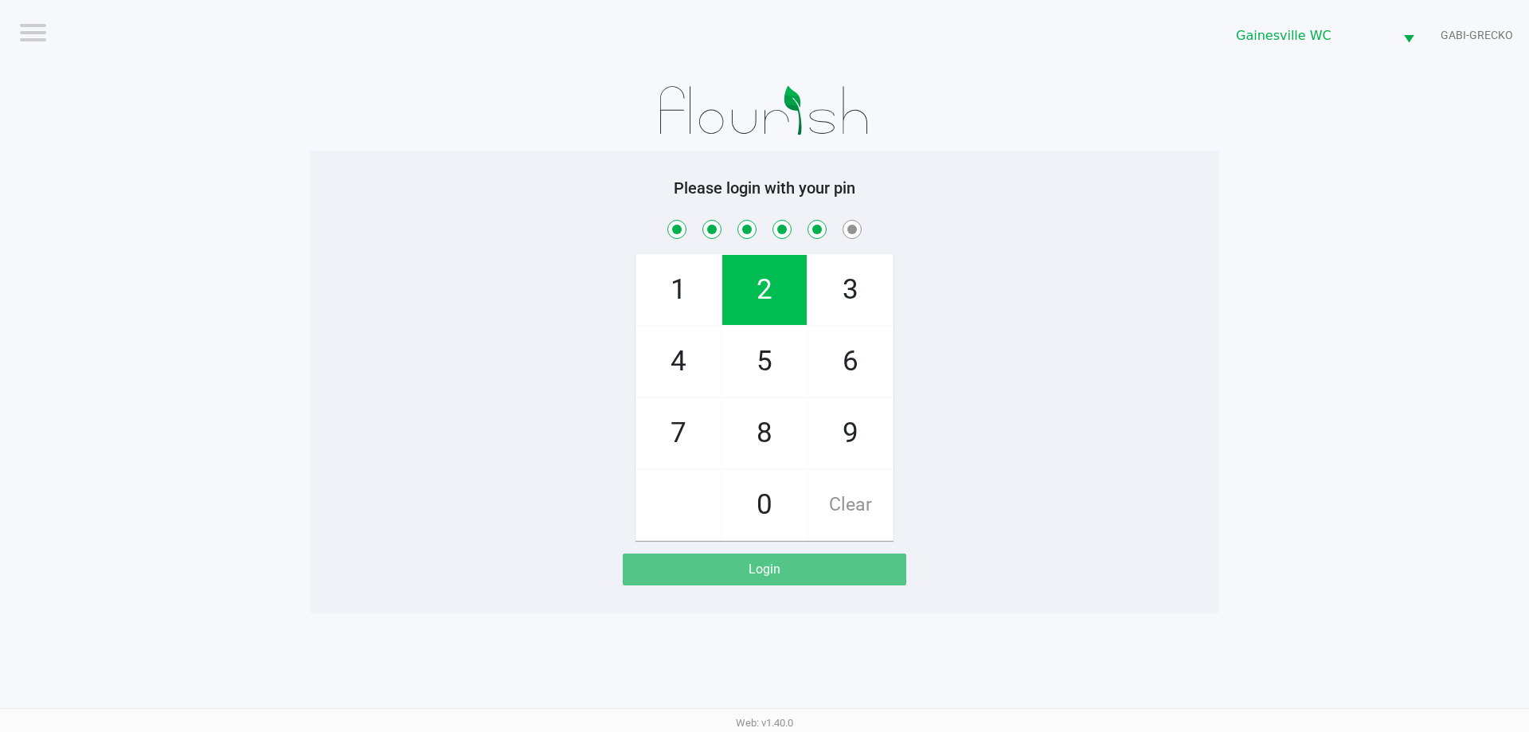
checkbox input "true"
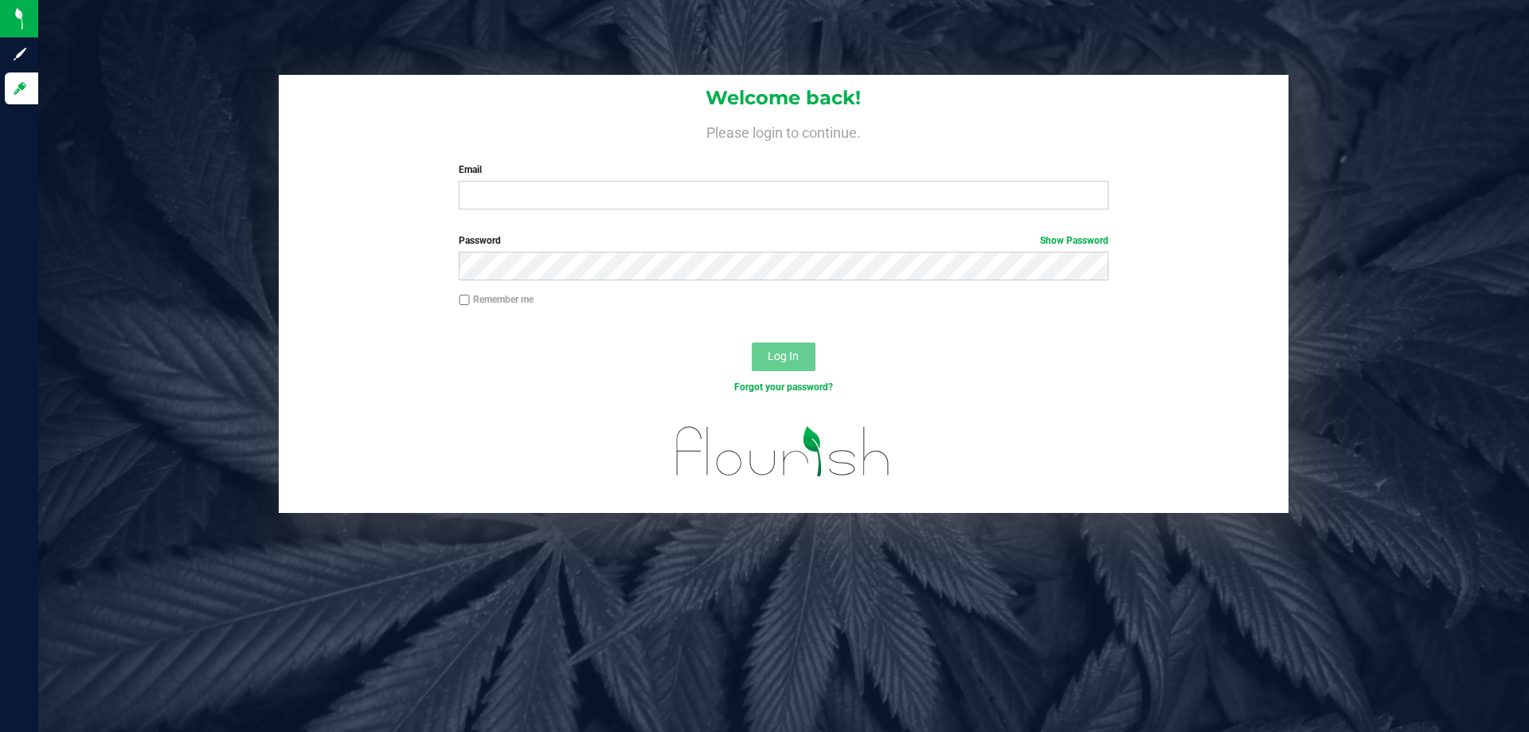
click at [797, 212] on div "Welcome back! Please login to continue. Email Required Please format your email…" at bounding box center [784, 148] width 1010 height 147
click at [834, 196] on input "Email" at bounding box center [783, 195] width 649 height 29
type input "[EMAIL_ADDRESS][DOMAIN_NAME]"
click at [752, 343] on button "Log In" at bounding box center [784, 357] width 64 height 29
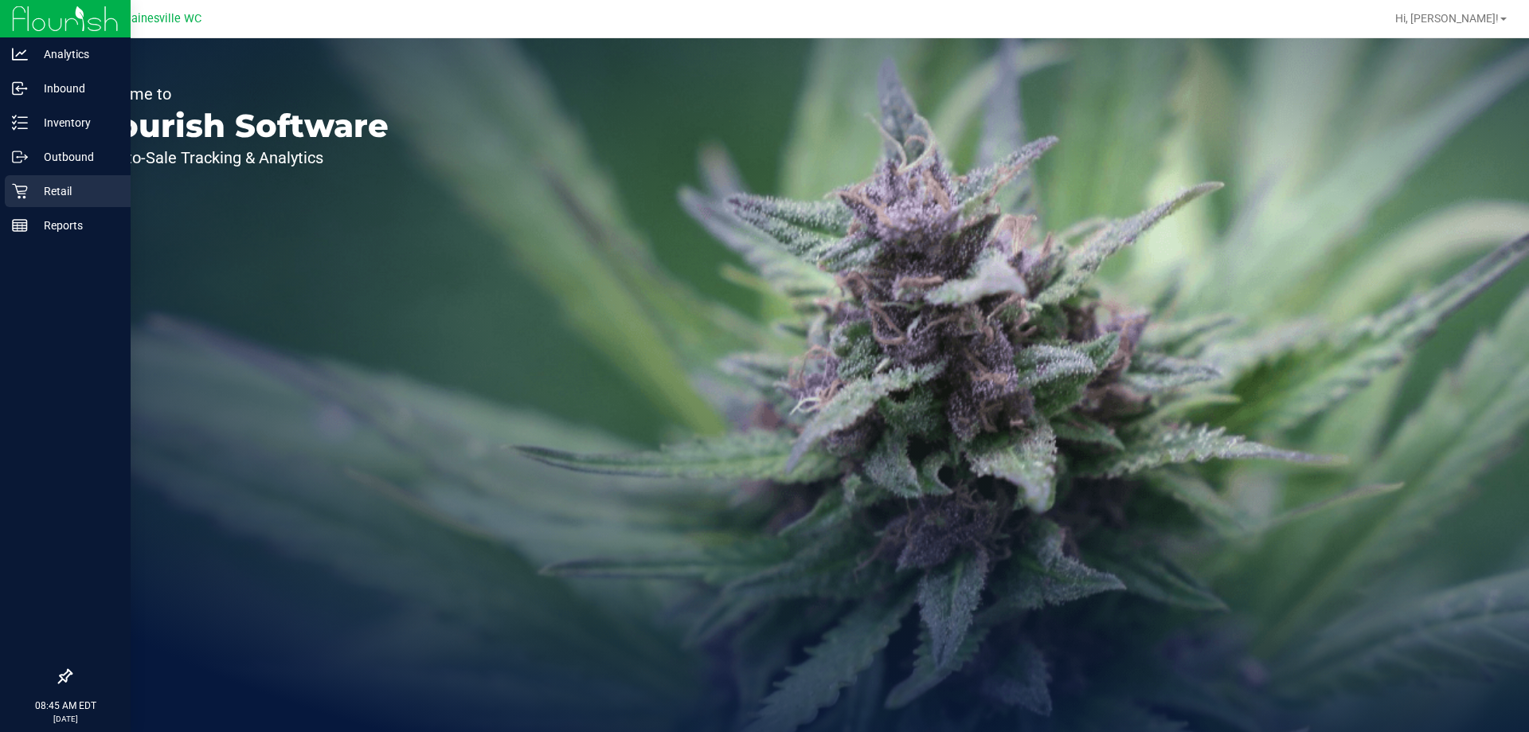
click at [39, 192] on p "Retail" at bounding box center [76, 191] width 96 height 19
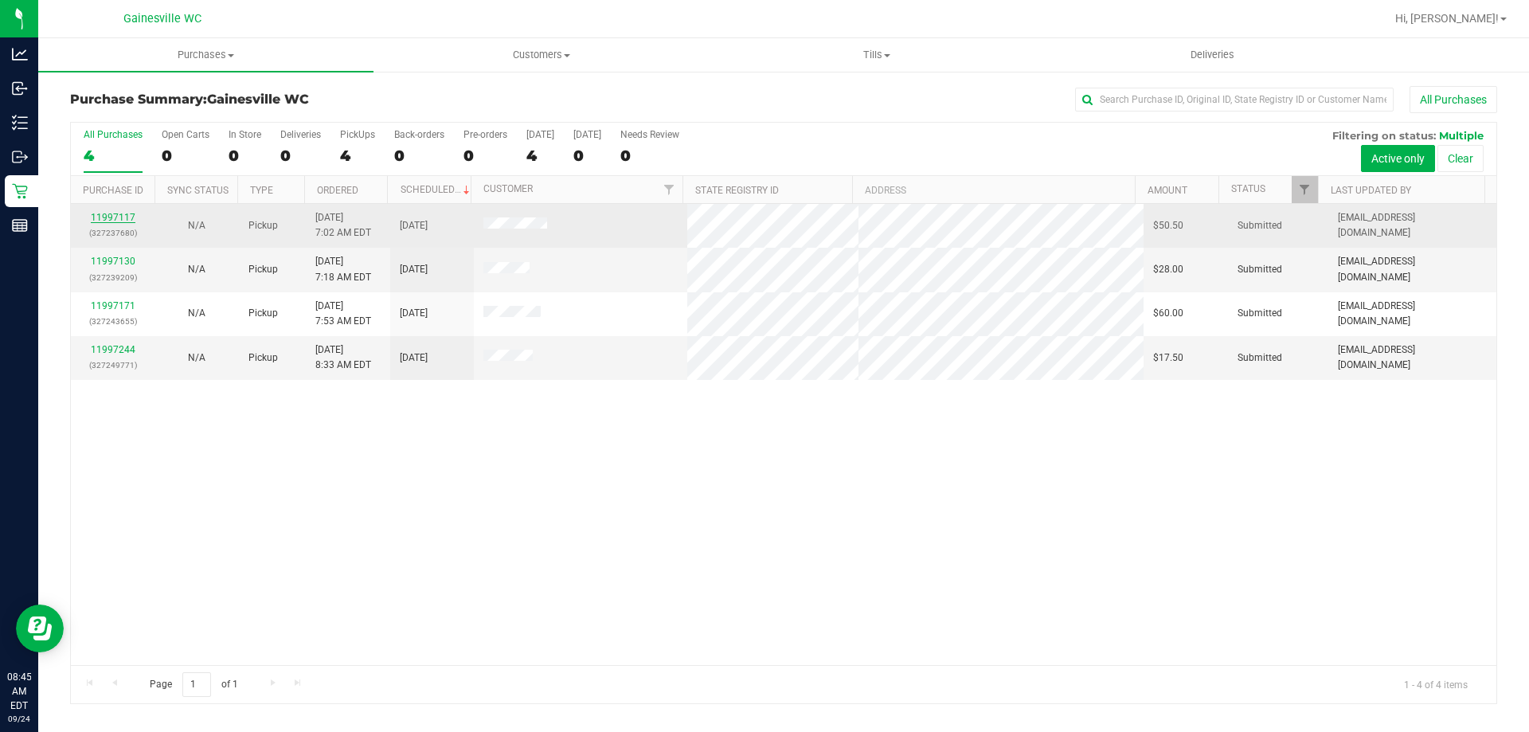
click at [131, 219] on link "11997117" at bounding box center [113, 217] width 45 height 11
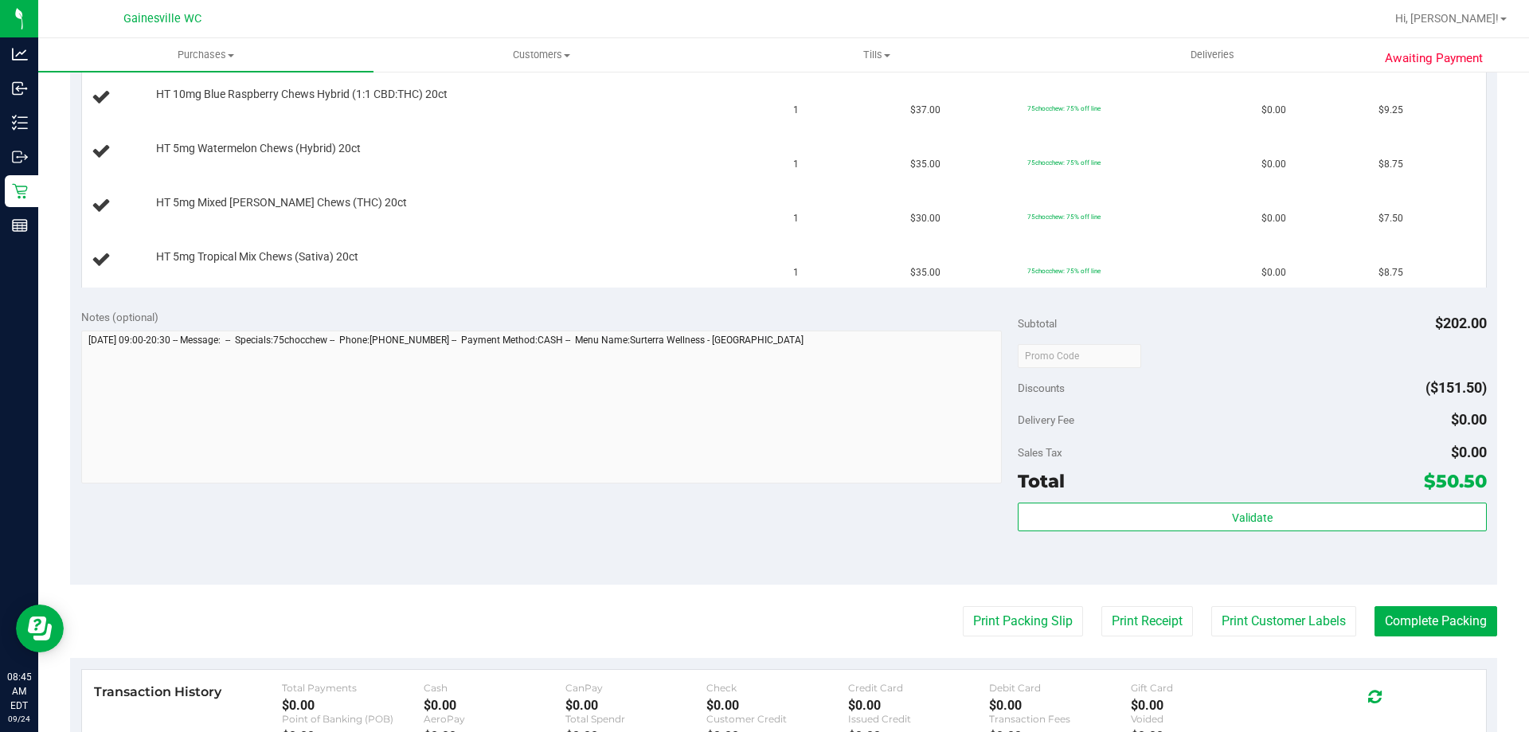
scroll to position [558, 0]
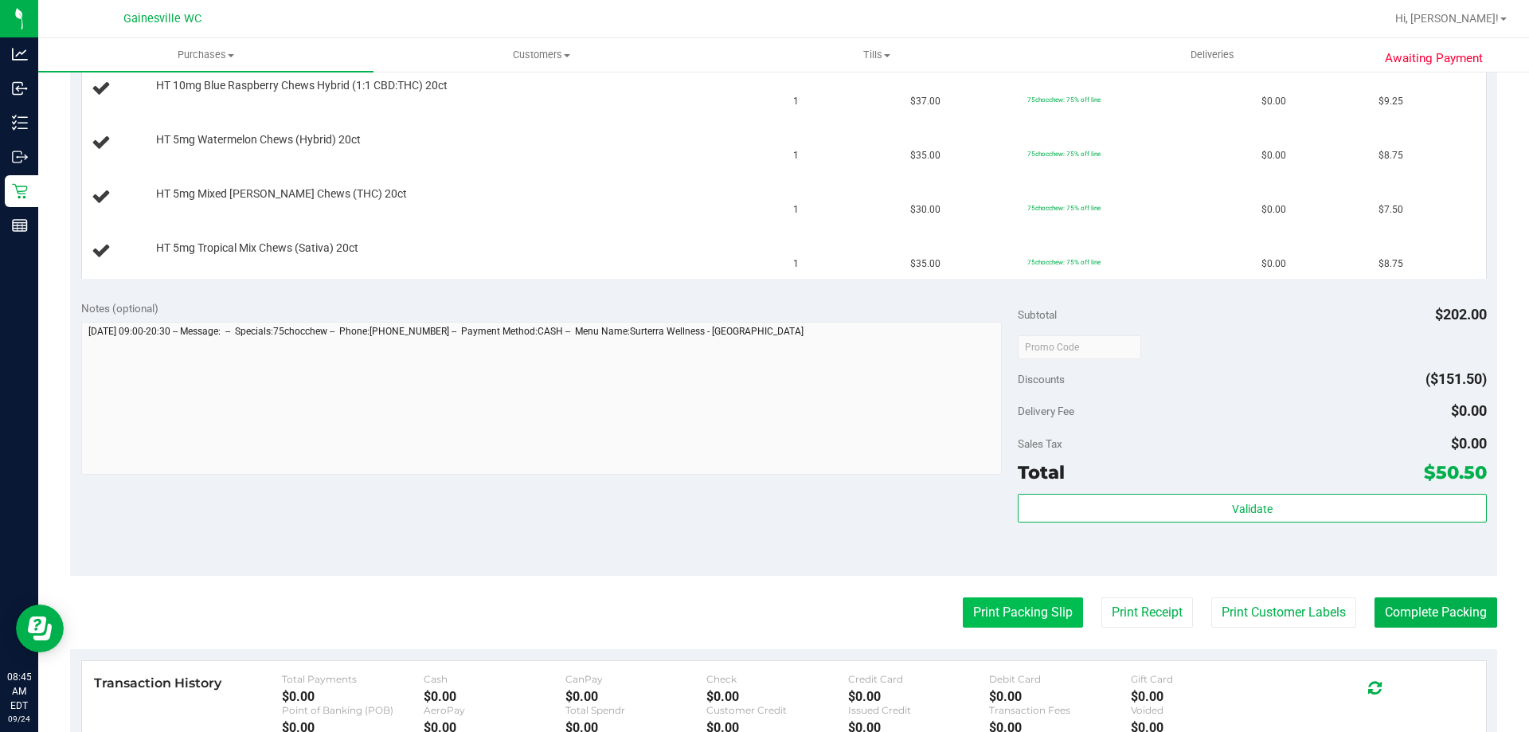
click at [1024, 600] on button "Print Packing Slip" at bounding box center [1023, 612] width 120 height 30
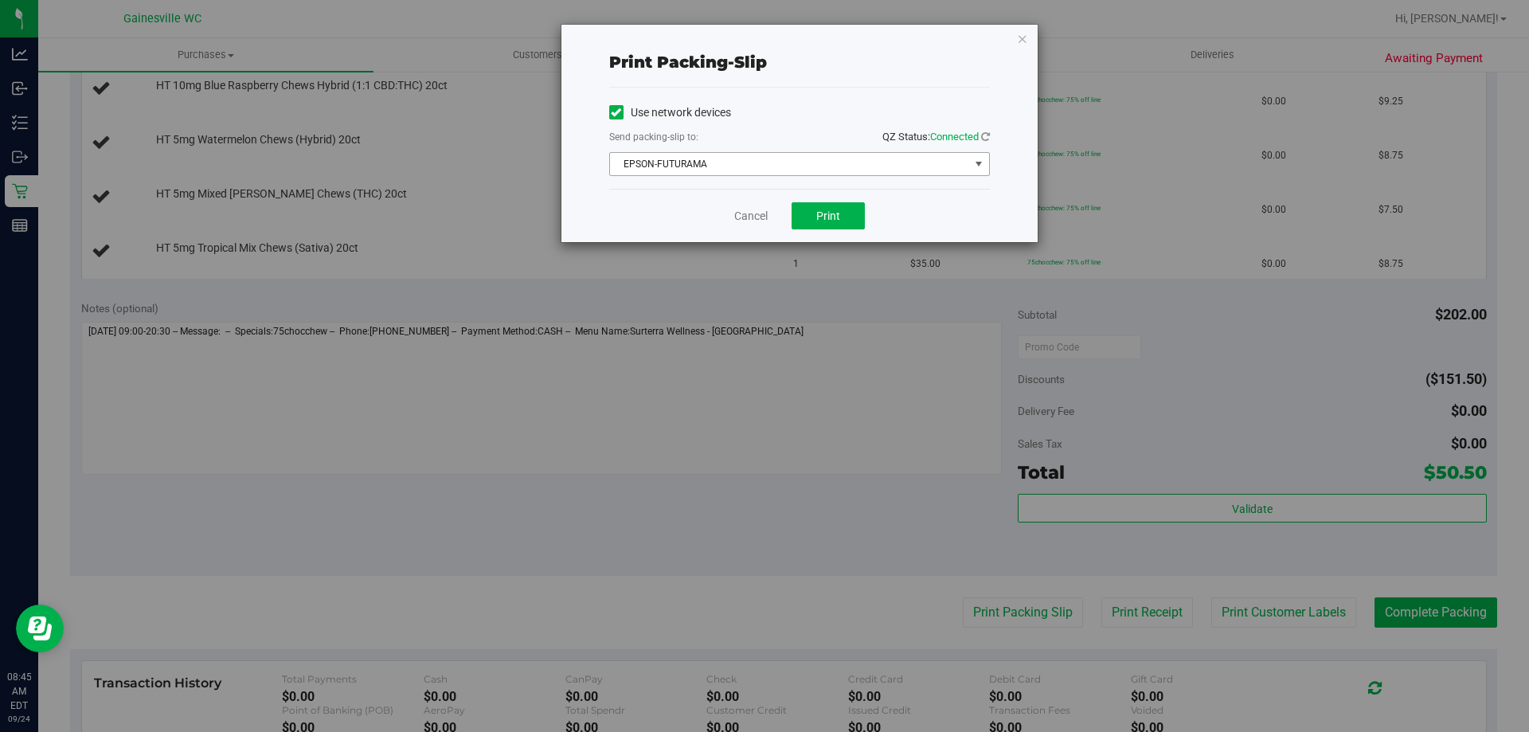
click at [751, 166] on span "EPSON-FUTURAMA" at bounding box center [789, 164] width 359 height 22
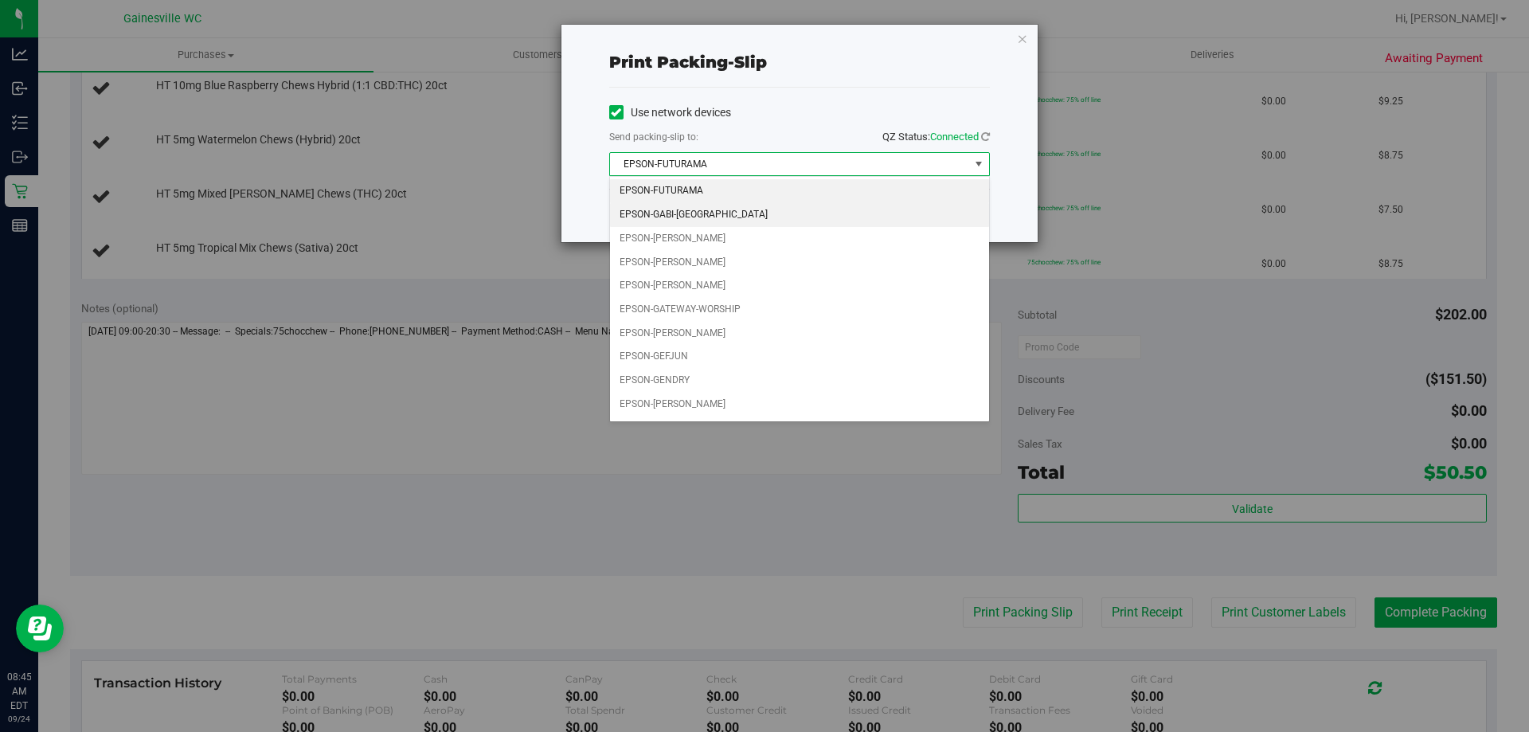
click at [722, 211] on li "EPSON-GABI-[GEOGRAPHIC_DATA]" at bounding box center [799, 215] width 379 height 24
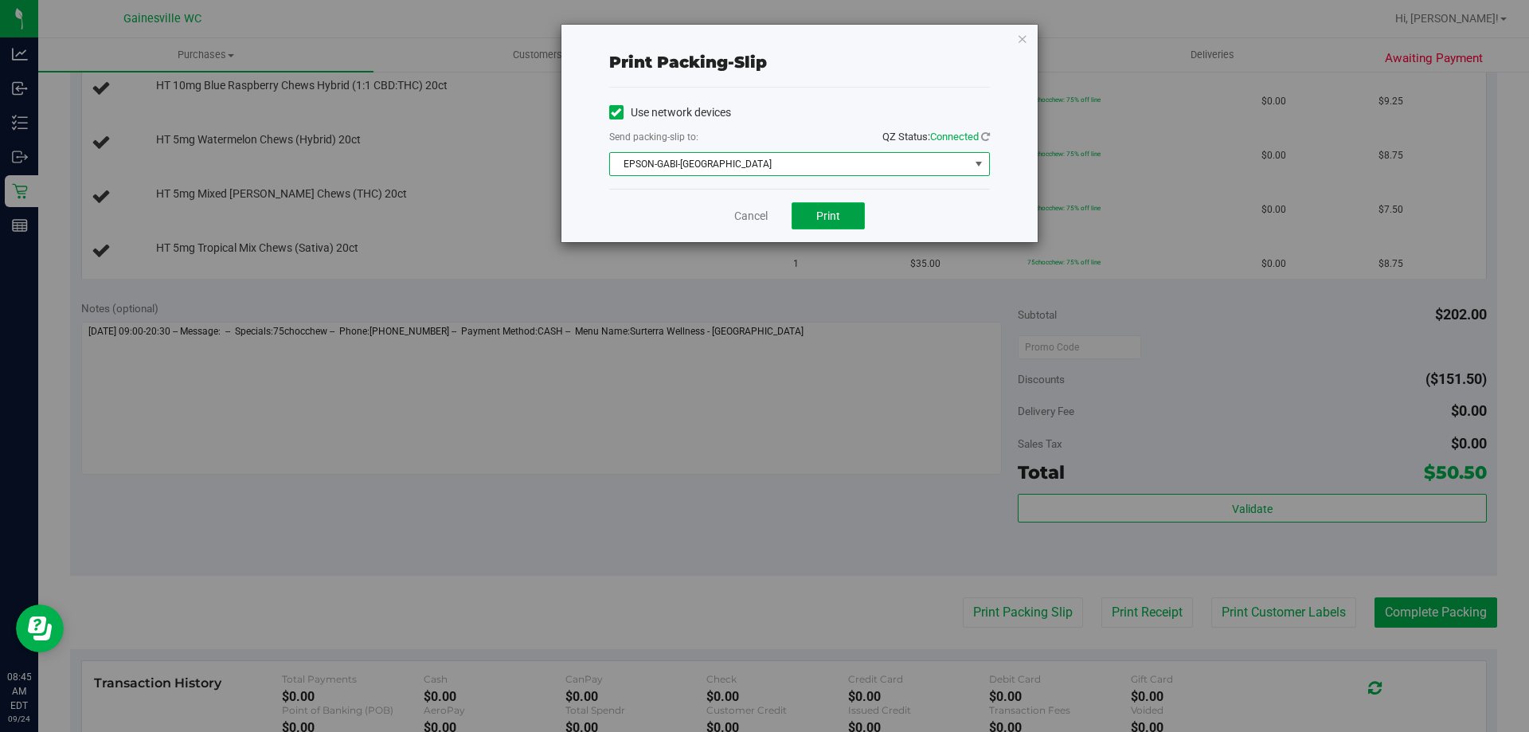
click at [837, 219] on span "Print" at bounding box center [828, 215] width 24 height 13
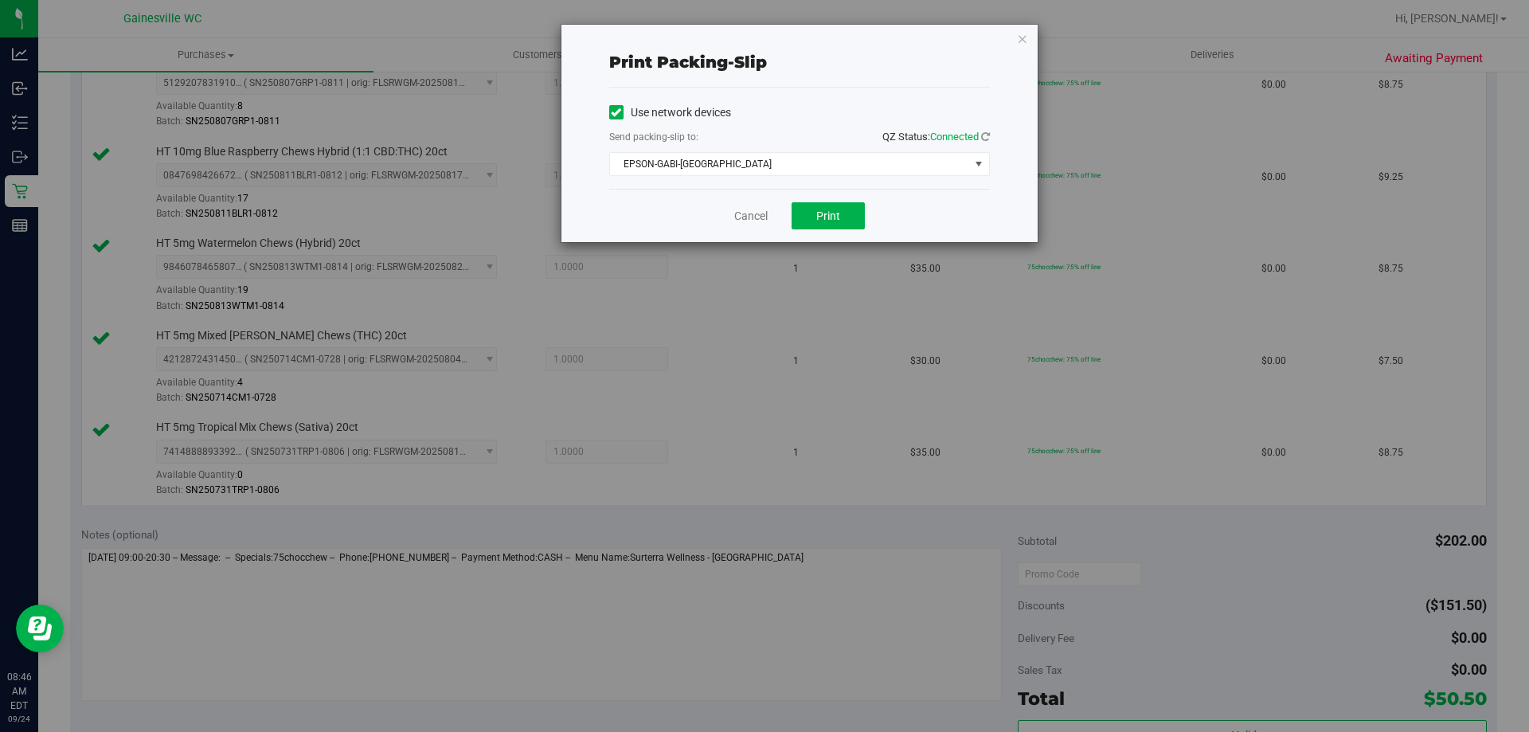
click at [769, 213] on div "Cancel Print" at bounding box center [799, 215] width 381 height 53
click at [762, 213] on link "Cancel" at bounding box center [750, 216] width 33 height 17
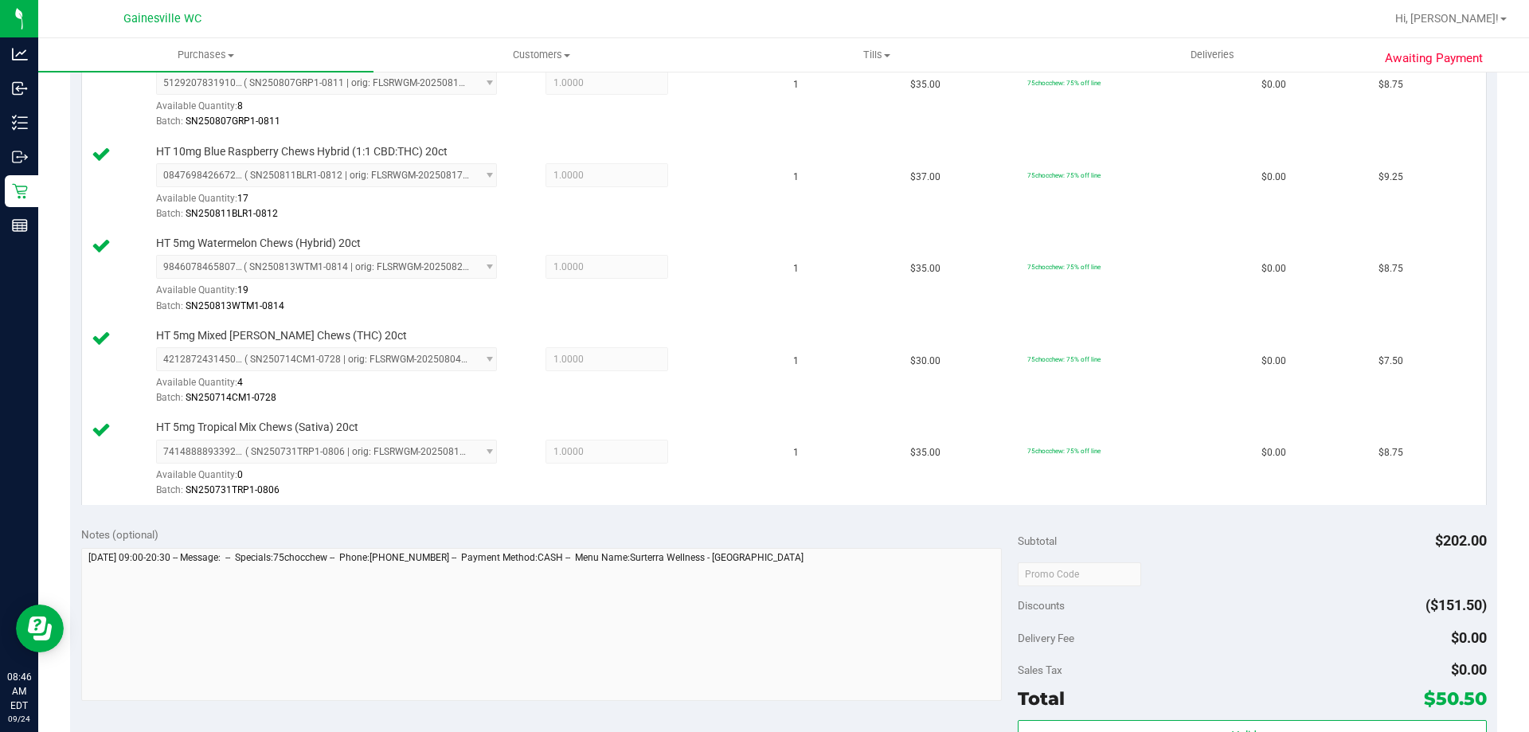
scroll to position [1012, 0]
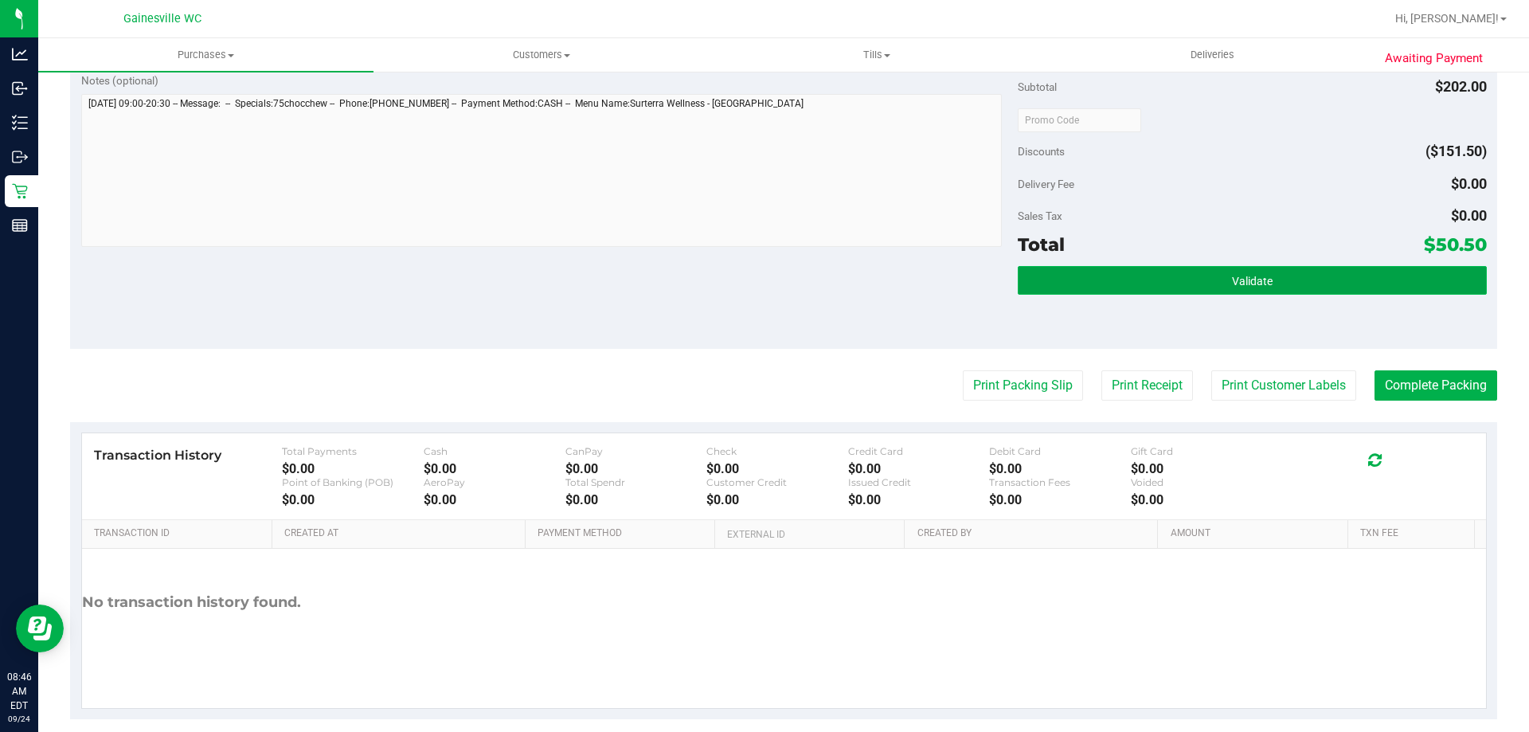
click at [1201, 270] on button "Validate" at bounding box center [1252, 280] width 468 height 29
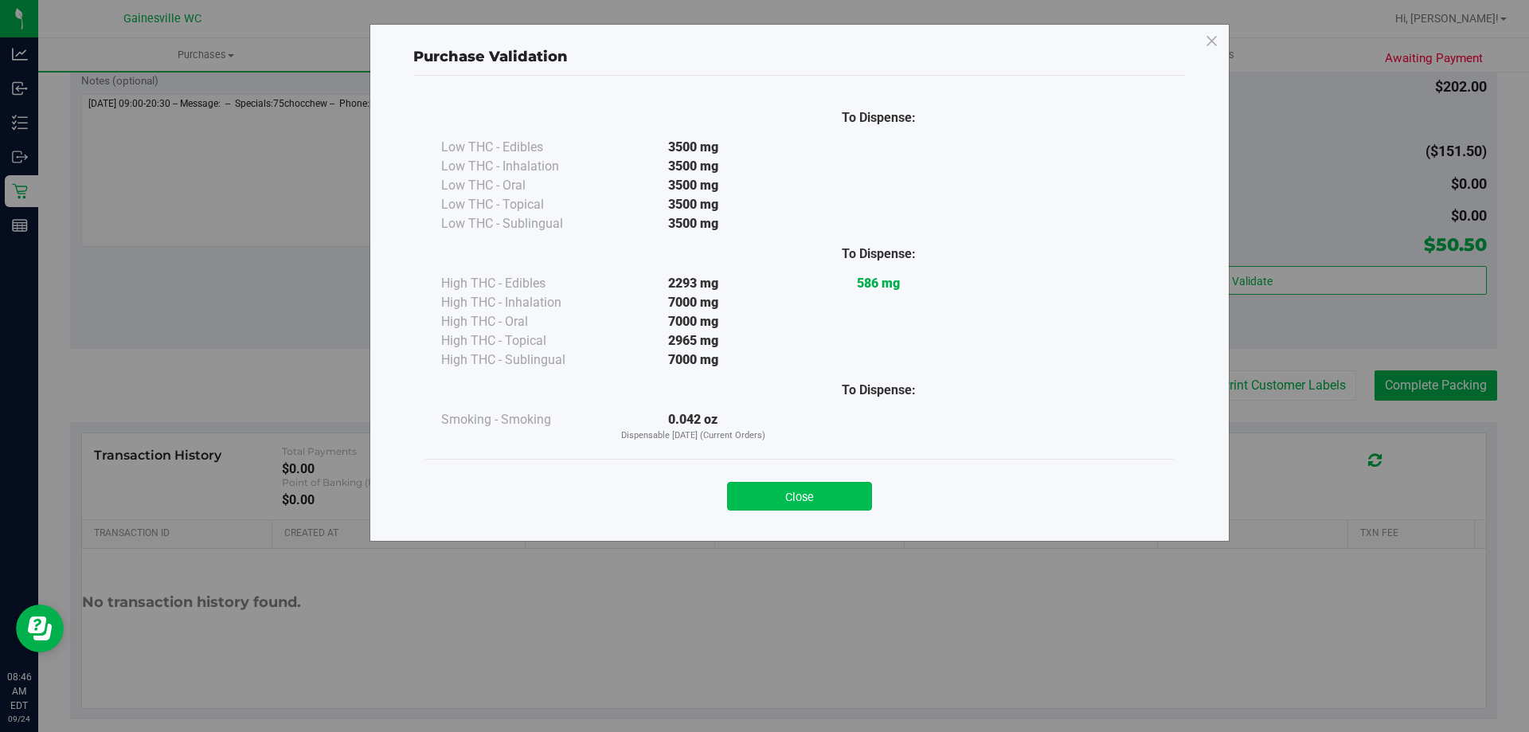
click at [790, 495] on button "Close" at bounding box center [799, 496] width 145 height 29
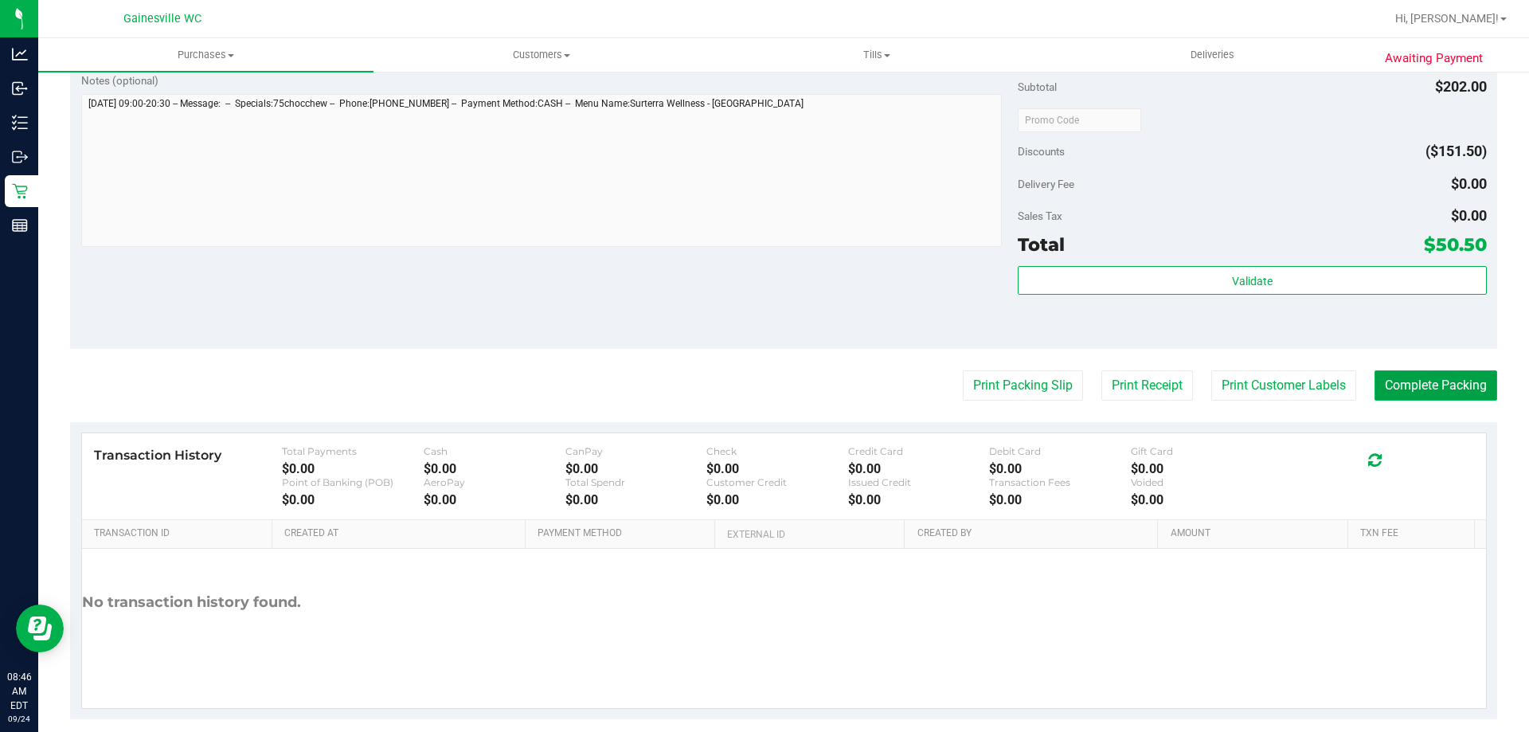
click at [1376, 395] on button "Complete Packing" at bounding box center [1436, 385] width 123 height 30
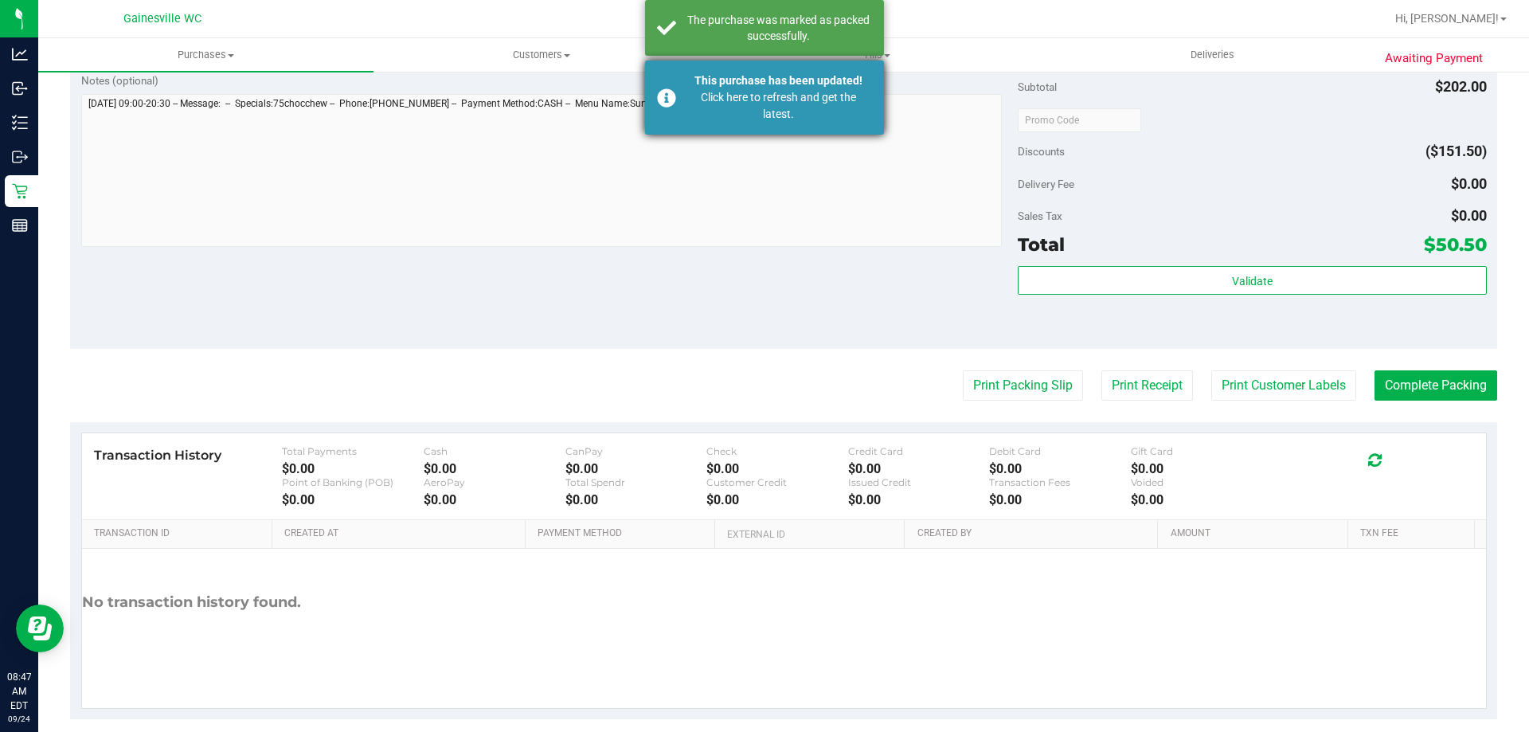
click at [781, 118] on div "Click here to refresh and get the latest." at bounding box center [778, 105] width 187 height 33
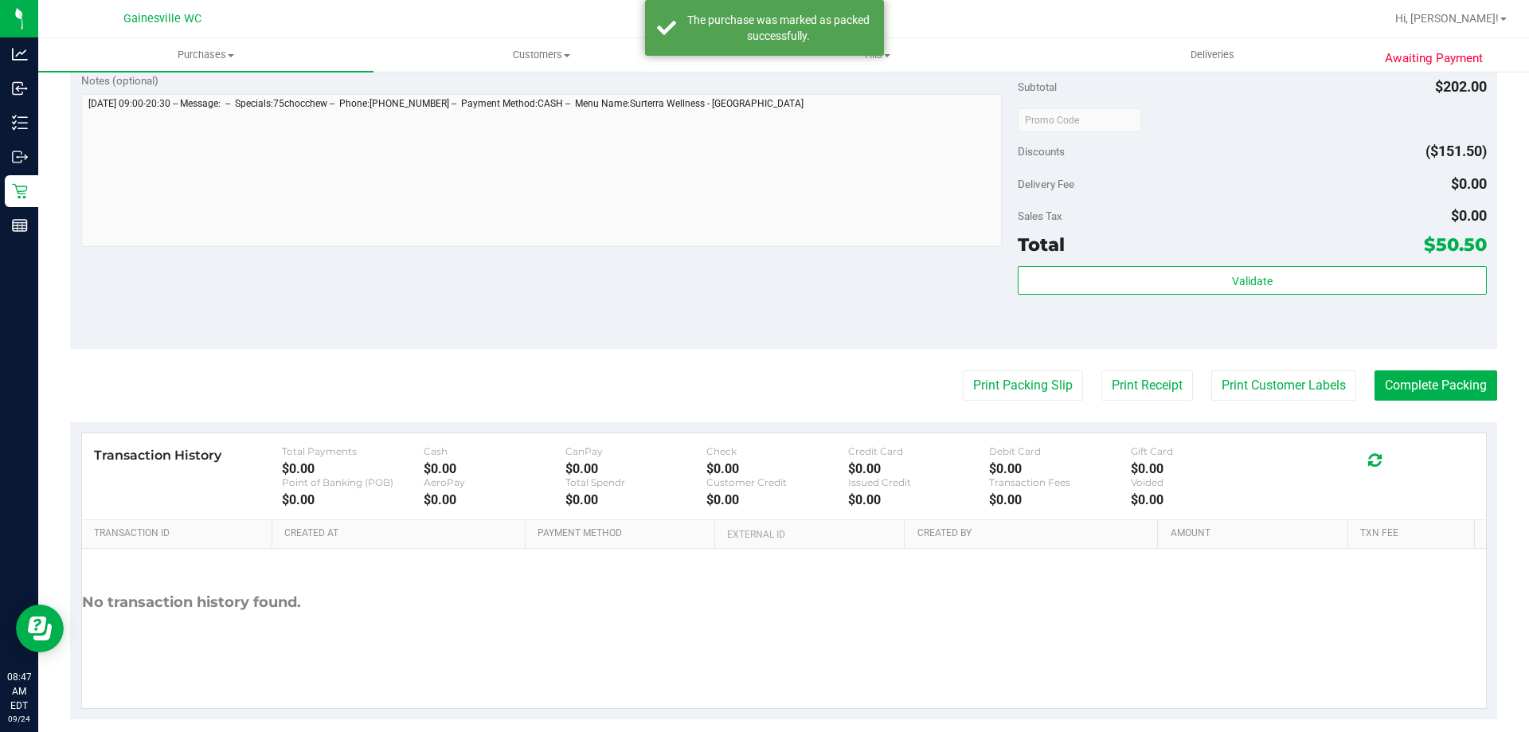
scroll to position [988, 0]
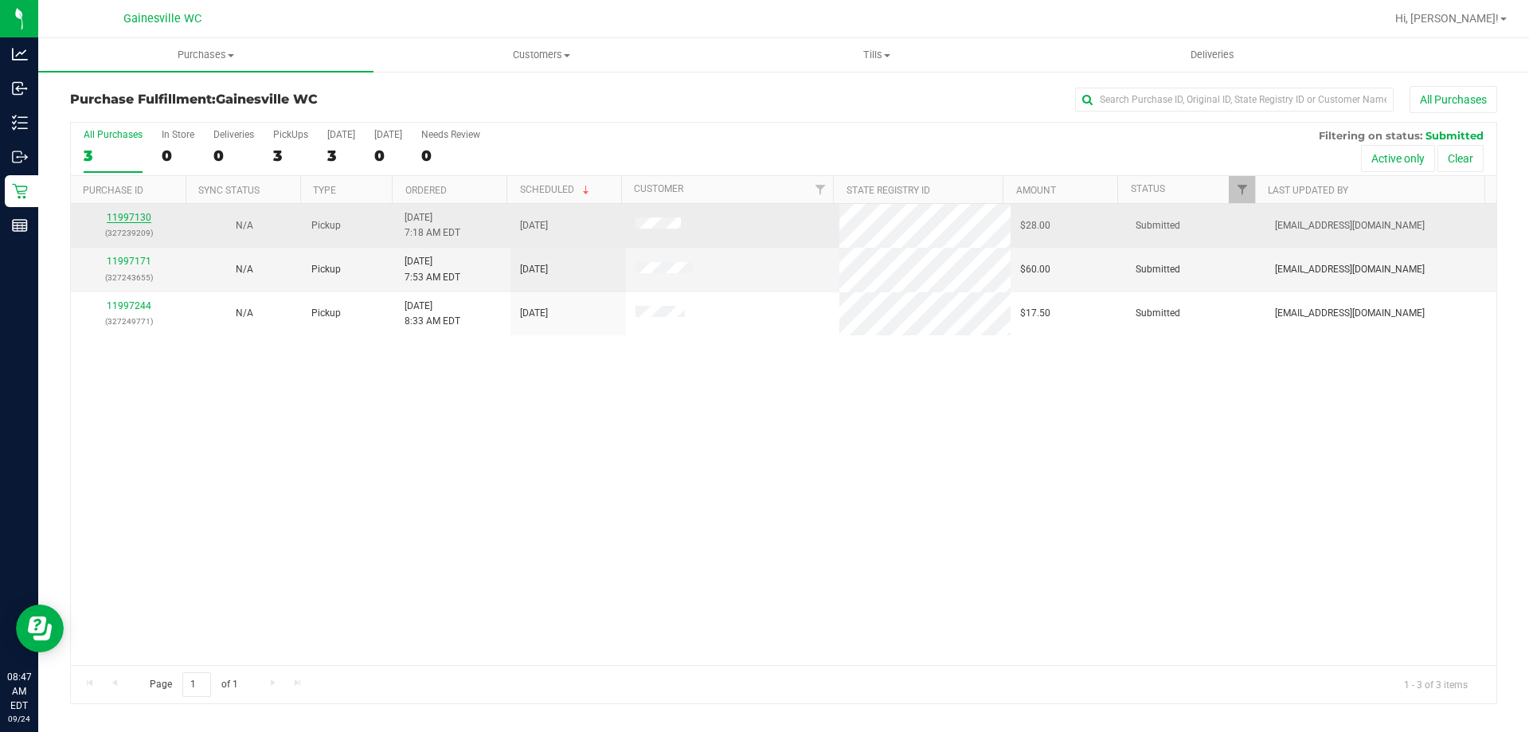
click at [146, 216] on link "11997130" at bounding box center [129, 217] width 45 height 11
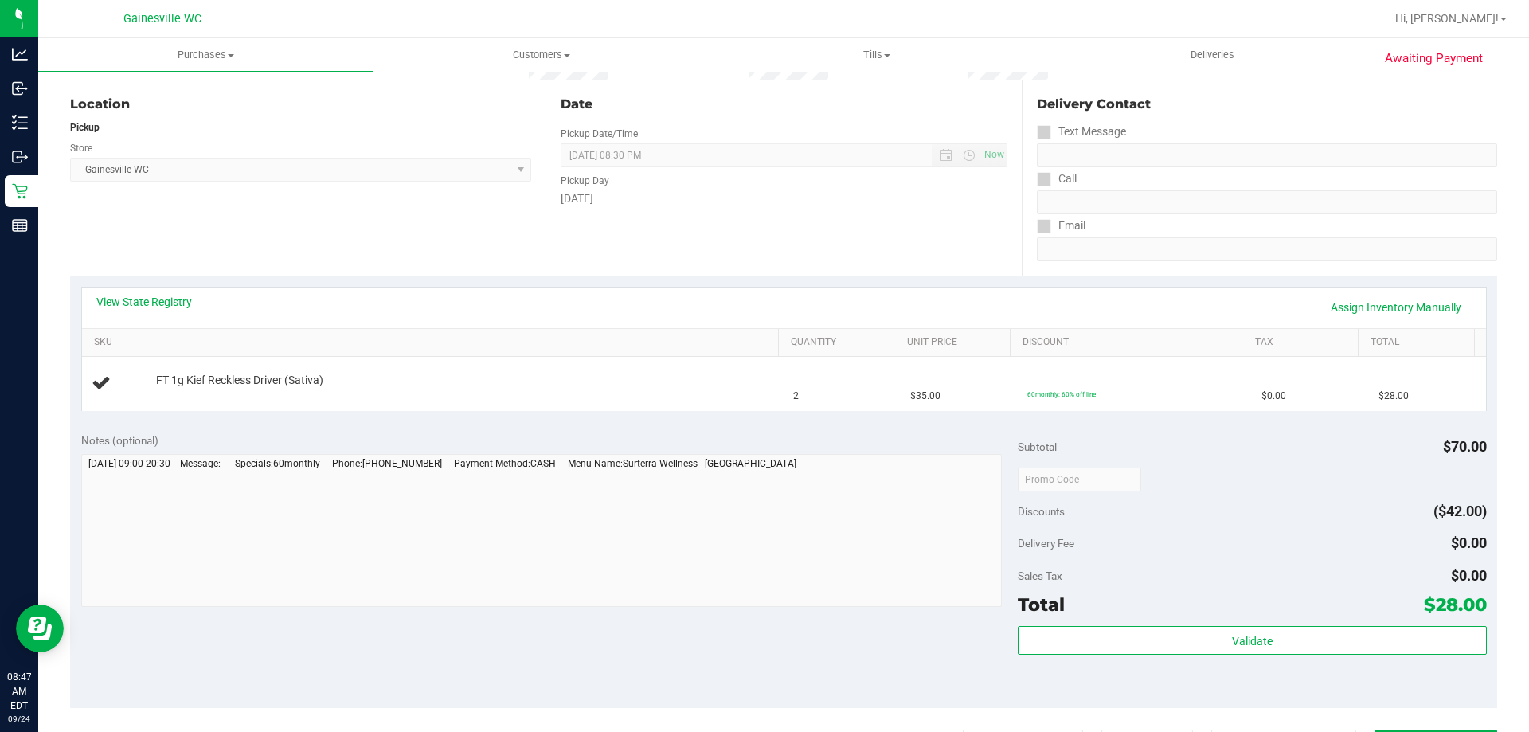
scroll to position [398, 0]
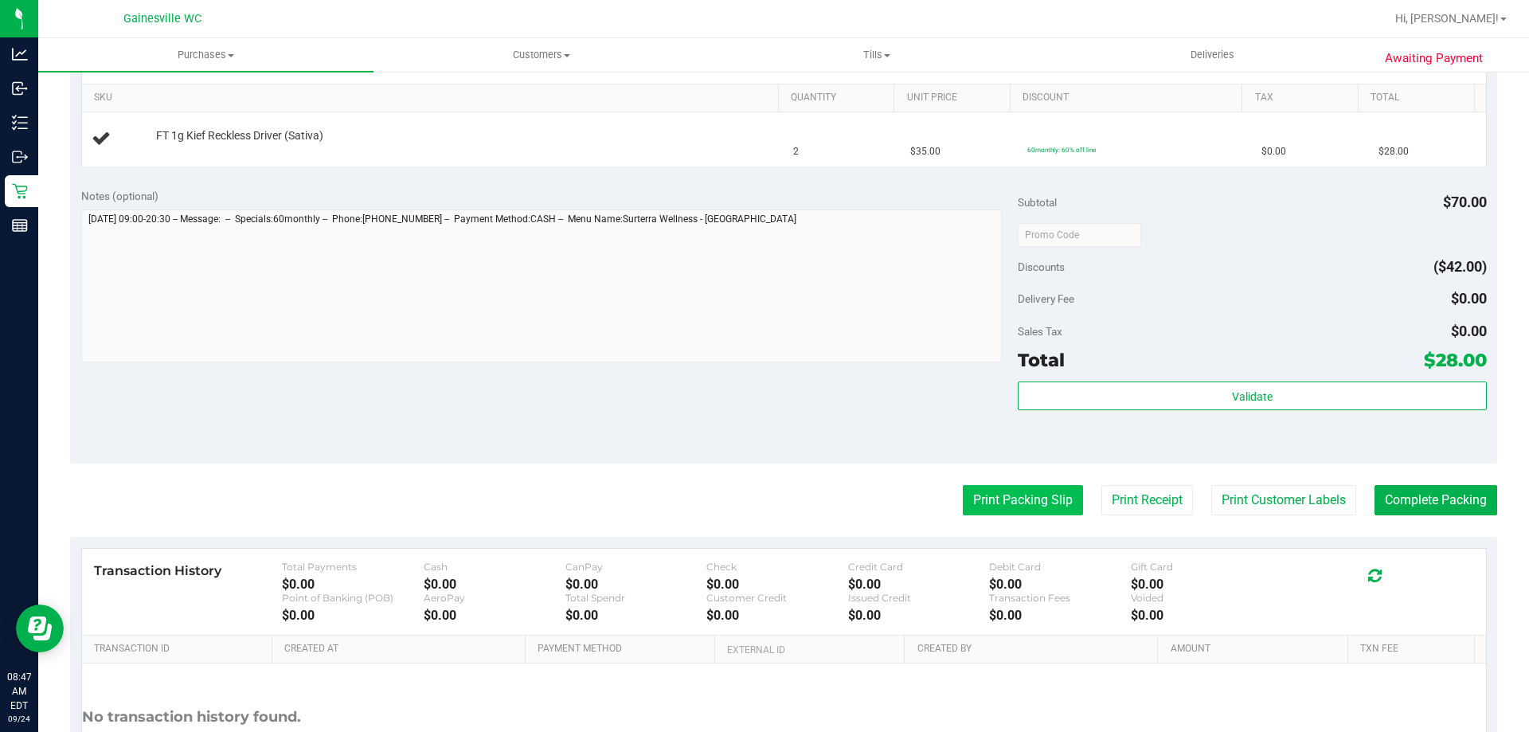
click at [1008, 495] on button "Print Packing Slip" at bounding box center [1023, 500] width 120 height 30
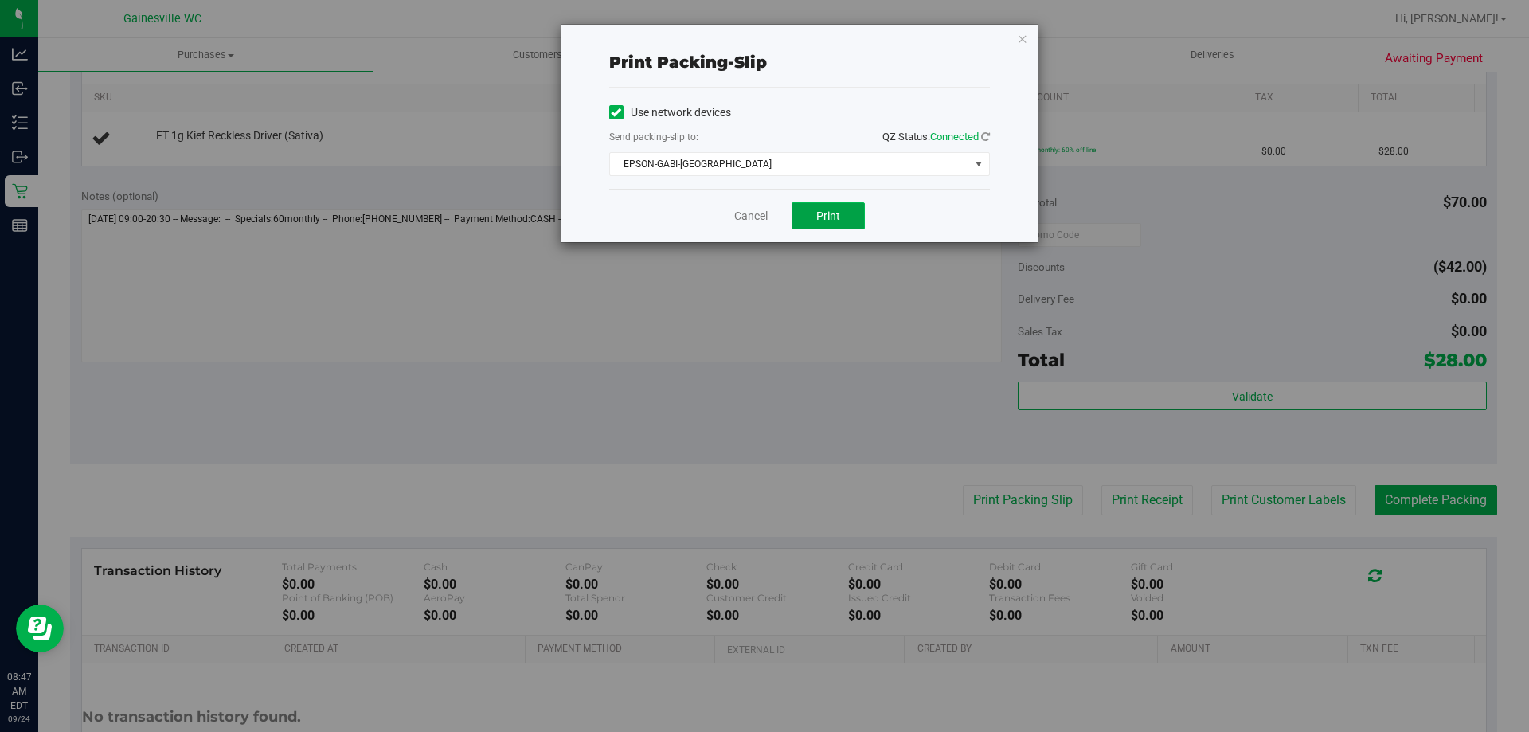
click at [840, 211] on span "Print" at bounding box center [828, 215] width 24 height 13
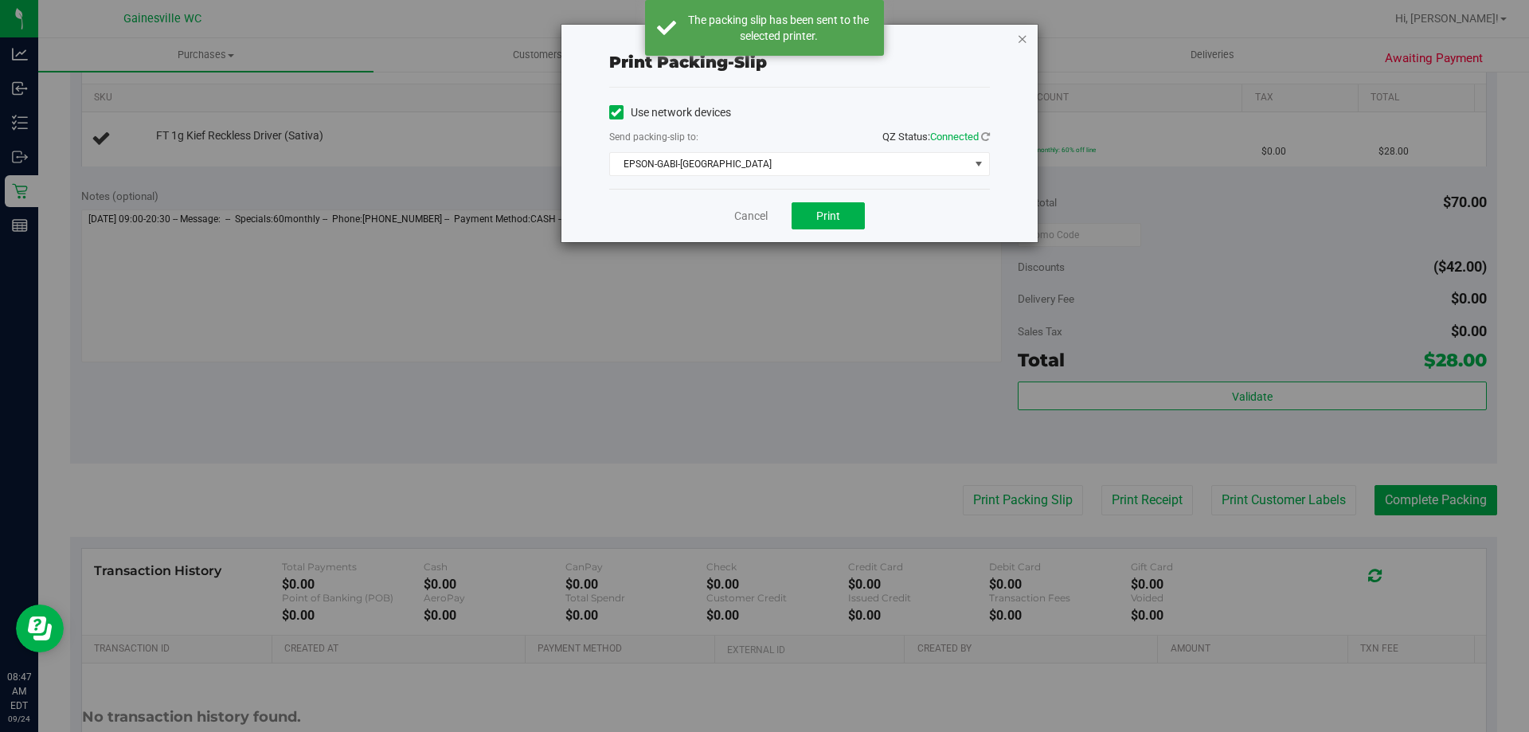
click at [1022, 43] on icon "button" at bounding box center [1022, 38] width 11 height 19
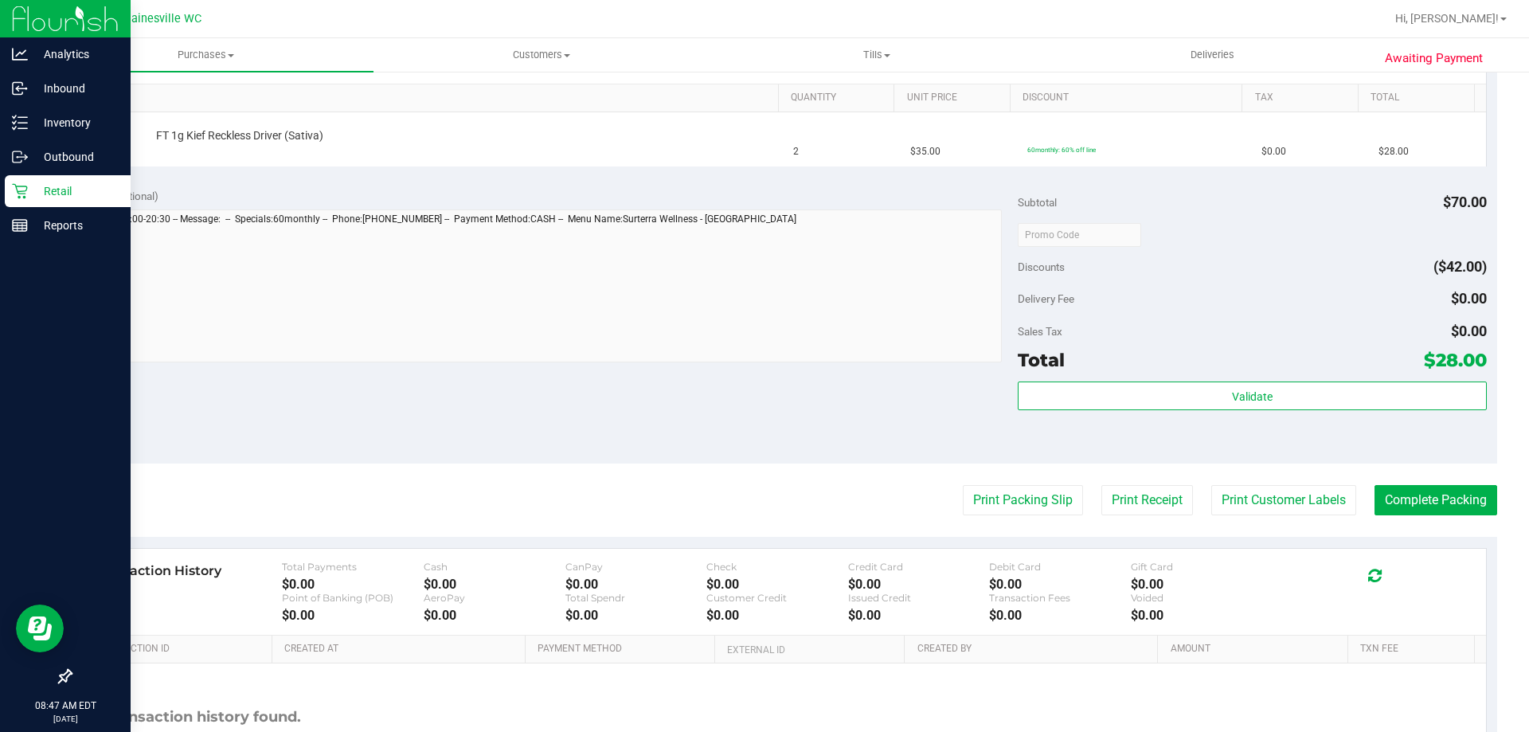
click at [7, 191] on div "Retail" at bounding box center [68, 191] width 126 height 32
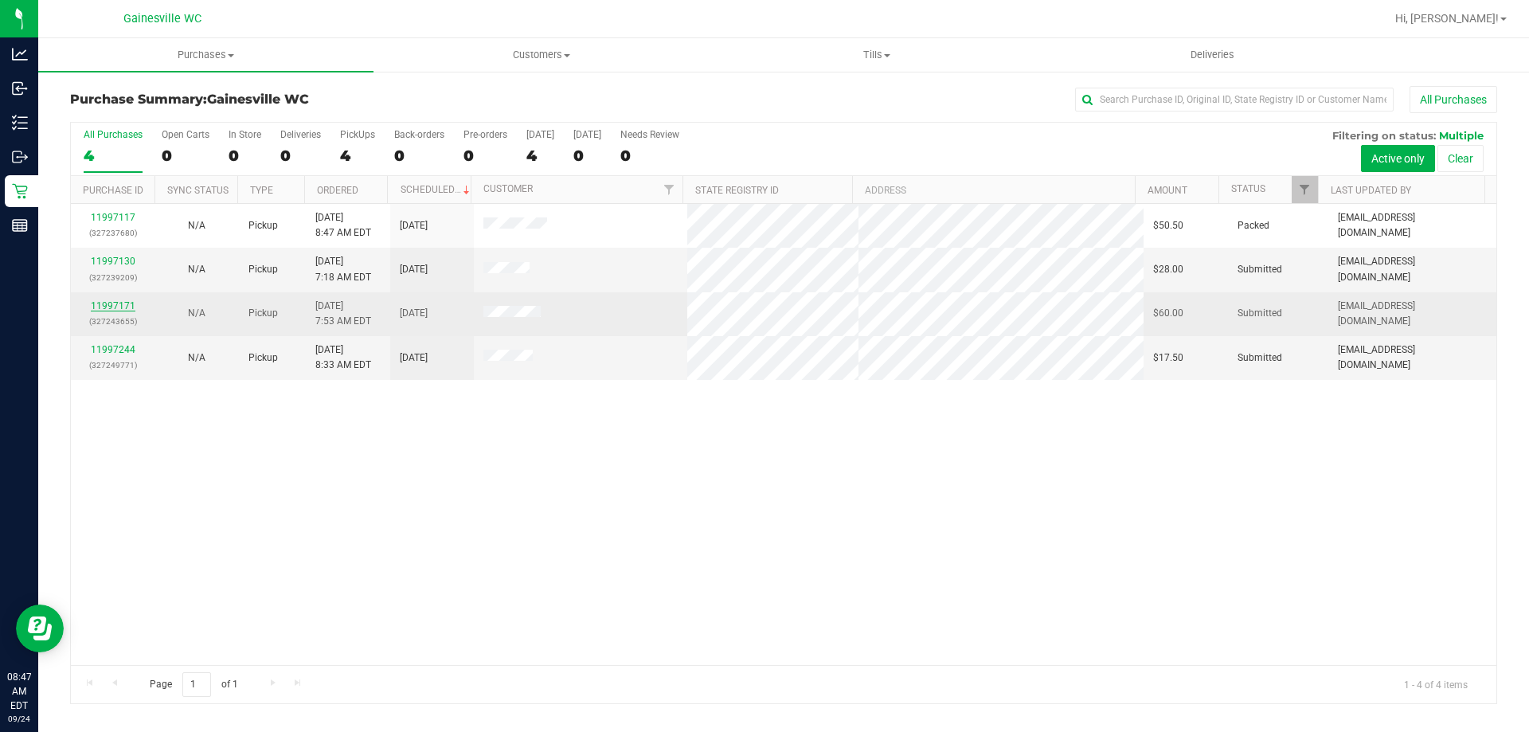
click at [127, 308] on link "11997171" at bounding box center [113, 305] width 45 height 11
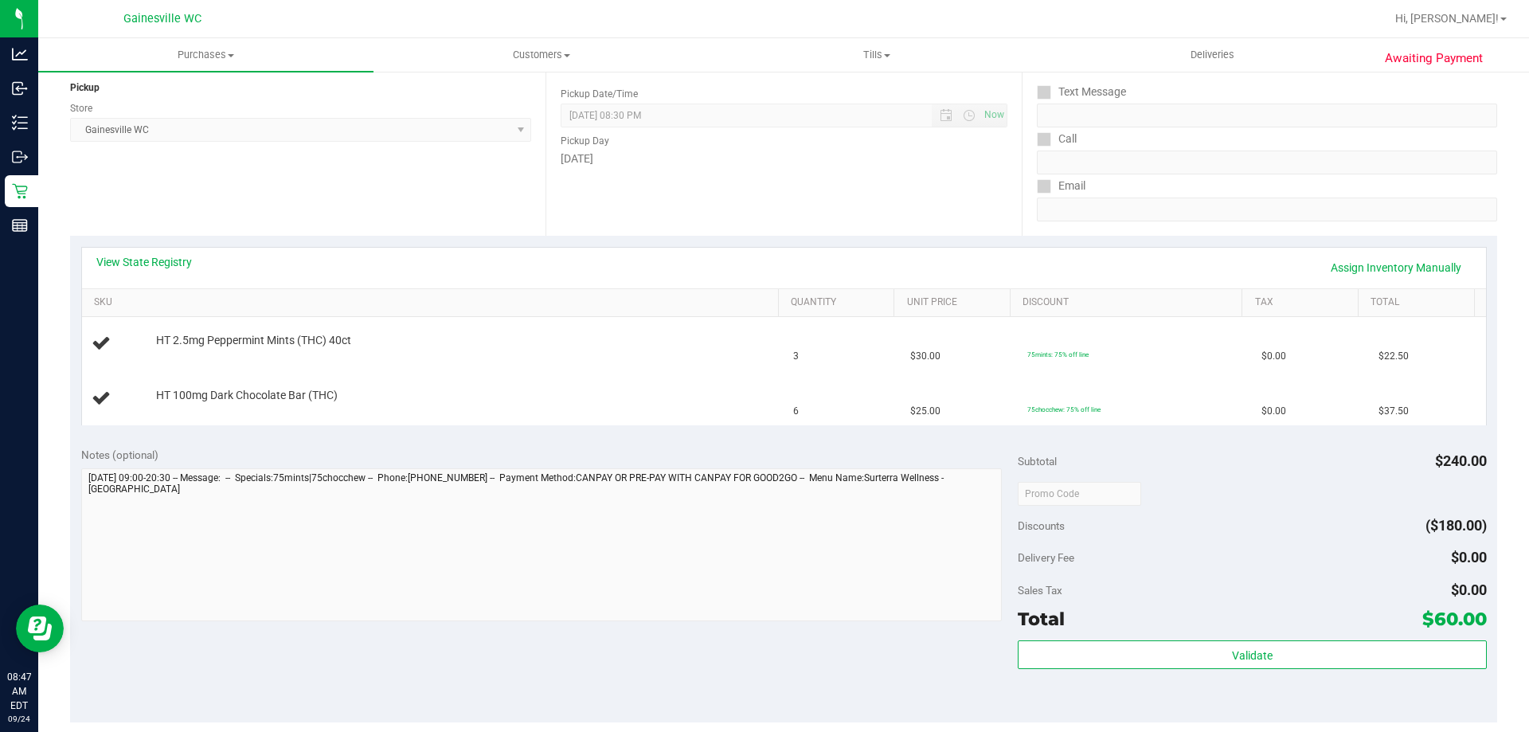
scroll to position [478, 0]
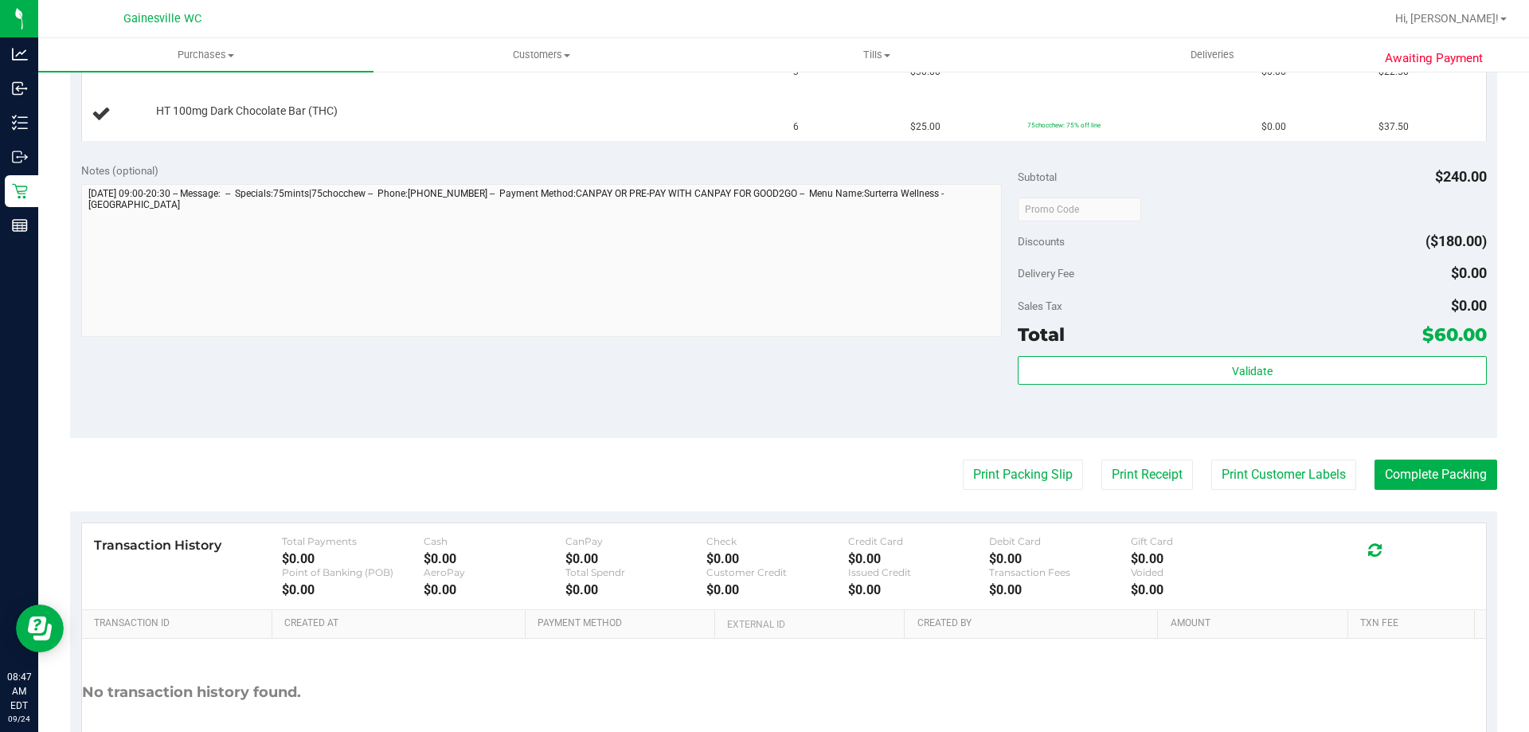
click at [1012, 455] on purchase-details "Back Edit Purchase Cancel Purchase View Profile # 11997171 BioTrack ID: - Submi…" at bounding box center [783, 208] width 1427 height 1201
click at [1009, 466] on button "Print Packing Slip" at bounding box center [1023, 475] width 120 height 30
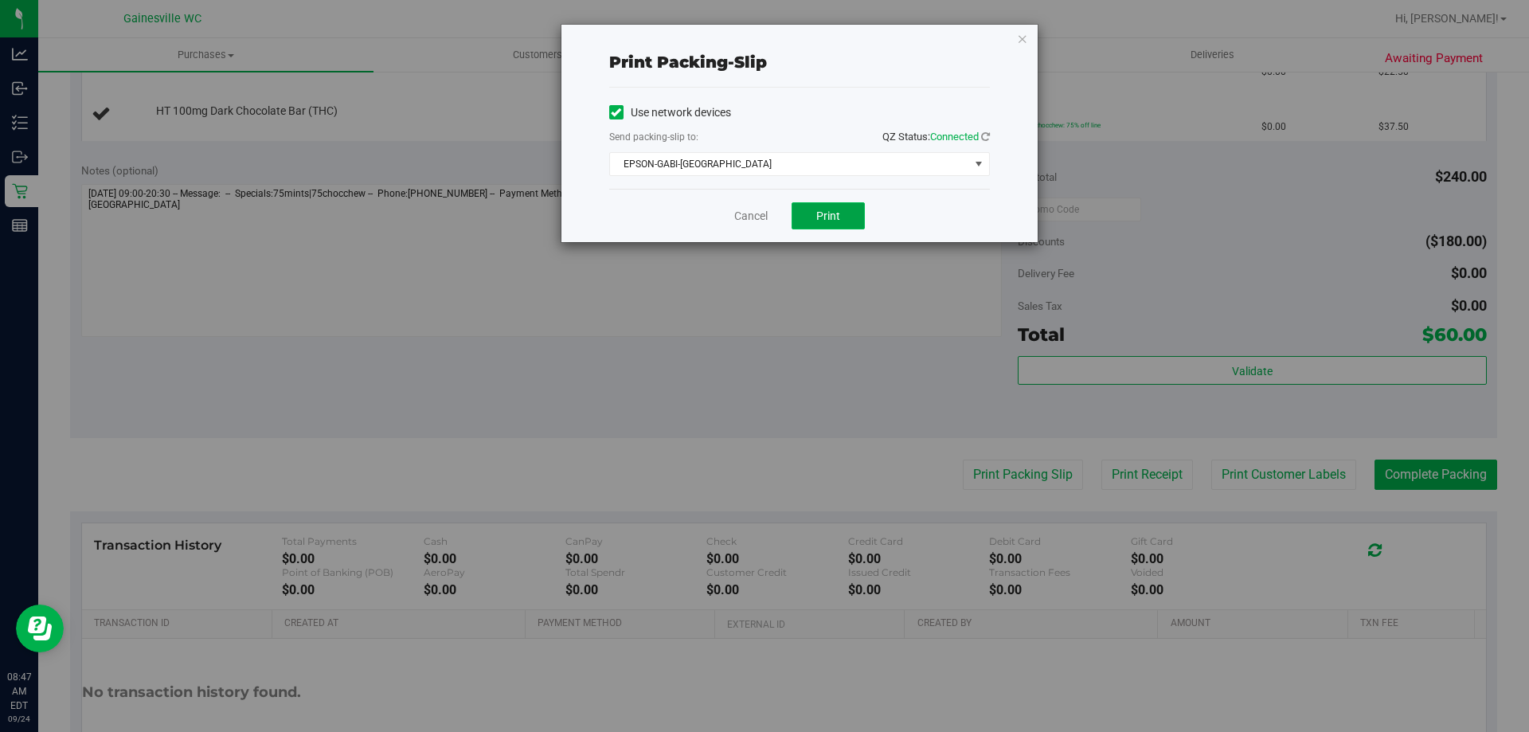
click at [838, 218] on span "Print" at bounding box center [828, 215] width 24 height 13
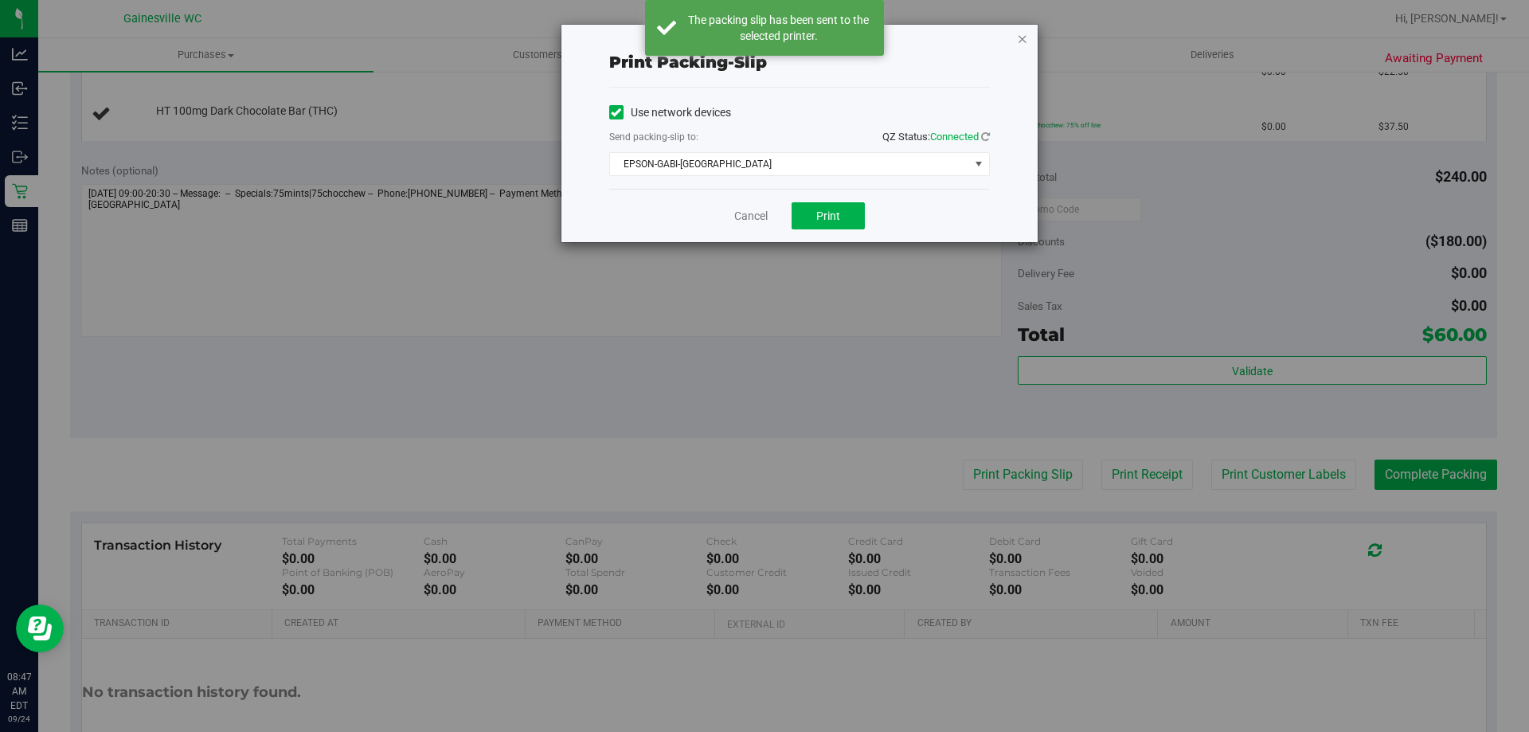
click at [1025, 46] on icon "button" at bounding box center [1022, 38] width 11 height 19
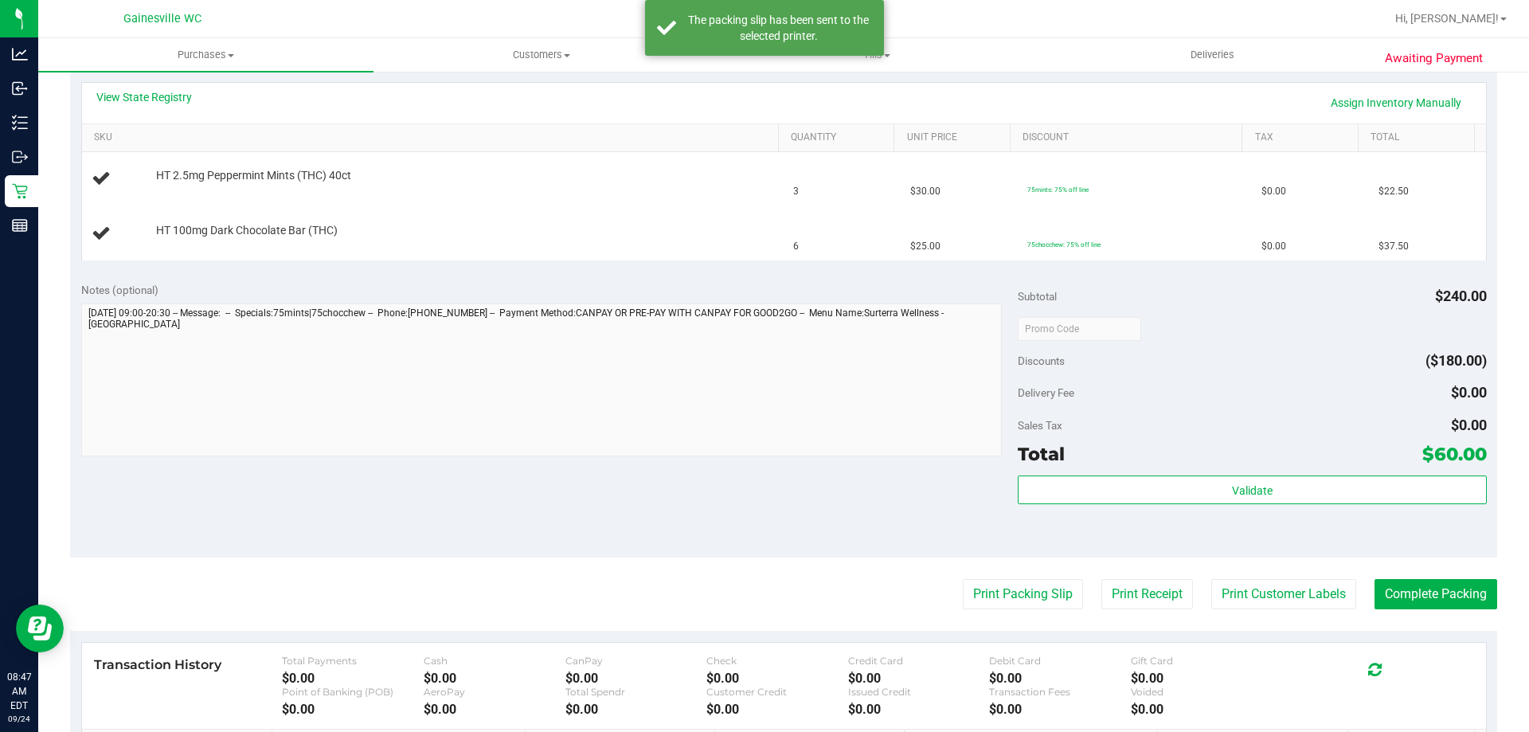
scroll to position [159, 0]
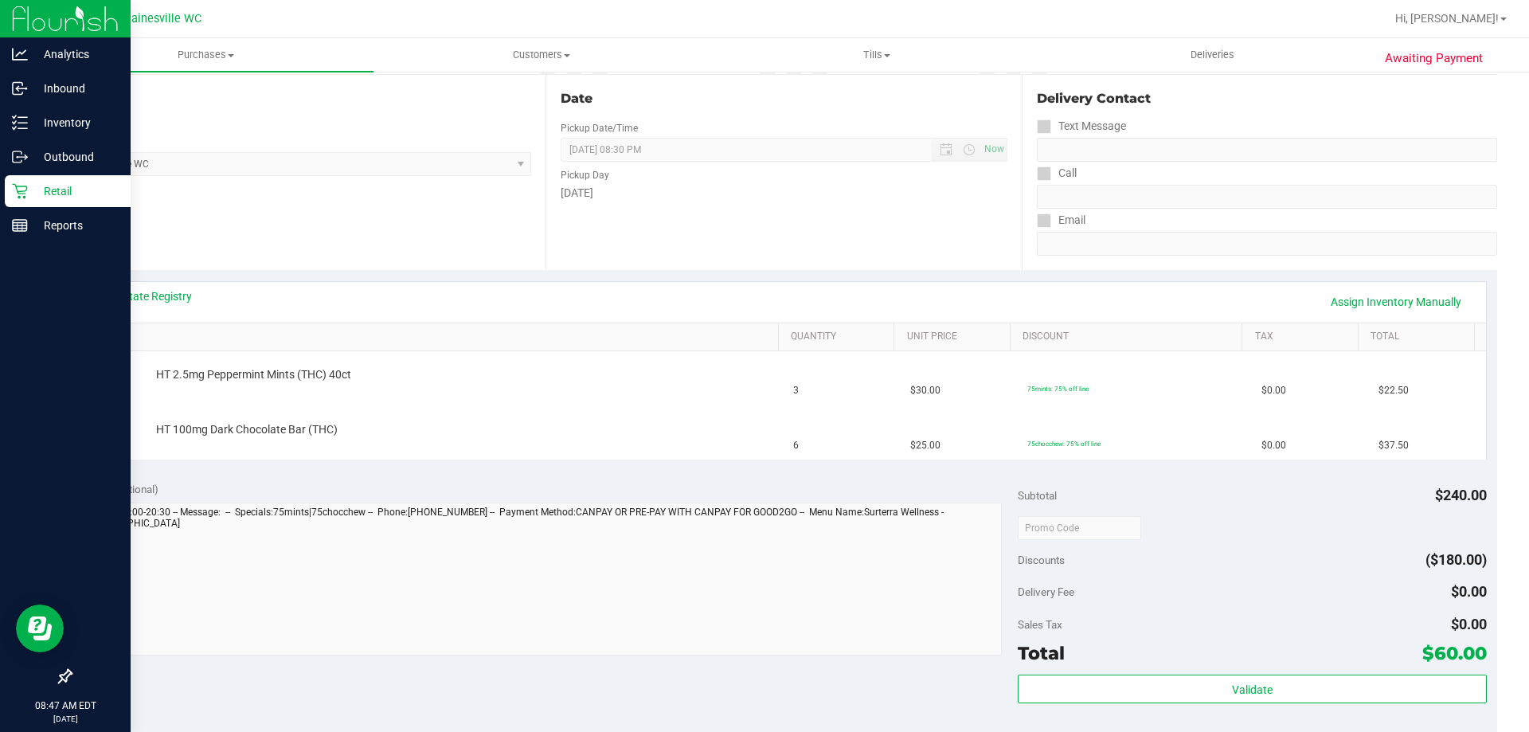
click at [46, 178] on div "Retail" at bounding box center [68, 191] width 126 height 32
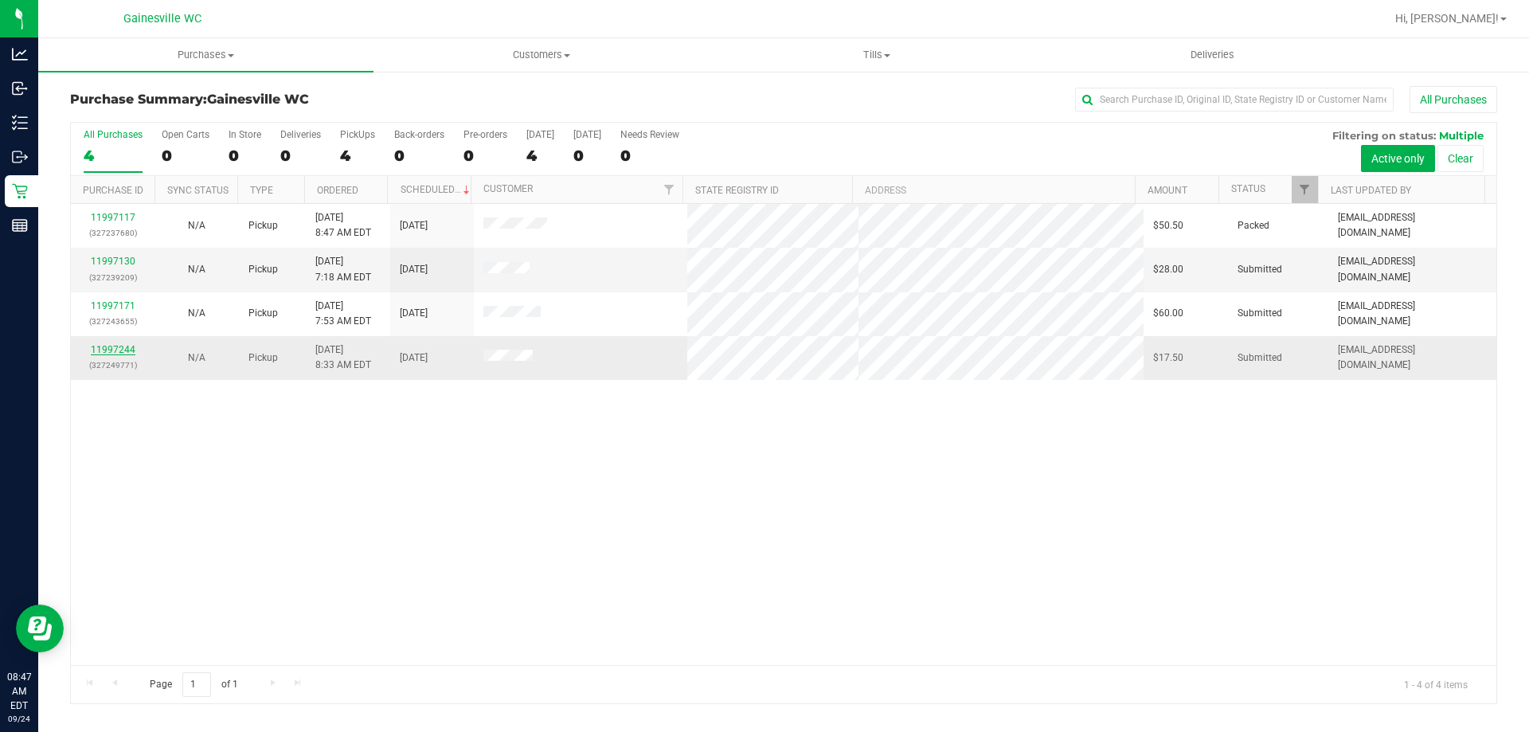
click at [116, 347] on link "11997244" at bounding box center [113, 349] width 45 height 11
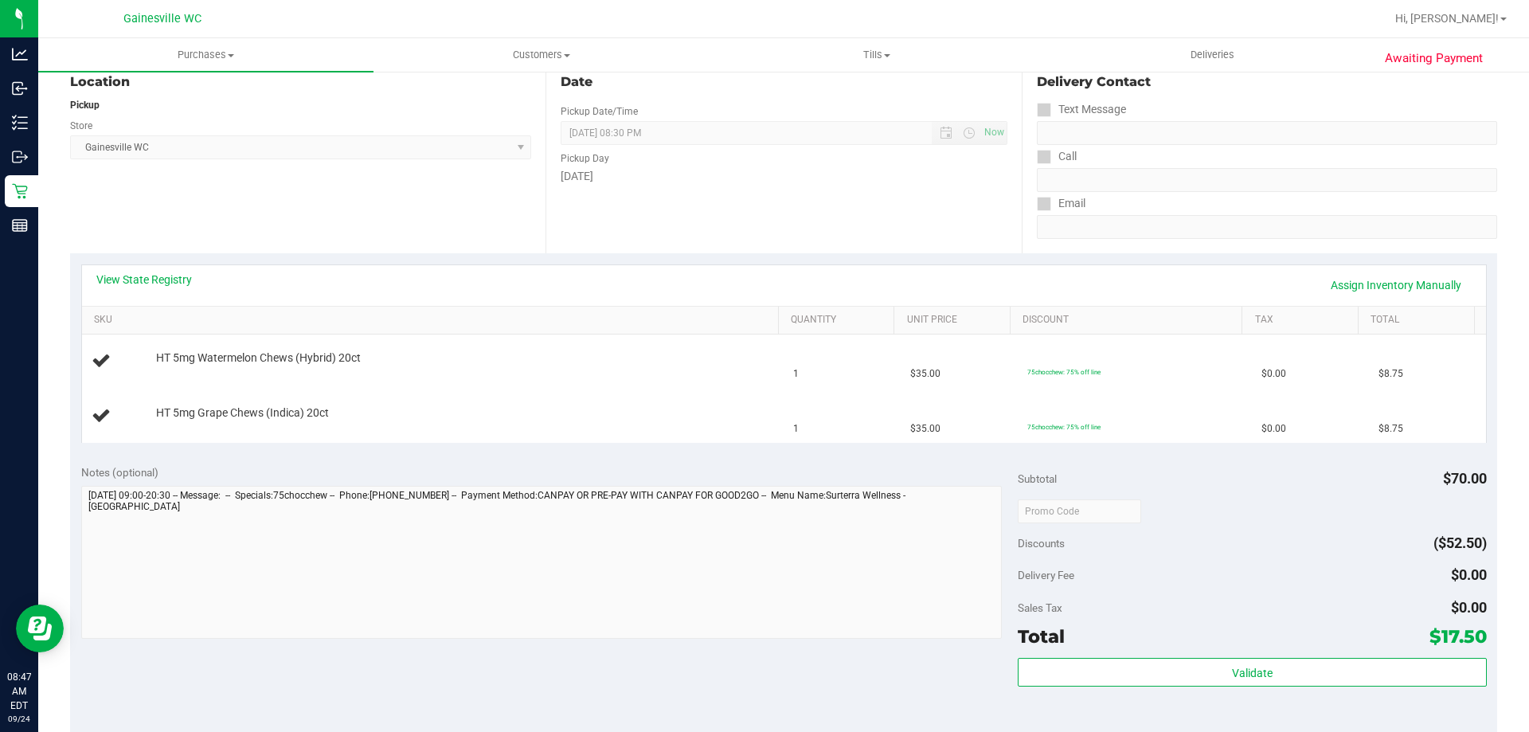
scroll to position [398, 0]
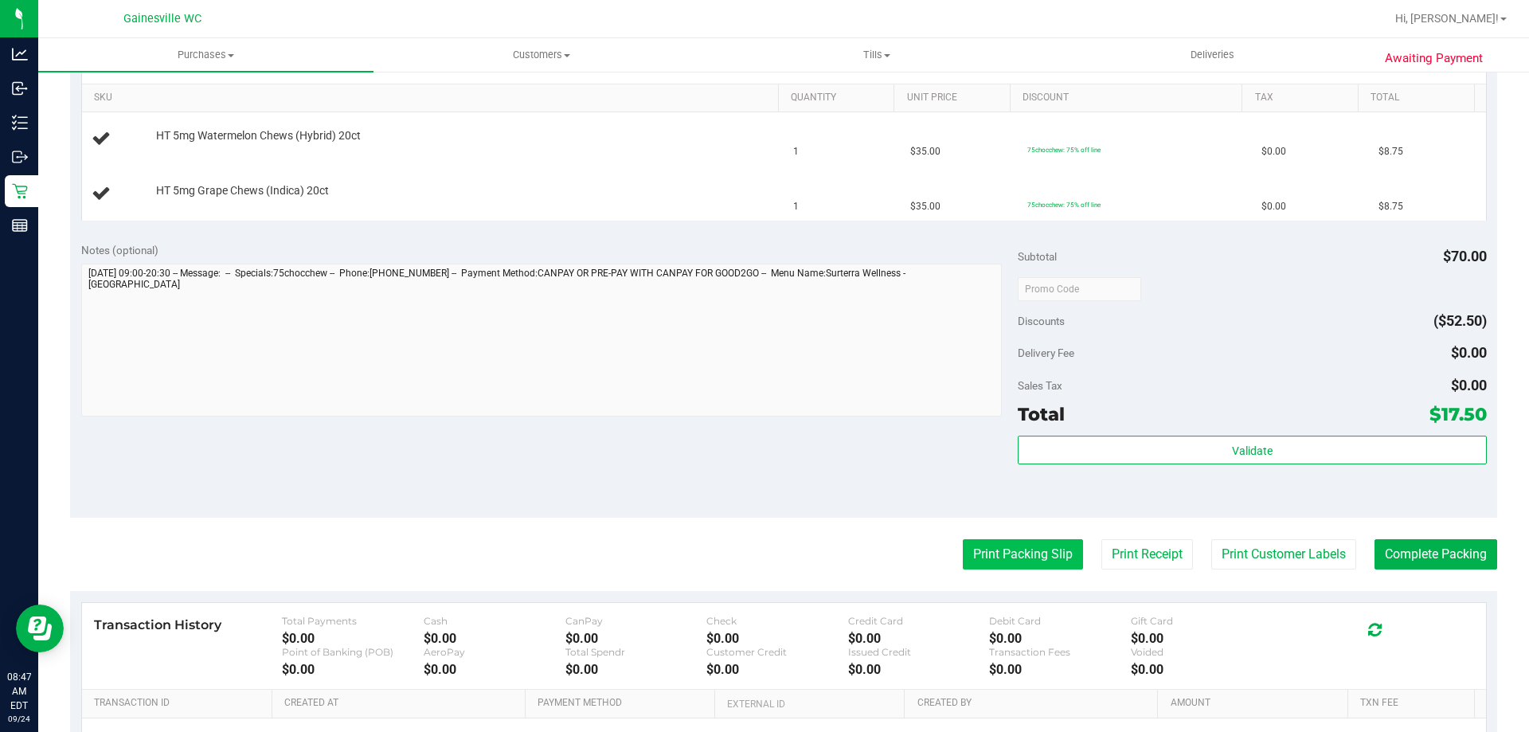
click at [998, 568] on button "Print Packing Slip" at bounding box center [1023, 554] width 120 height 30
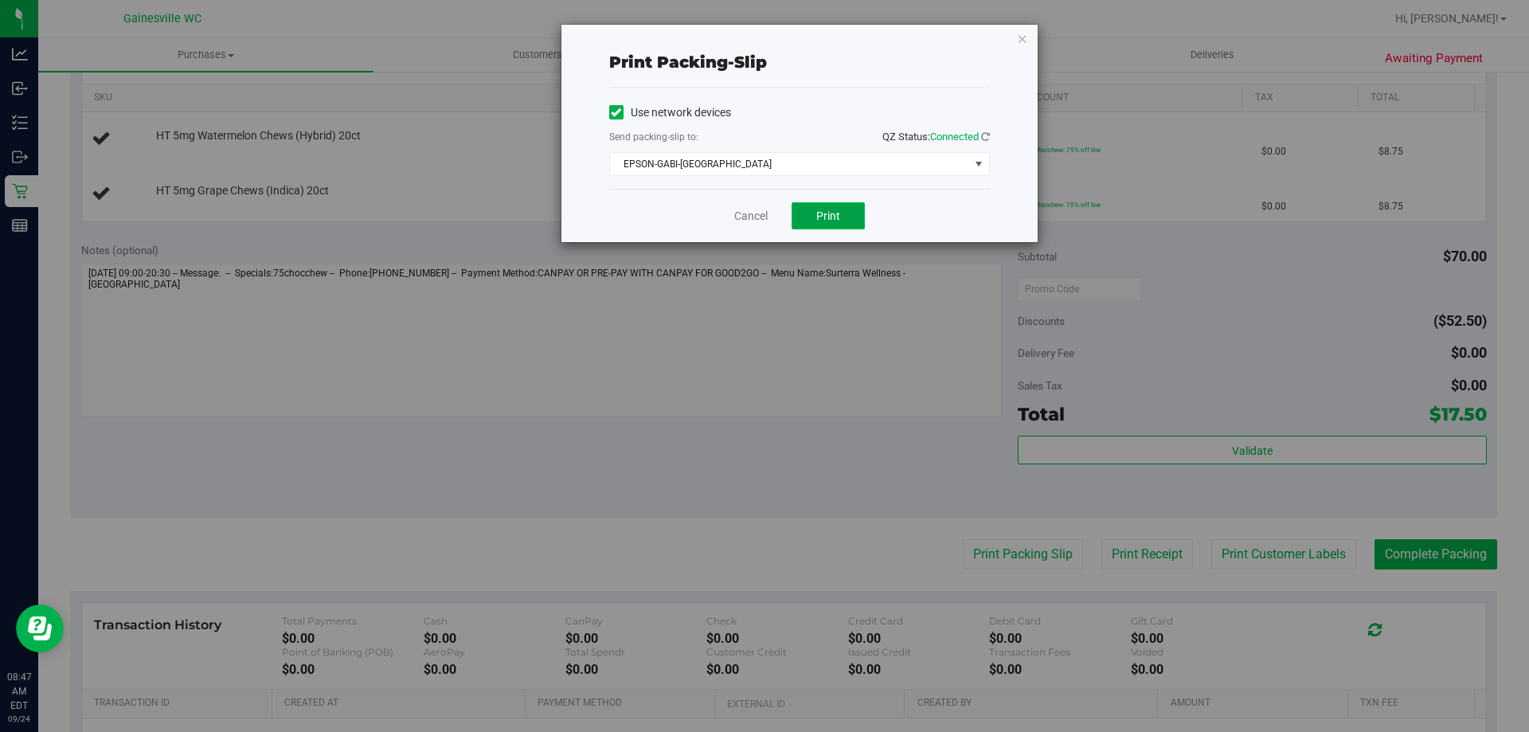
click at [801, 208] on button "Print" at bounding box center [828, 215] width 73 height 27
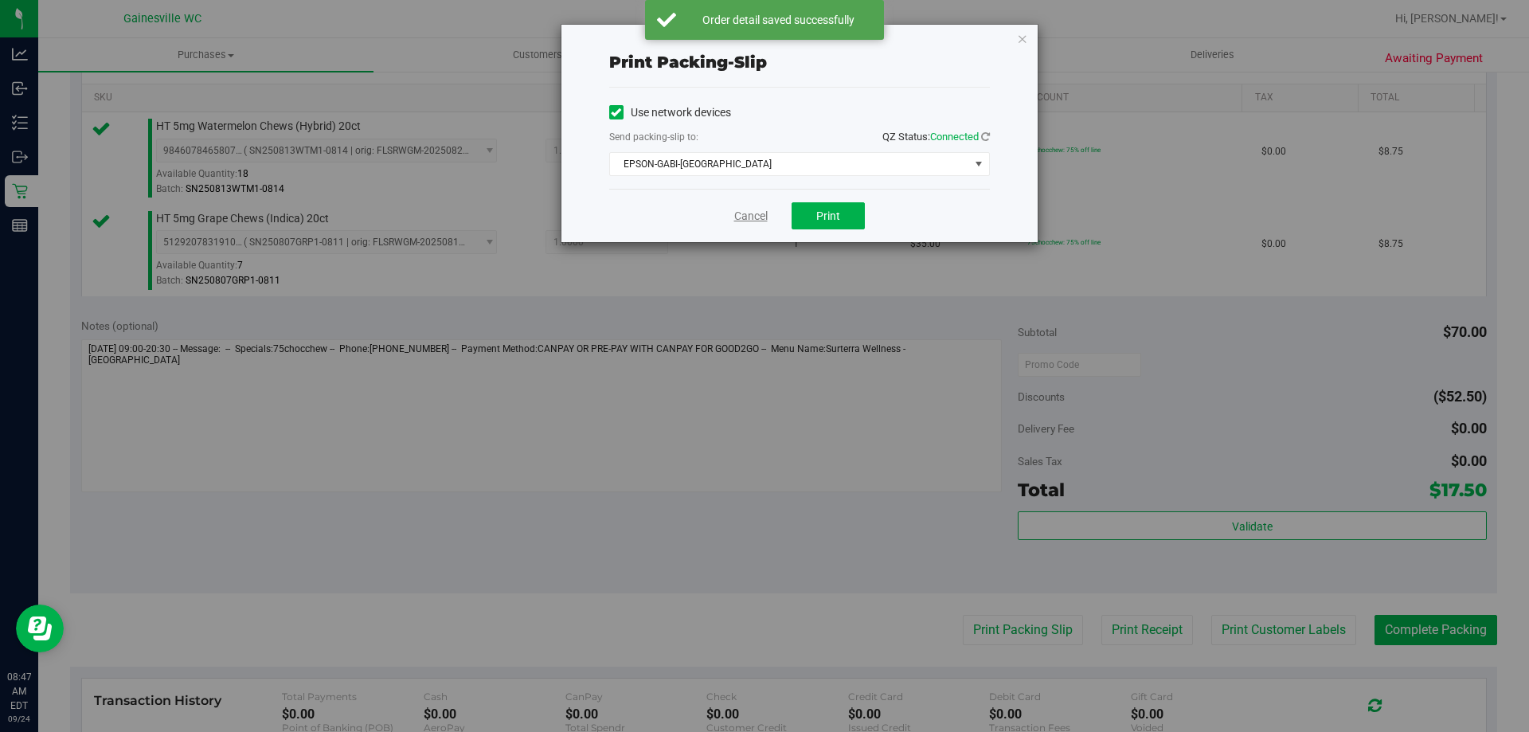
click at [745, 215] on link "Cancel" at bounding box center [750, 216] width 33 height 17
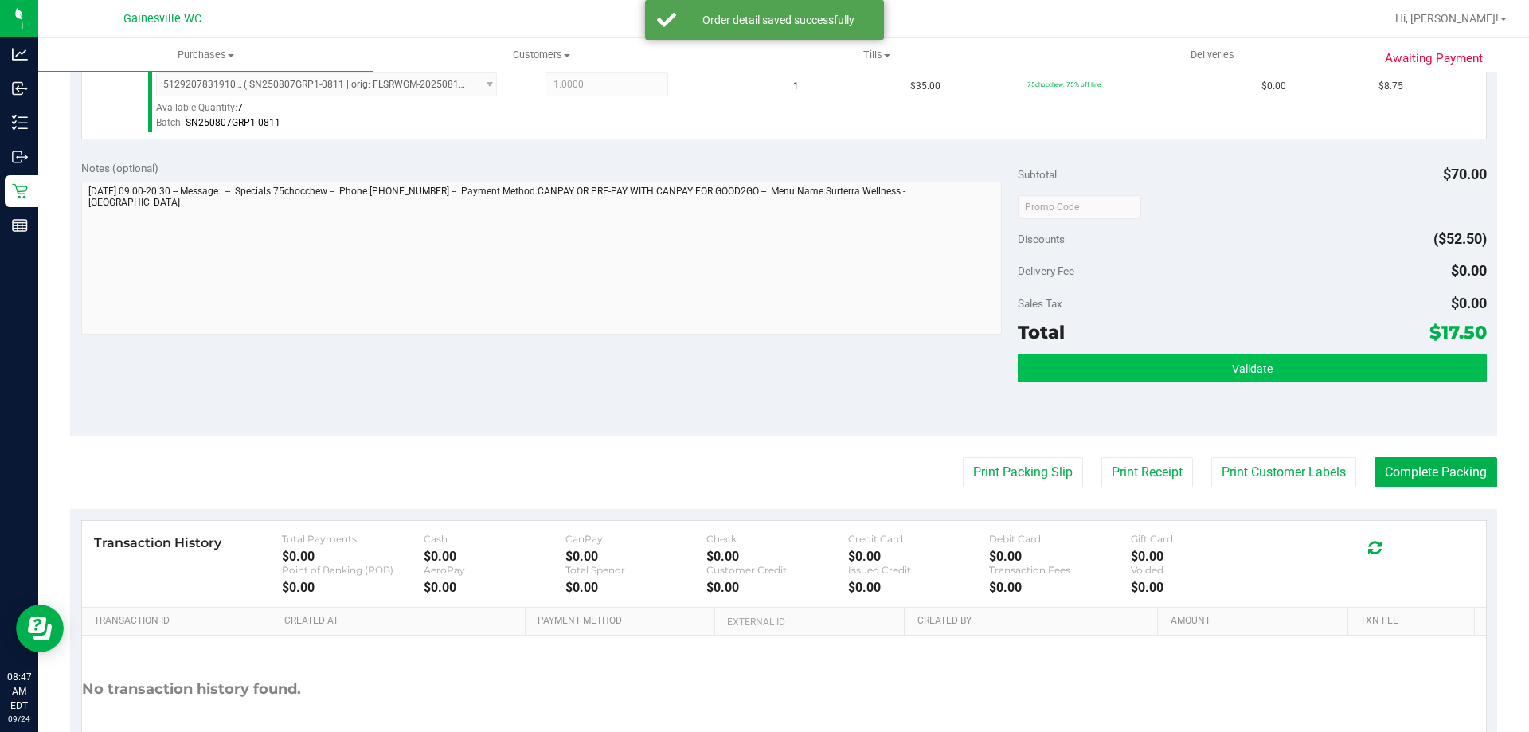
scroll to position [558, 0]
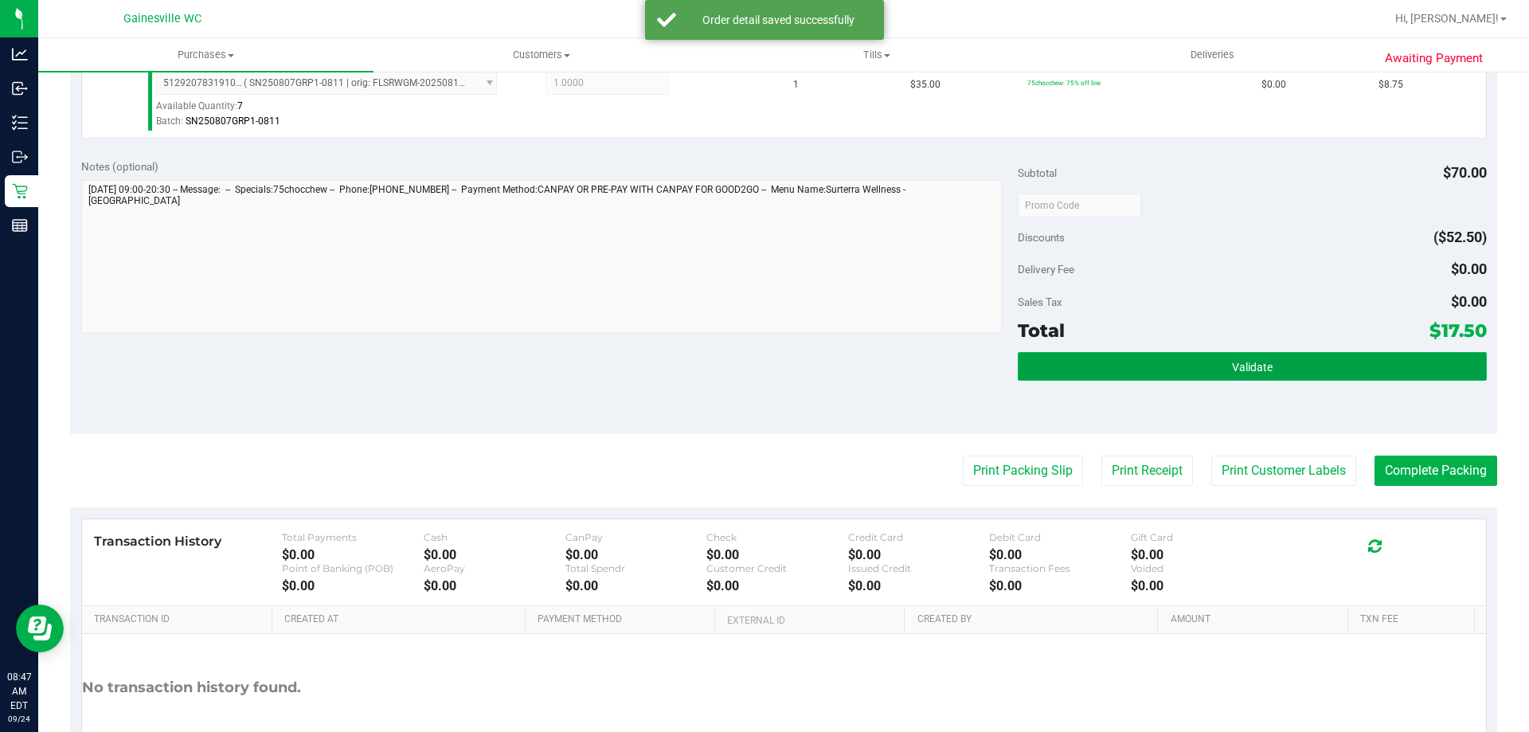
click at [1325, 371] on button "Validate" at bounding box center [1252, 366] width 468 height 29
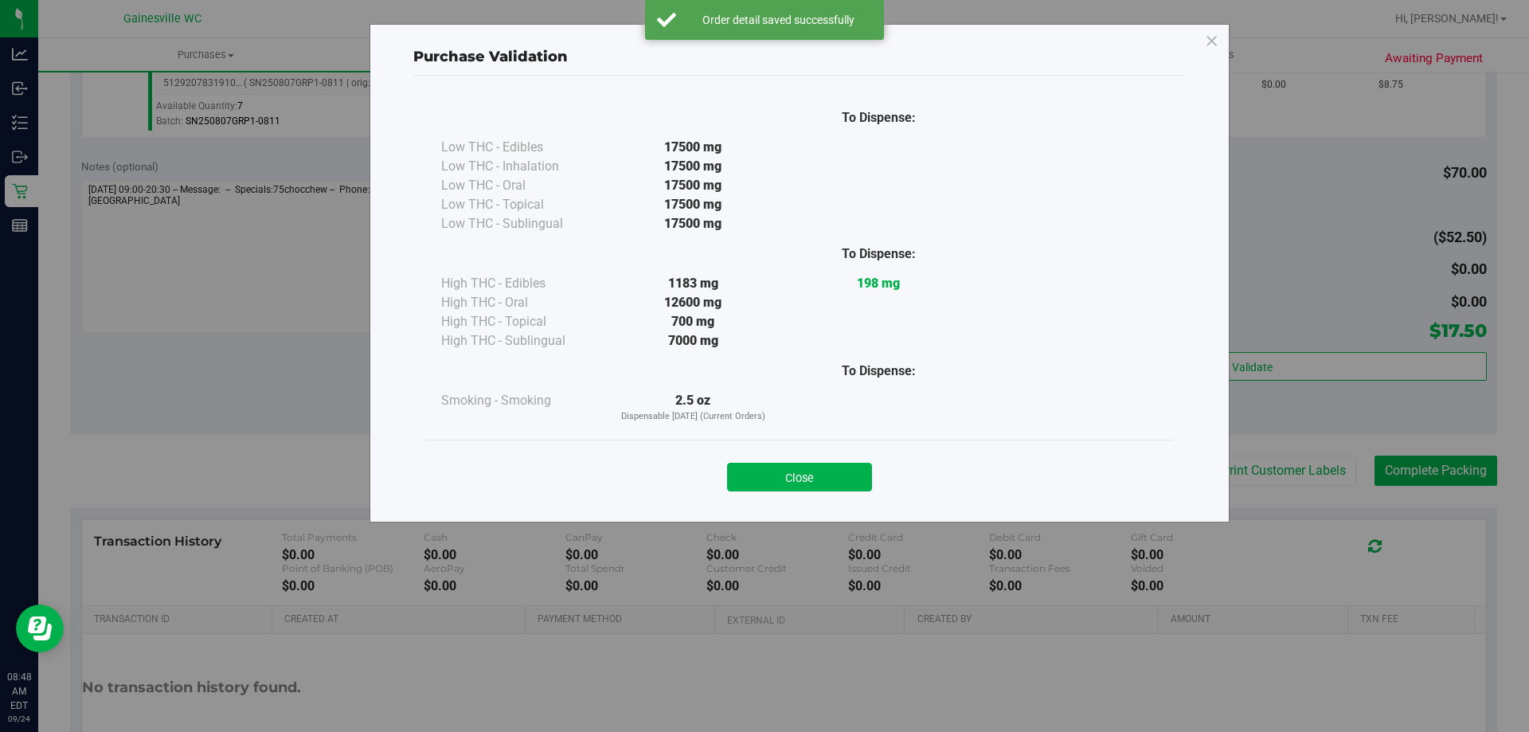
click at [856, 468] on button "Close" at bounding box center [799, 477] width 145 height 29
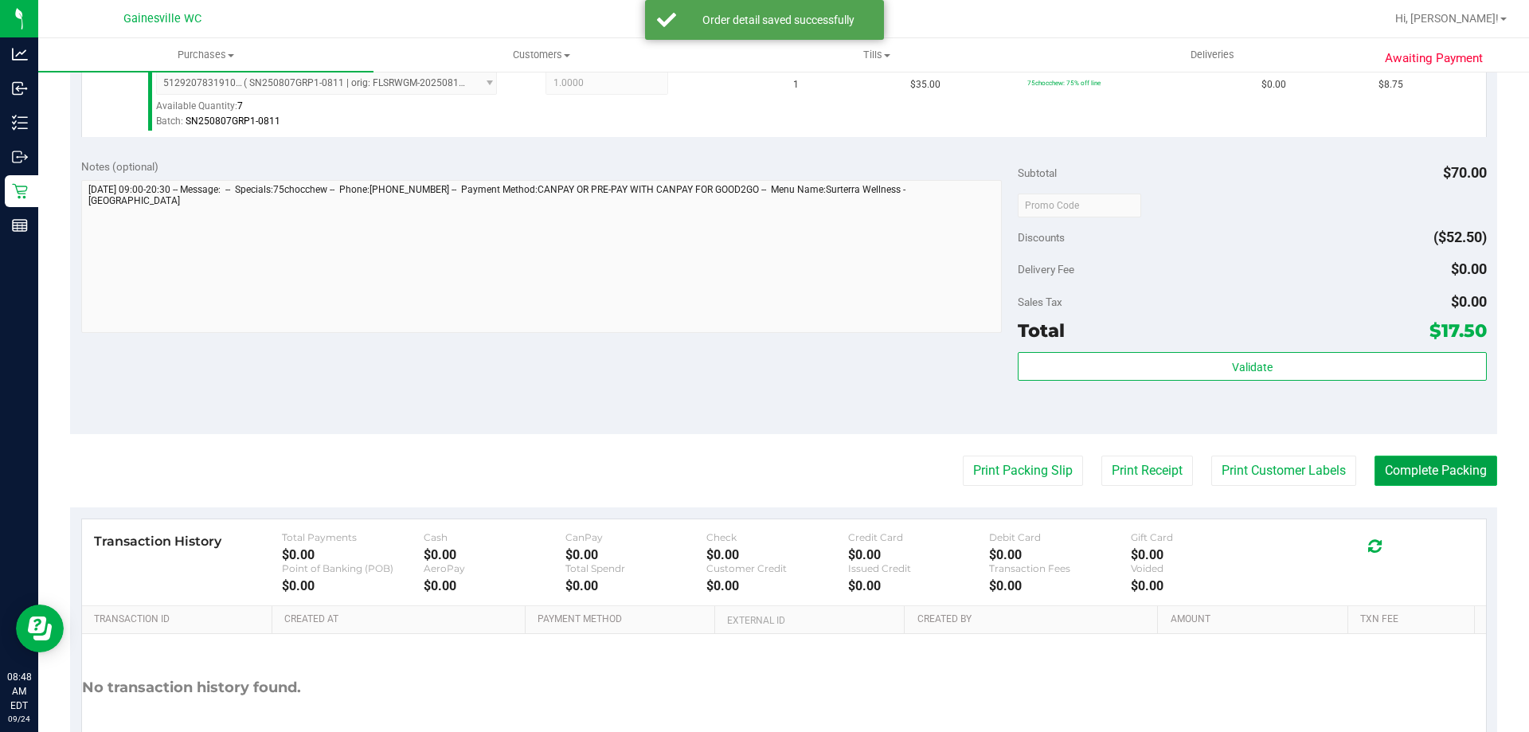
click at [1392, 476] on button "Complete Packing" at bounding box center [1436, 471] width 123 height 30
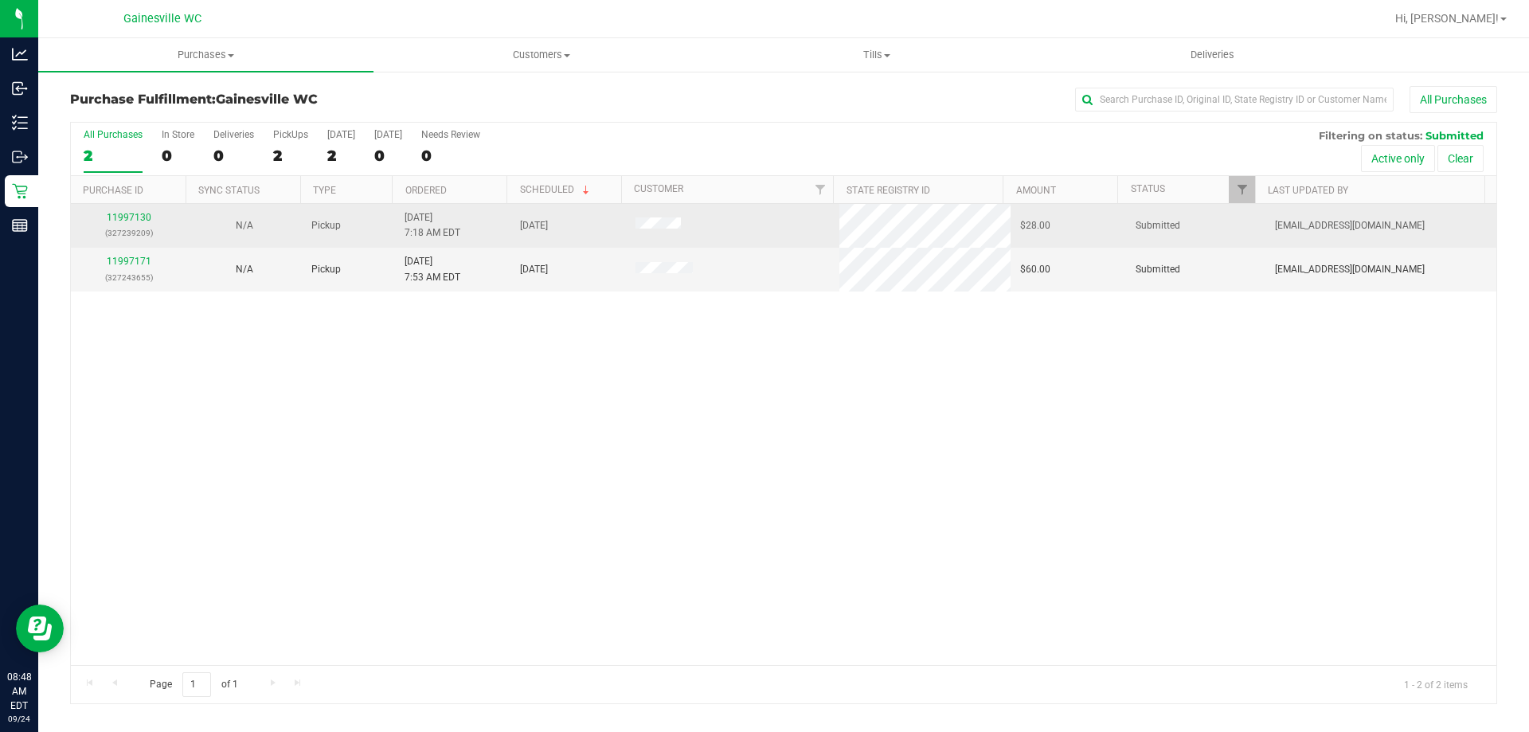
click at [123, 209] on td "11997130 (327239209)" at bounding box center [129, 226] width 116 height 44
click at [128, 213] on link "11997130" at bounding box center [129, 217] width 45 height 11
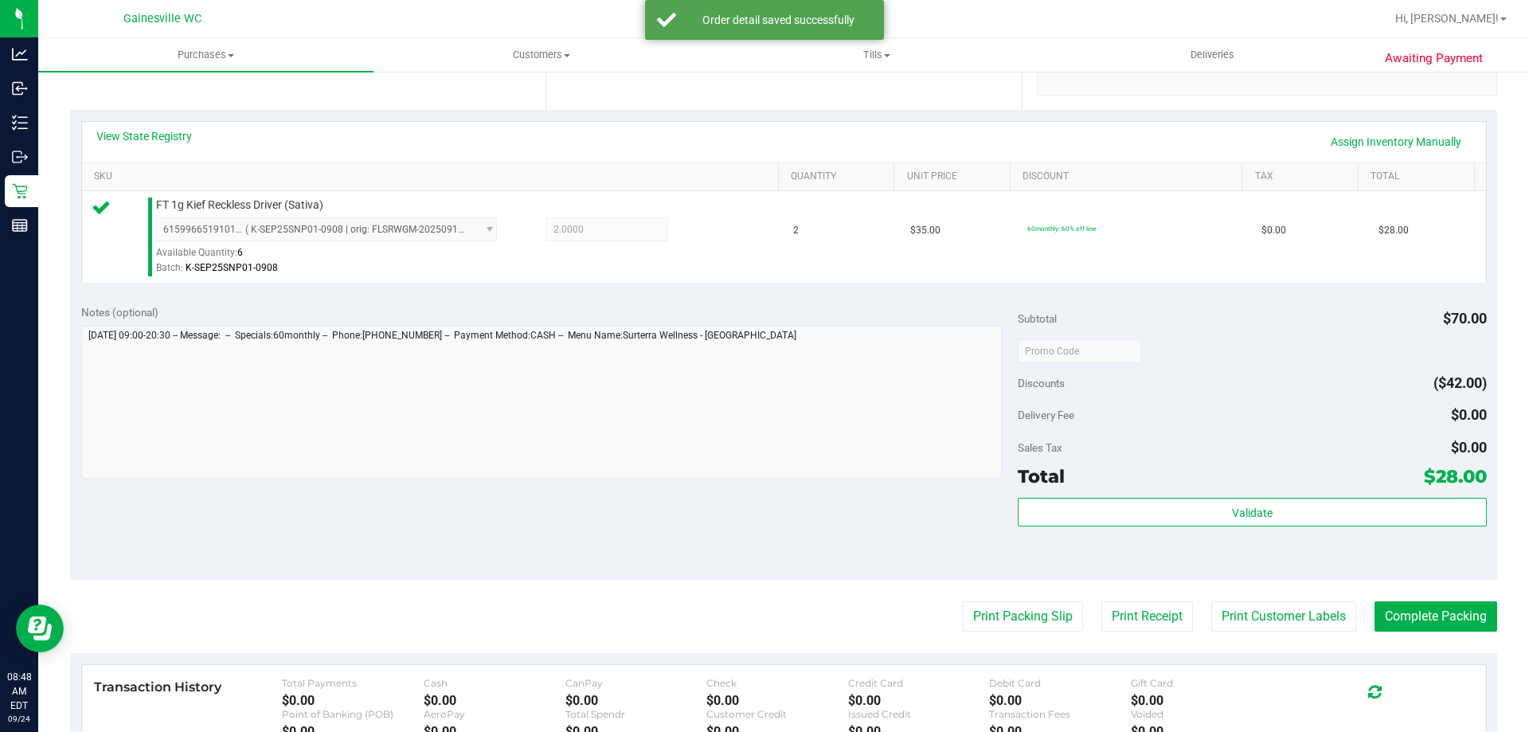
scroll to position [558, 0]
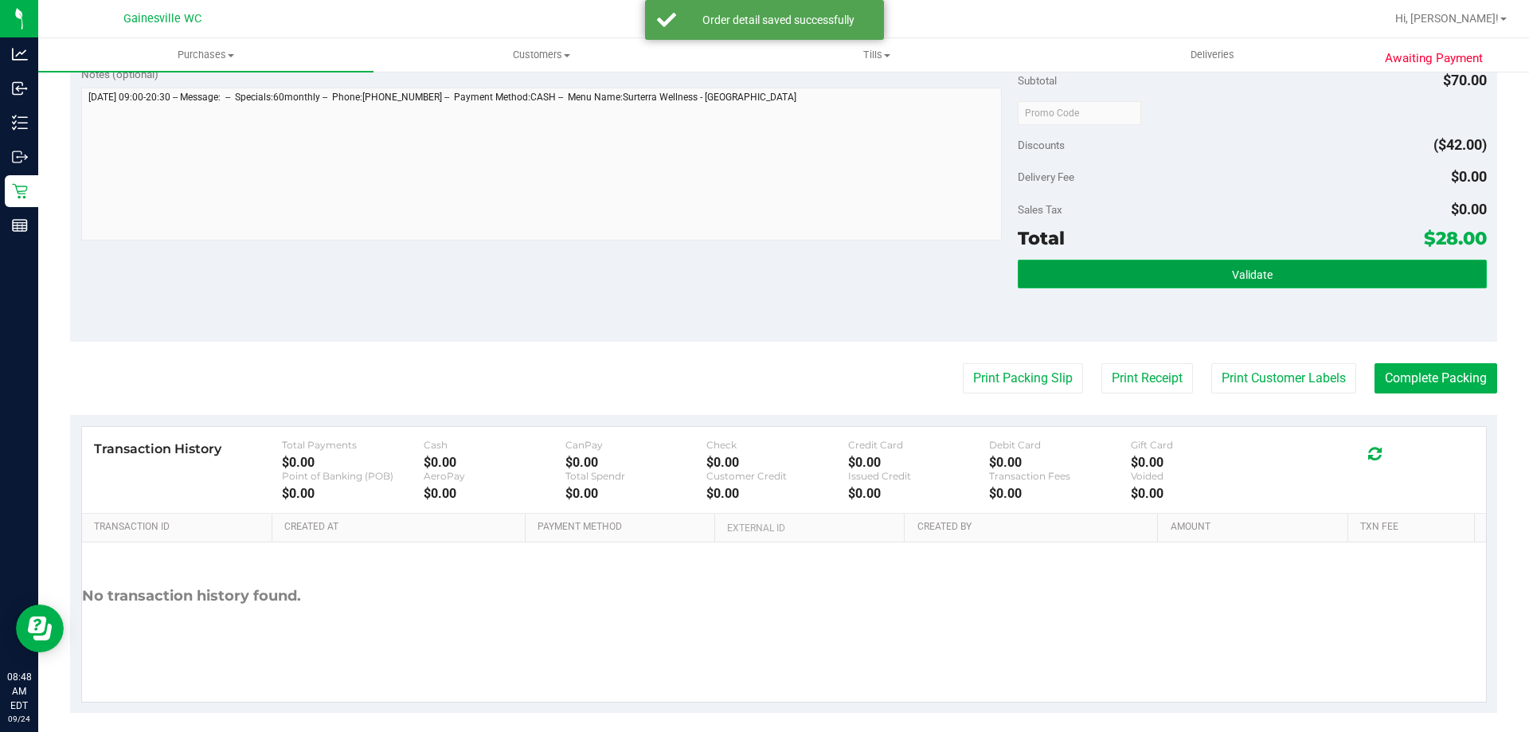
click at [1168, 285] on button "Validate" at bounding box center [1252, 274] width 468 height 29
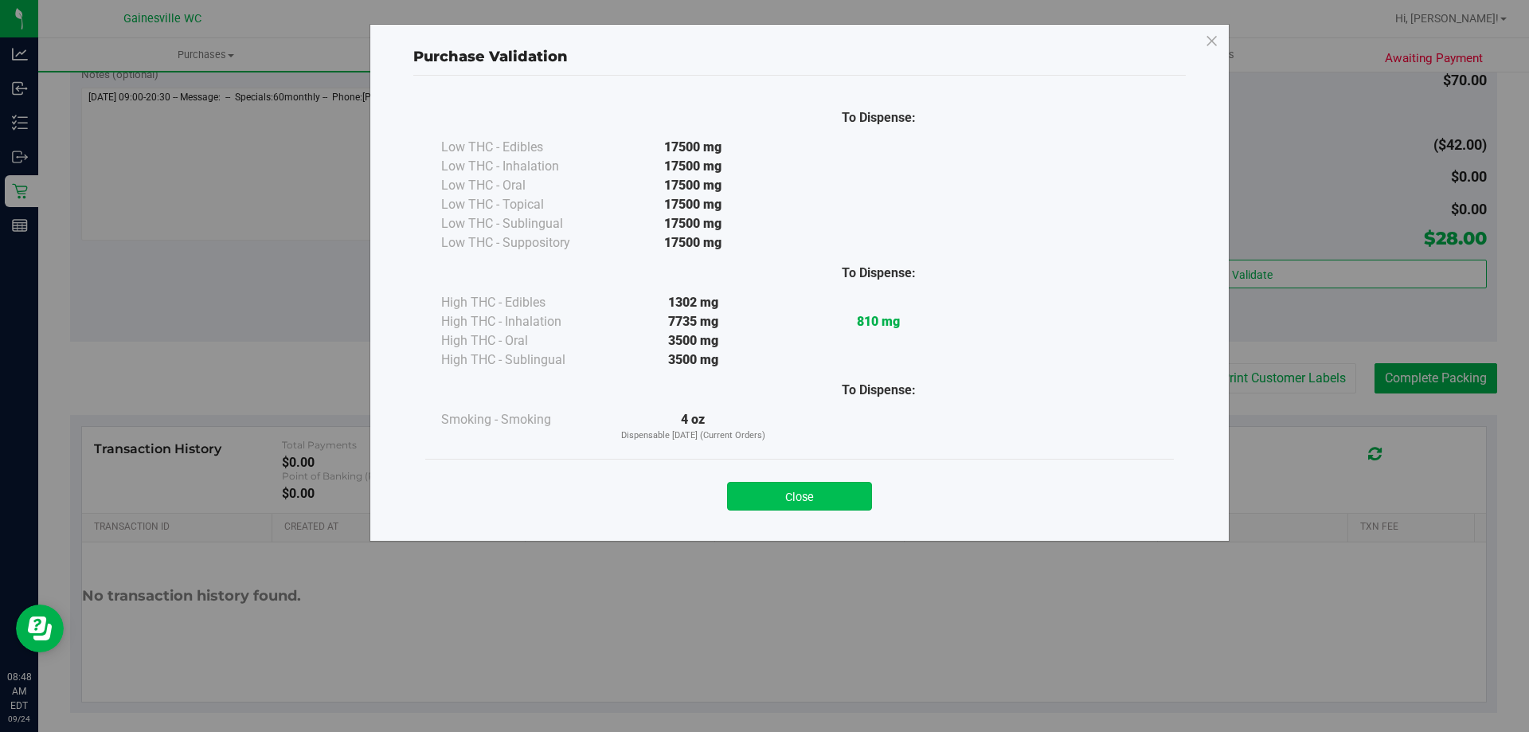
click at [826, 500] on button "Close" at bounding box center [799, 496] width 145 height 29
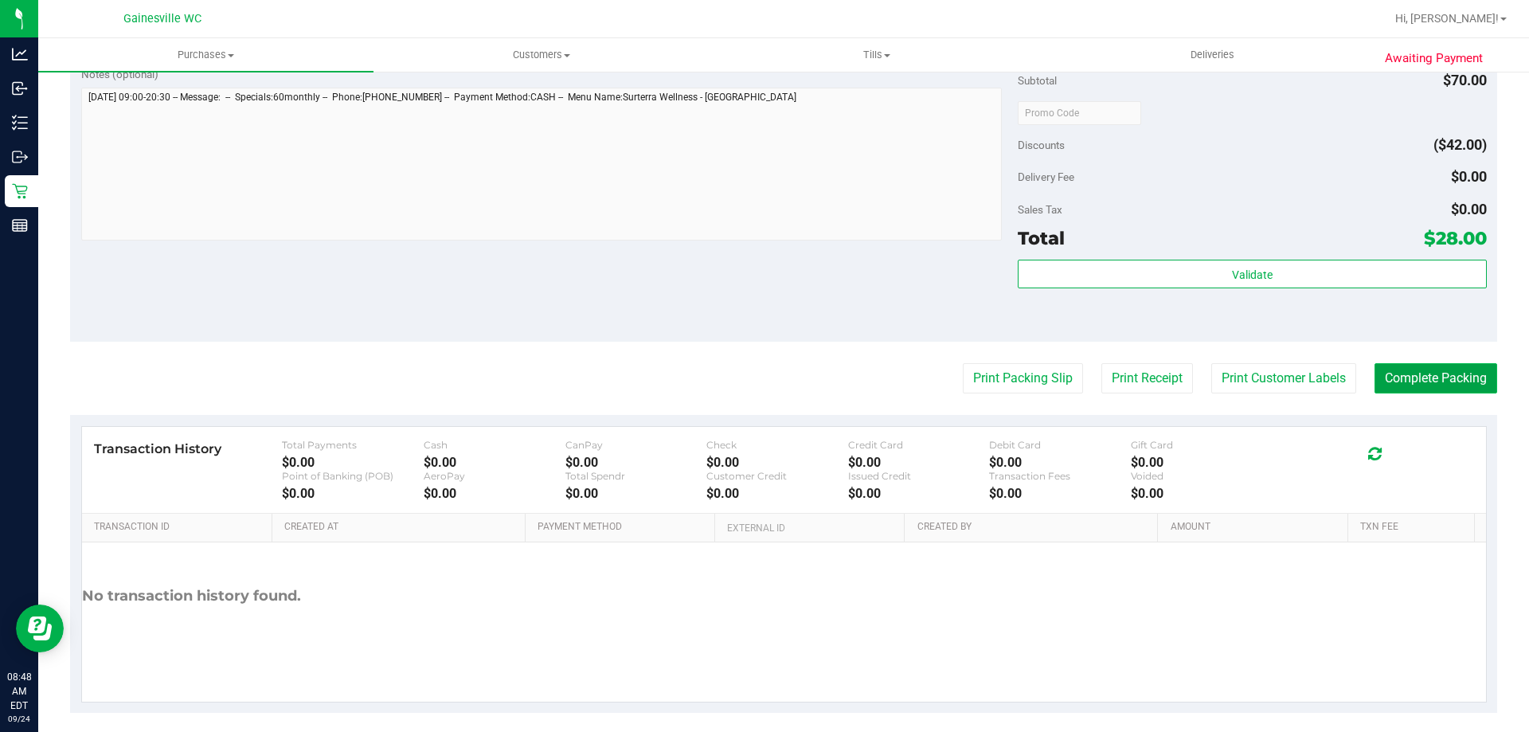
click at [1391, 370] on button "Complete Packing" at bounding box center [1436, 378] width 123 height 30
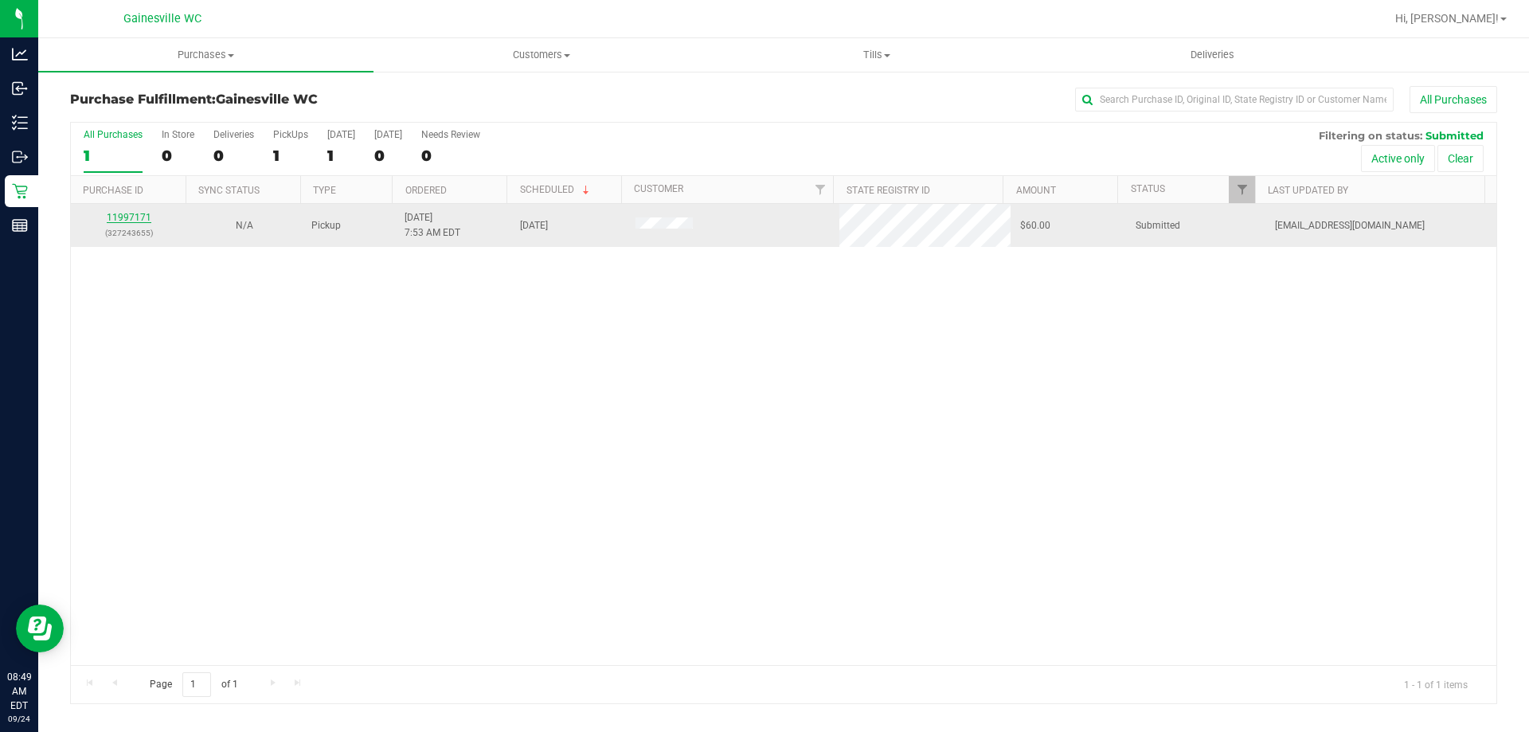
click at [129, 222] on link "11997171" at bounding box center [129, 217] width 45 height 11
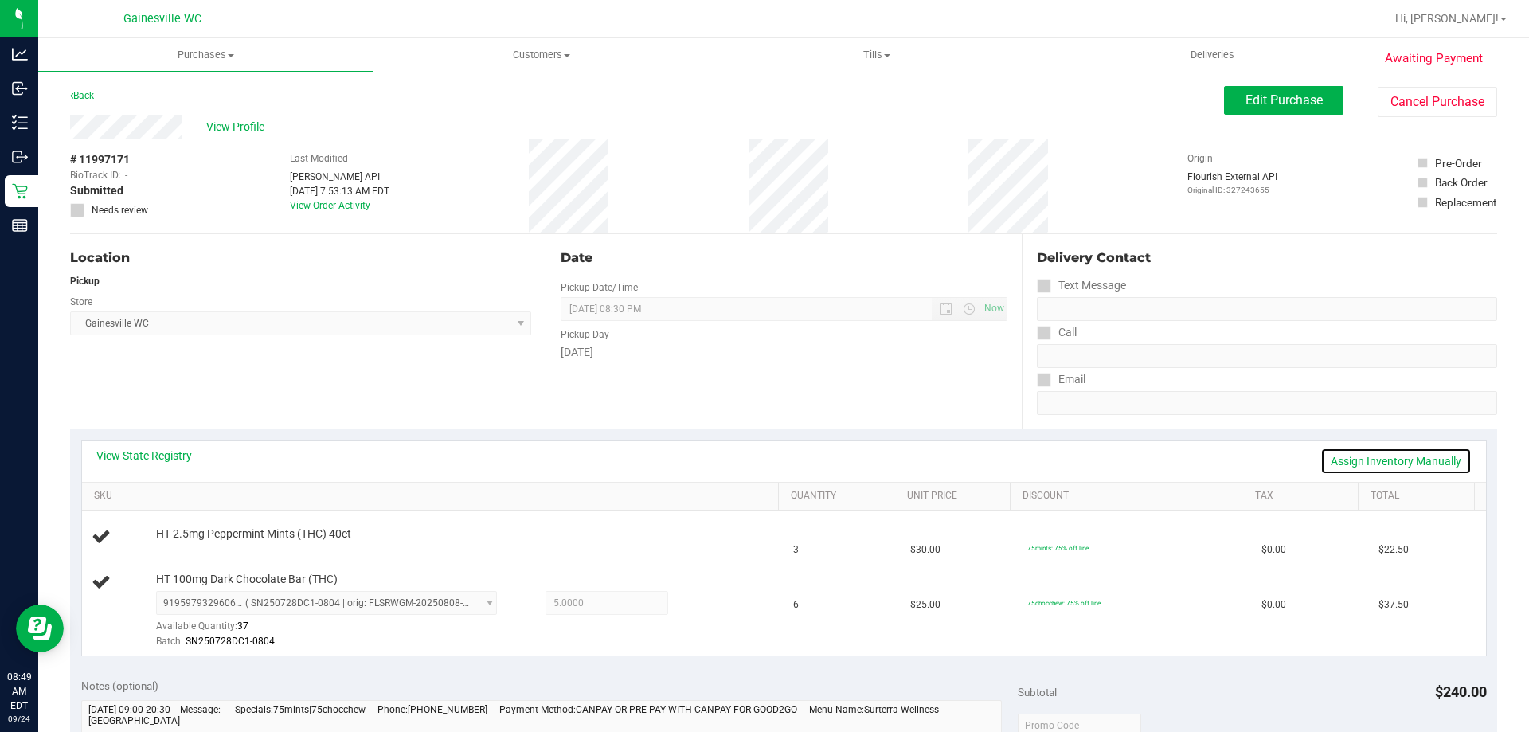
click at [1380, 450] on link "Assign Inventory Manually" at bounding box center [1396, 461] width 151 height 27
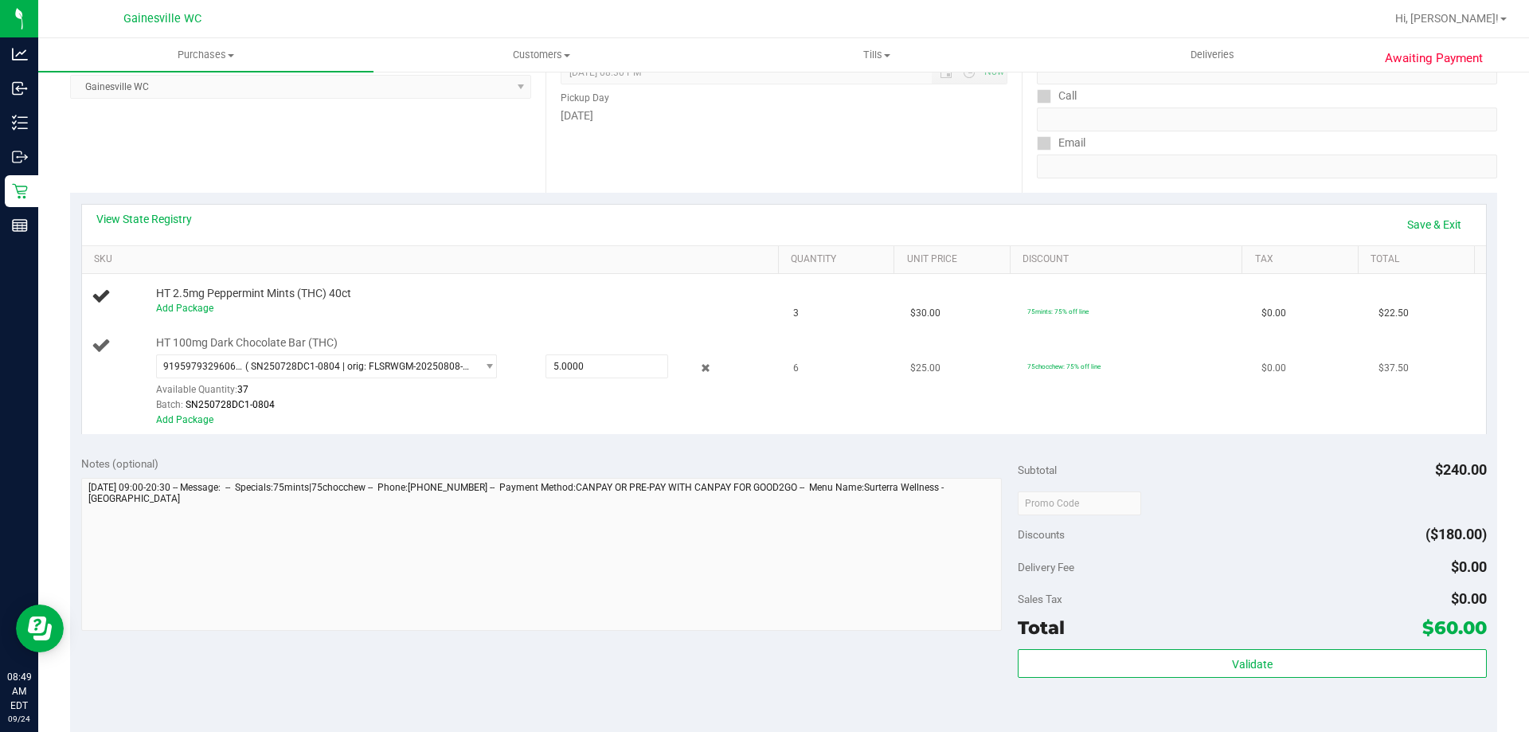
scroll to position [239, 0]
click at [429, 364] on span "( SN250728DC1-0804 | orig: FLSRWGM-20250808-1321 )" at bounding box center [357, 363] width 225 height 11
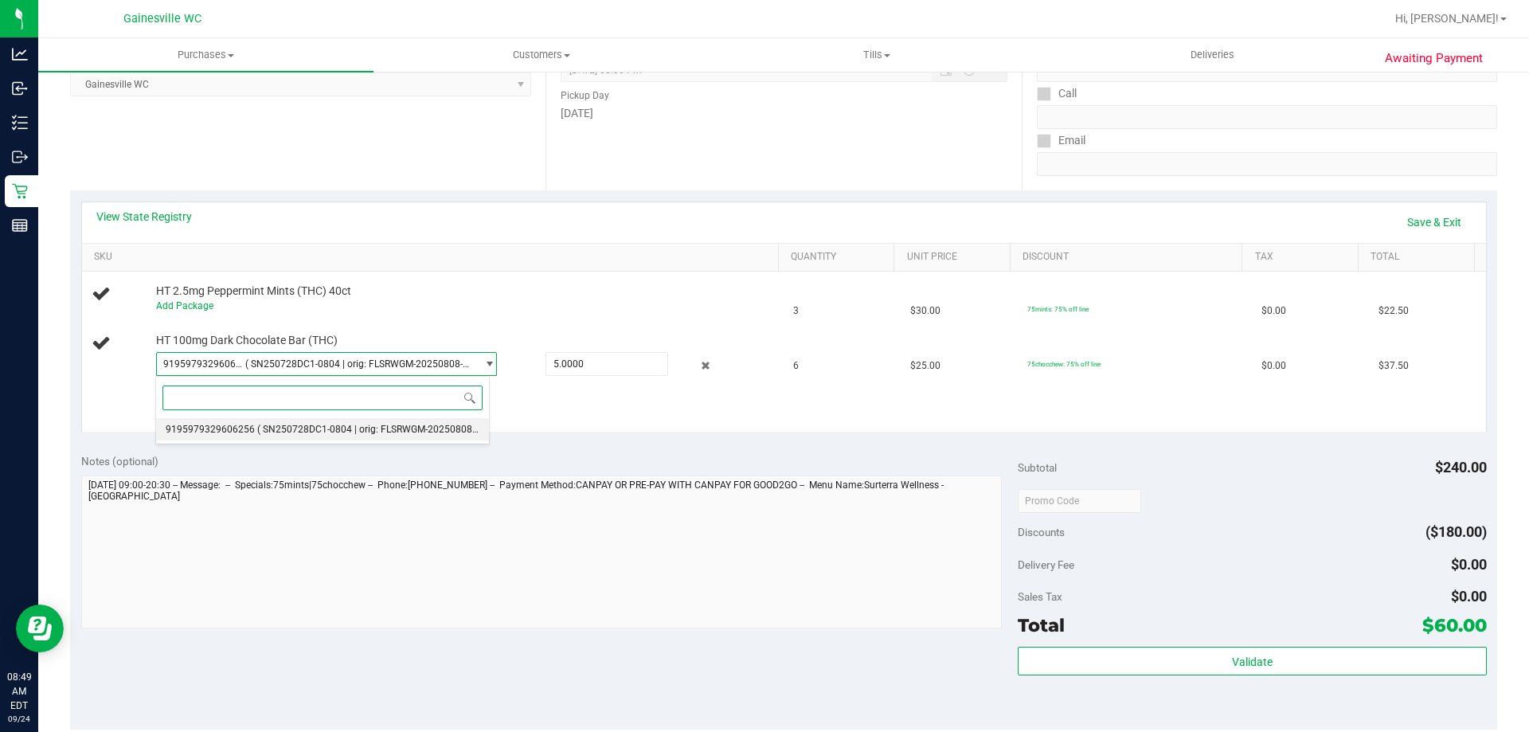
click at [418, 418] on li "9195979329606256 ( SN250728DC1-0804 | orig: FLSRWGM-20250808-1321 )" at bounding box center [322, 429] width 333 height 22
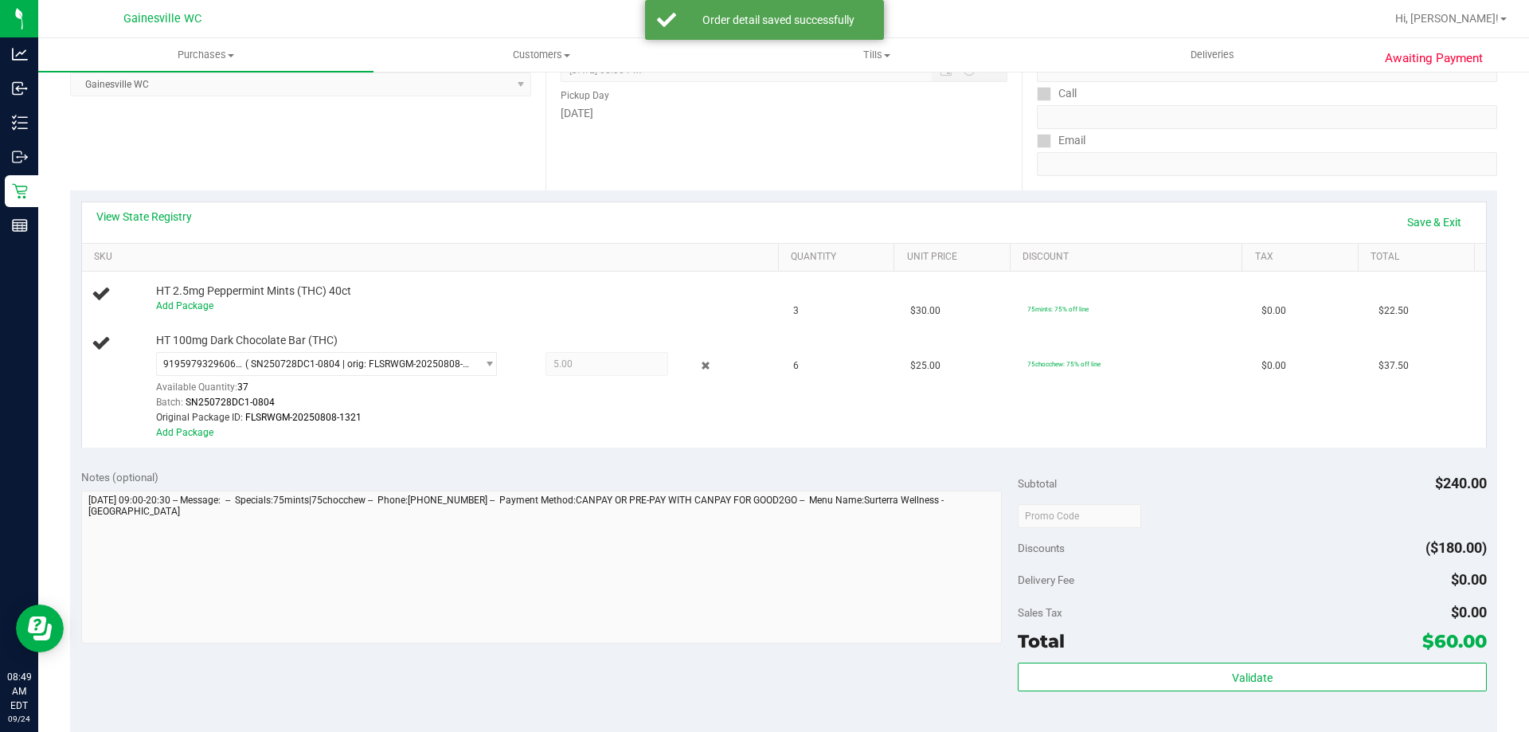
click at [418, 418] on div "Original Package ID: FLSRWGM-20250808-1321" at bounding box center [463, 417] width 615 height 15
click at [185, 437] on link "Add Package" at bounding box center [184, 432] width 57 height 11
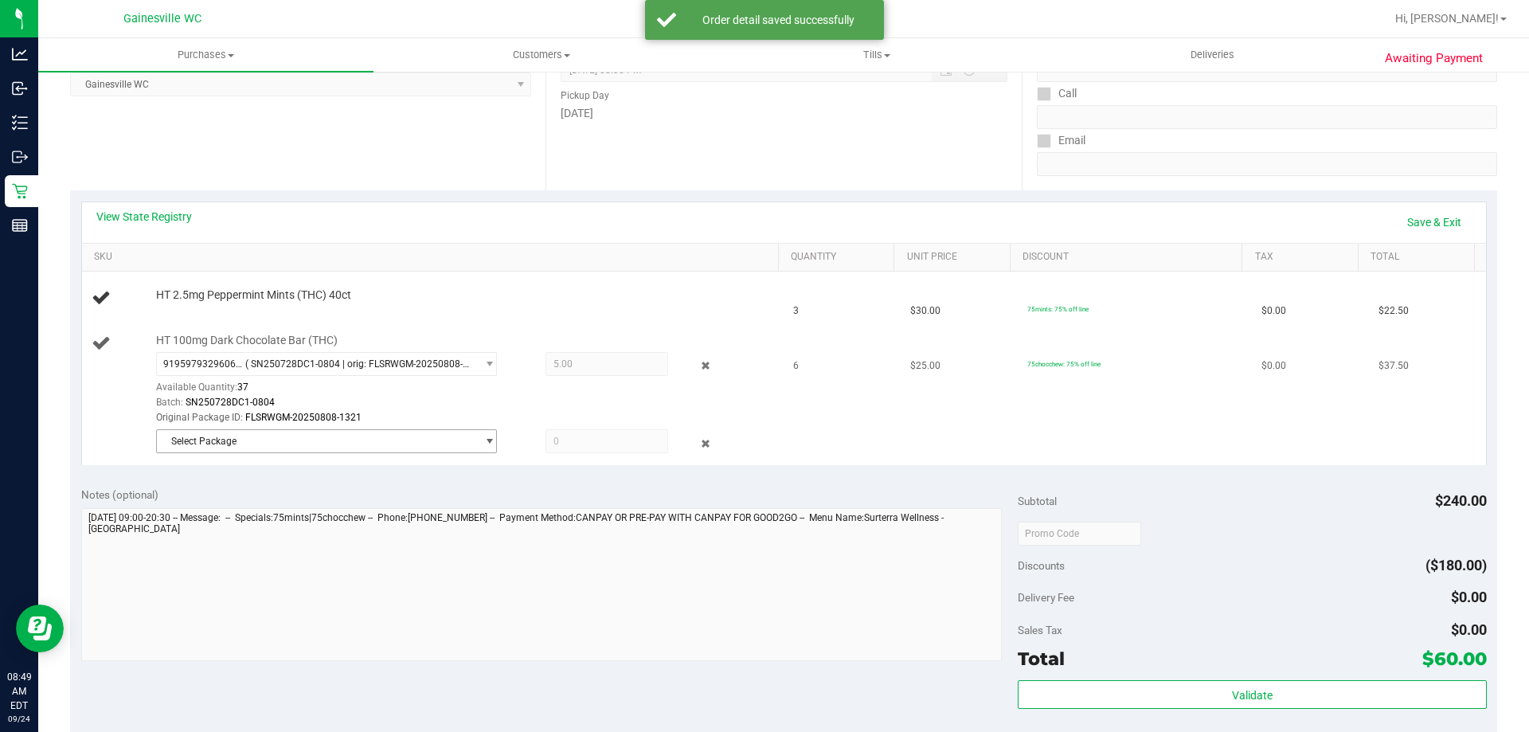
click at [249, 440] on span "Select Package" at bounding box center [316, 441] width 319 height 22
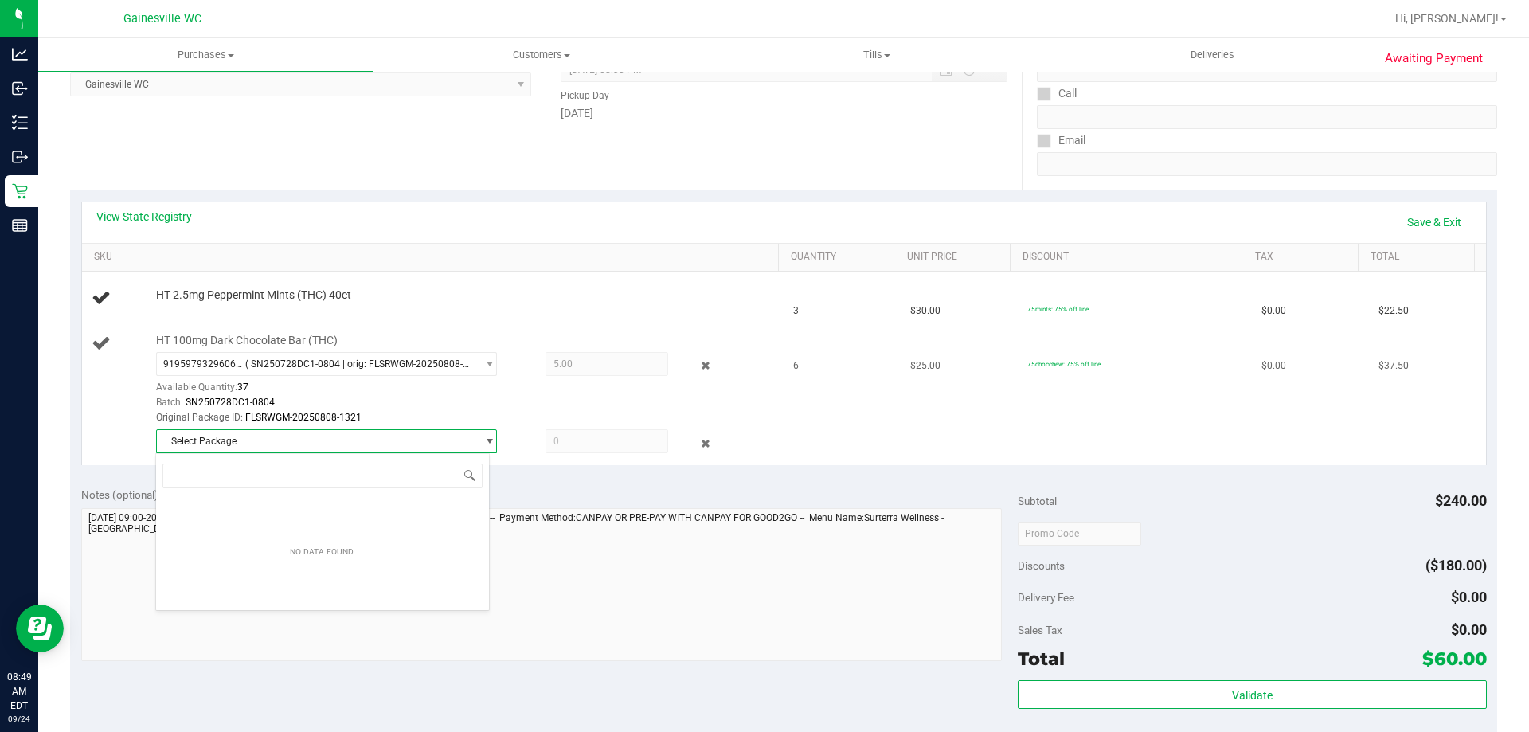
click at [249, 440] on span "Select Package" at bounding box center [316, 441] width 319 height 22
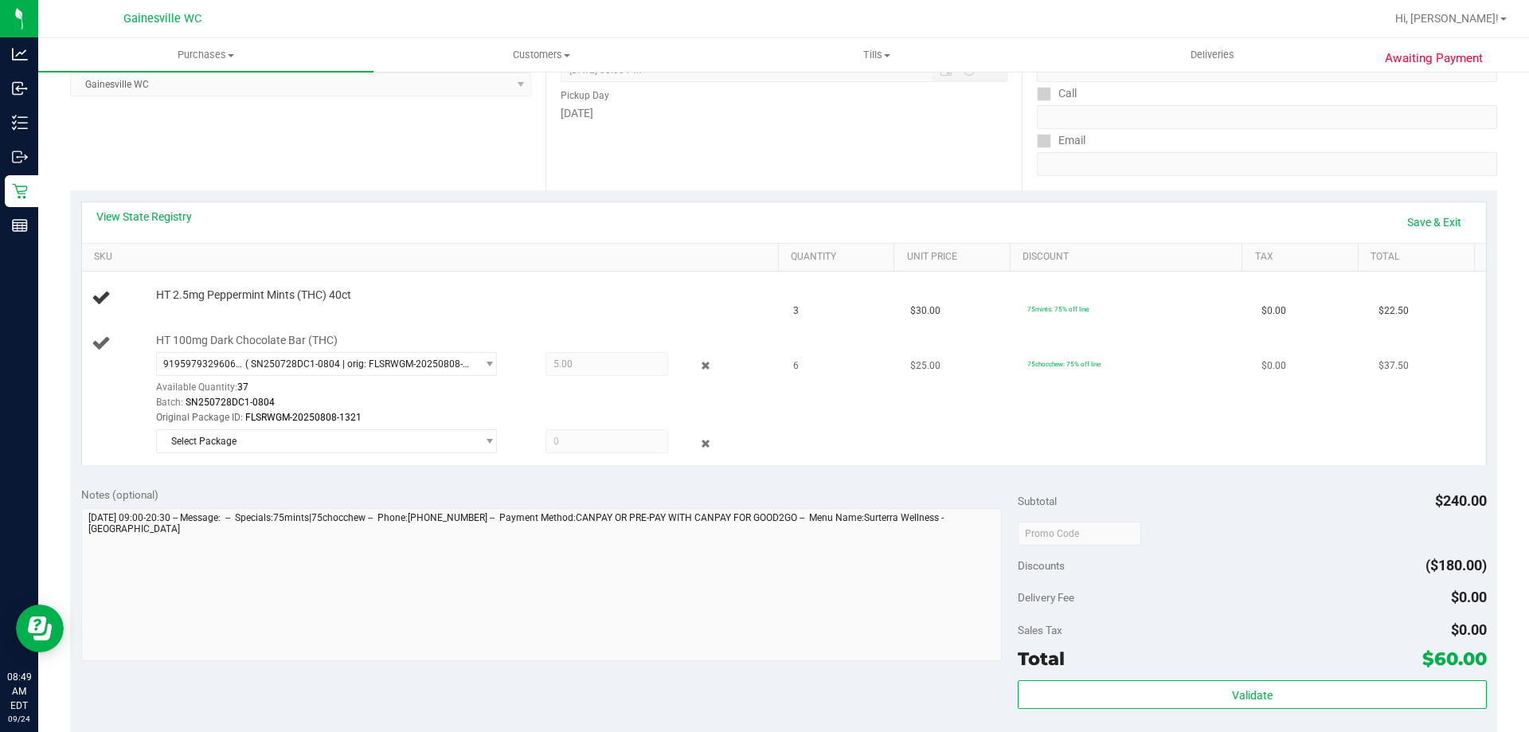
click at [342, 404] on div "Batch: SN250728DC1-0804" at bounding box center [463, 402] width 615 height 15
click at [1397, 224] on link "Save & Exit" at bounding box center [1434, 222] width 75 height 27
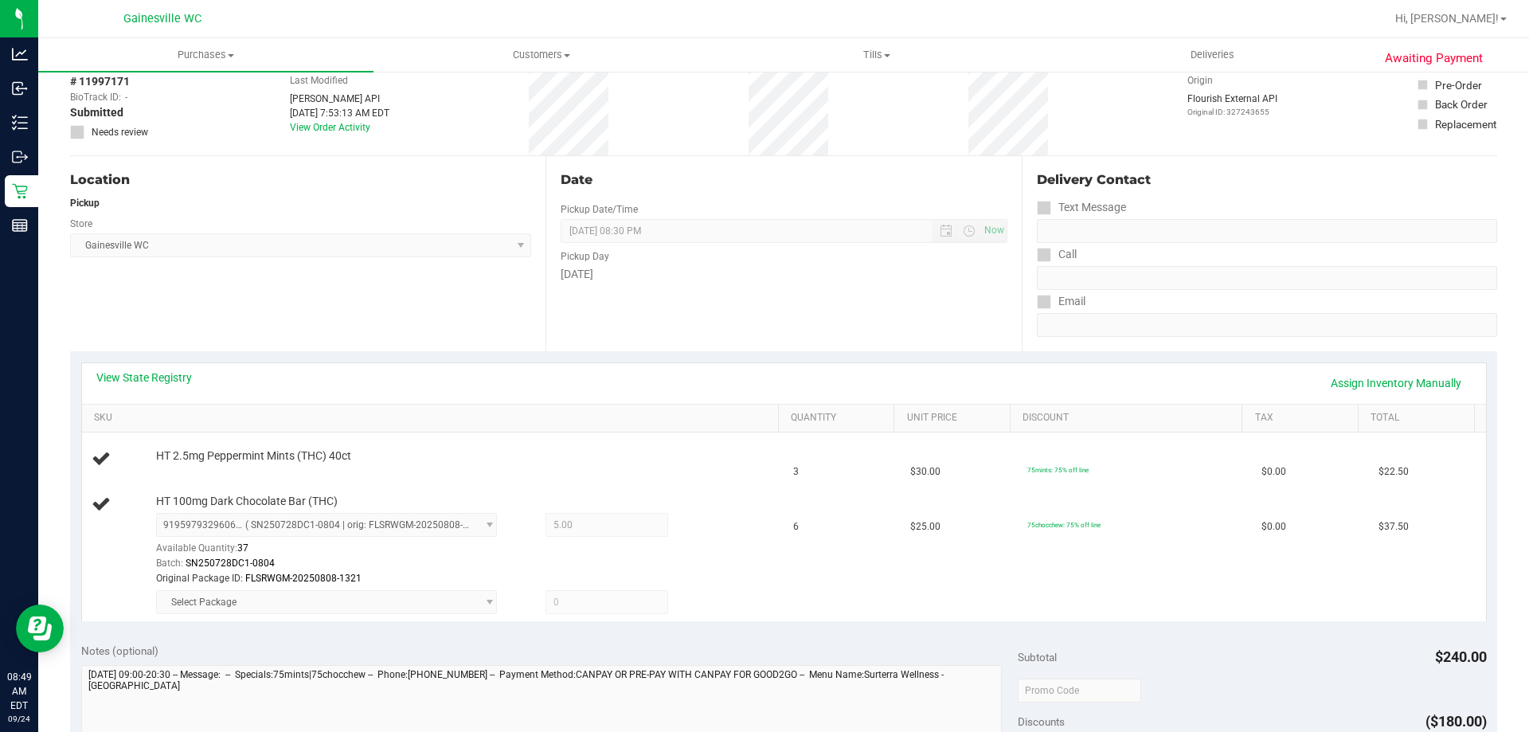
scroll to position [0, 0]
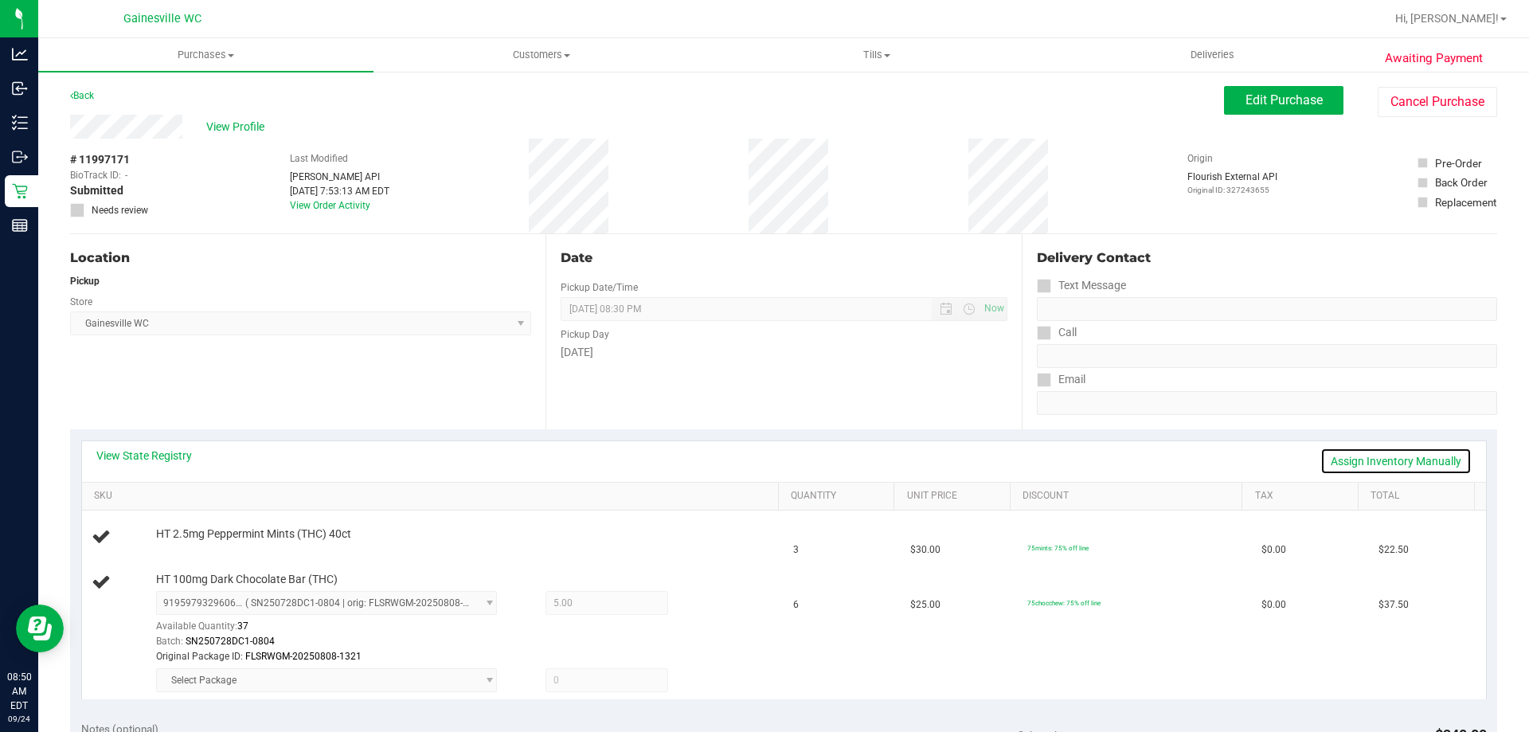
click at [1406, 456] on link "Assign Inventory Manually" at bounding box center [1396, 461] width 151 height 27
click at [1406, 456] on link "Save & Exit" at bounding box center [1434, 461] width 75 height 27
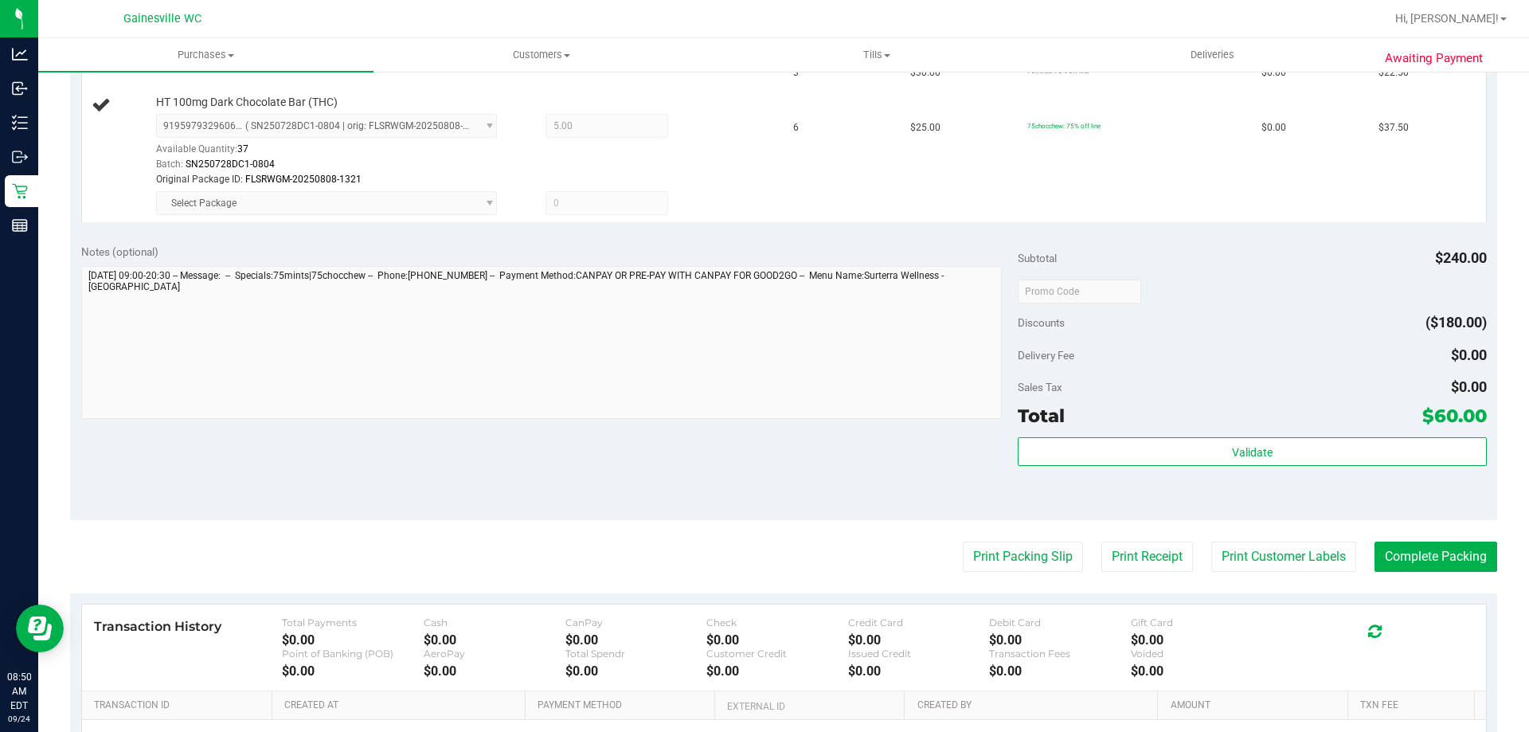
scroll to position [478, 0]
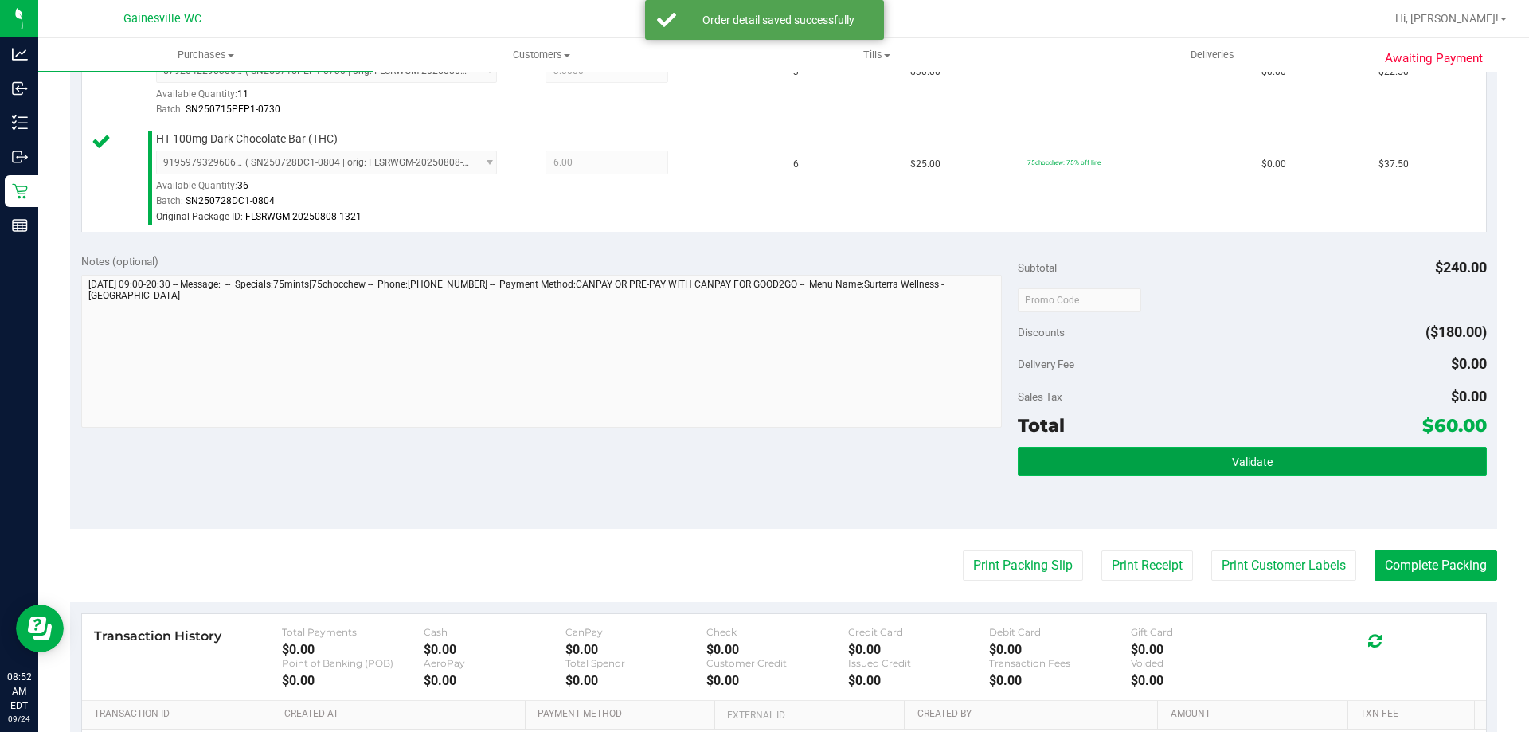
click at [1207, 454] on button "Validate" at bounding box center [1252, 461] width 468 height 29
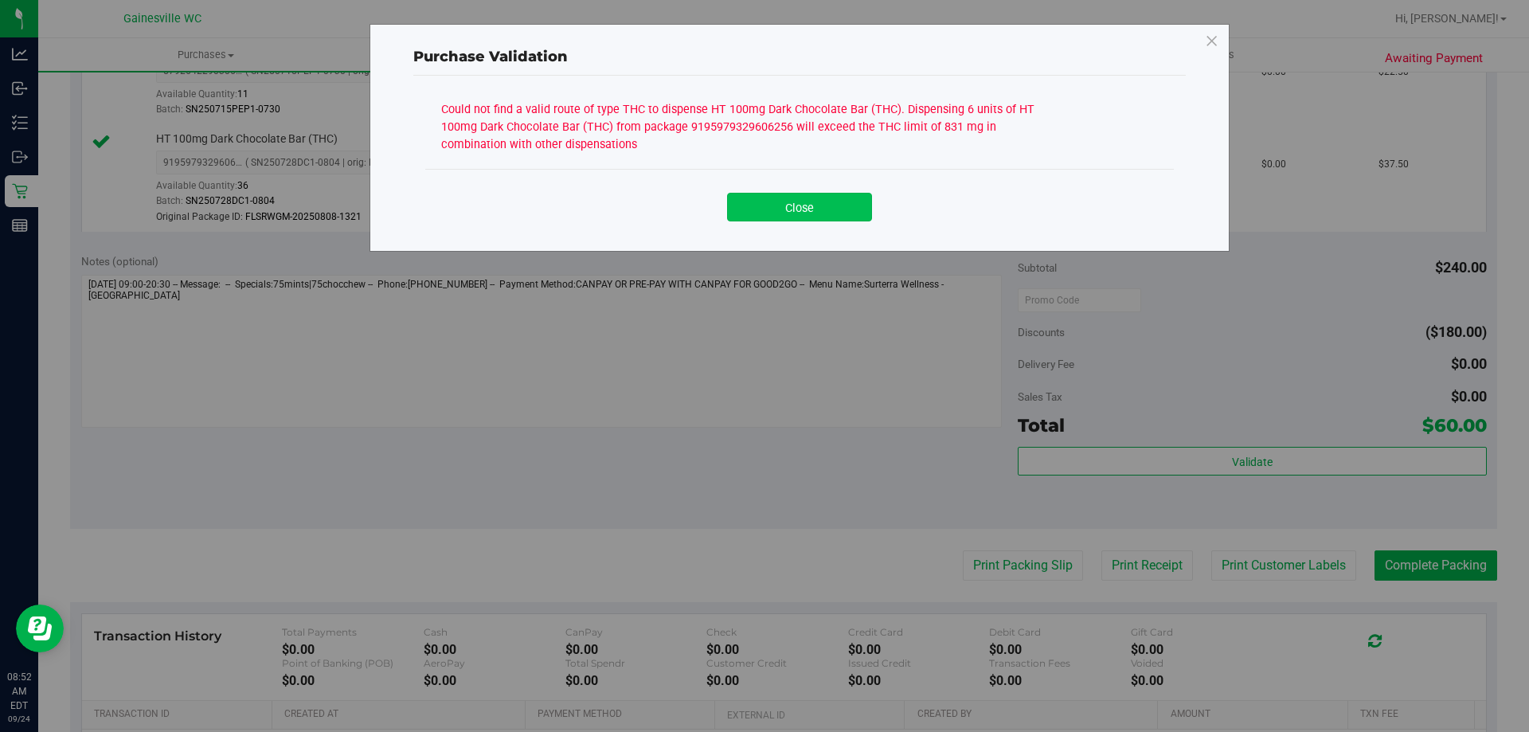
click at [844, 217] on button "Close" at bounding box center [799, 207] width 145 height 29
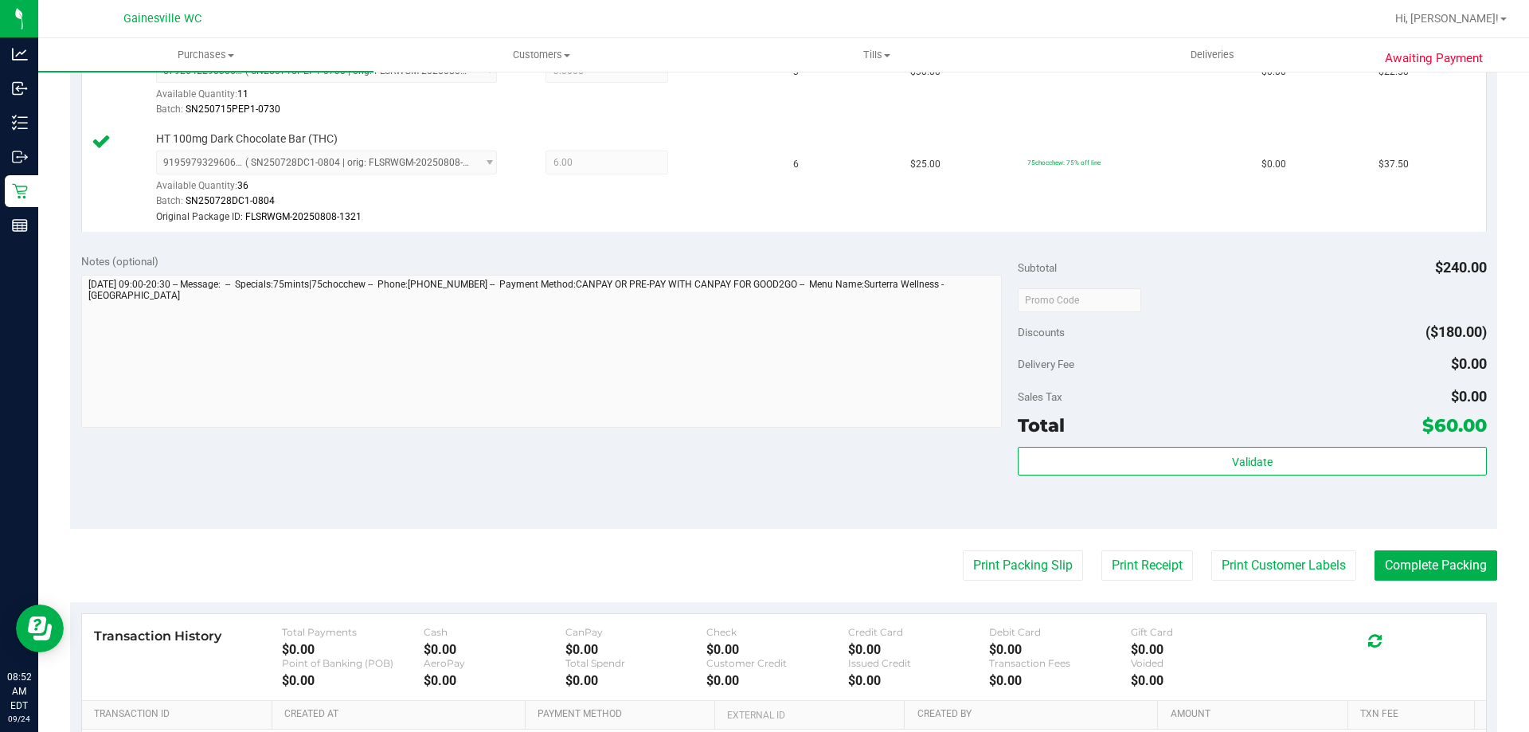
scroll to position [159, 0]
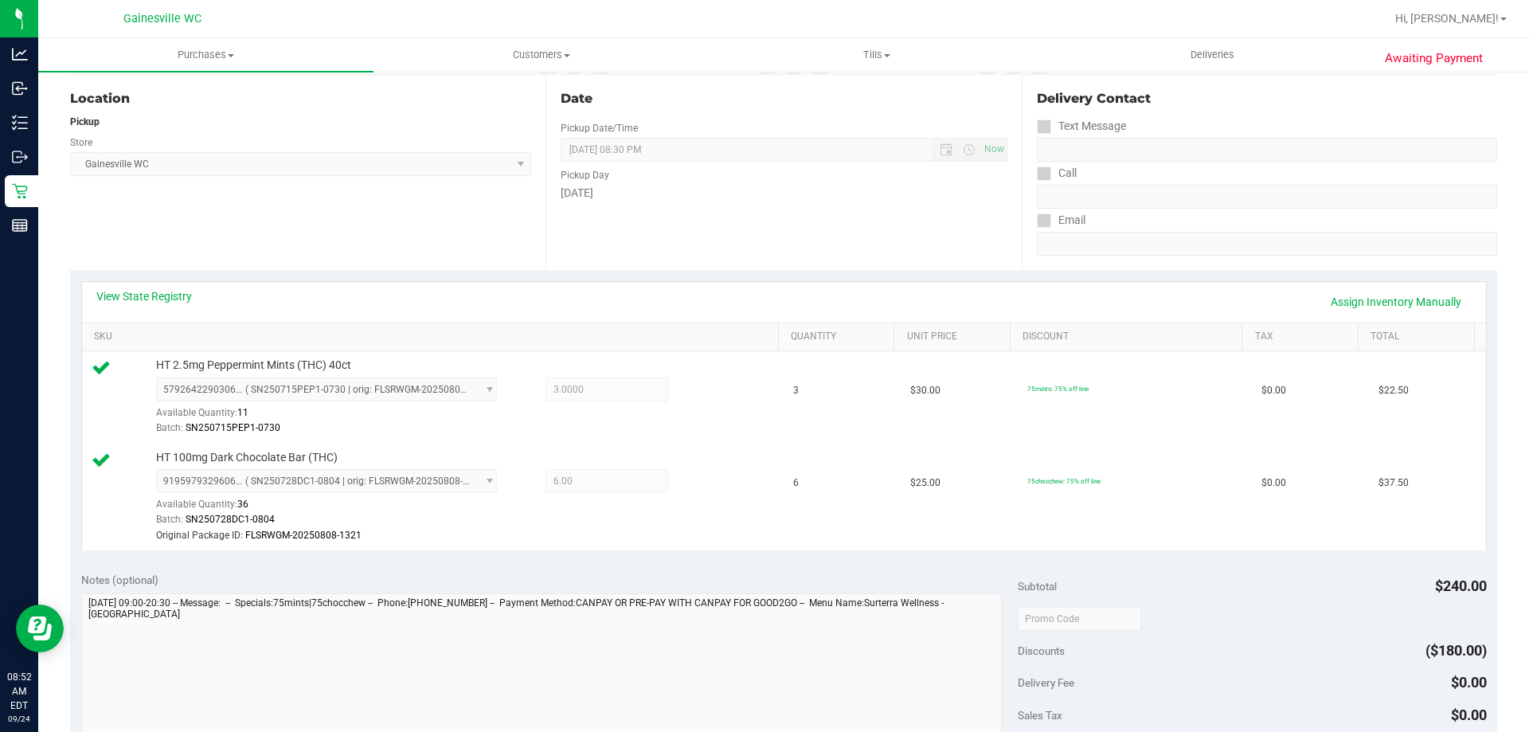
click at [120, 288] on div "View State Registry Assign Inventory Manually" at bounding box center [784, 302] width 1404 height 41
click at [128, 292] on link "View State Registry" at bounding box center [144, 296] width 96 height 16
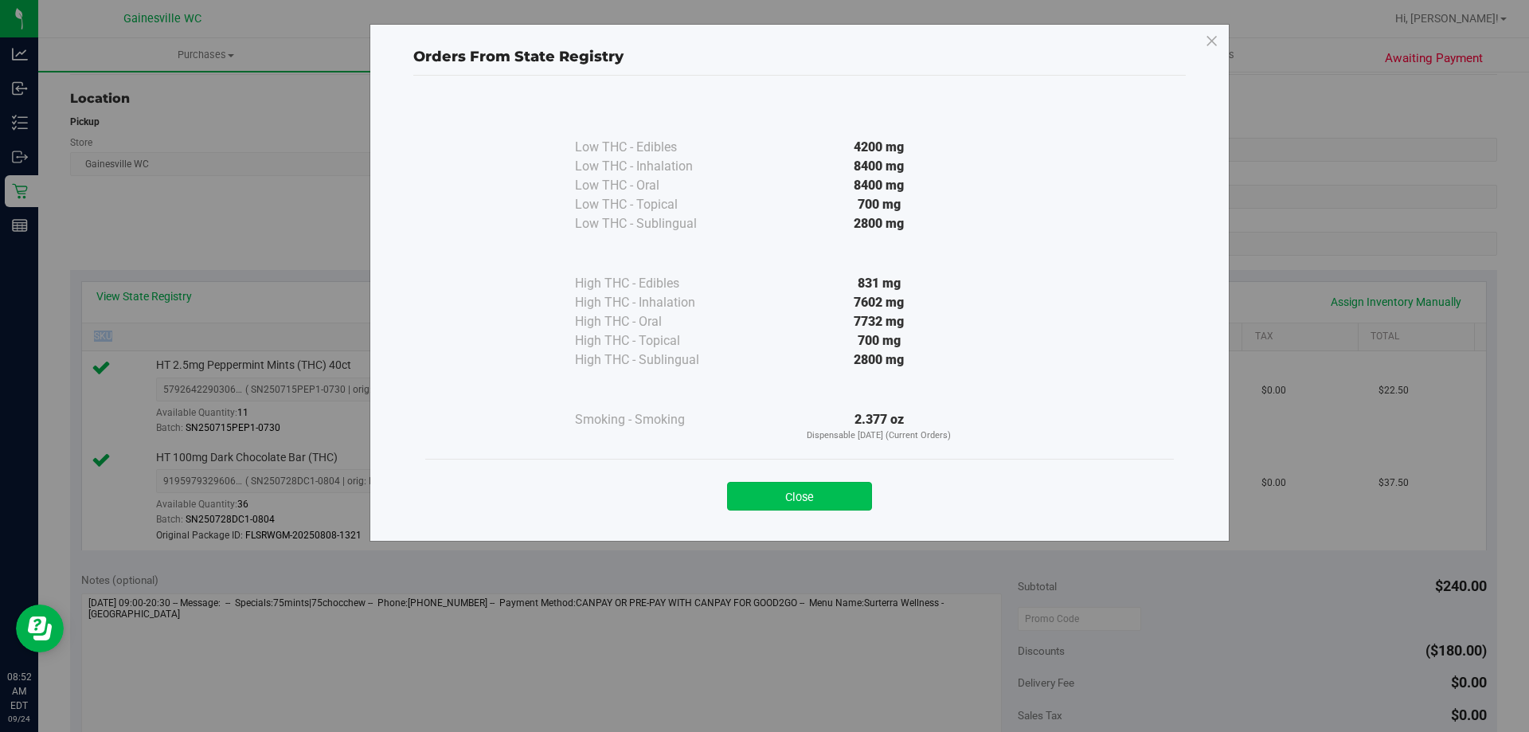
click at [762, 494] on button "Close" at bounding box center [799, 496] width 145 height 29
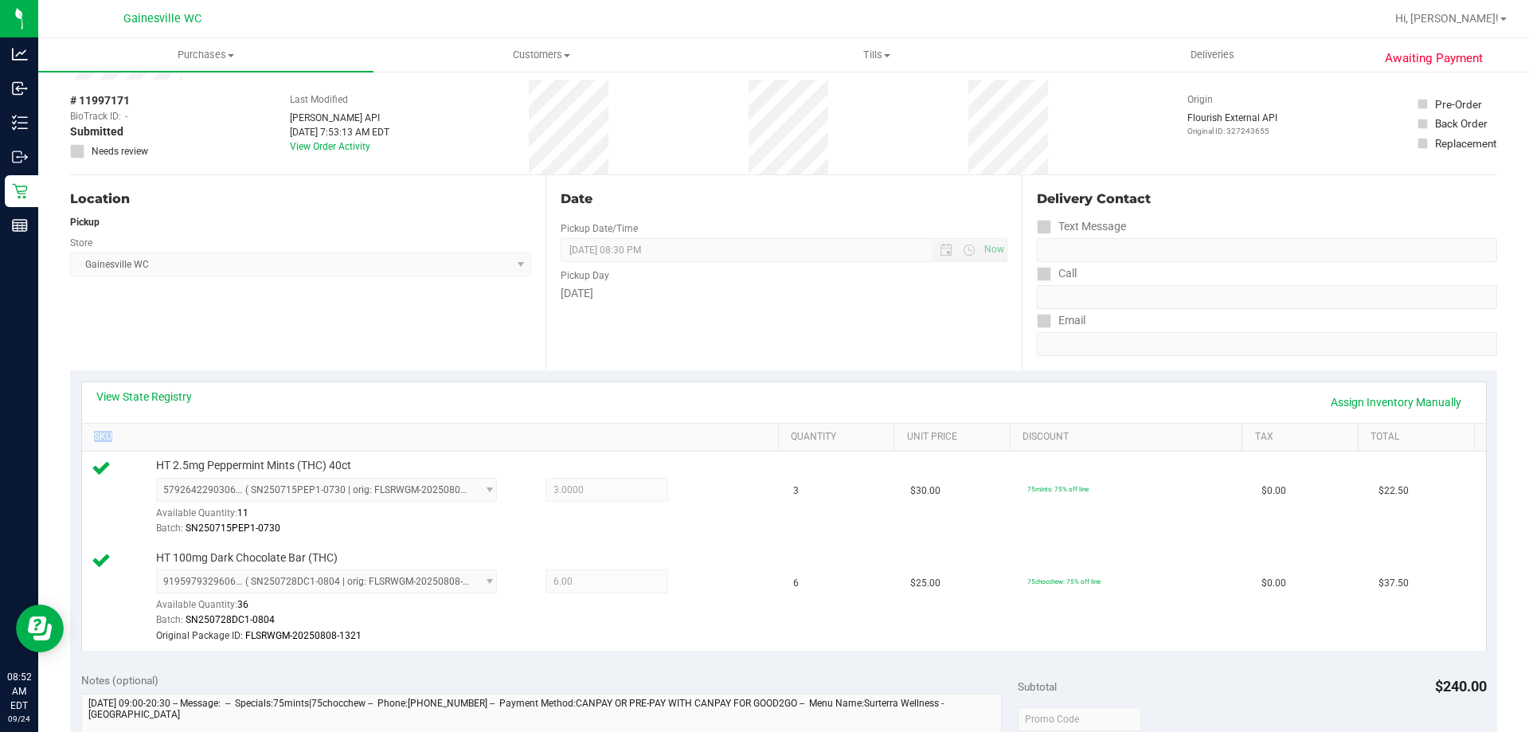
scroll to position [0, 0]
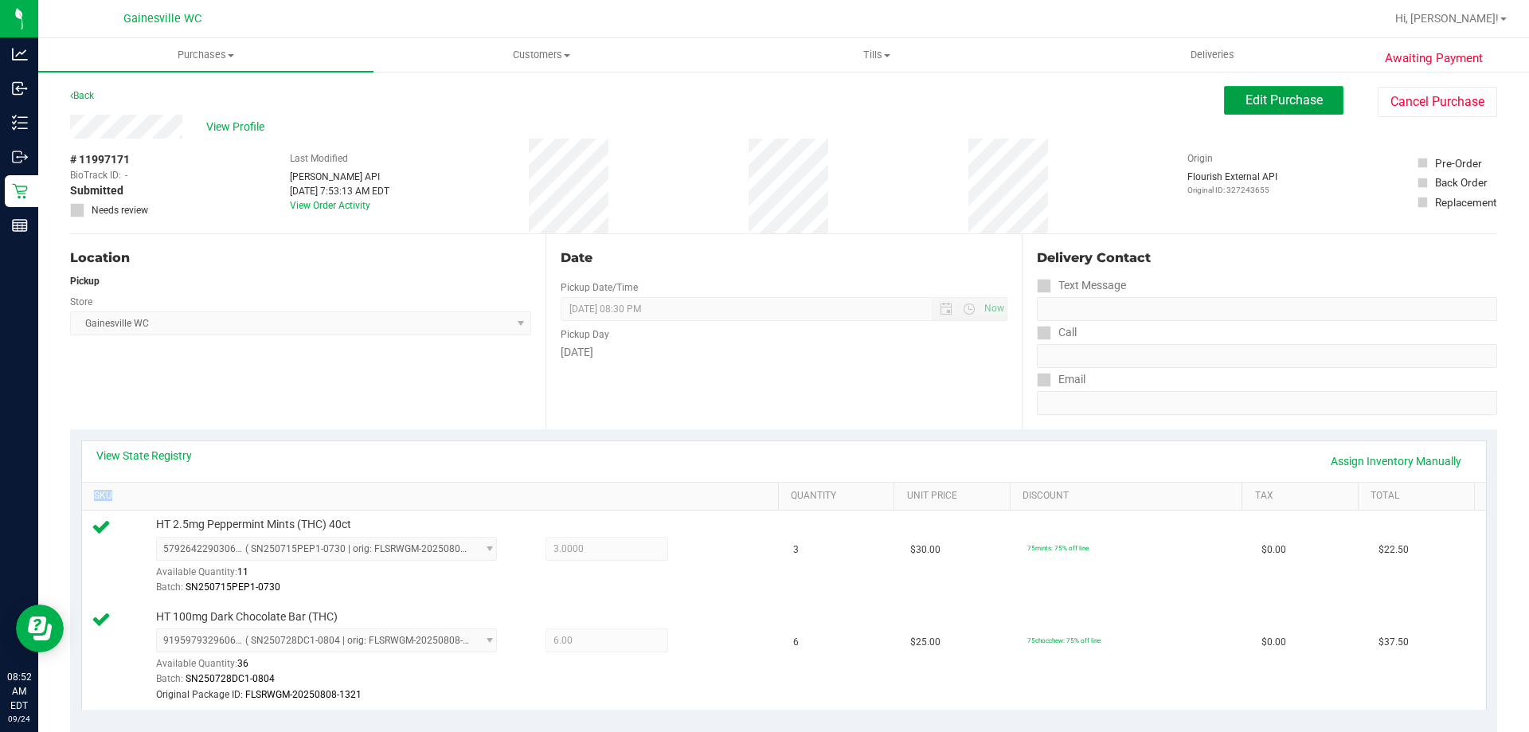
click at [1249, 108] on button "Edit Purchase" at bounding box center [1283, 100] width 119 height 29
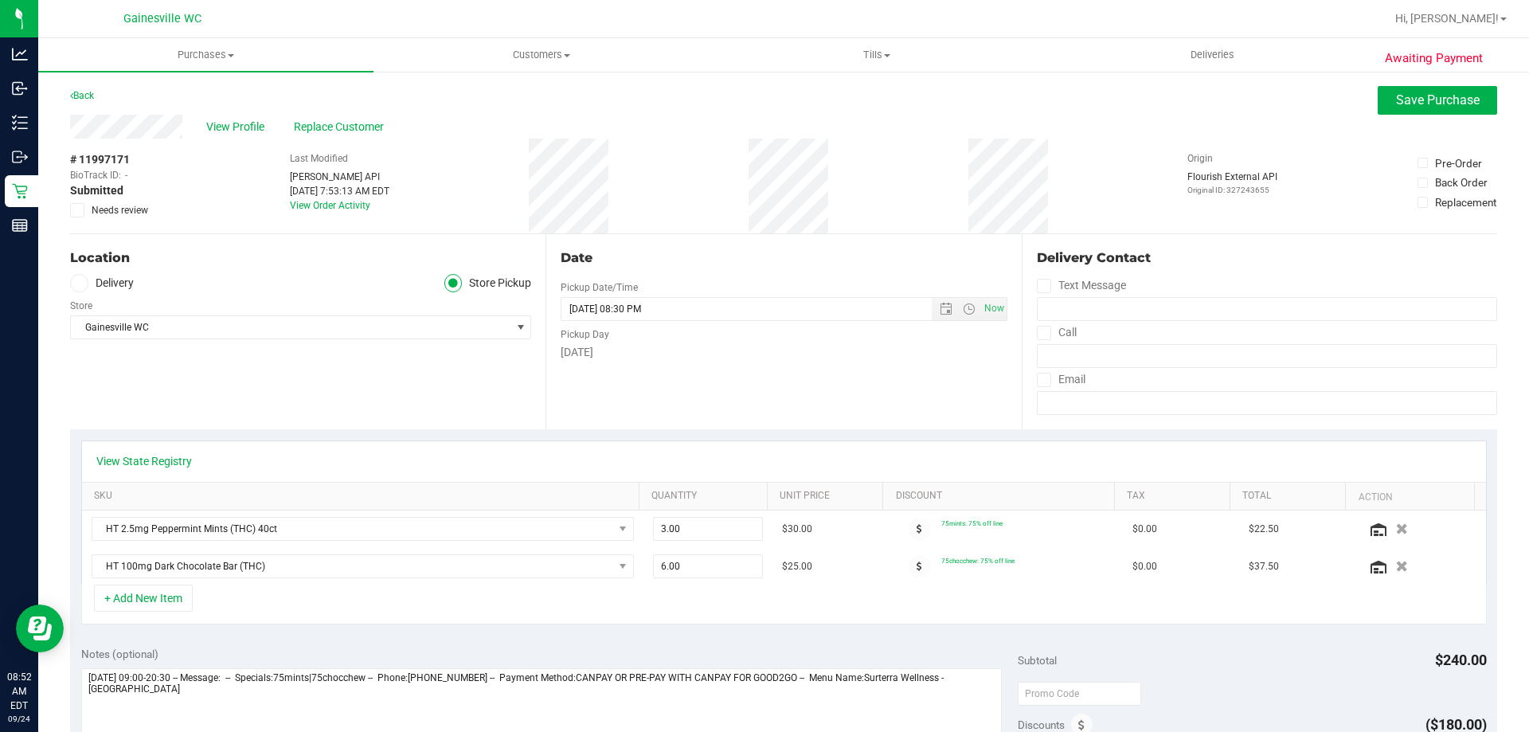
click at [95, 211] on span "Needs review" at bounding box center [120, 210] width 57 height 14
click at [0, 0] on input "Needs review" at bounding box center [0, 0] width 0 height 0
click at [1396, 103] on span "Save Purchase" at bounding box center [1438, 99] width 84 height 15
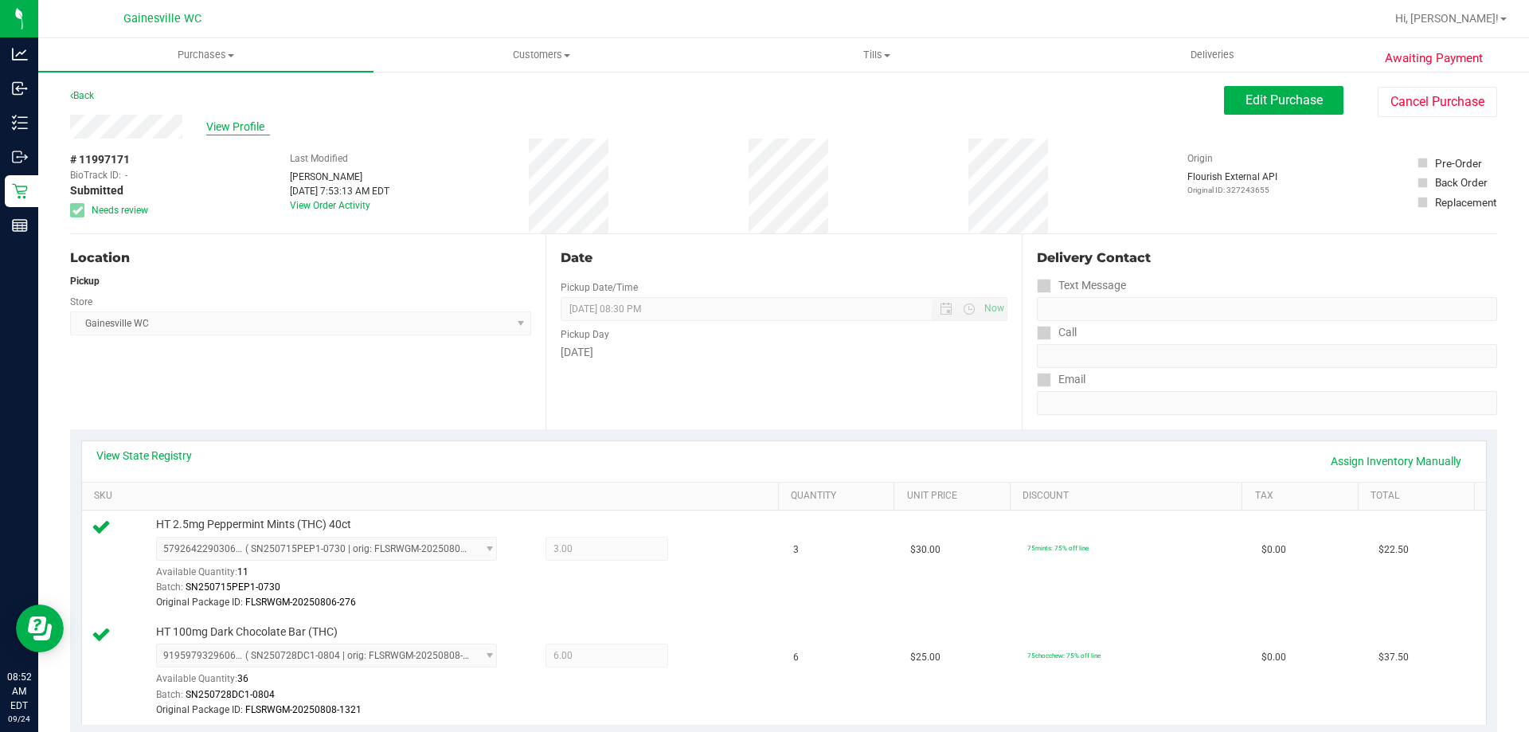
click at [235, 127] on span "View Profile" at bounding box center [238, 127] width 64 height 17
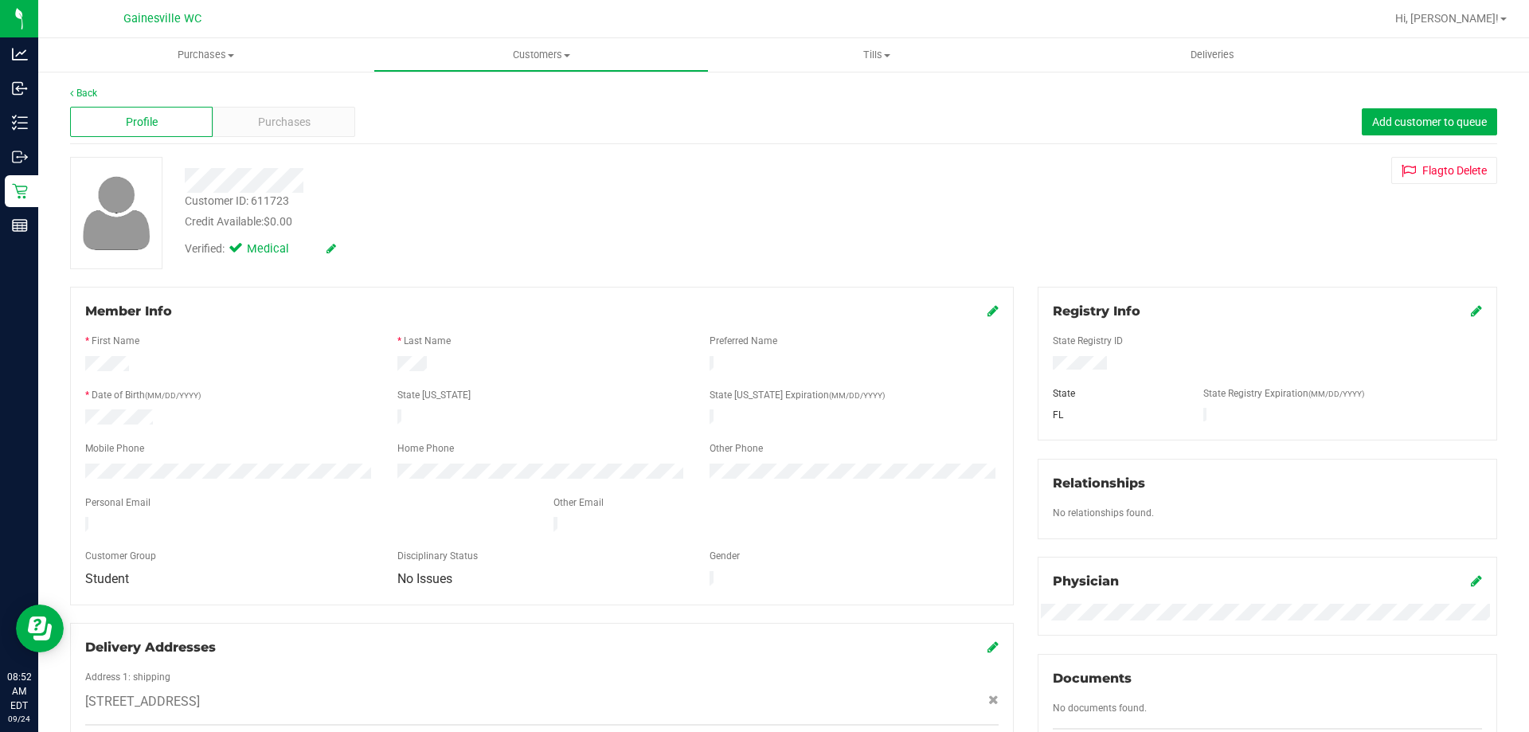
click at [280, 202] on div "Customer ID: 611723" at bounding box center [237, 201] width 104 height 17
copy div "611723"
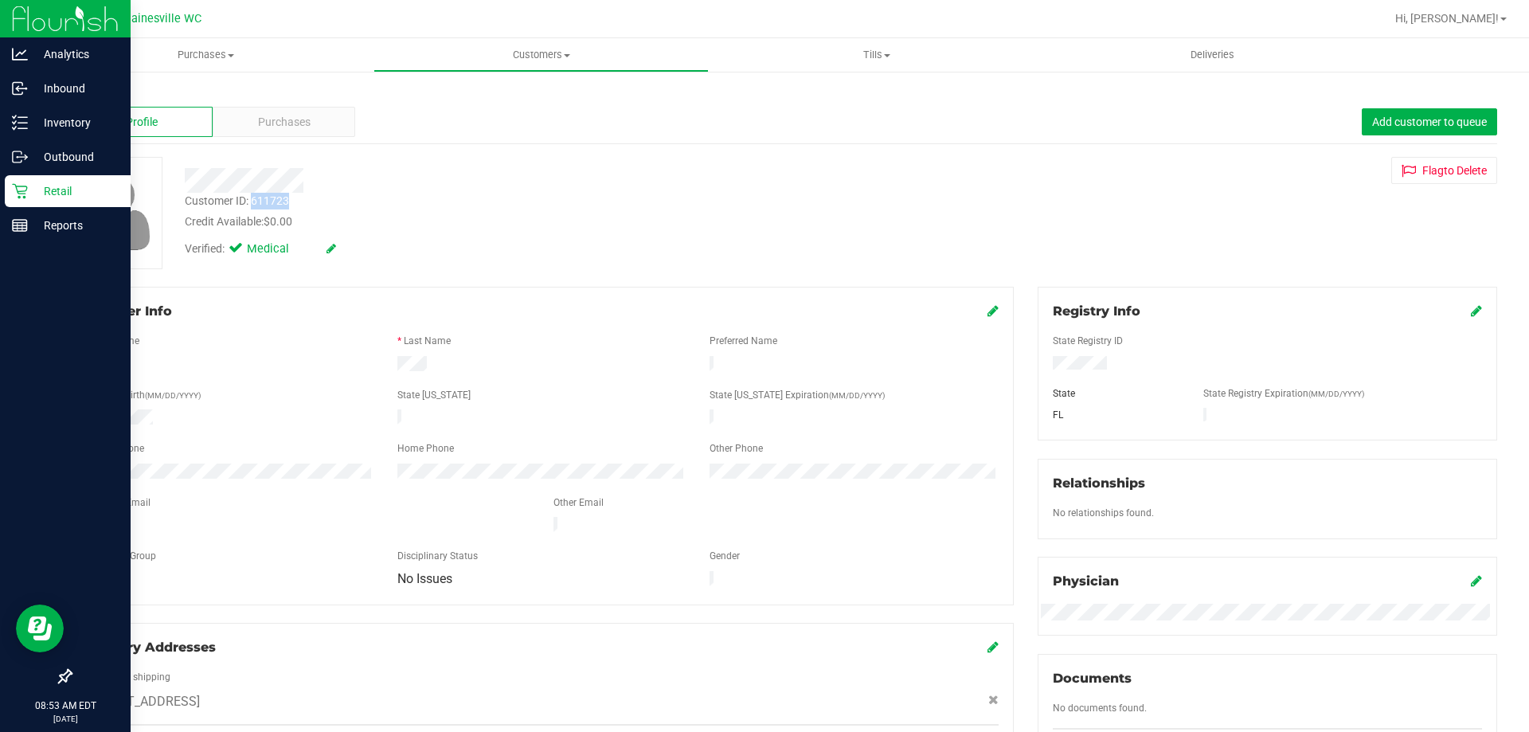
click at [18, 196] on icon at bounding box center [20, 191] width 16 height 16
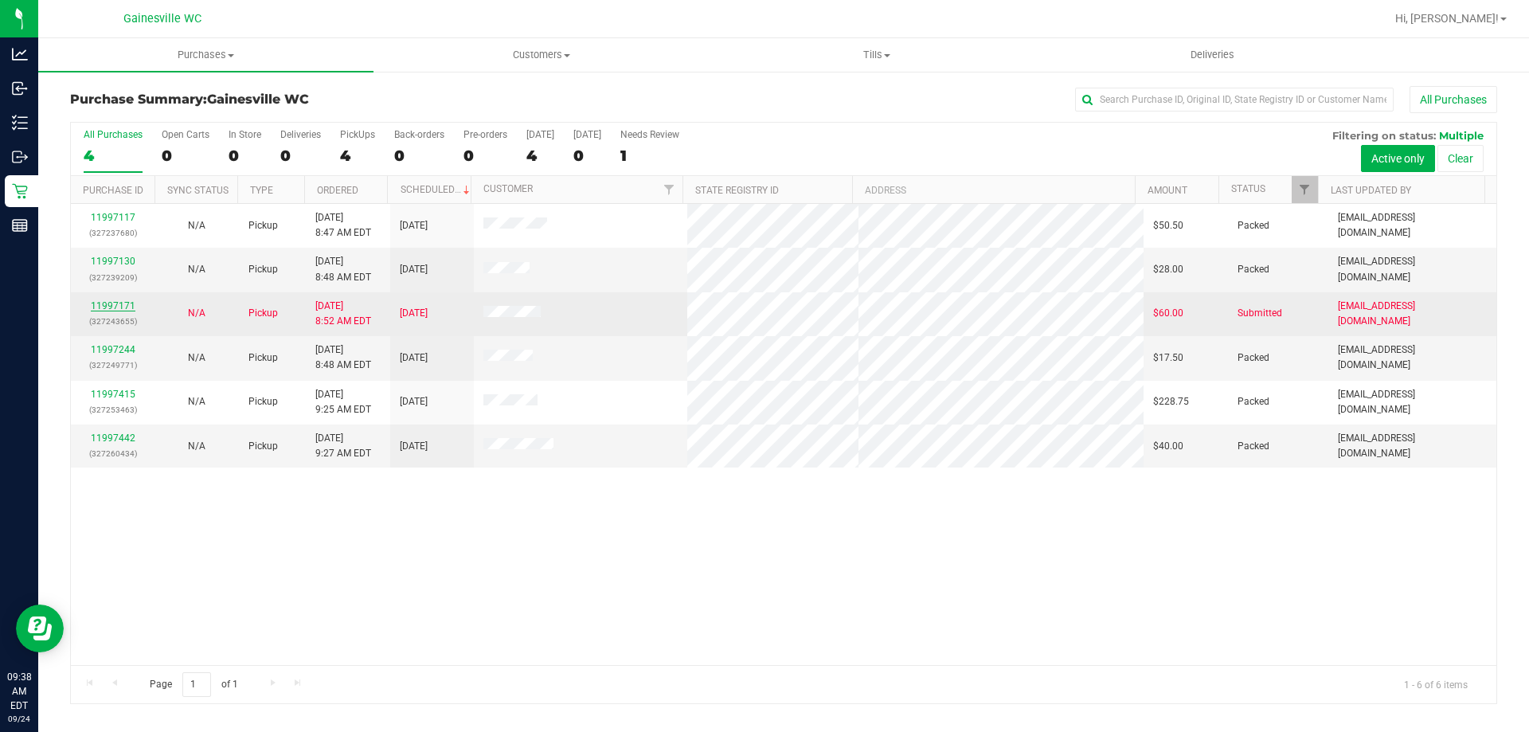
click at [131, 302] on link "11997171" at bounding box center [113, 305] width 45 height 11
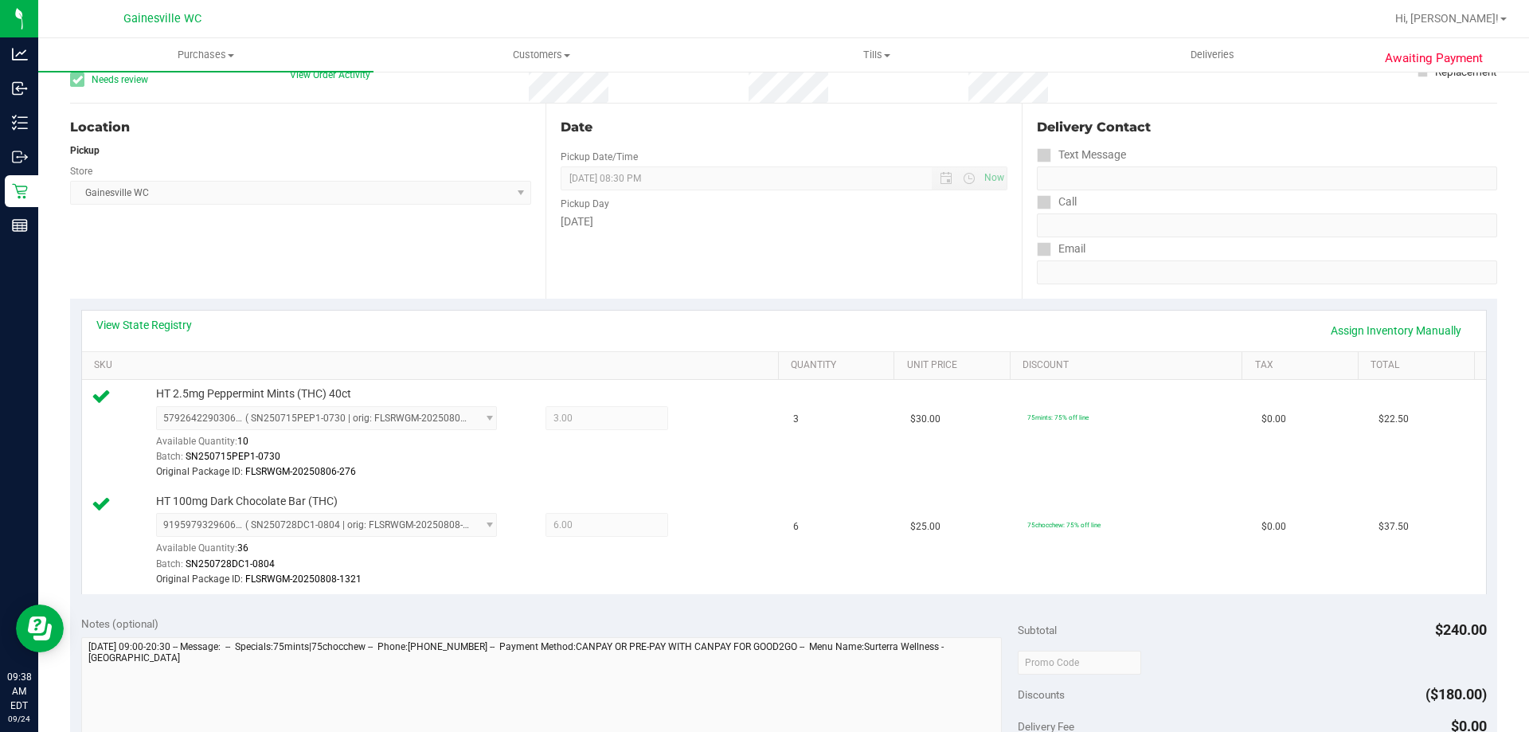
scroll to position [159, 0]
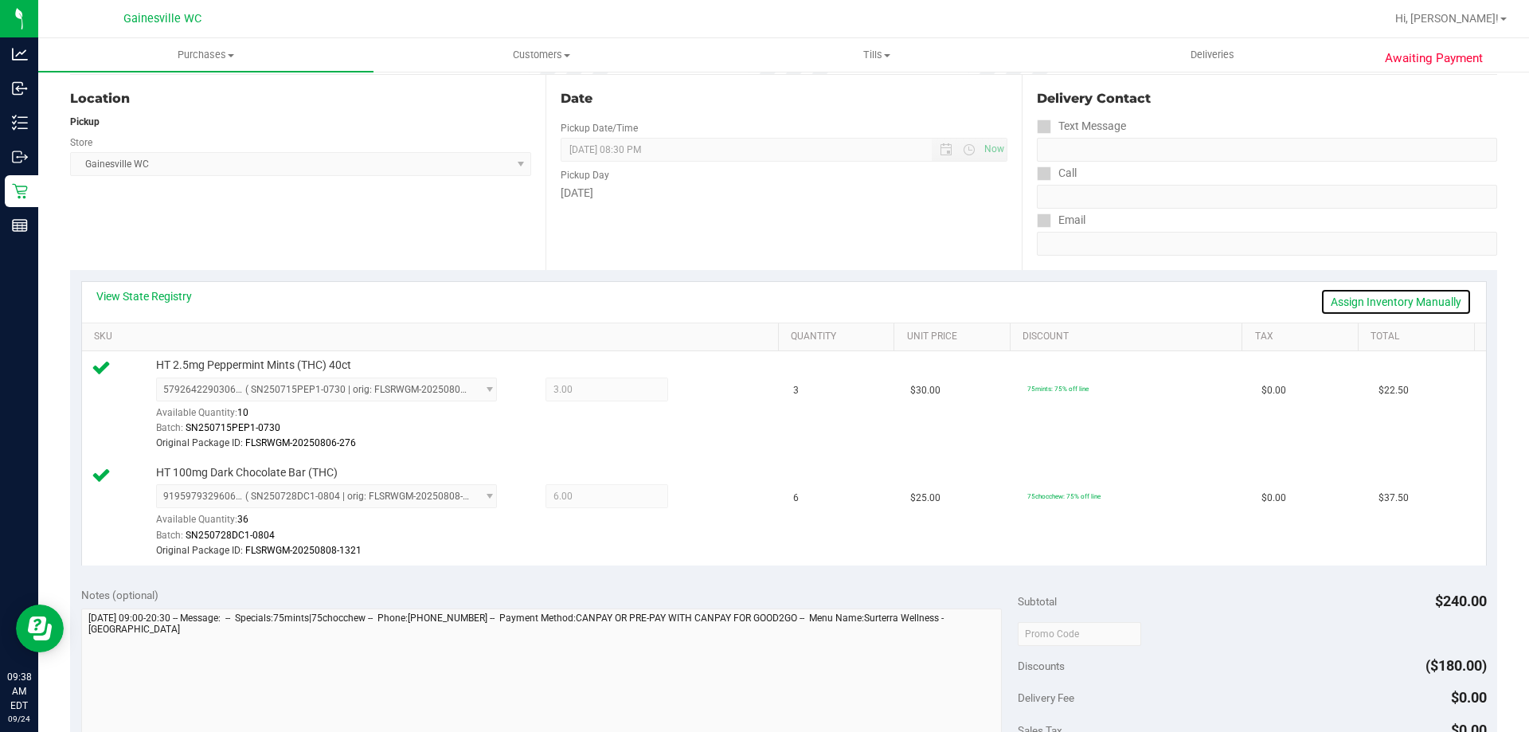
click at [1333, 306] on link "Assign Inventory Manually" at bounding box center [1396, 301] width 151 height 27
click at [466, 501] on span "9195979329606256 ( SN250728DC1-0804 | orig: FLSRWGM-20250808-1321 )" at bounding box center [316, 496] width 319 height 22
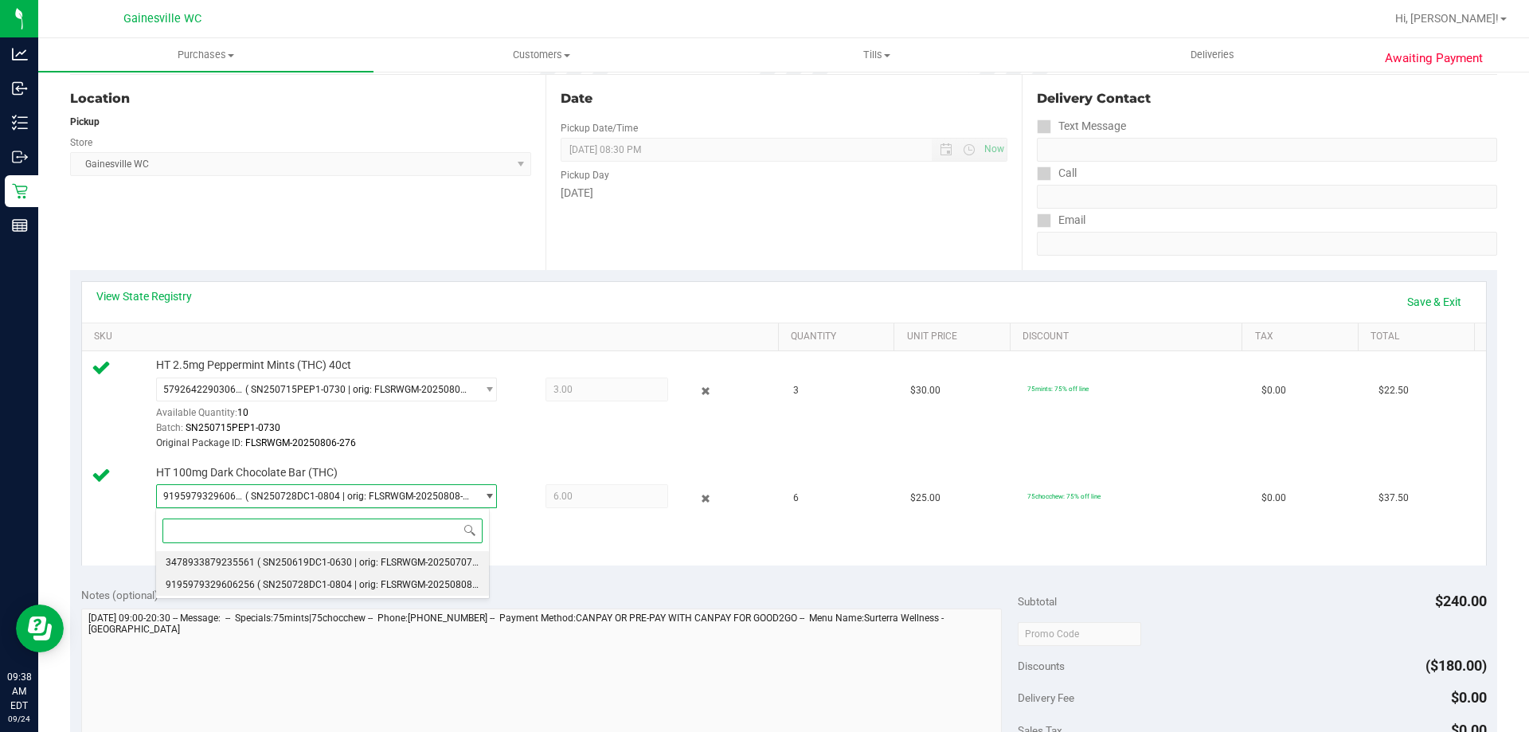
click at [444, 554] on li "3478933879235561 ( SN250619DC1-0630 | orig: FLSRWGM-20250707-047 )" at bounding box center [322, 562] width 333 height 22
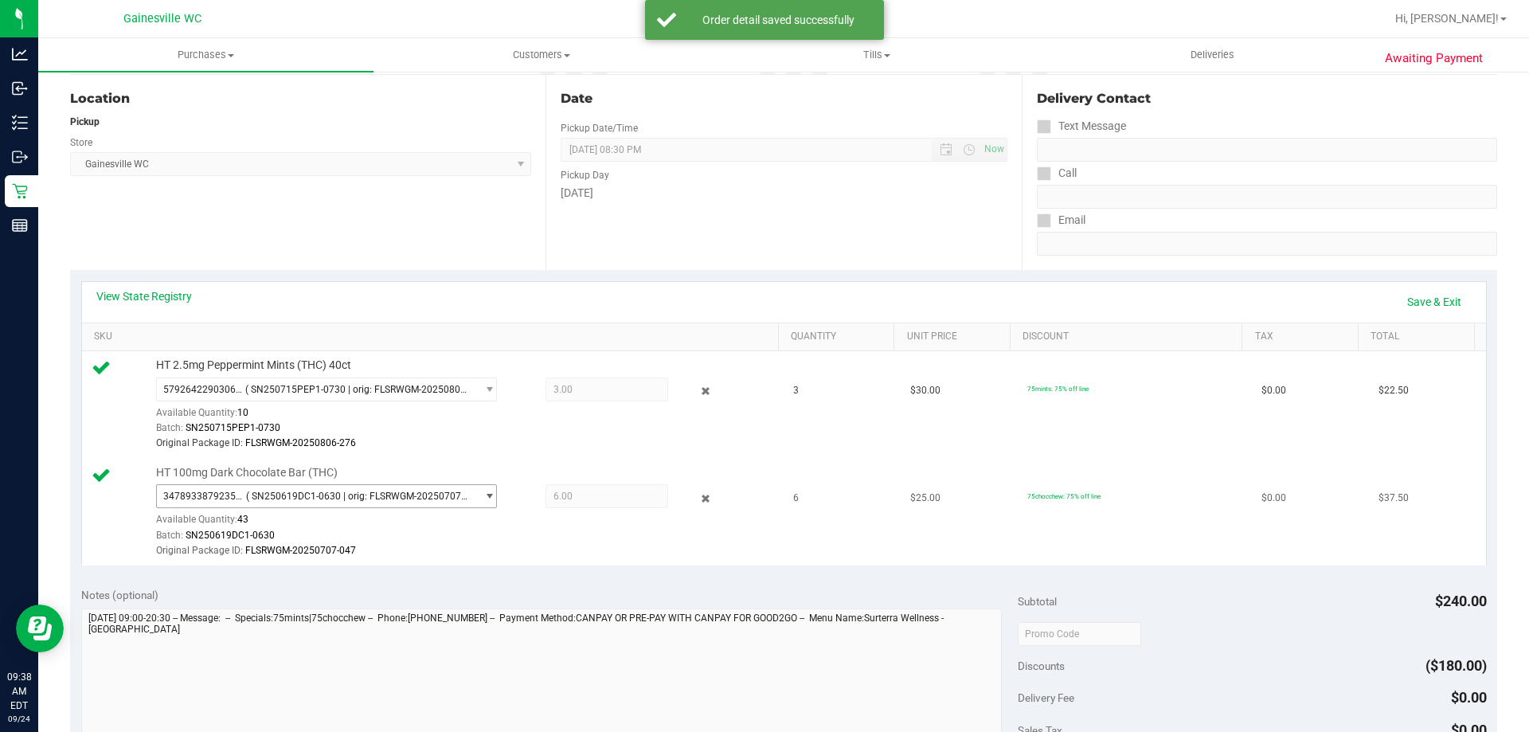
click at [413, 499] on span "( SN250619DC1-0630 | orig: FLSRWGM-20250707-047 )" at bounding box center [357, 496] width 223 height 11
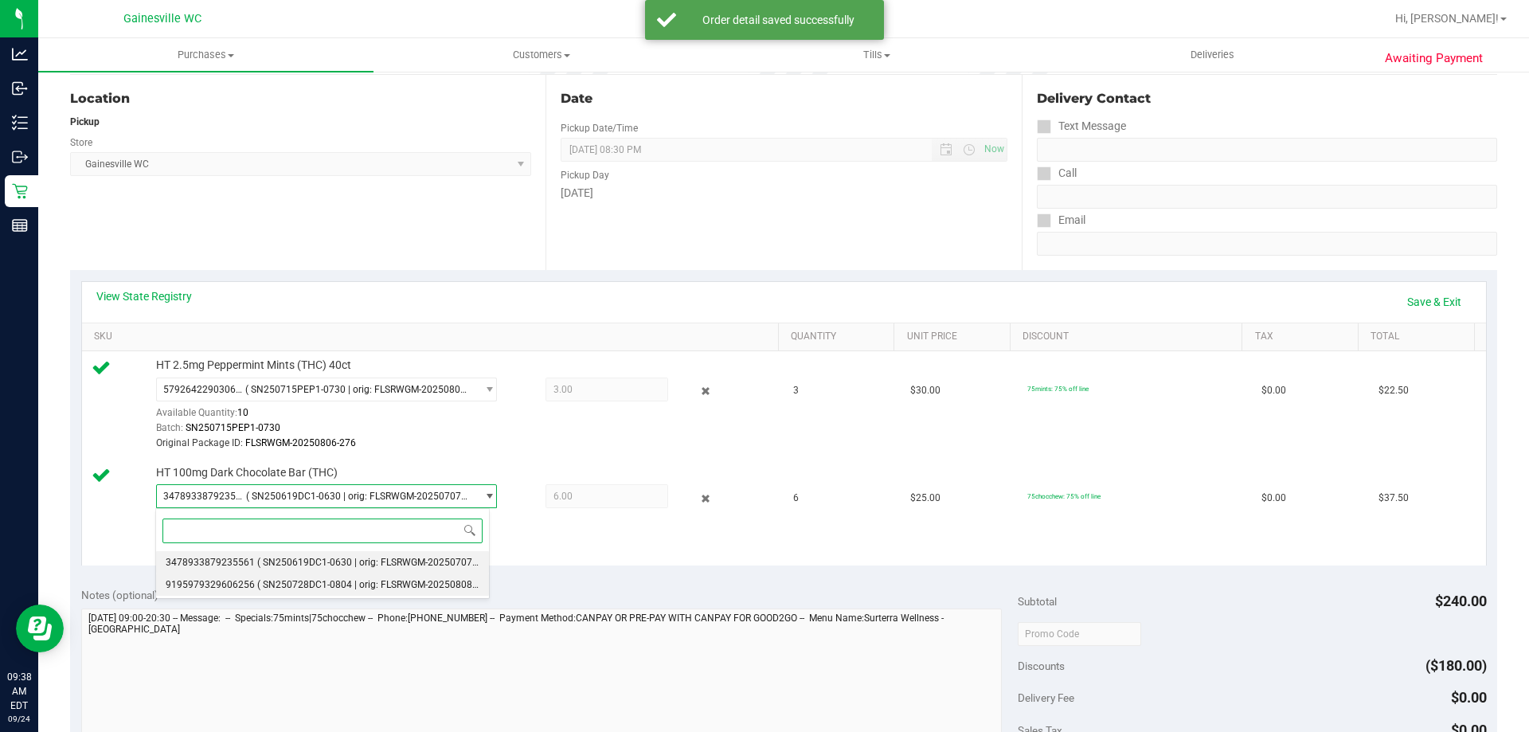
click at [394, 579] on span "( SN250728DC1-0804 | orig: FLSRWGM-20250808-1321 )" at bounding box center [379, 584] width 245 height 11
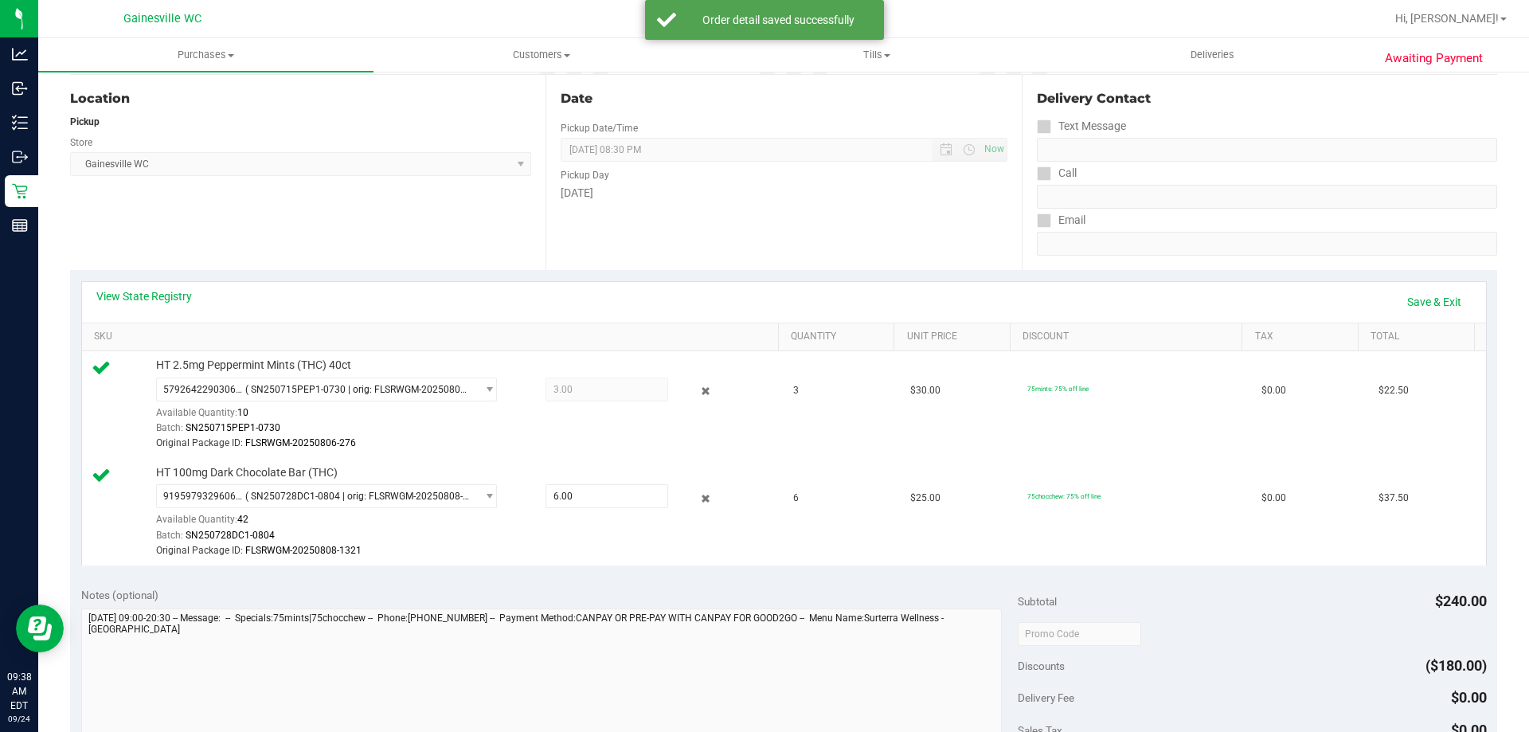
click at [519, 559] on td "HT 100mg Dark Chocolate Bar (THC) 9195979329606256 ( SN250728DC1-0804 | orig: F…" at bounding box center [433, 512] width 703 height 107
click at [579, 499] on span "6.00 6" at bounding box center [607, 496] width 123 height 24
click at [579, 498] on span "6.00 6" at bounding box center [607, 496] width 123 height 24
click at [593, 456] on td "HT 2.5mg Peppermint Mints (THC) 40ct 5792642290306294 ( SN250715PEP1-0730 | ori…" at bounding box center [433, 405] width 703 height 108
click at [417, 507] on span "9195979329606256 ( SN250728DC1-0804 | orig: FLSRWGM-20250808-1321 )" at bounding box center [316, 496] width 319 height 22
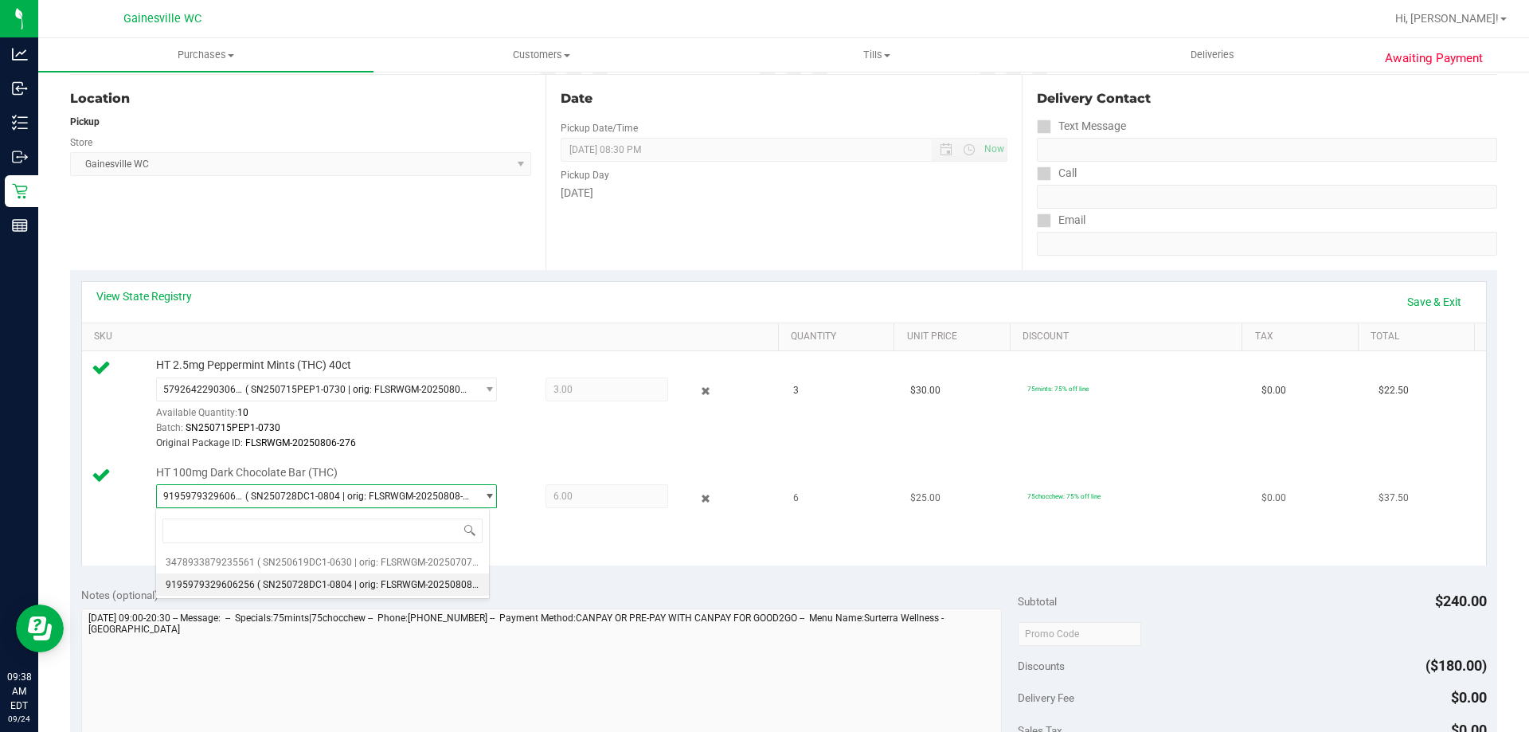
click at [564, 525] on div "9195979329606256 ( SN250728DC1-0804 | orig: FLSRWGM-20250808-1321 ) 34789338792…" at bounding box center [463, 521] width 615 height 74
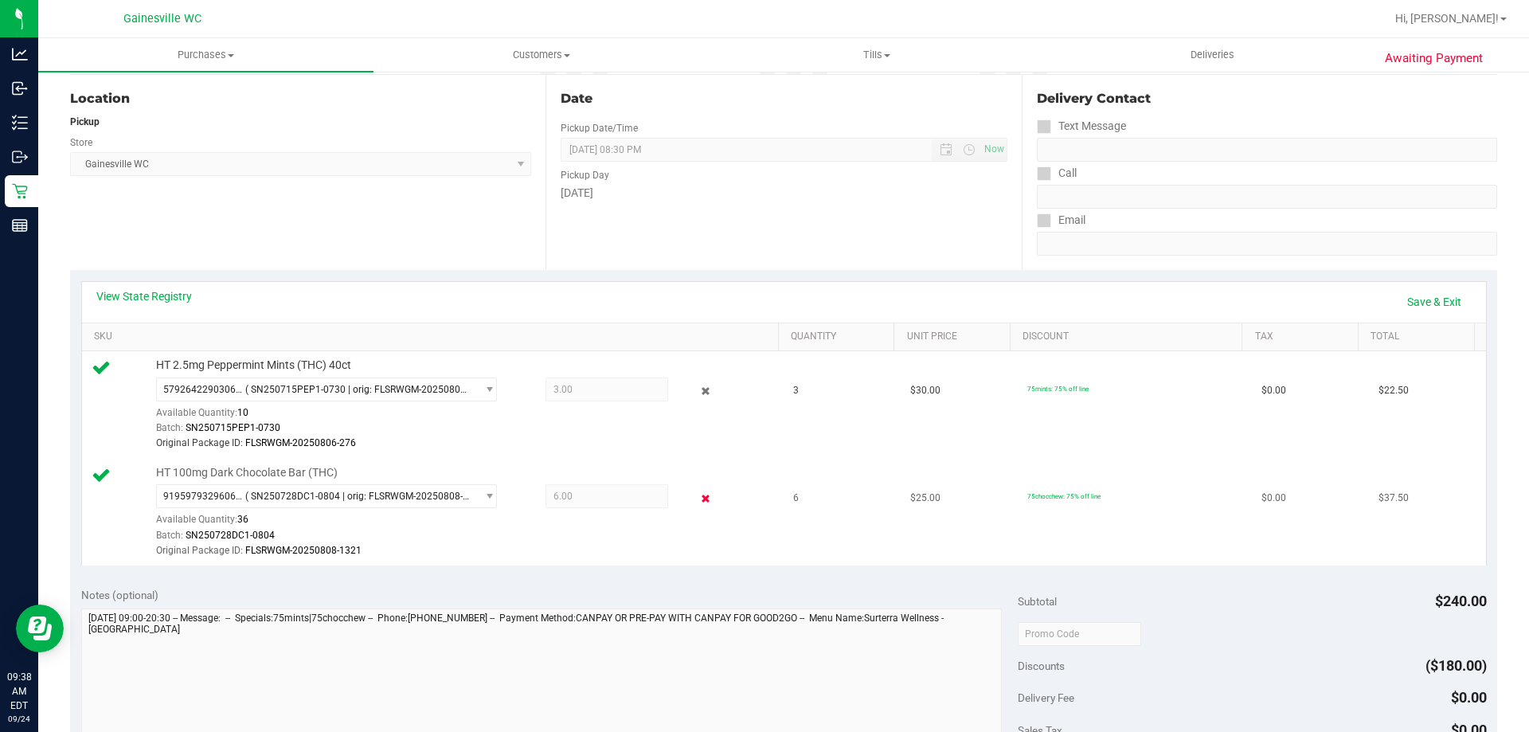
click at [698, 495] on icon at bounding box center [706, 498] width 17 height 18
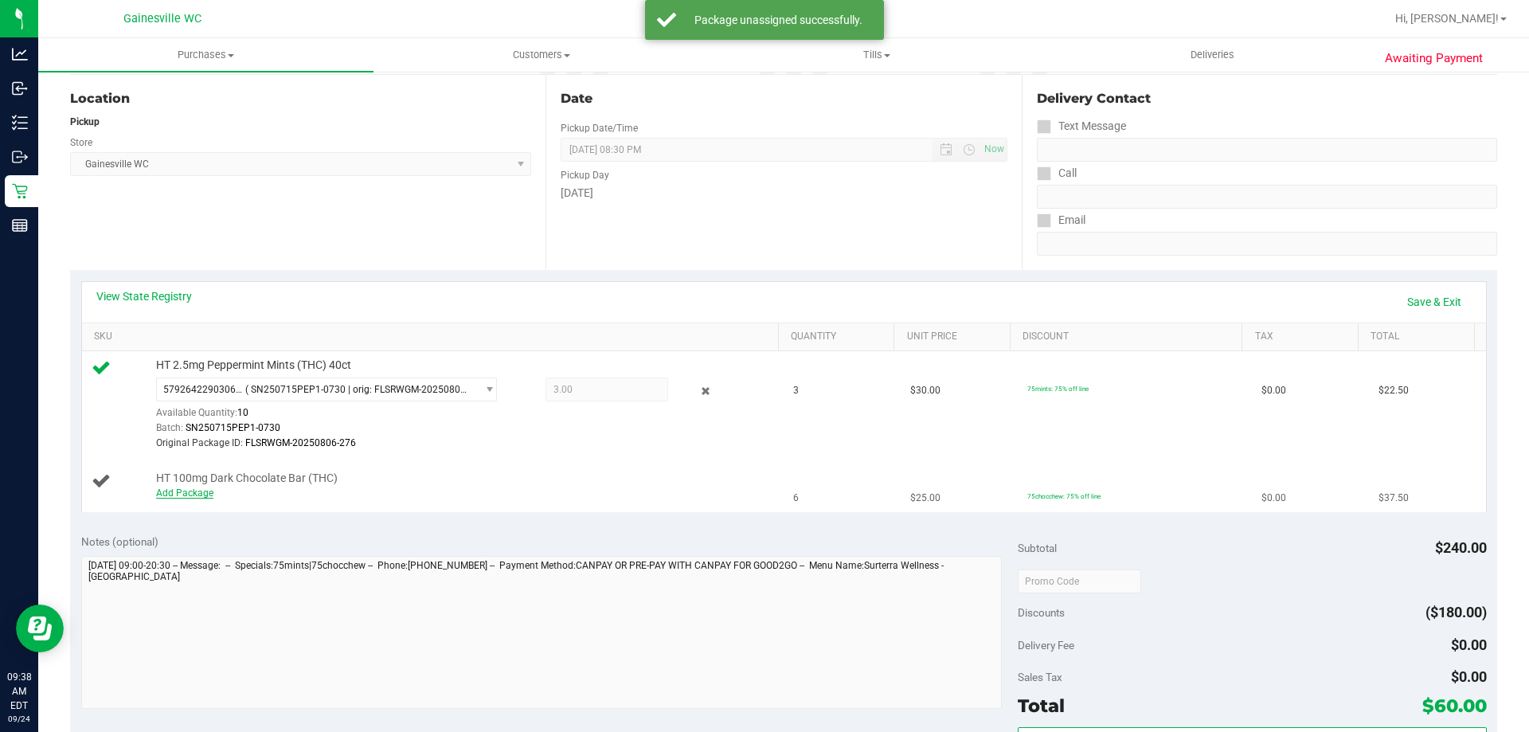
click at [182, 491] on link "Add Package" at bounding box center [184, 493] width 57 height 11
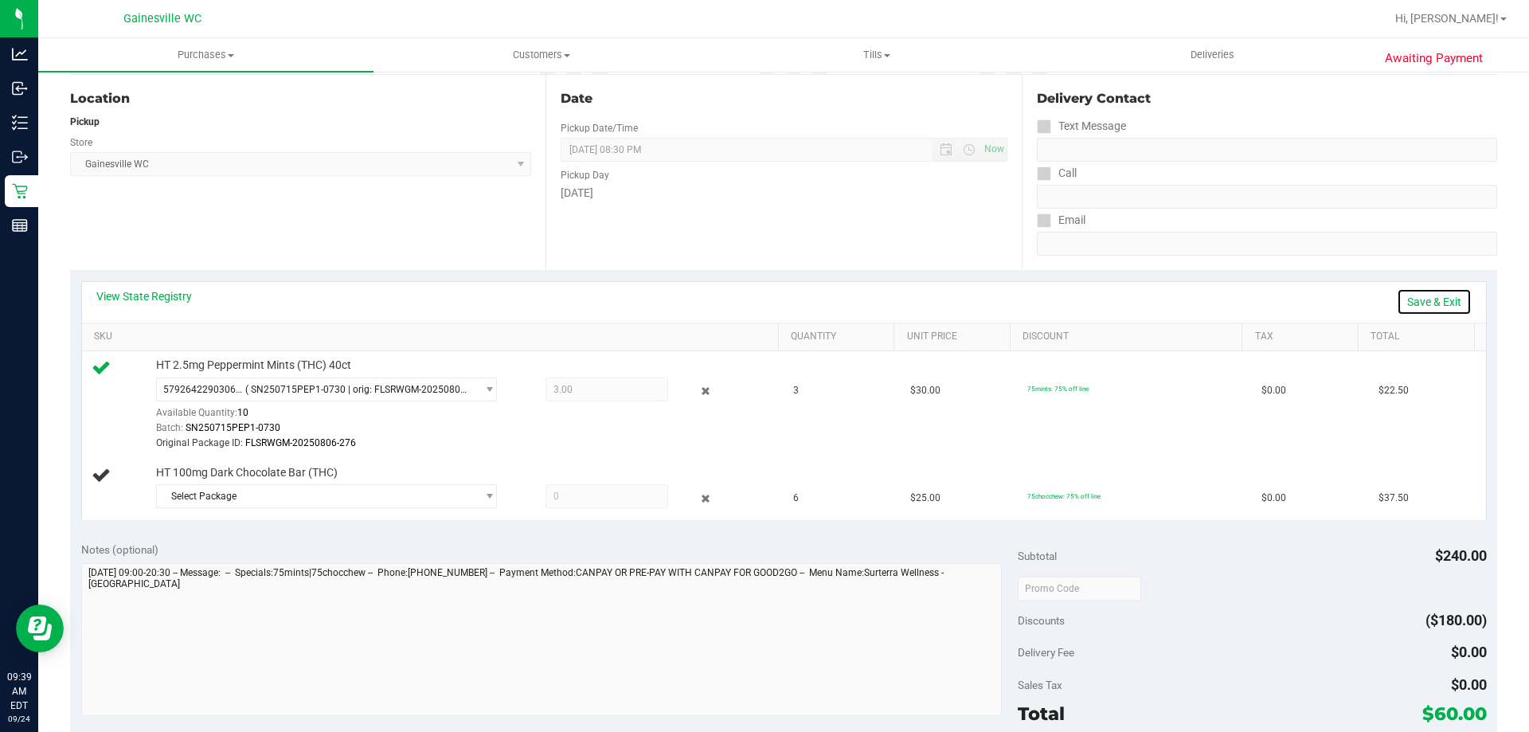
click at [1397, 300] on link "Save & Exit" at bounding box center [1434, 301] width 75 height 27
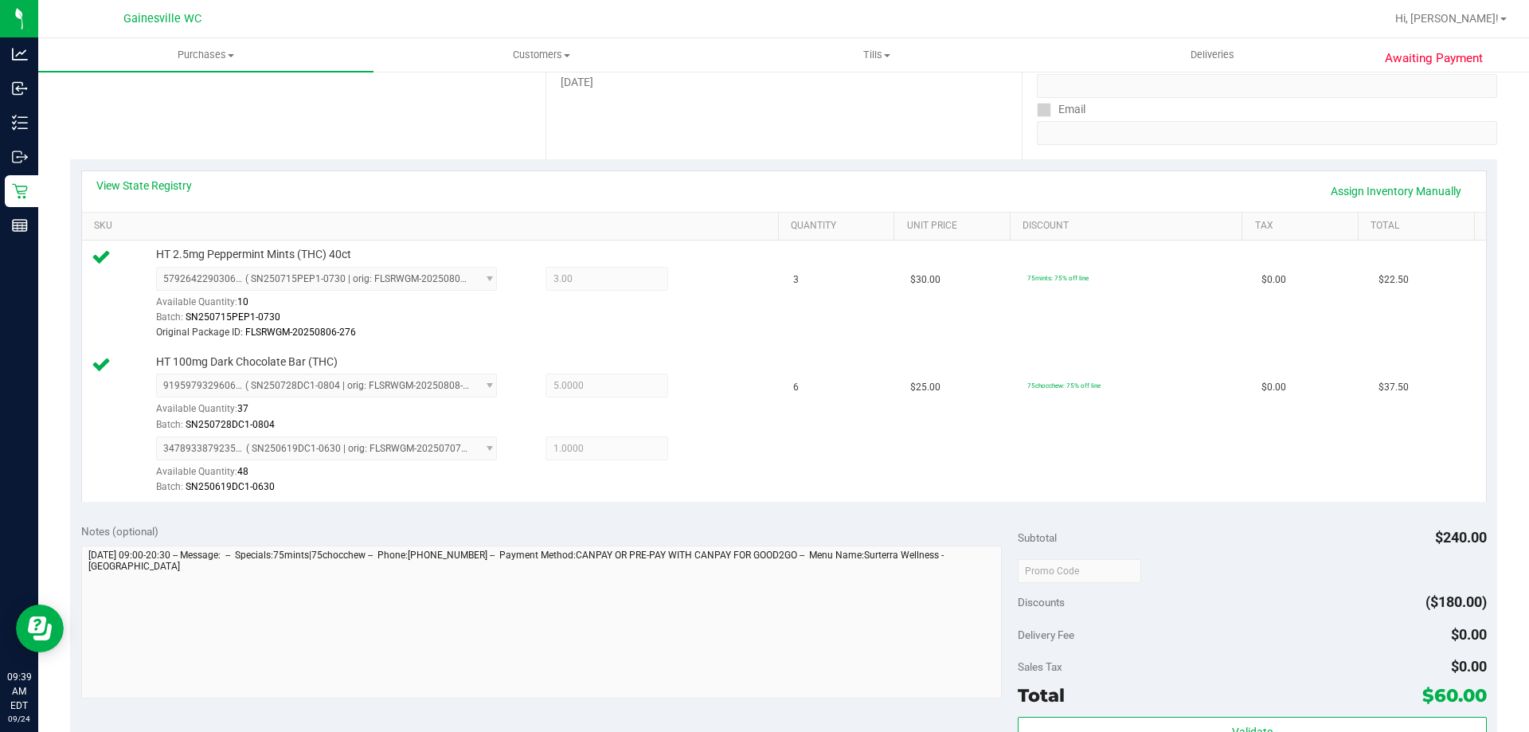
scroll to position [0, 0]
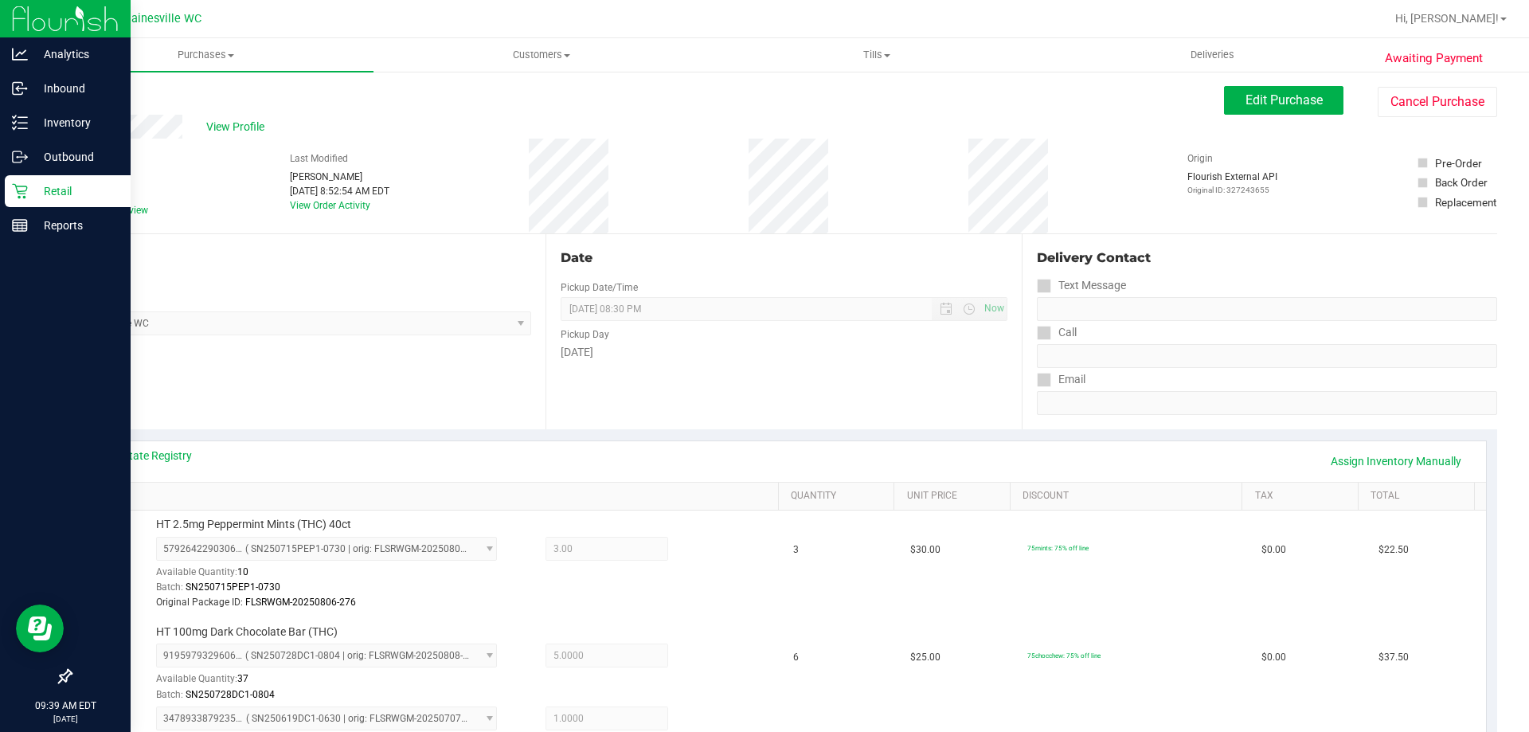
click at [26, 198] on icon at bounding box center [20, 191] width 16 height 16
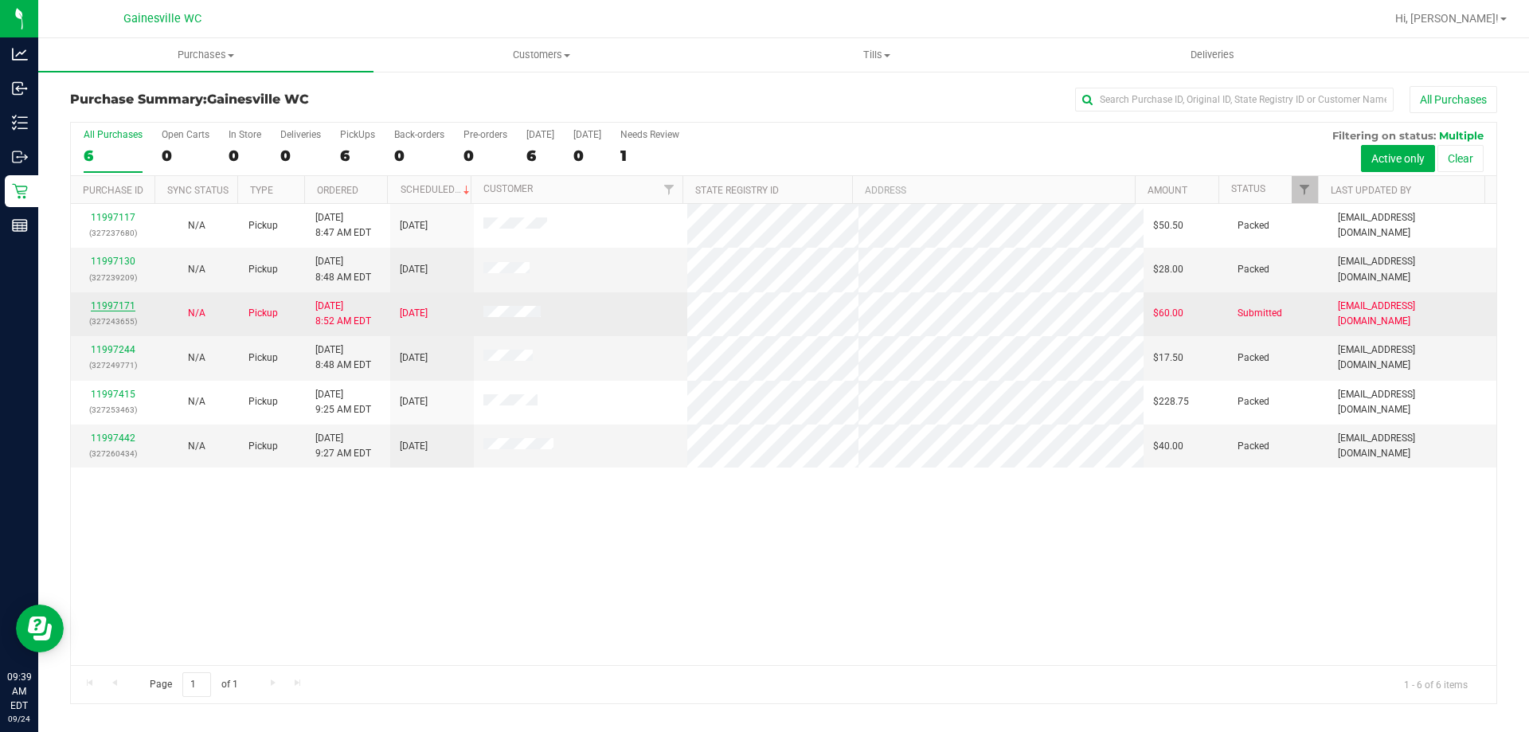
click at [92, 307] on link "11997171" at bounding box center [113, 305] width 45 height 11
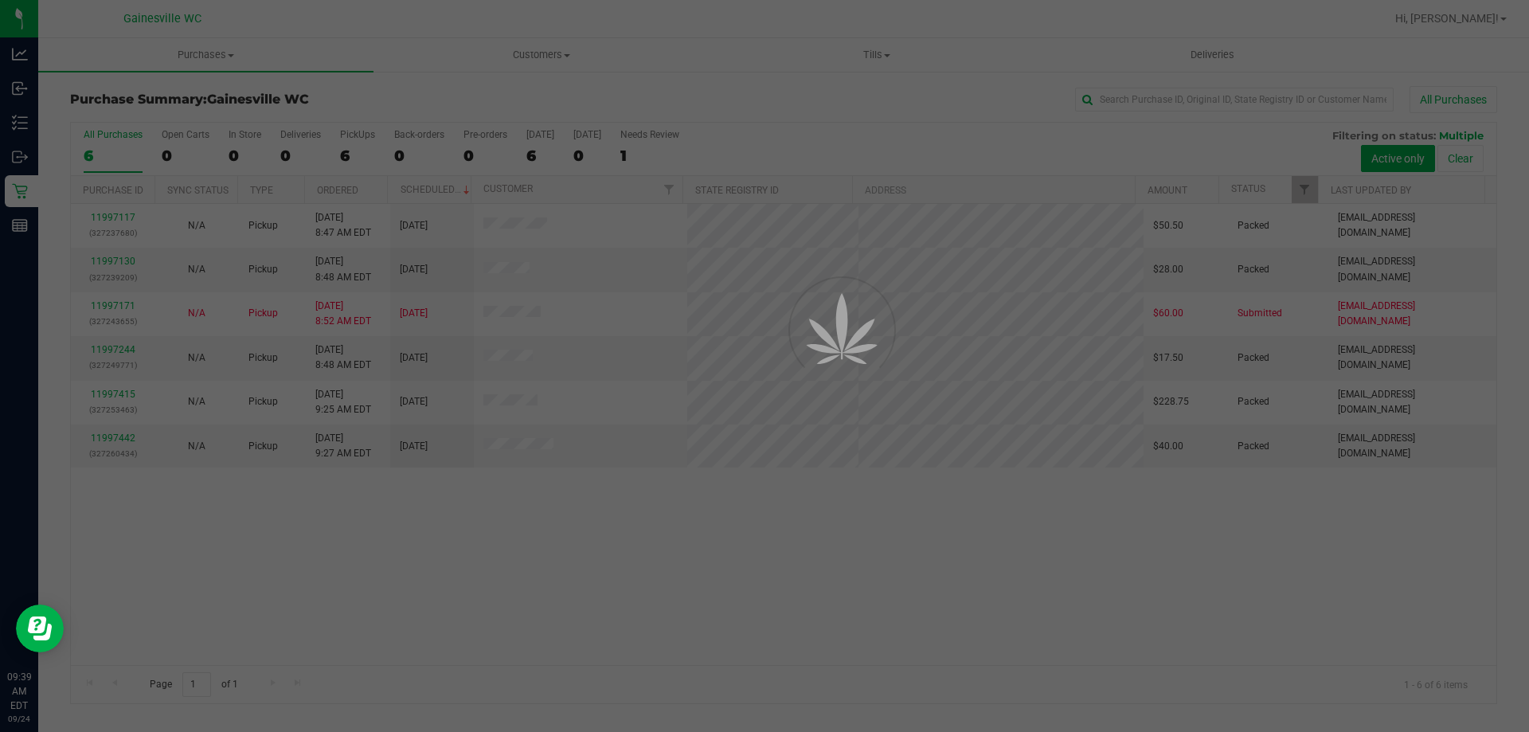
click at [99, 306] on div at bounding box center [764, 366] width 1529 height 732
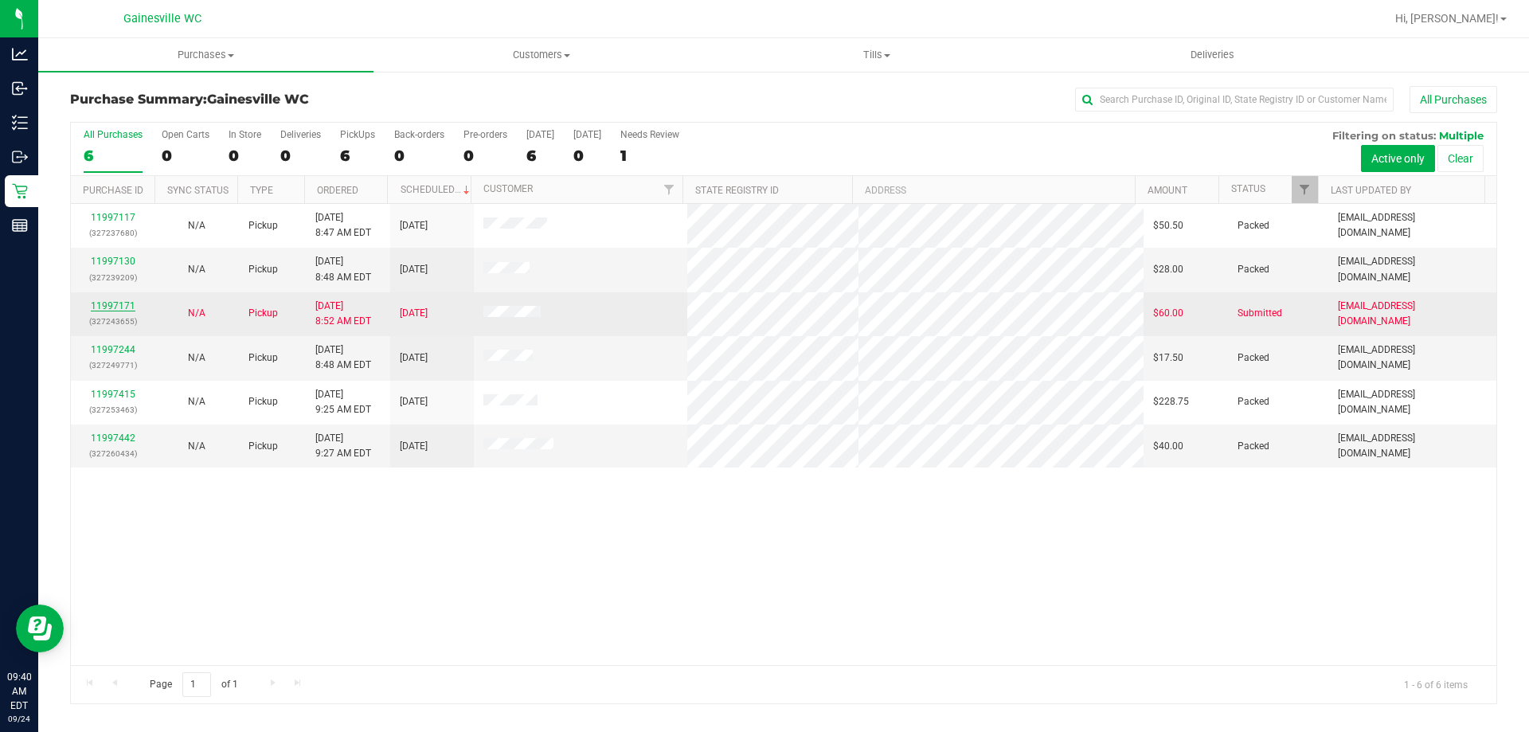
click at [116, 307] on link "11997171" at bounding box center [113, 305] width 45 height 11
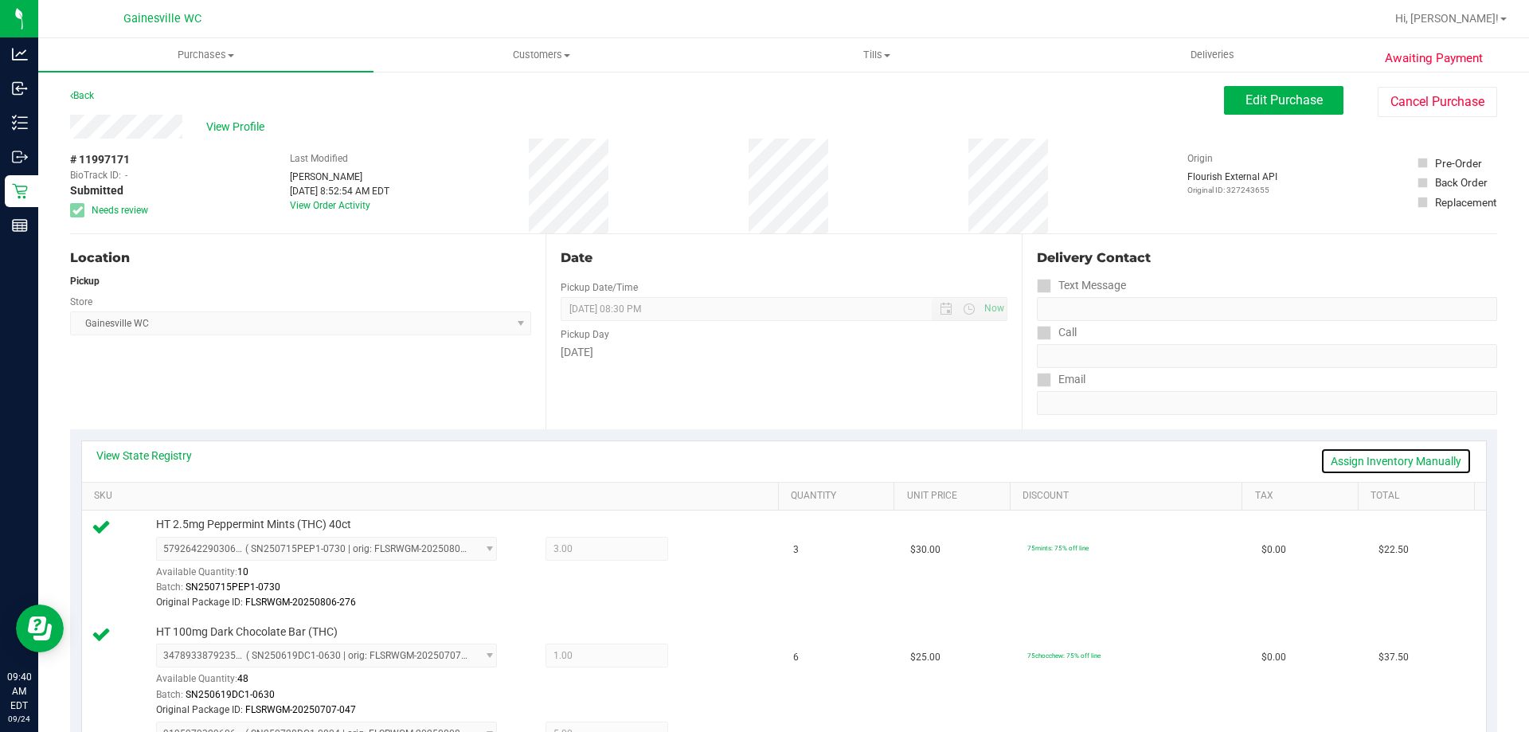
click at [1341, 455] on link "Assign Inventory Manually" at bounding box center [1396, 461] width 151 height 27
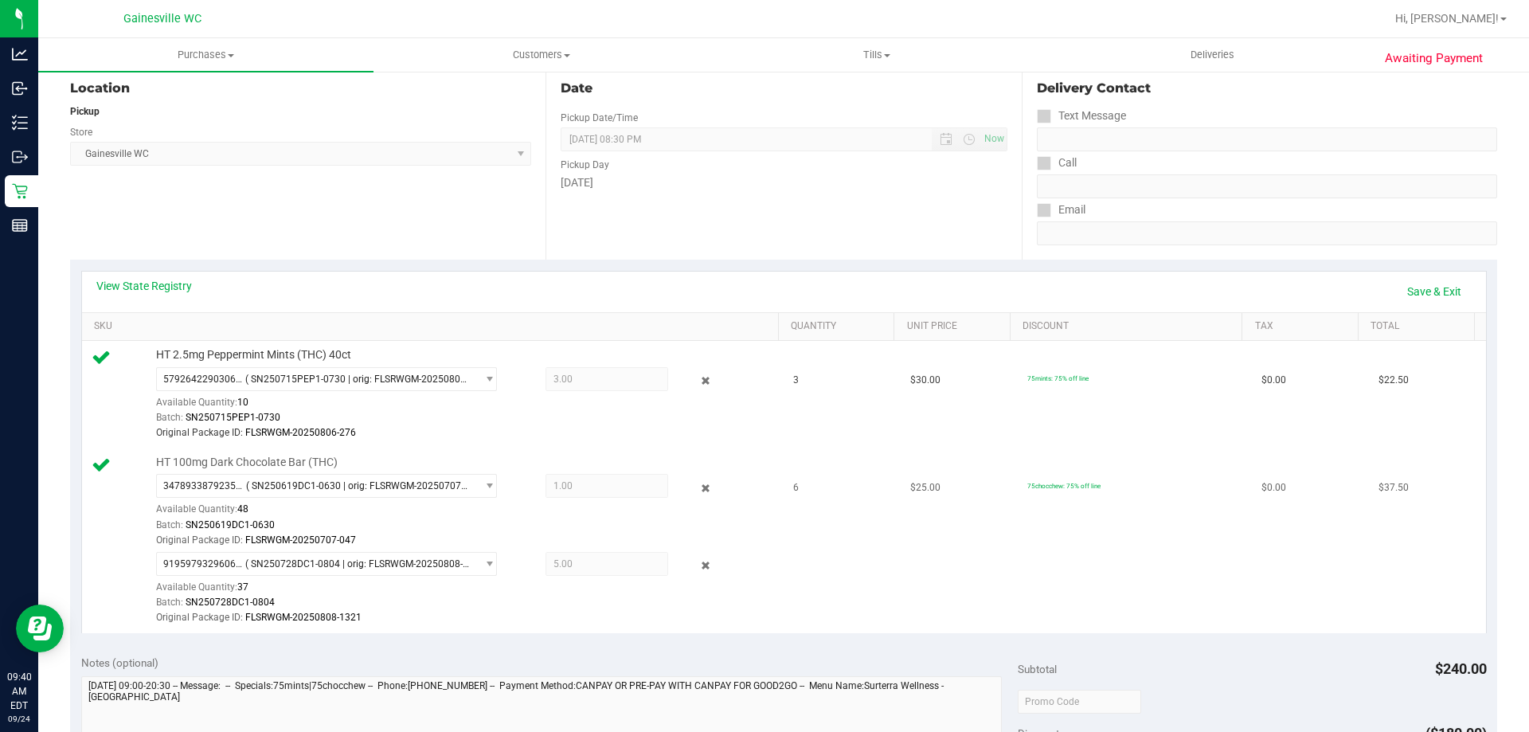
scroll to position [398, 0]
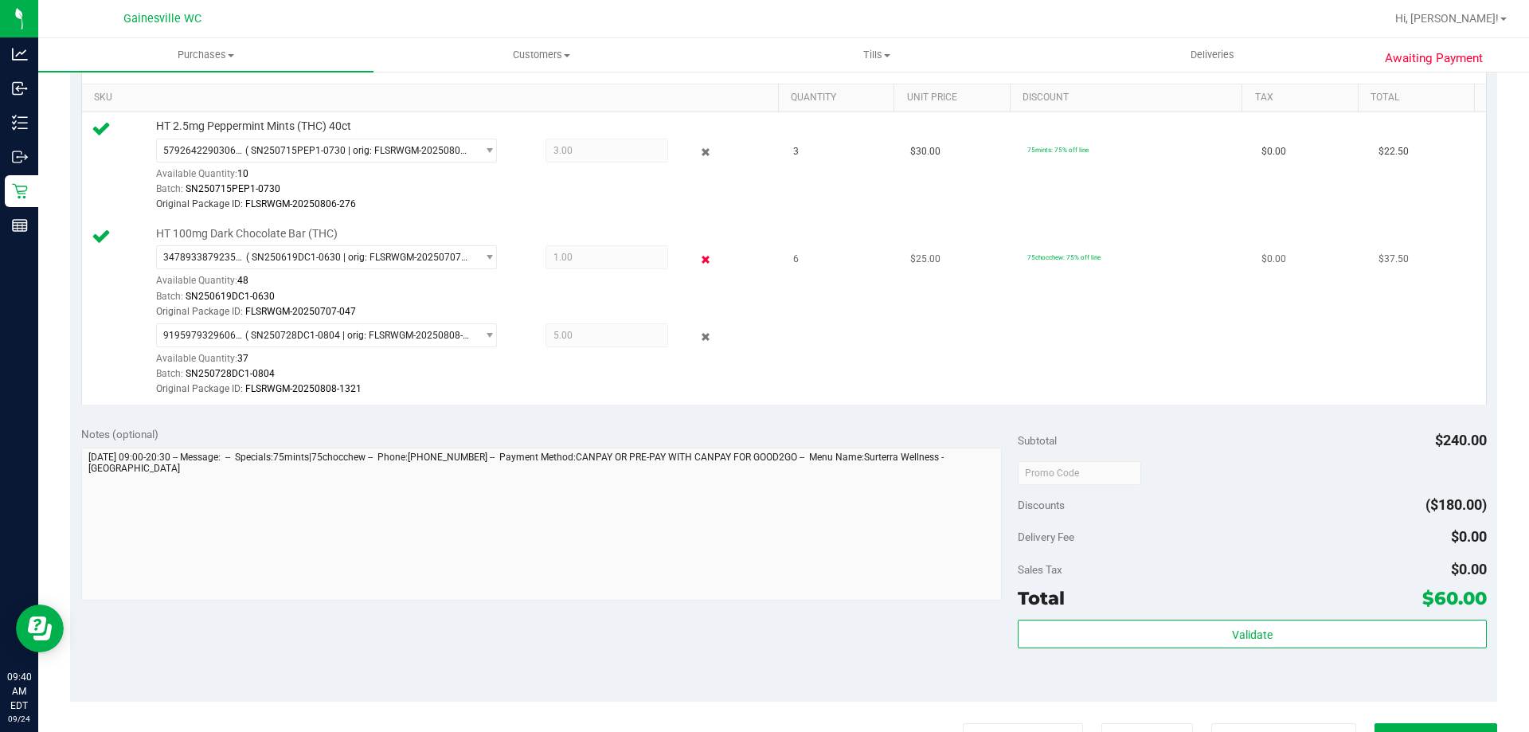
click at [698, 254] on icon at bounding box center [706, 259] width 17 height 18
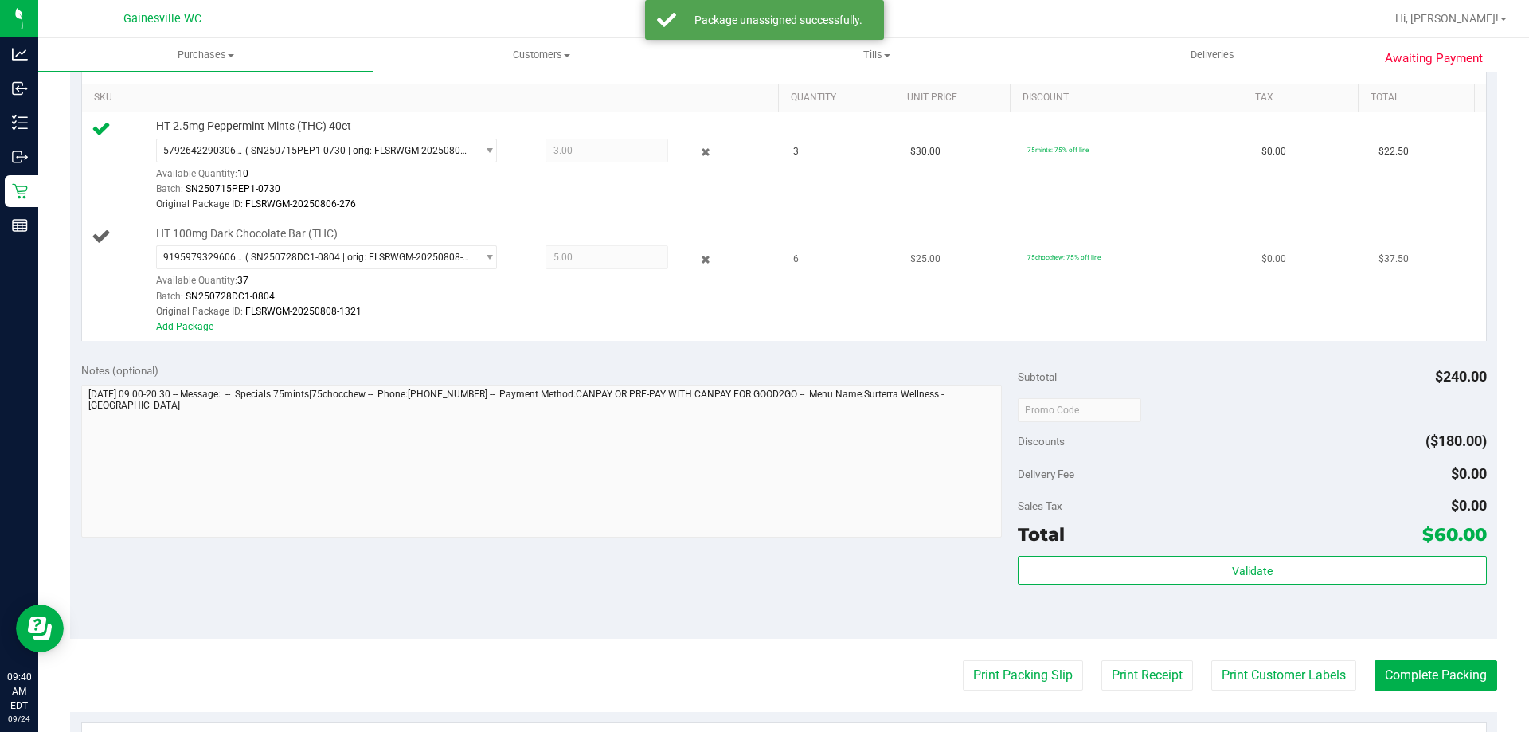
click at [747, 322] on div "Add Package" at bounding box center [463, 326] width 615 height 15
click at [698, 261] on icon at bounding box center [706, 259] width 17 height 18
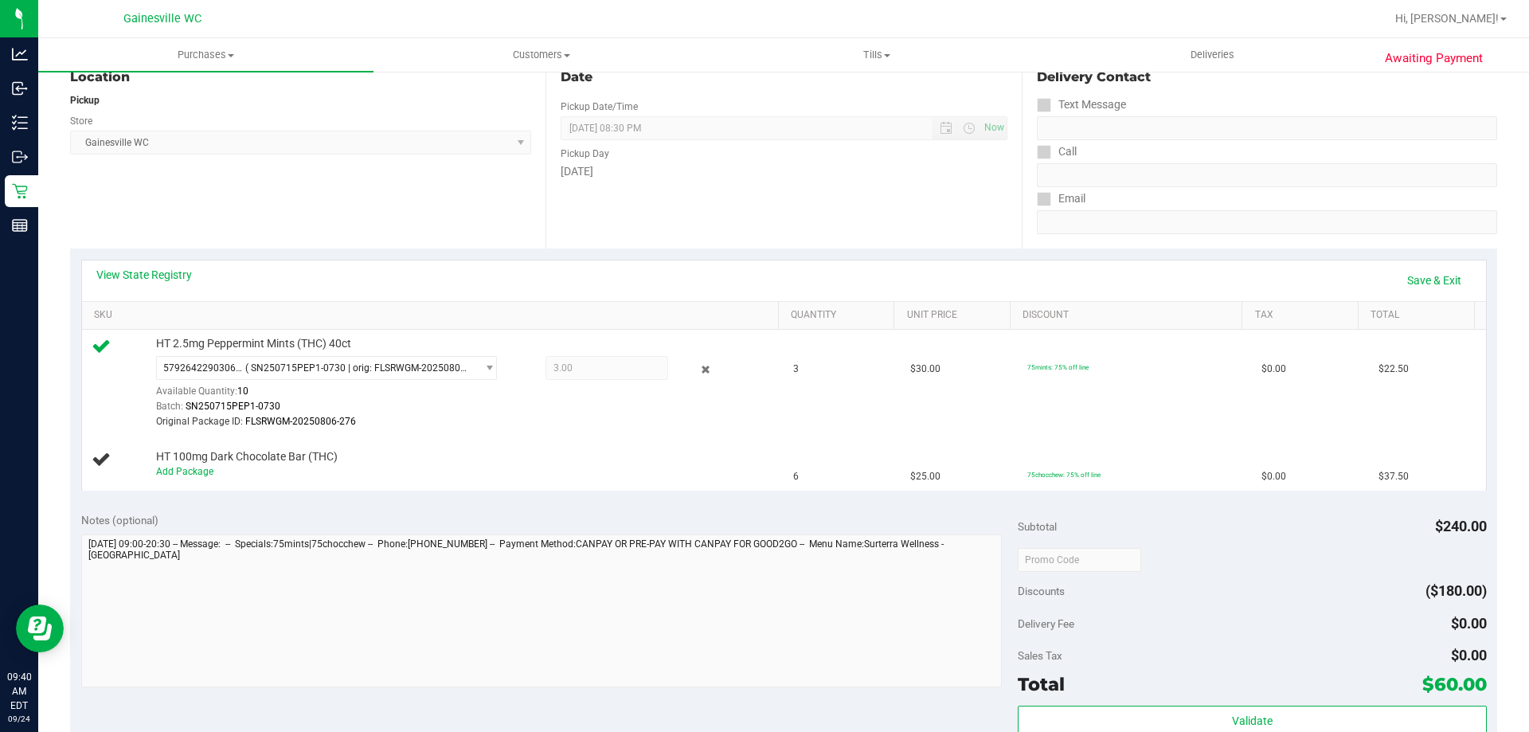
scroll to position [159, 0]
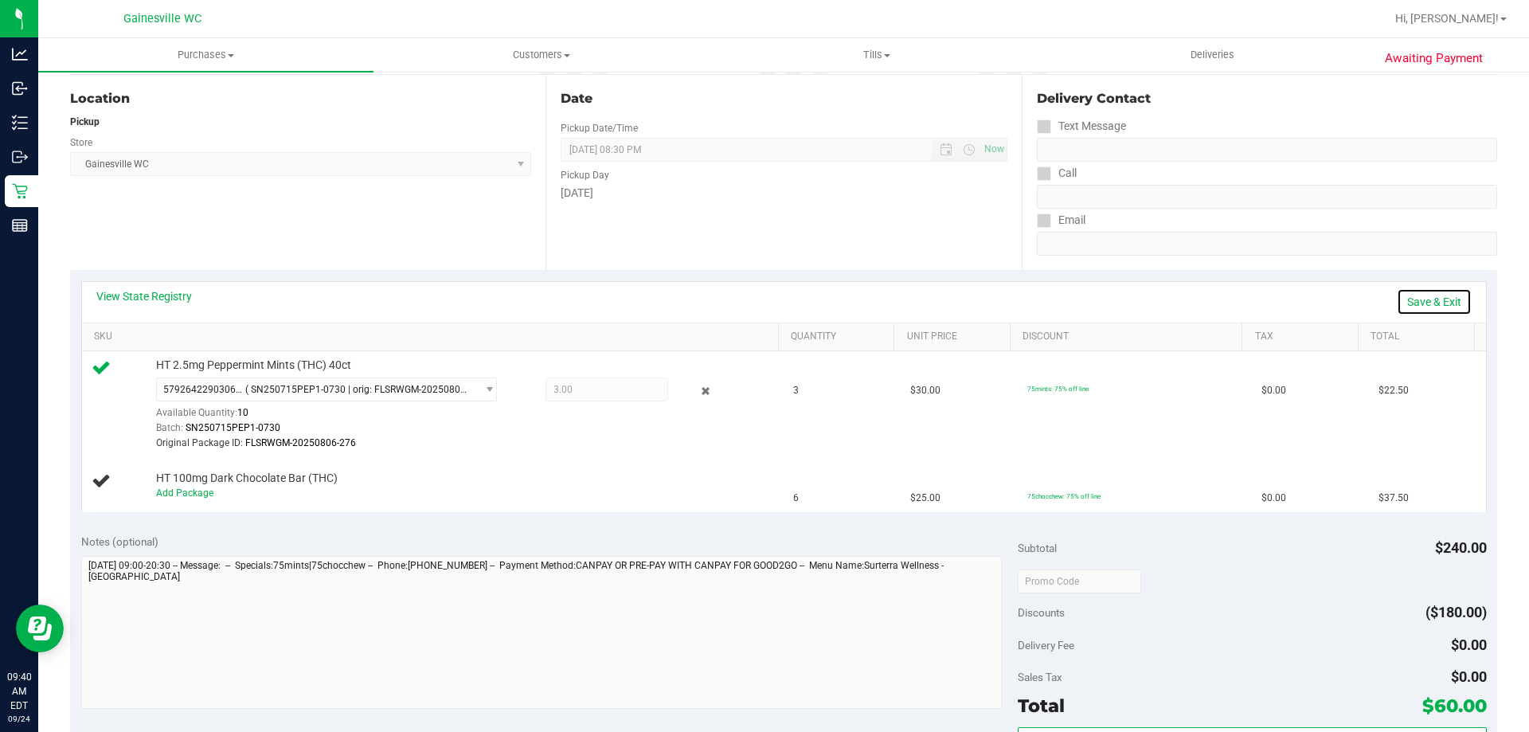
click at [1427, 291] on link "Save & Exit" at bounding box center [1434, 301] width 75 height 27
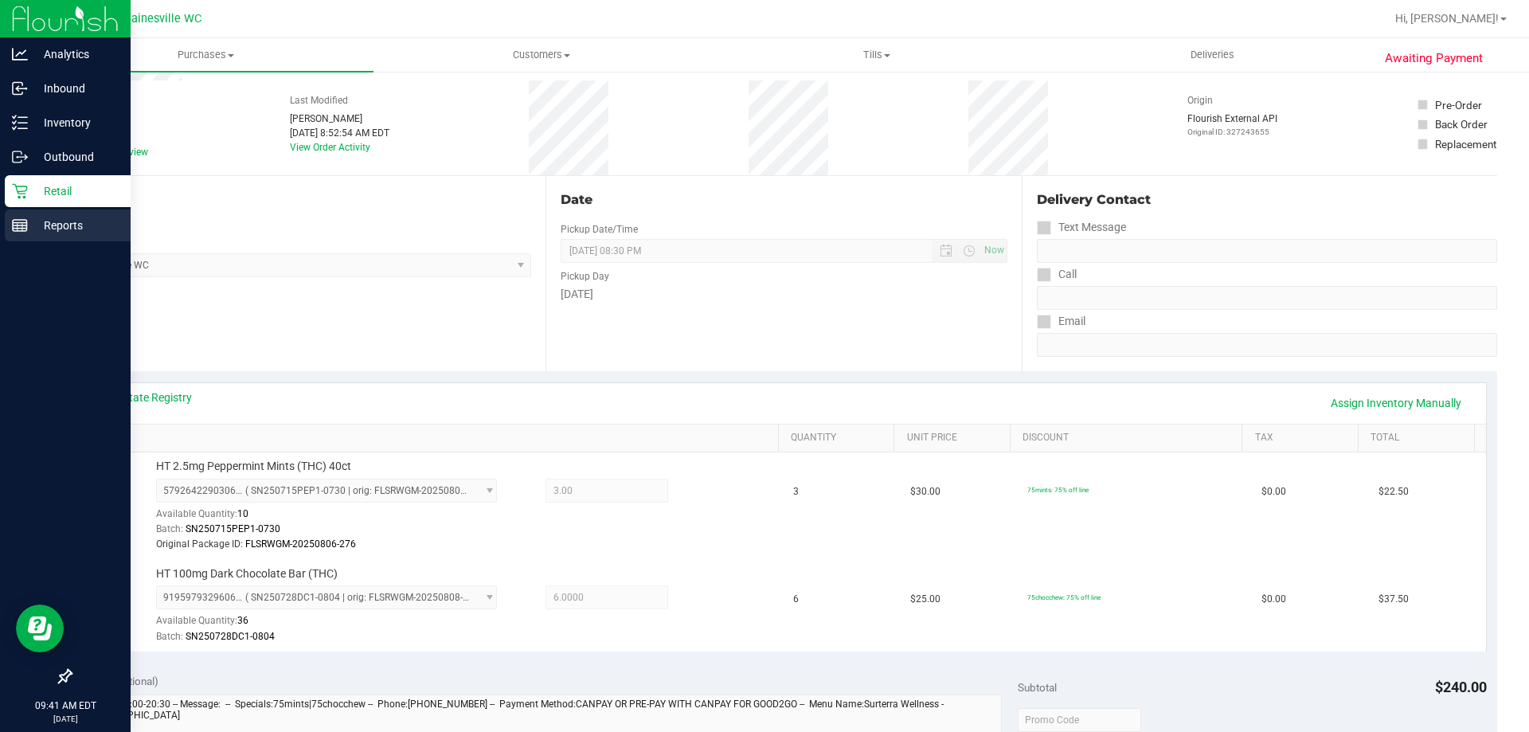
scroll to position [0, 0]
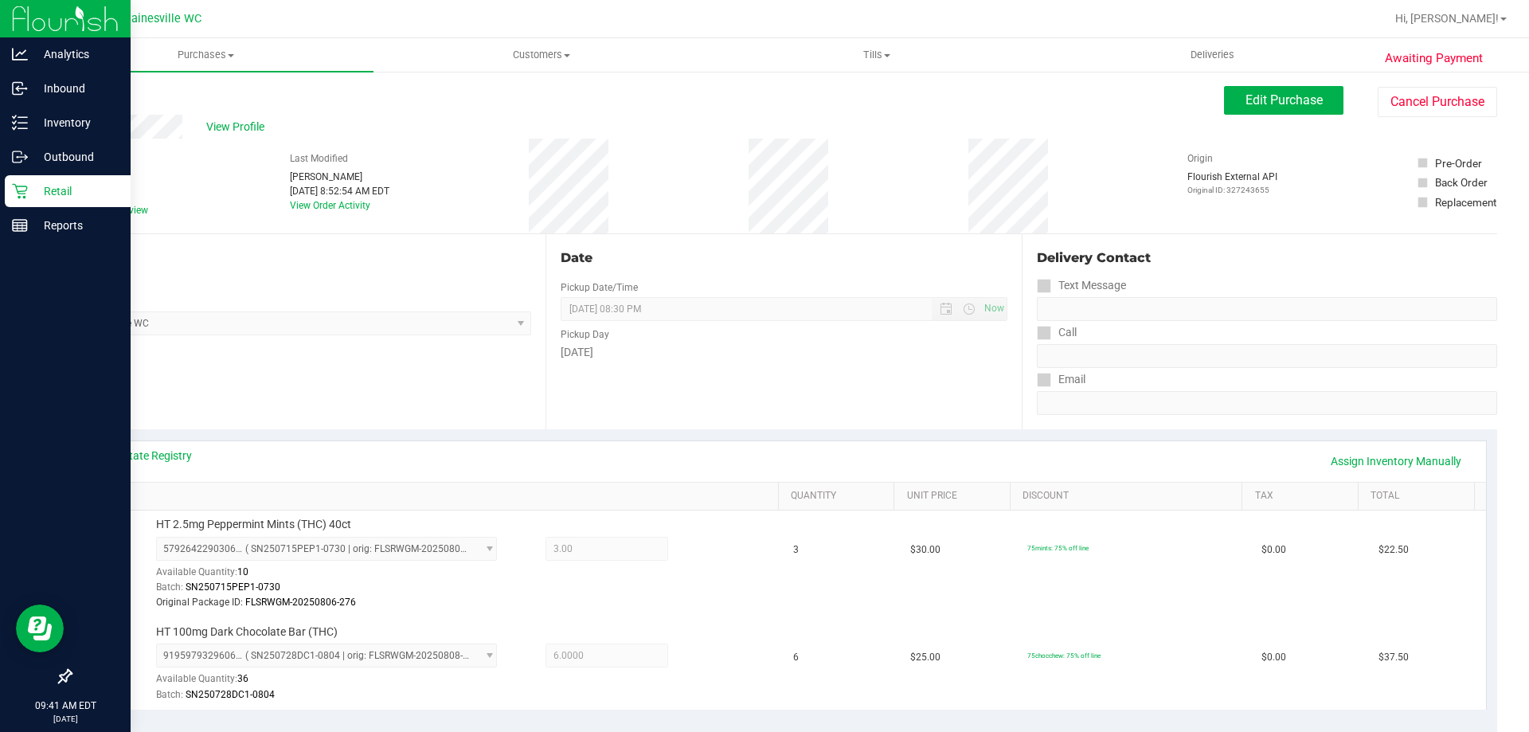
click at [71, 178] on div "Retail" at bounding box center [68, 191] width 126 height 32
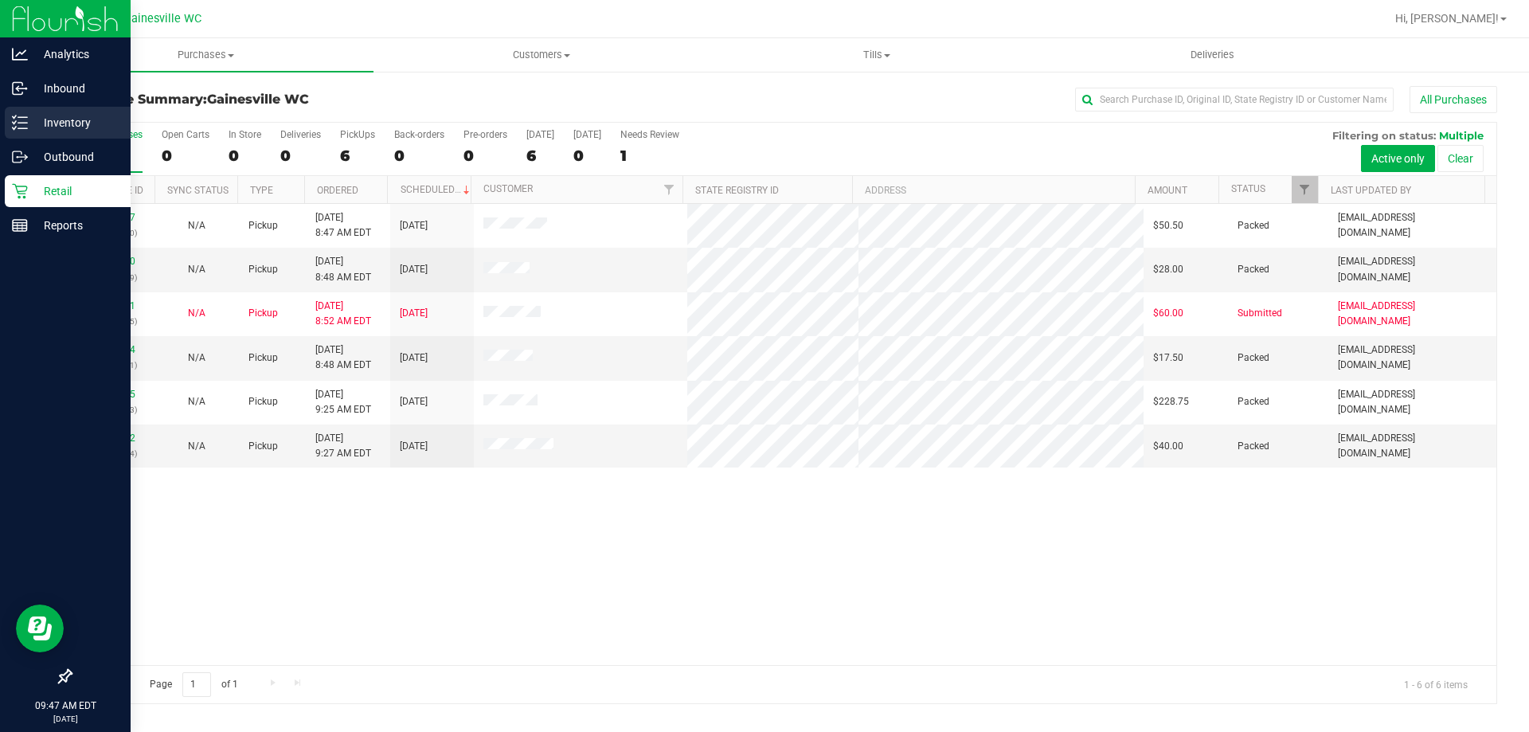
click at [33, 108] on div "Inventory" at bounding box center [68, 123] width 126 height 32
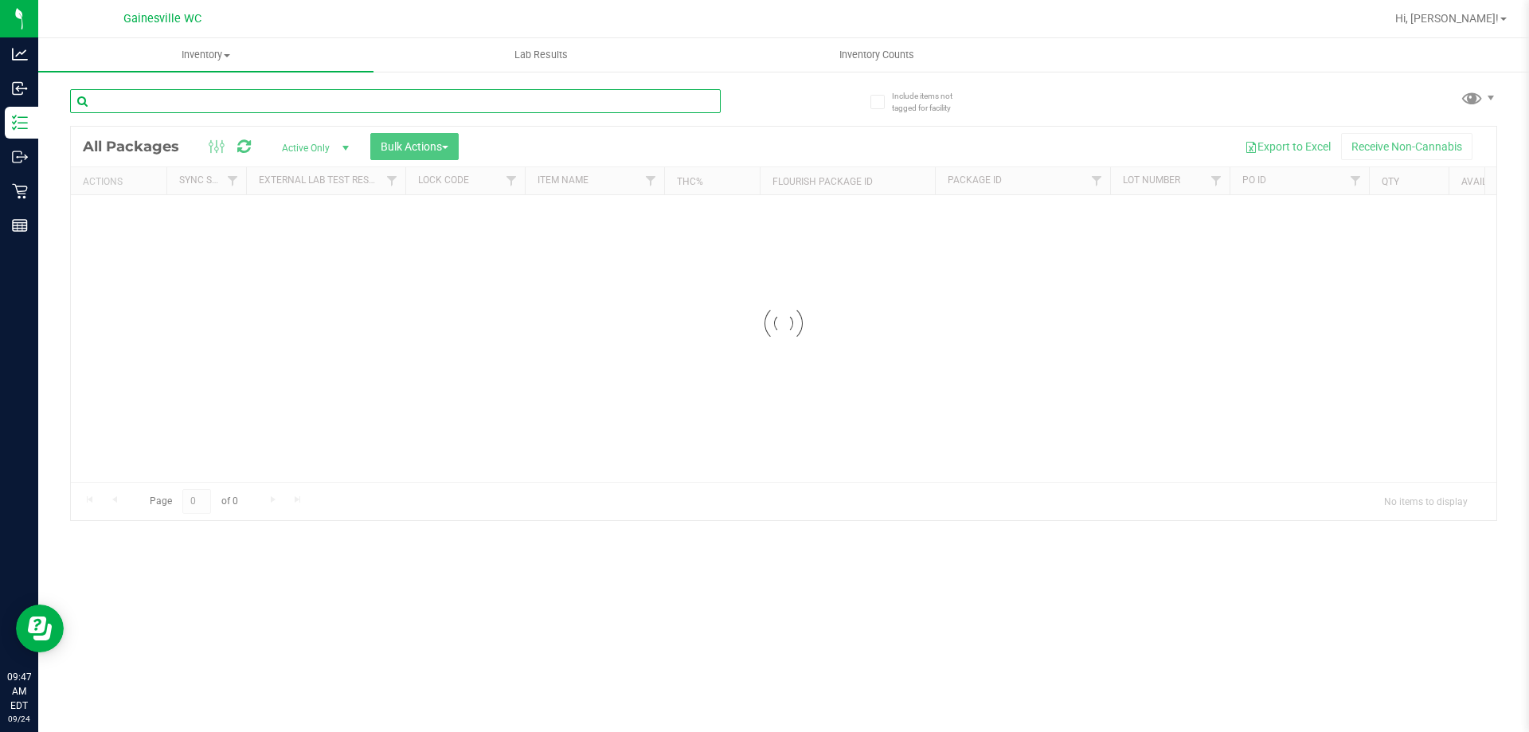
click at [300, 90] on input "text" at bounding box center [395, 101] width 651 height 24
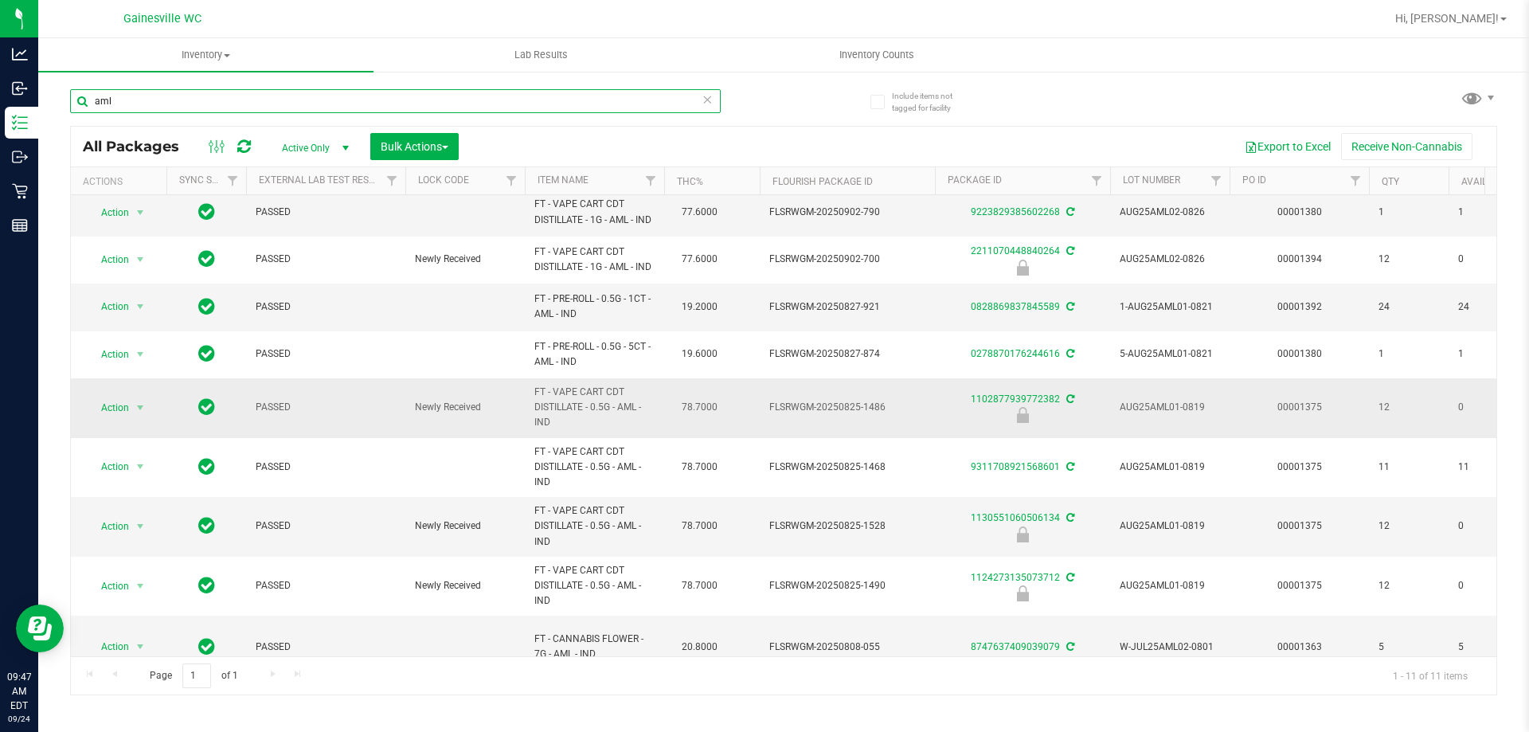
scroll to position [119, 0]
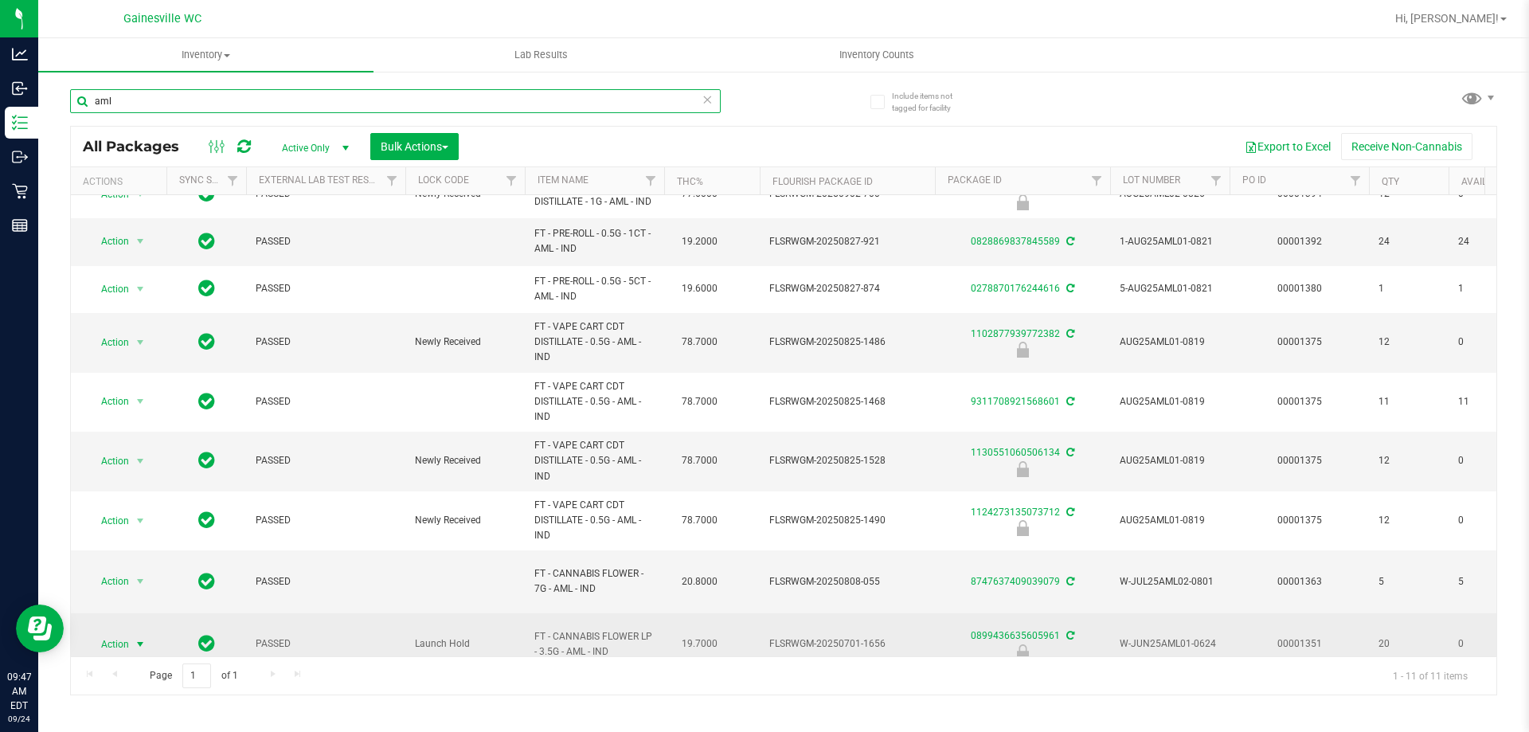
type input "aml"
click at [131, 633] on span "select" at bounding box center [141, 644] width 20 height 22
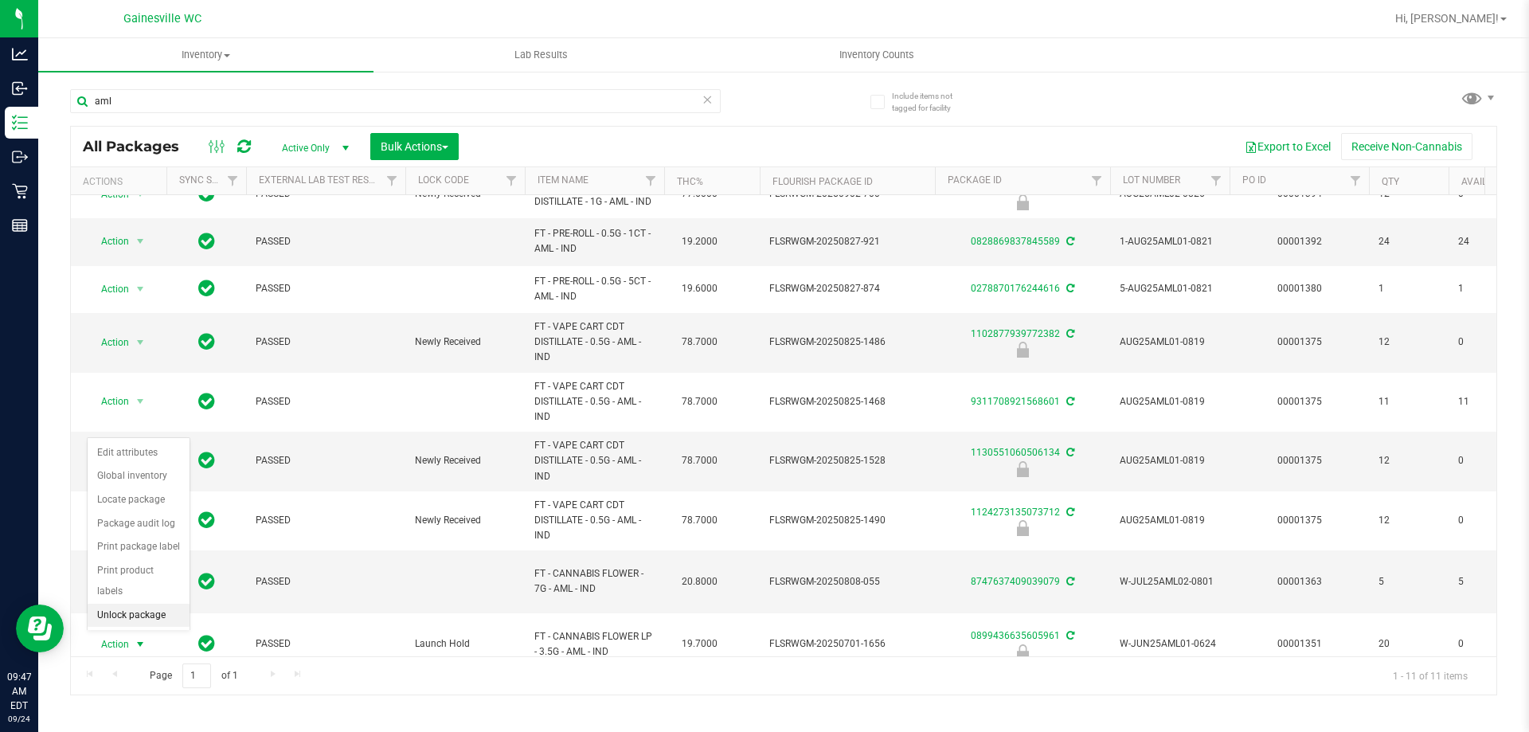
click at [144, 604] on li "Unlock package" at bounding box center [139, 616] width 102 height 24
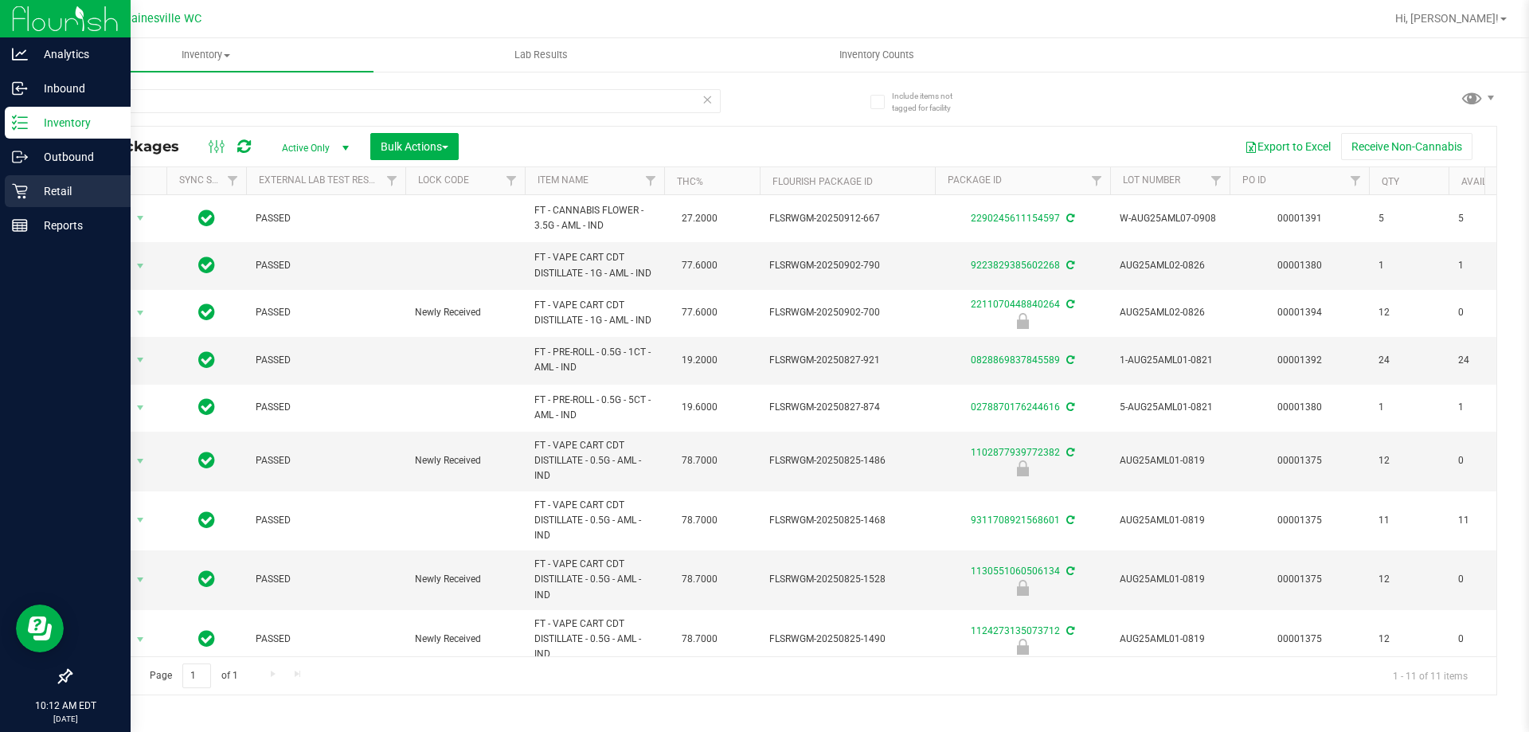
click at [10, 186] on div "Retail" at bounding box center [68, 191] width 126 height 32
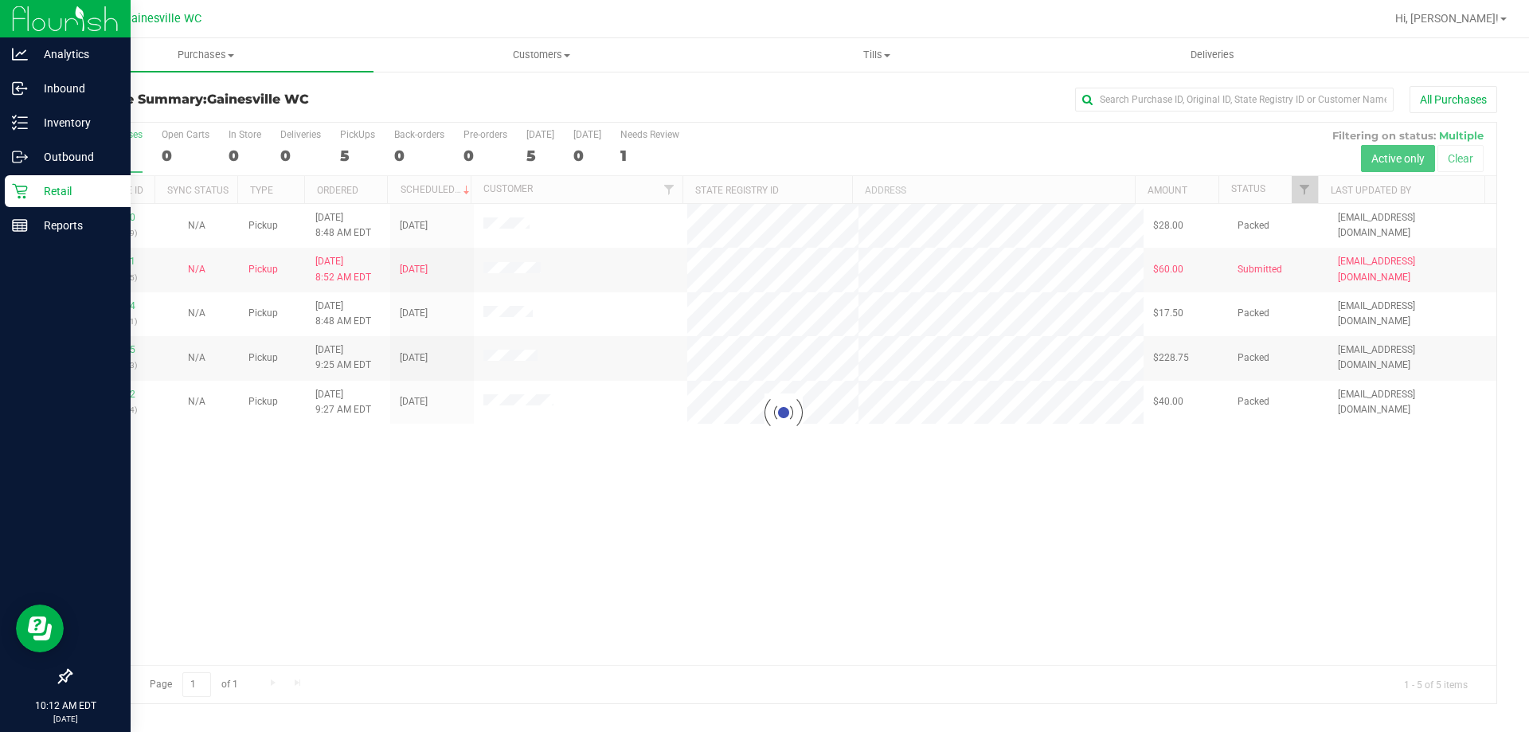
click at [388, 462] on div at bounding box center [784, 413] width 1426 height 581
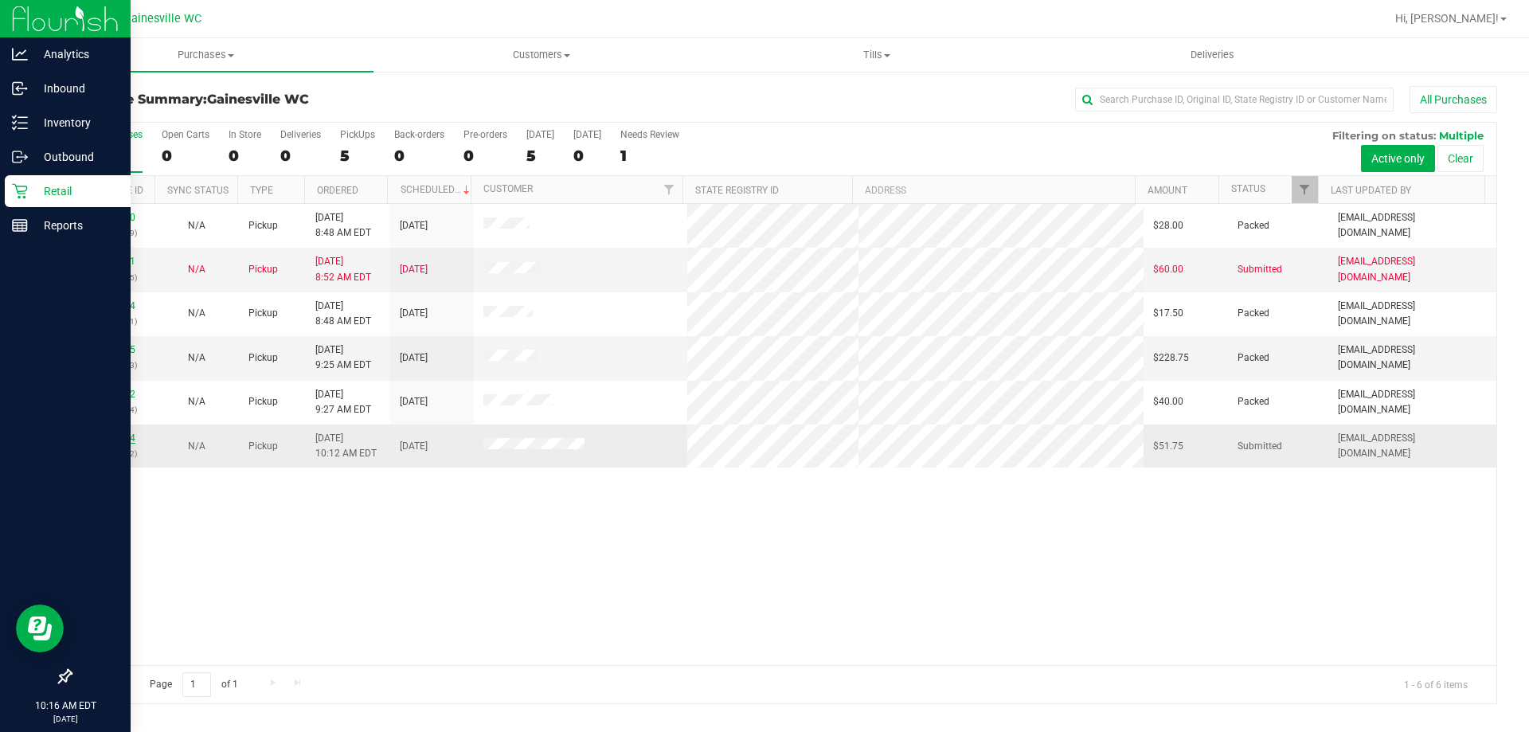
click at [129, 437] on link "11997694" at bounding box center [113, 438] width 45 height 11
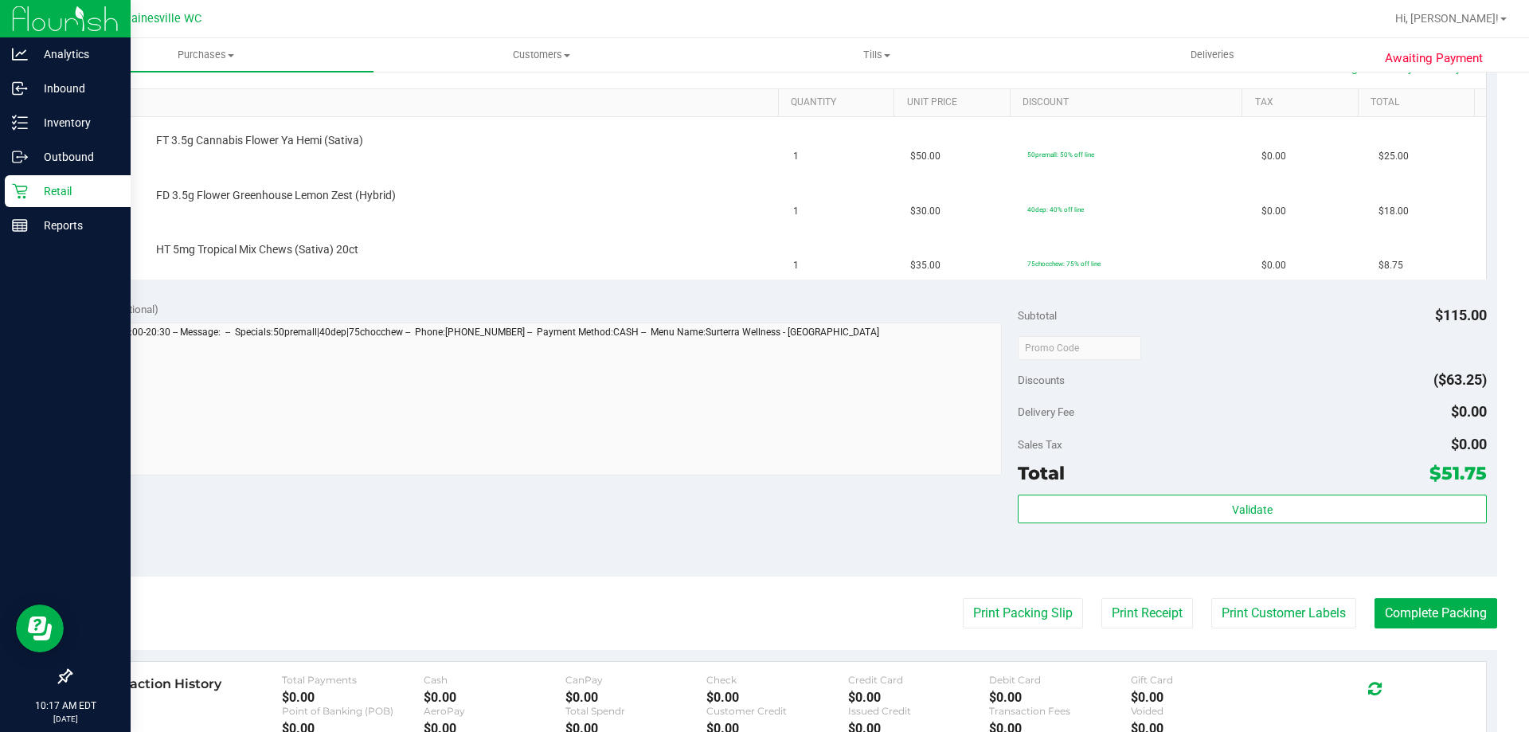
scroll to position [478, 0]
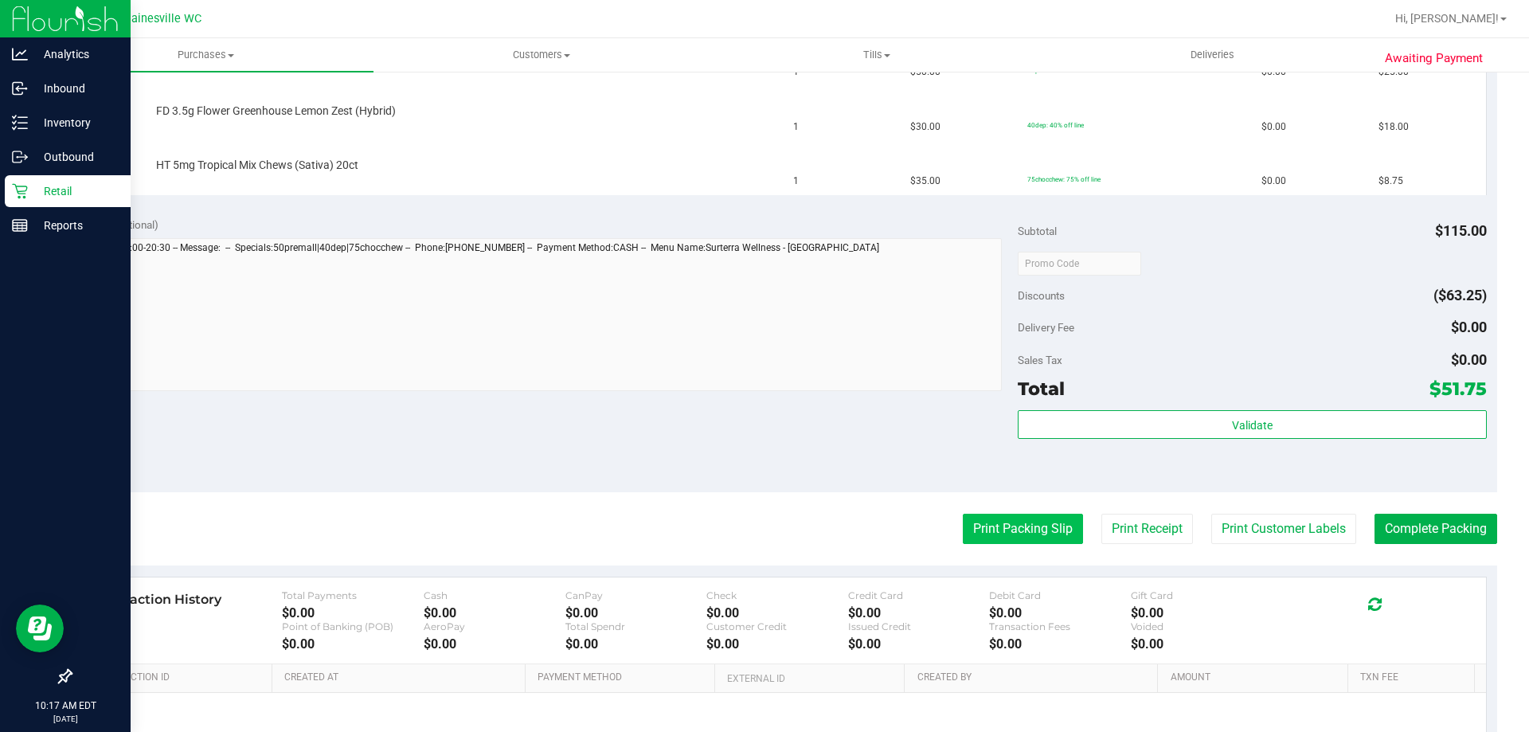
click at [975, 544] on button "Print Packing Slip" at bounding box center [1023, 529] width 120 height 30
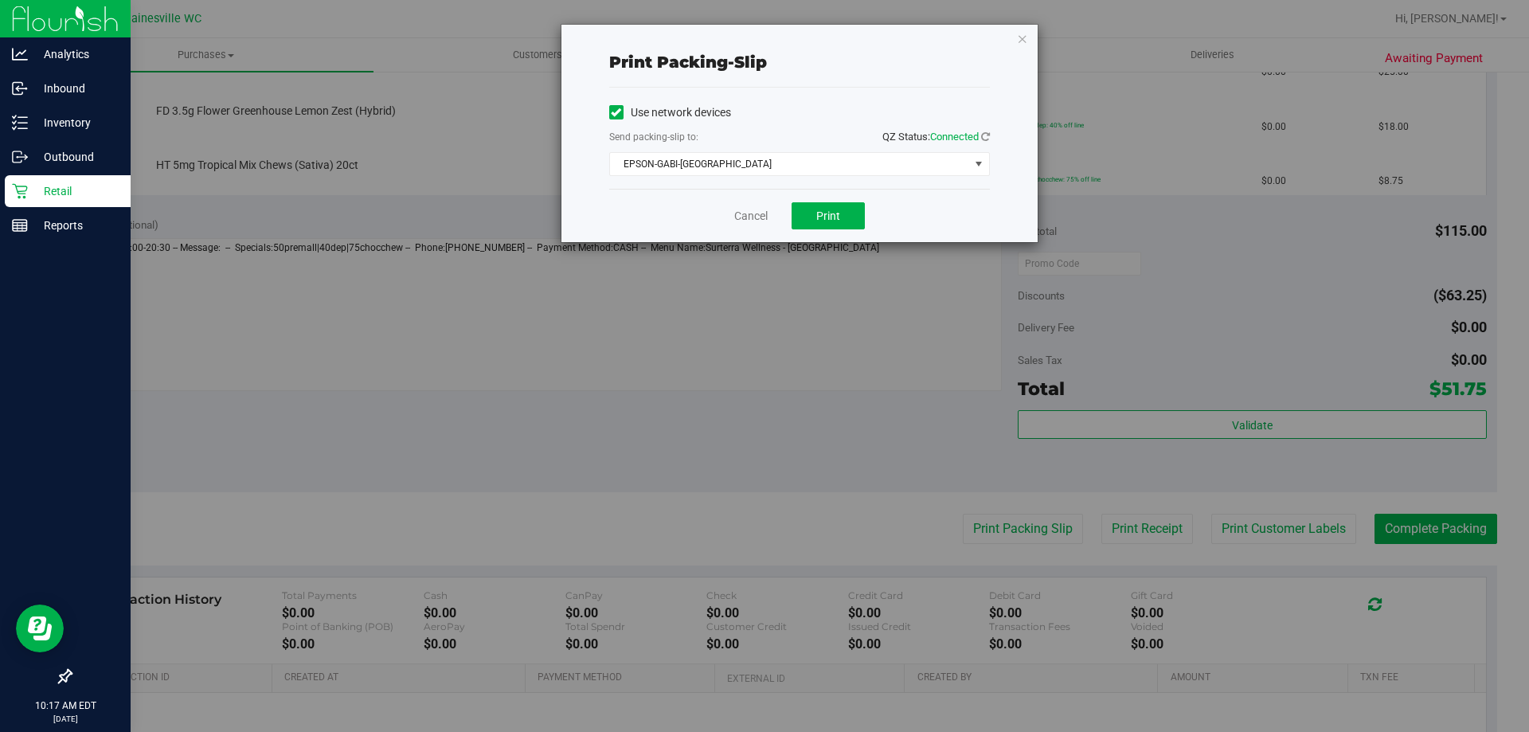
click at [865, 227] on div "Cancel Print" at bounding box center [799, 215] width 381 height 53
click at [845, 223] on button "Print" at bounding box center [828, 215] width 73 height 27
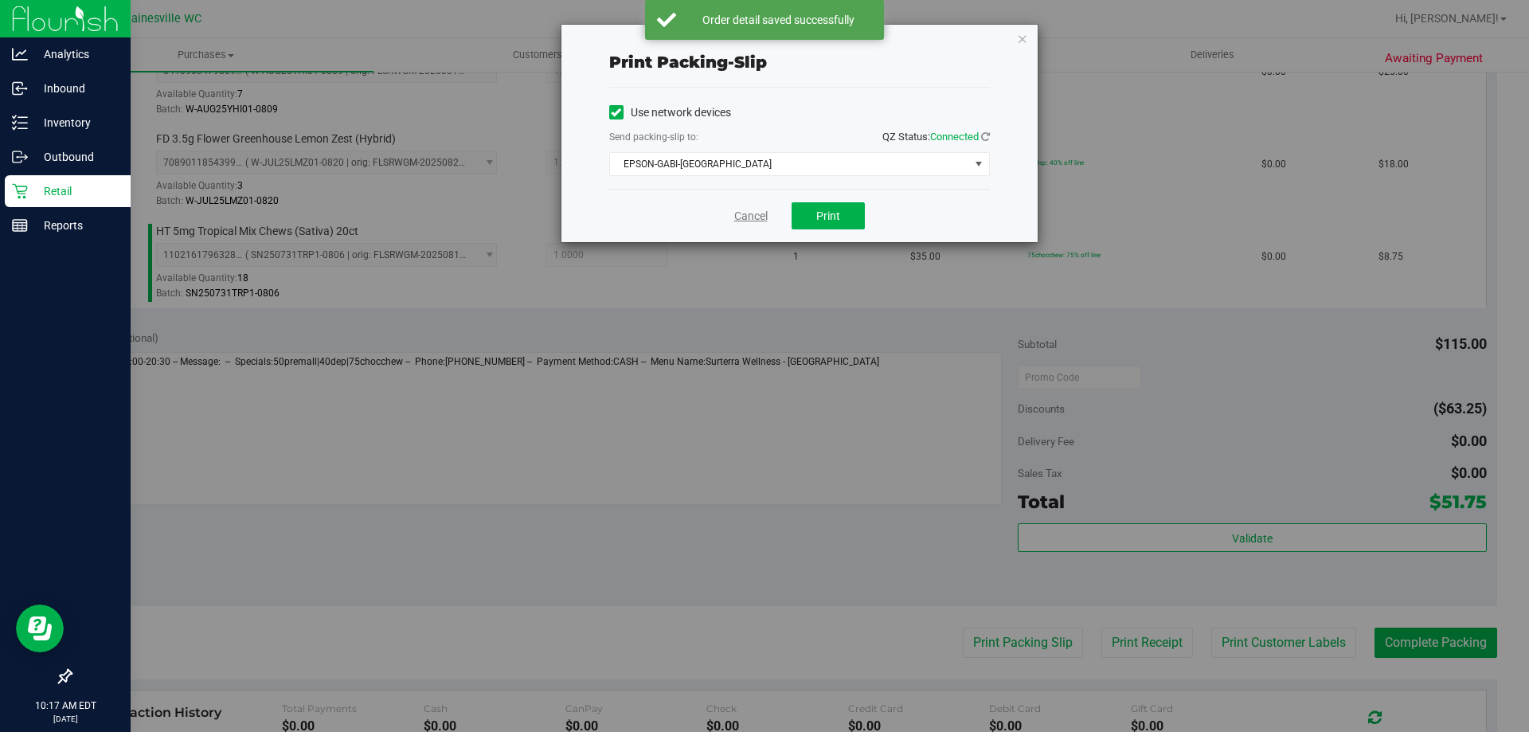
click at [737, 208] on link "Cancel" at bounding box center [750, 216] width 33 height 17
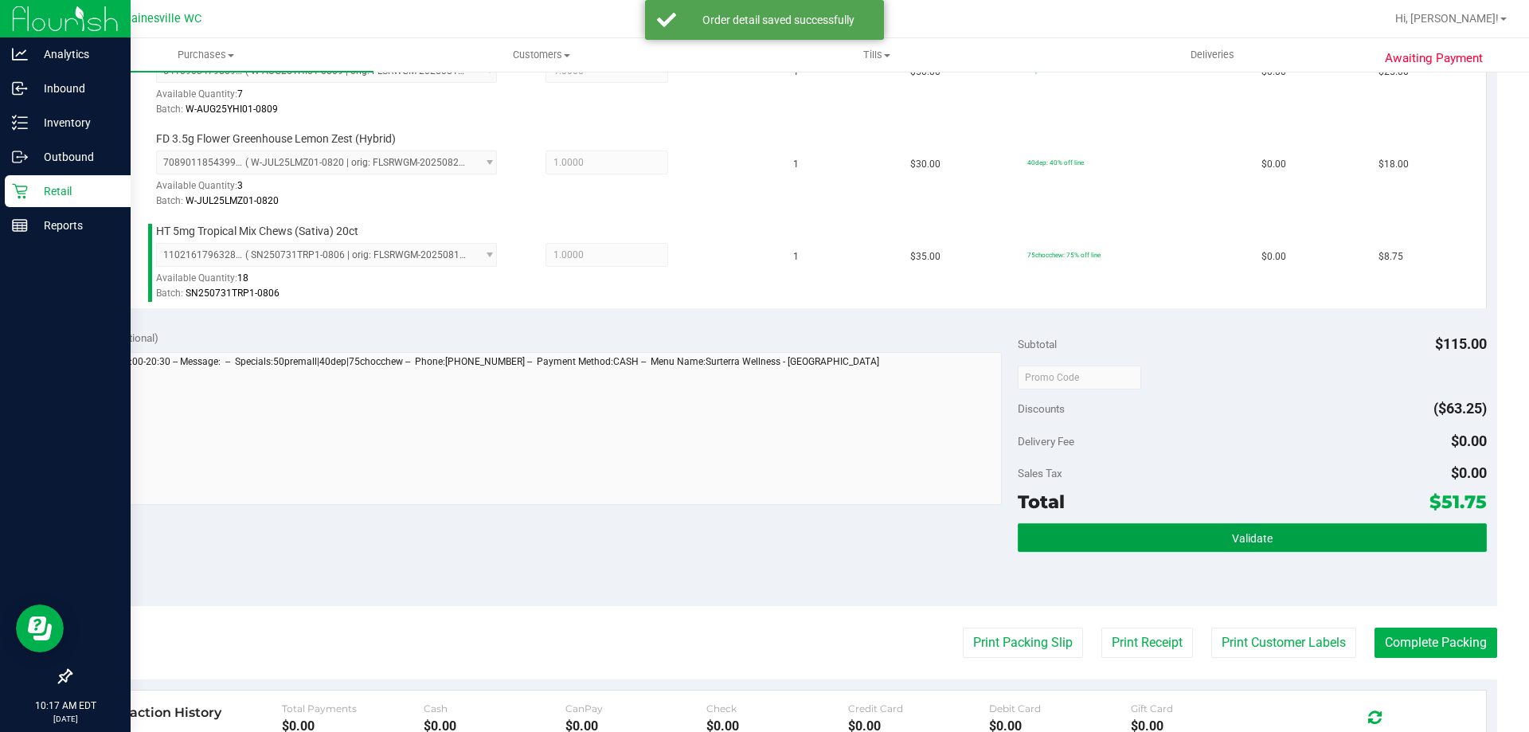
click at [1241, 527] on button "Validate" at bounding box center [1252, 537] width 468 height 29
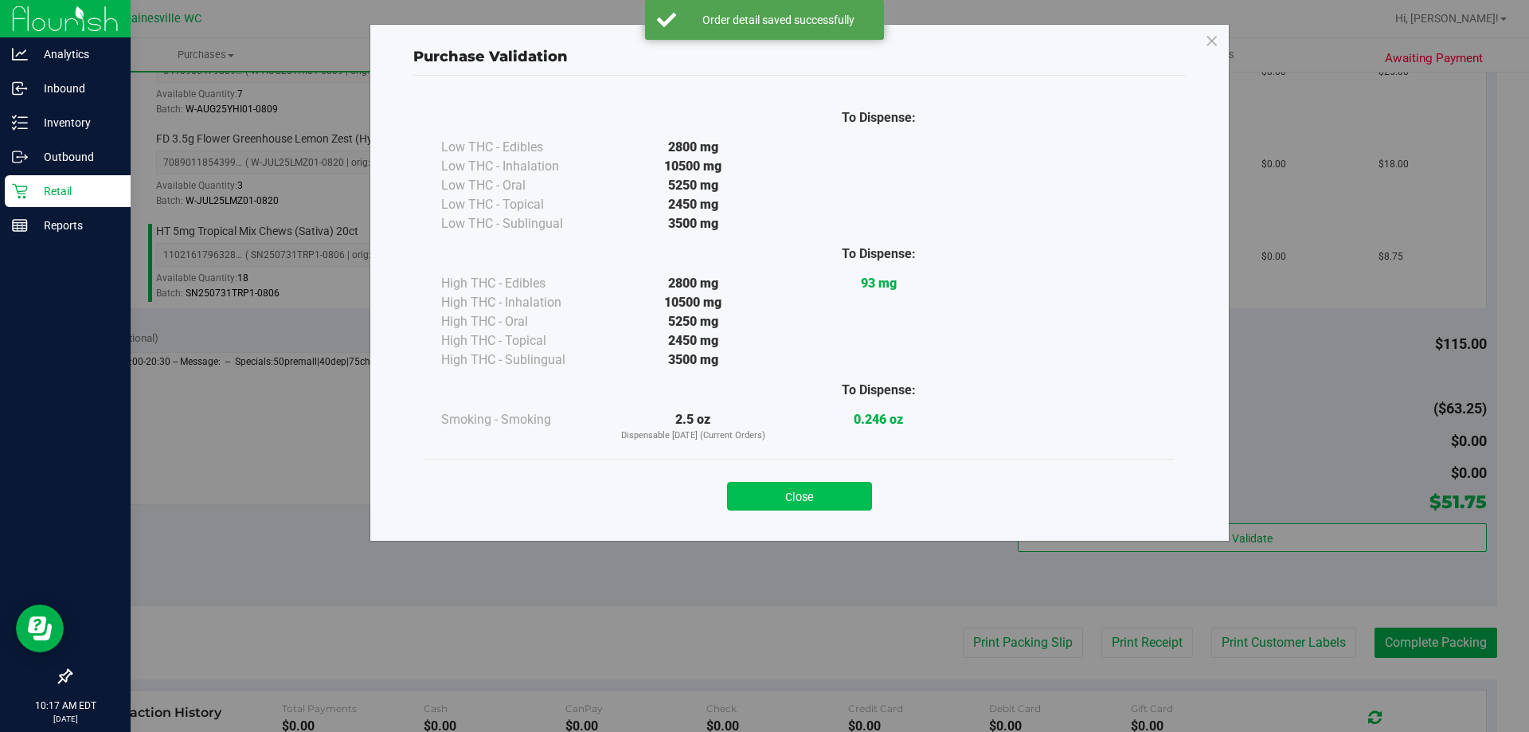
click at [811, 494] on button "Close" at bounding box center [799, 496] width 145 height 29
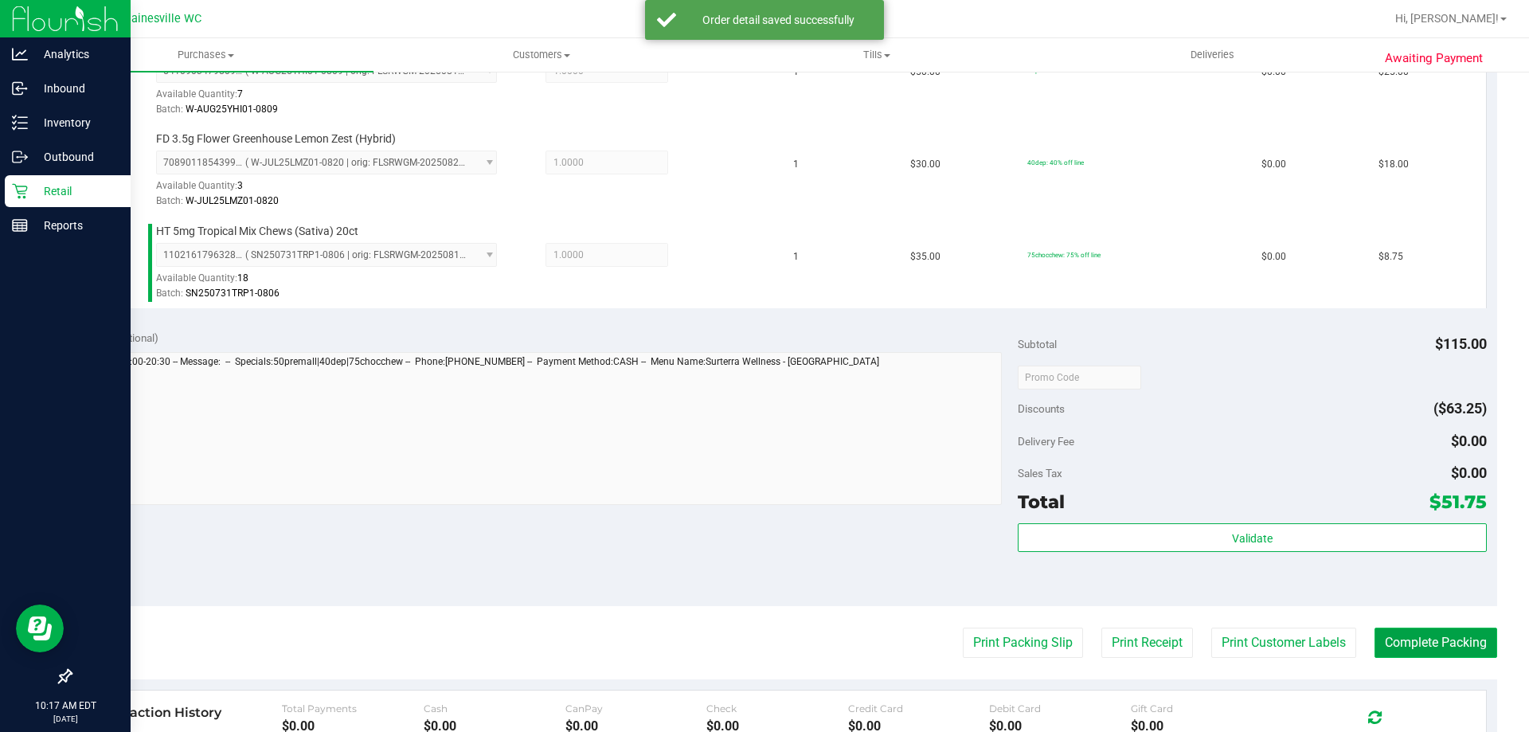
click at [1376, 637] on button "Complete Packing" at bounding box center [1436, 643] width 123 height 30
